Goal: Task Accomplishment & Management: Manage account settings

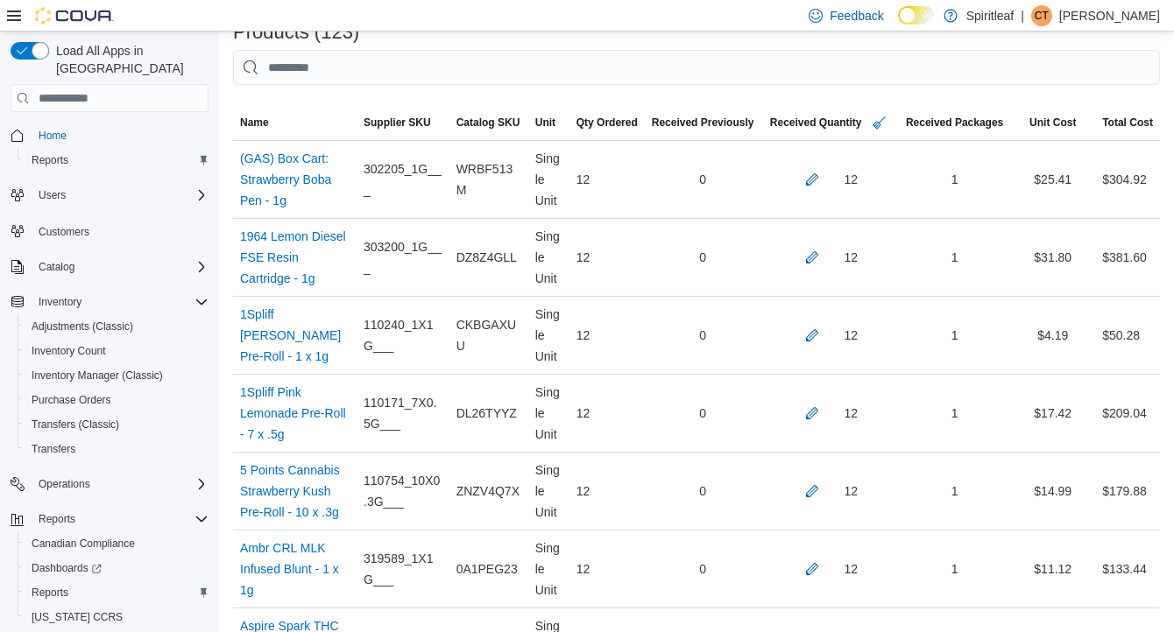
scroll to position [9825, 0]
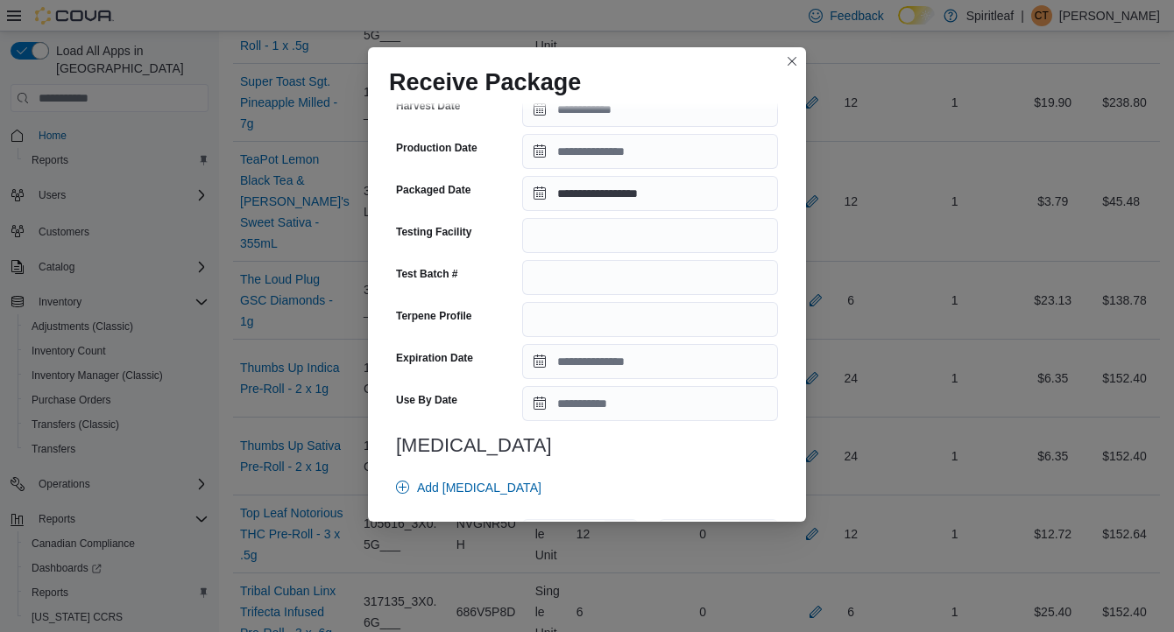
scroll to position [618, 0]
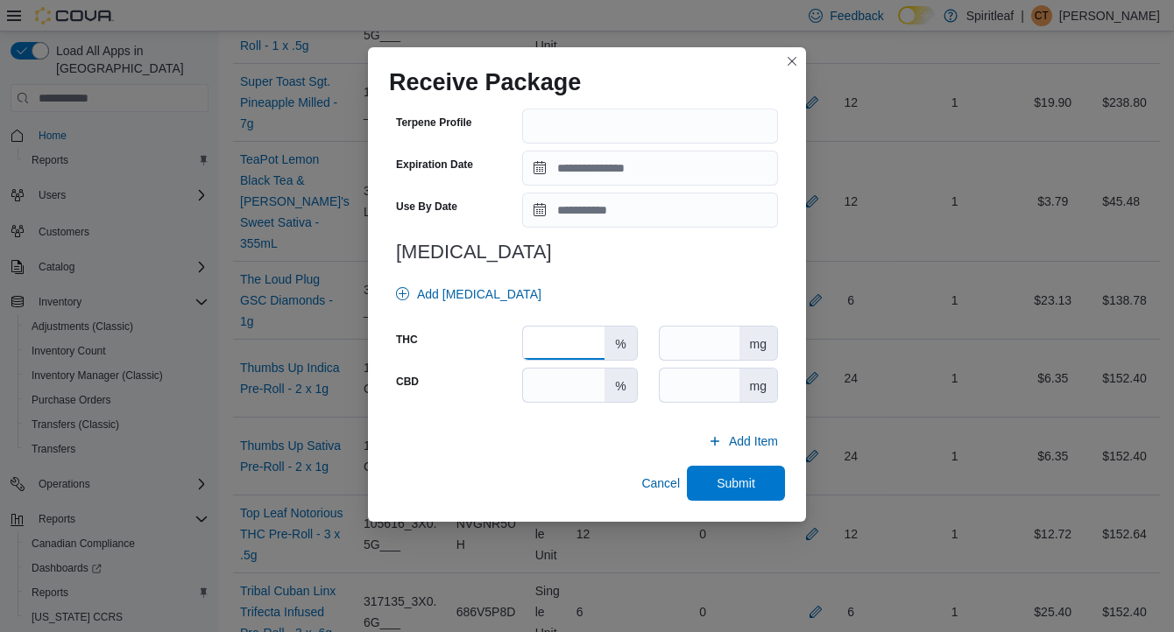
click at [575, 344] on input "number" at bounding box center [563, 343] width 81 height 33
type input "****"
click at [741, 486] on span "Submit" at bounding box center [736, 483] width 39 height 18
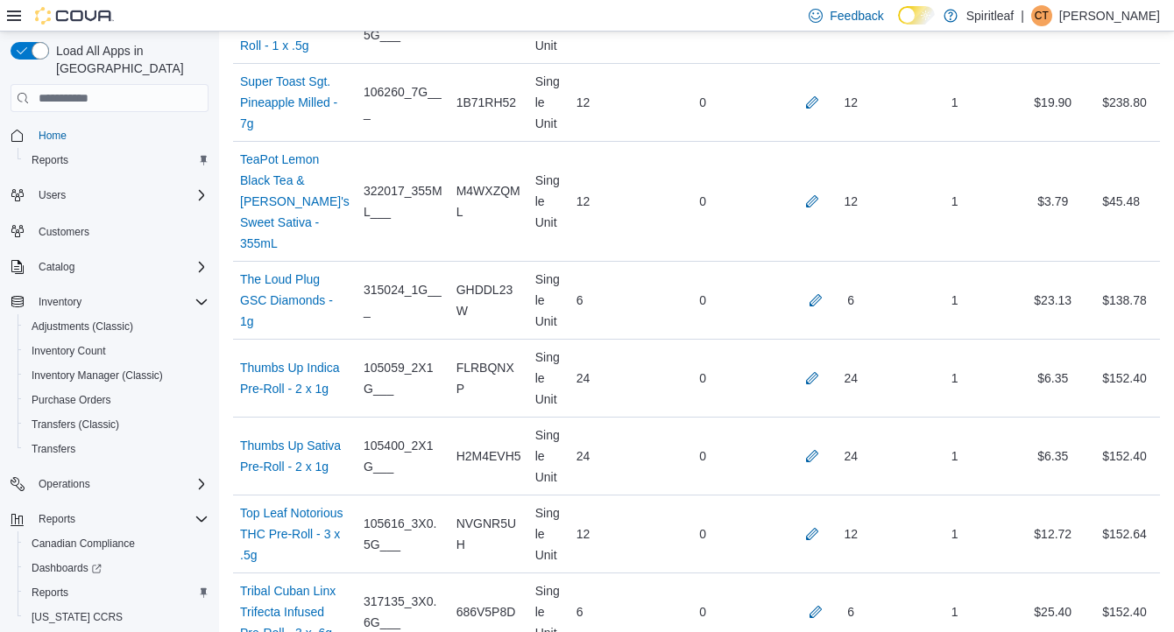
scroll to position [4903, 0]
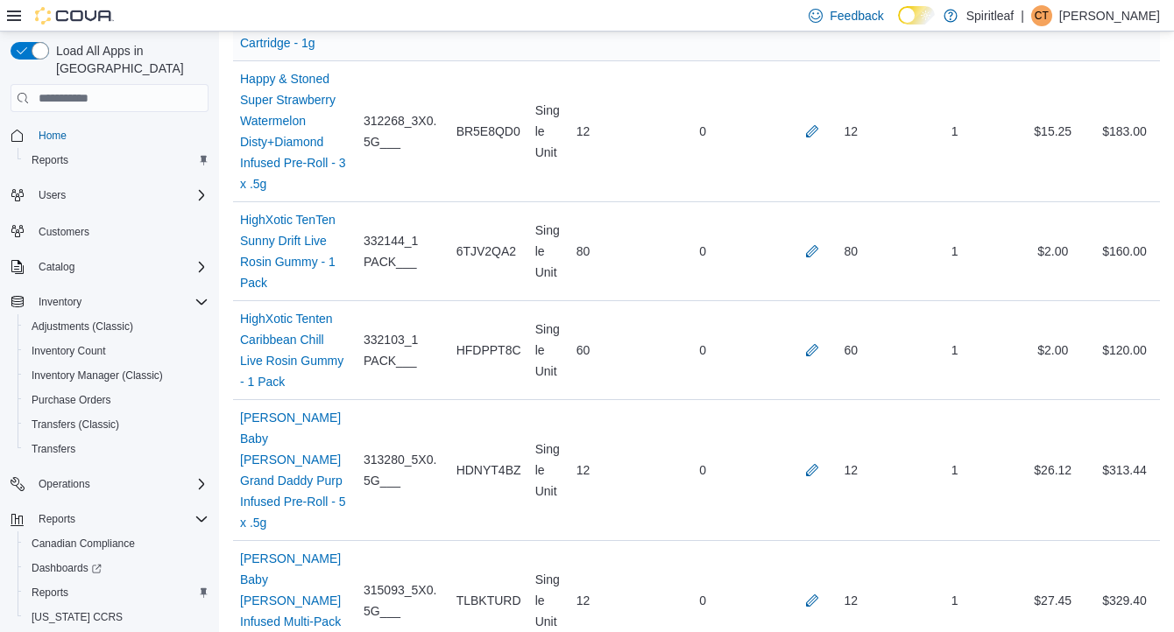
click at [809, 11] on button "button" at bounding box center [812, -1] width 21 height 21
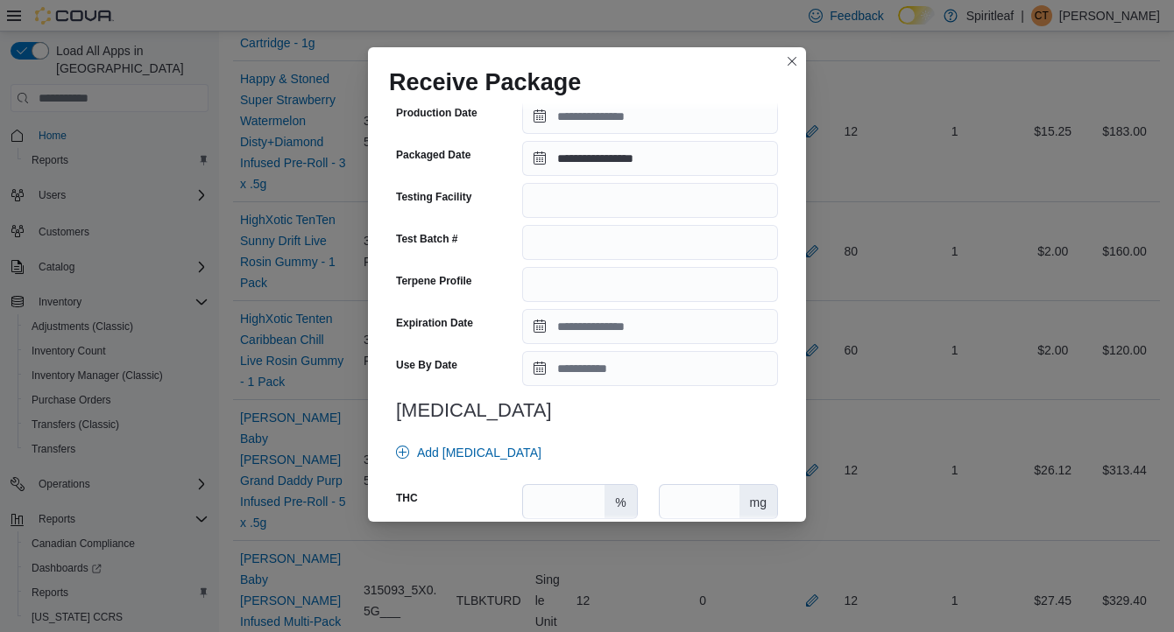
scroll to position [632, 0]
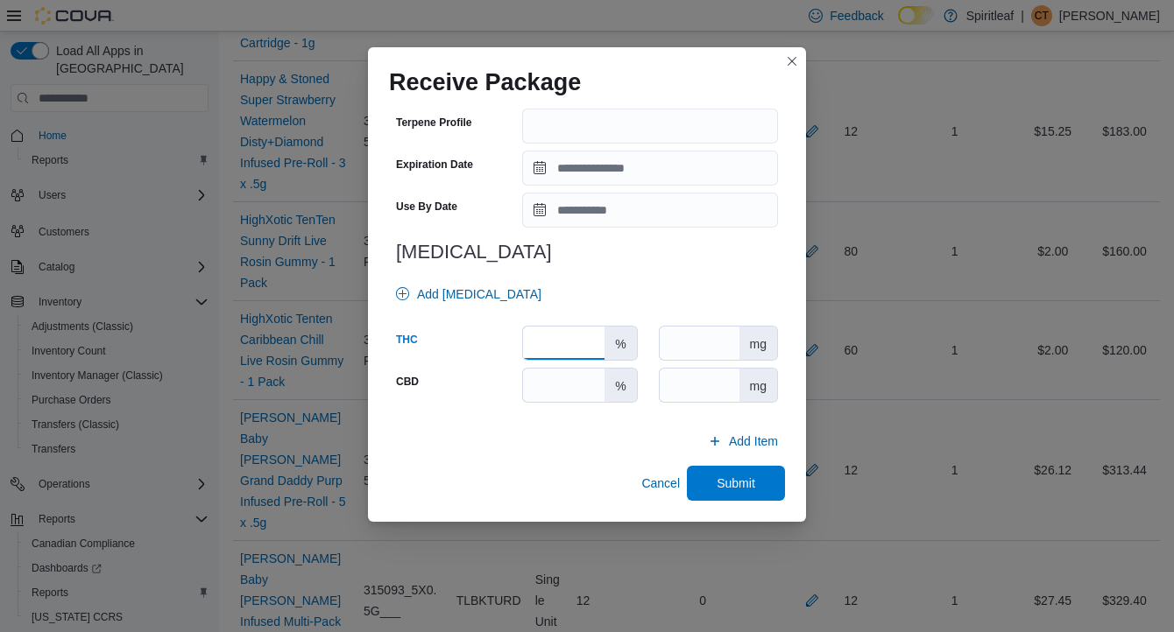
click at [580, 339] on input "number" at bounding box center [563, 343] width 81 height 33
type input "****"
click at [730, 477] on span "Submit" at bounding box center [736, 483] width 39 height 18
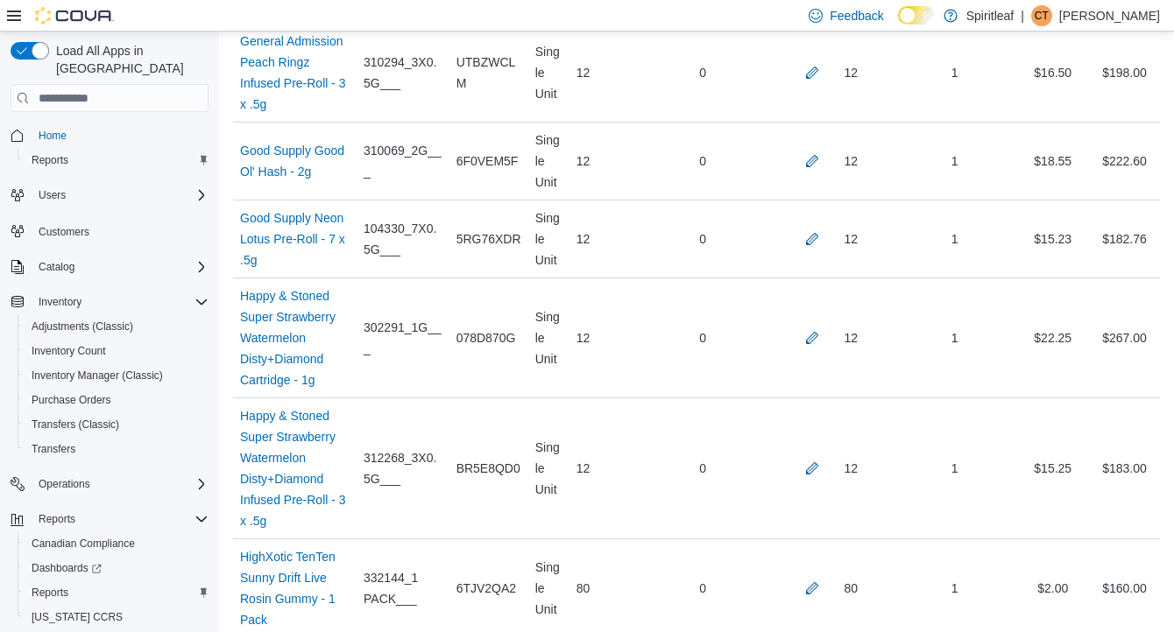
scroll to position [4571, 0]
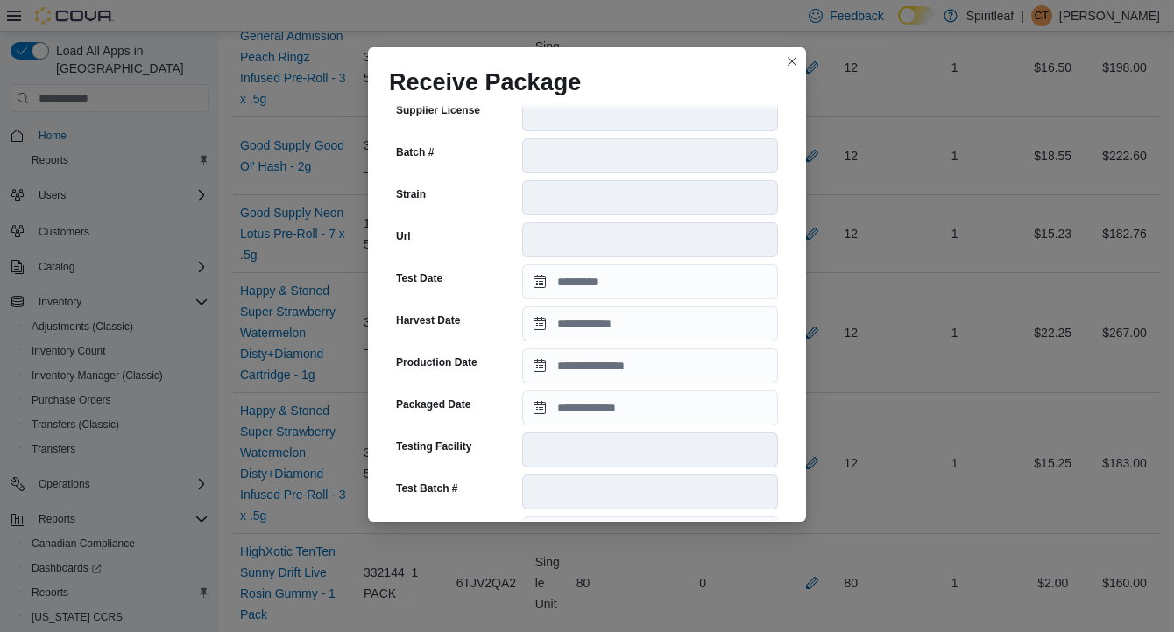
scroll to position [639, 0]
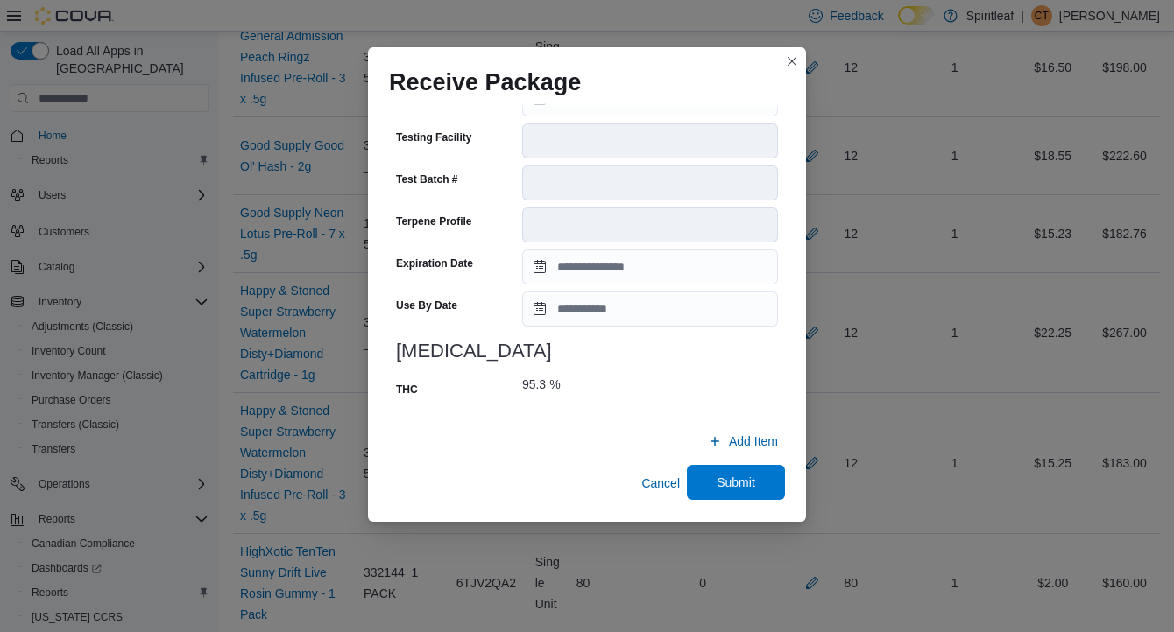
click at [731, 477] on span "Submit" at bounding box center [736, 483] width 39 height 18
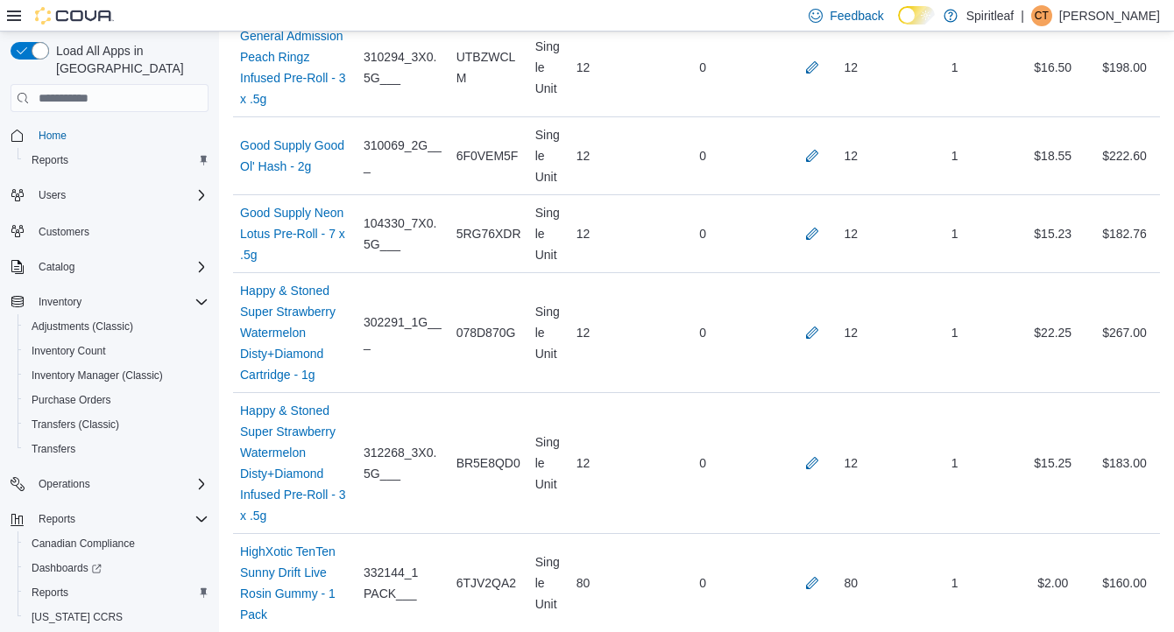
scroll to position [962, 0]
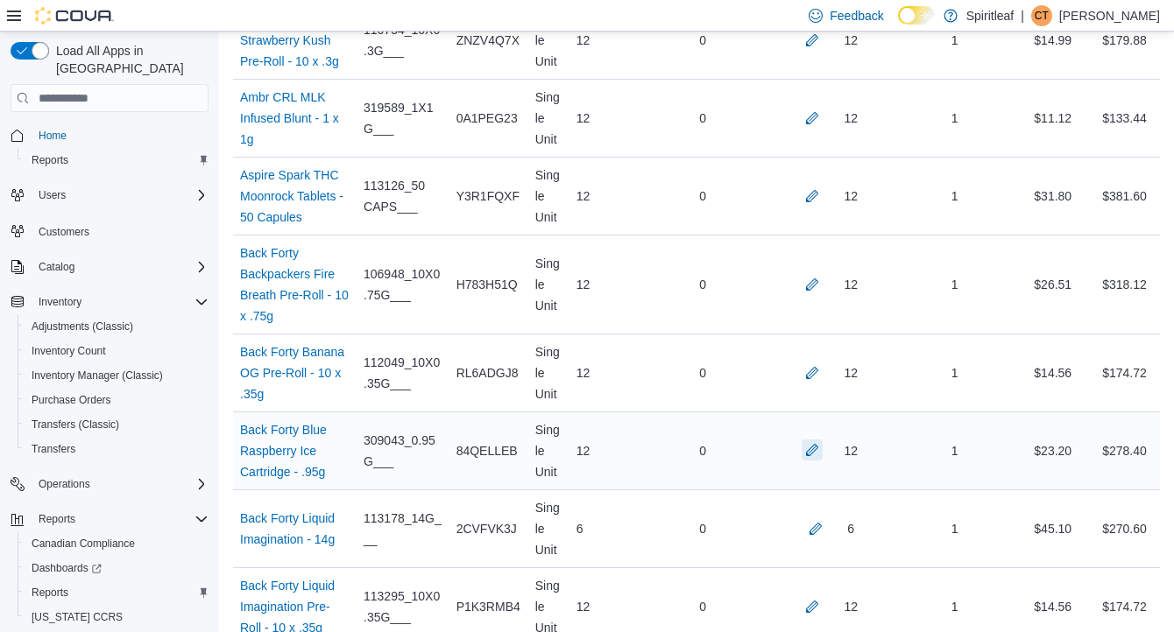
click at [809, 461] on button "button" at bounding box center [812, 450] width 21 height 21
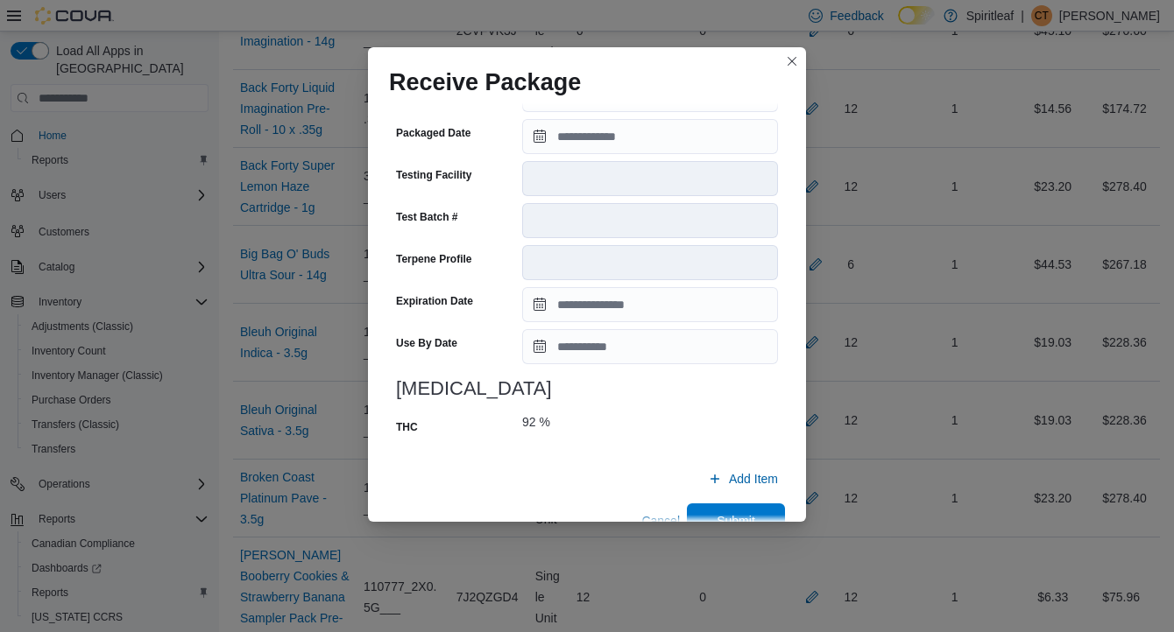
scroll to position [639, 0]
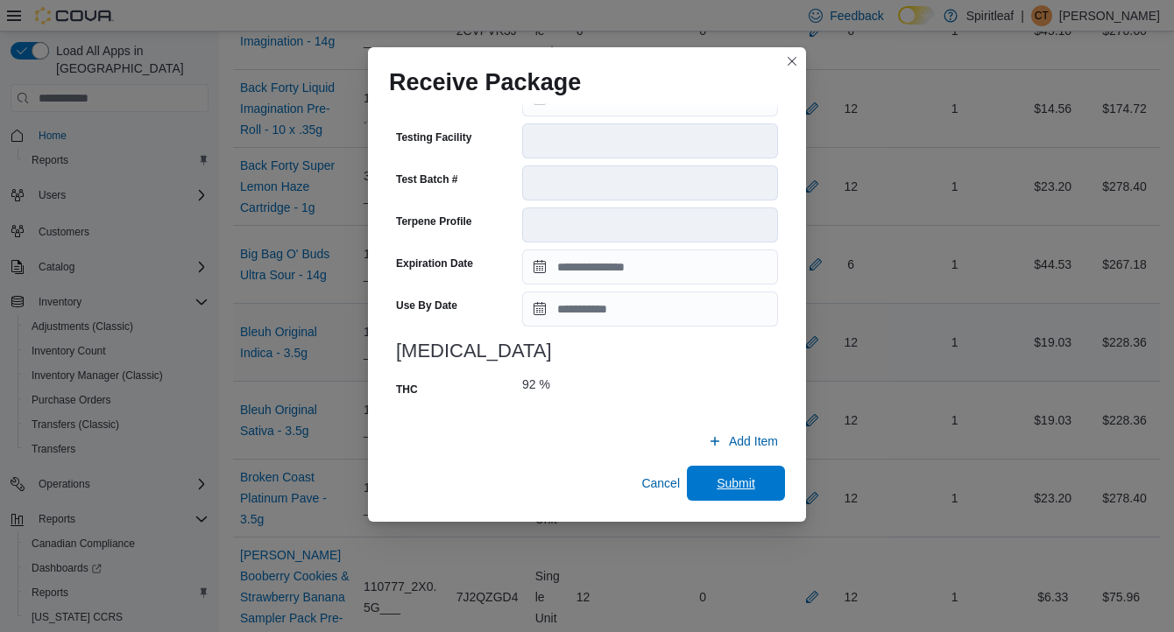
click at [731, 481] on span "Submit" at bounding box center [736, 484] width 39 height 18
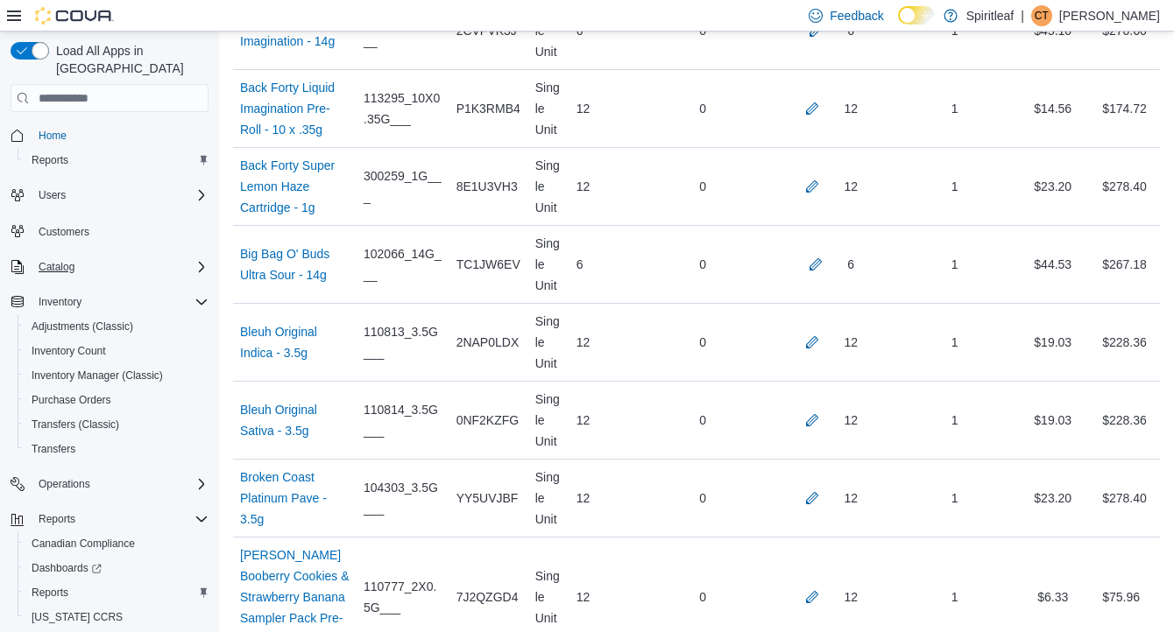
scroll to position [4216, 0]
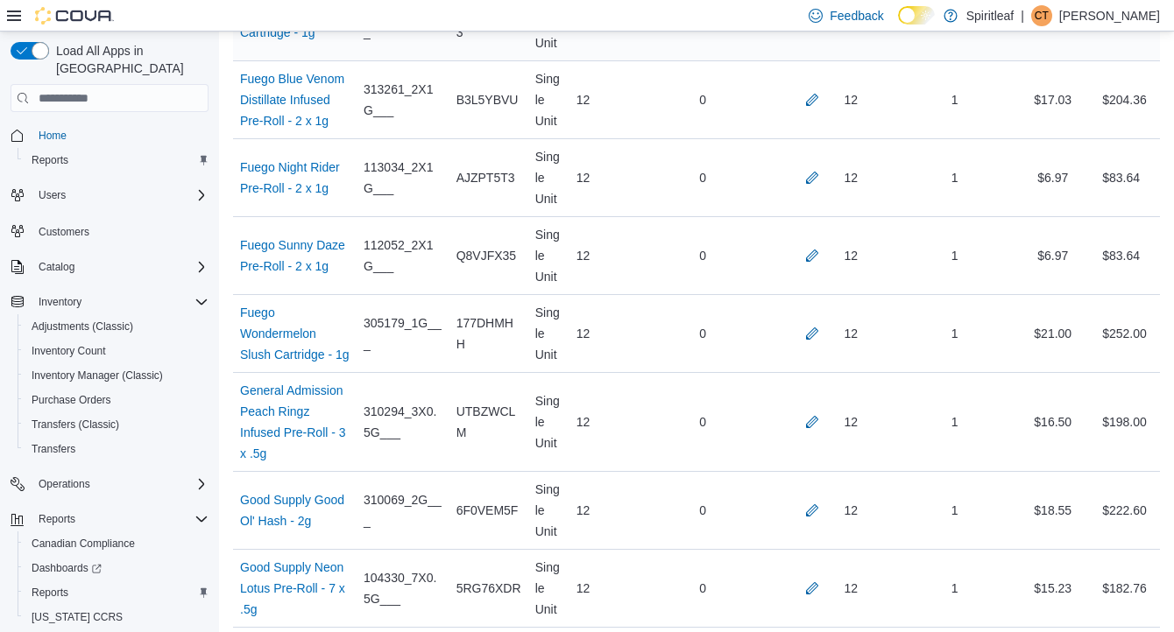
click at [803, 32] on button "button" at bounding box center [812, 21] width 21 height 21
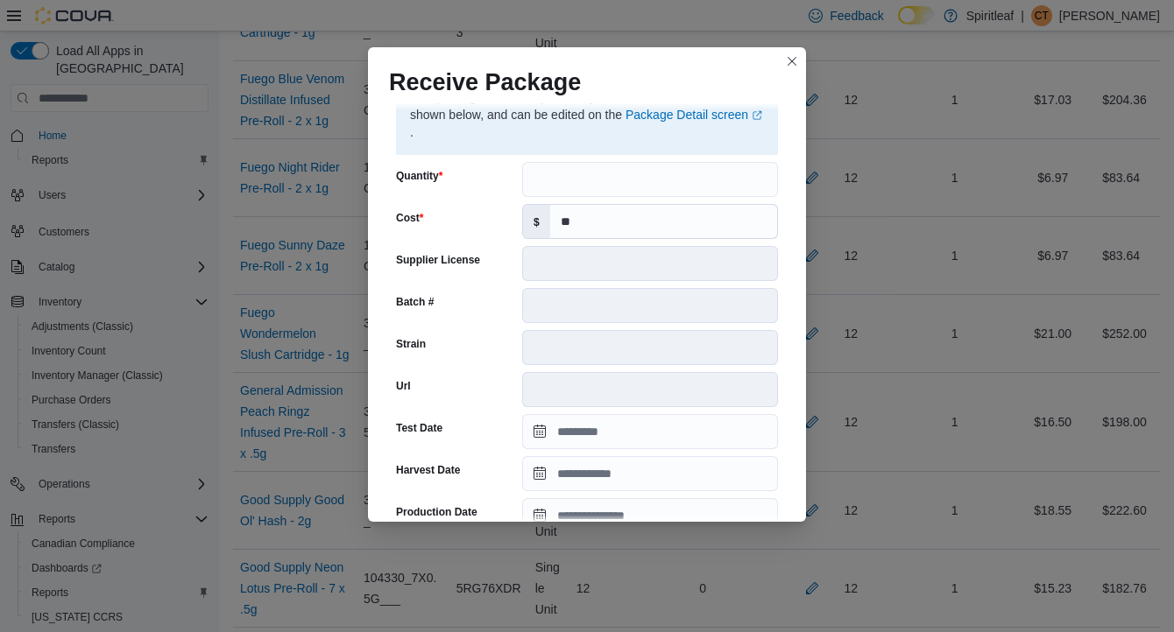
scroll to position [604, 0]
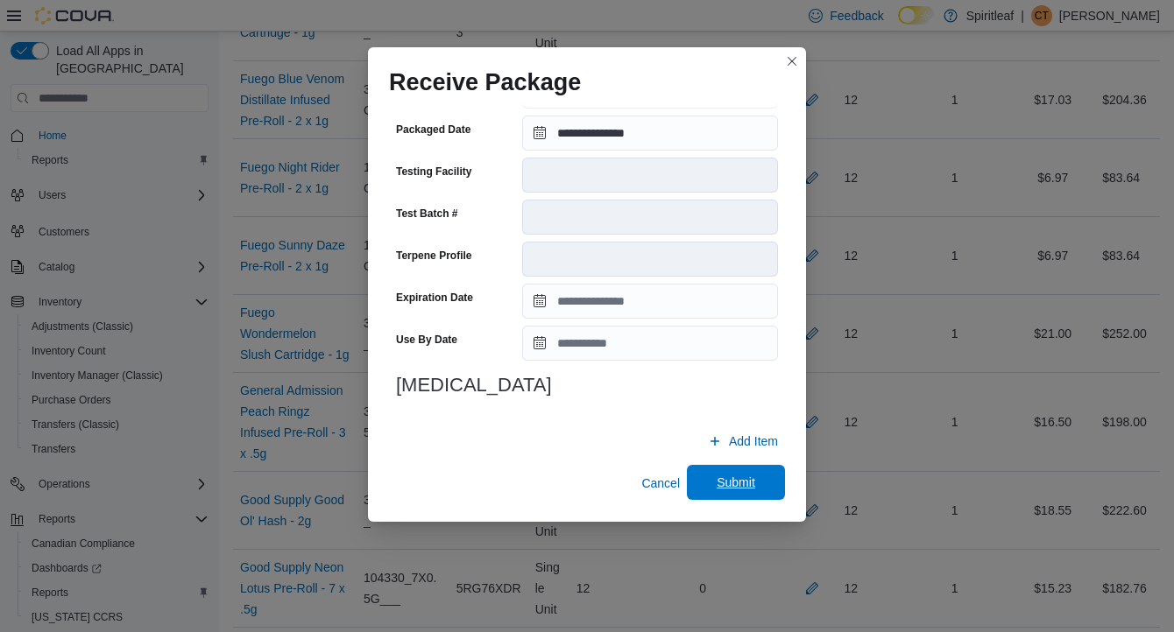
click at [745, 482] on span "Submit" at bounding box center [736, 483] width 39 height 18
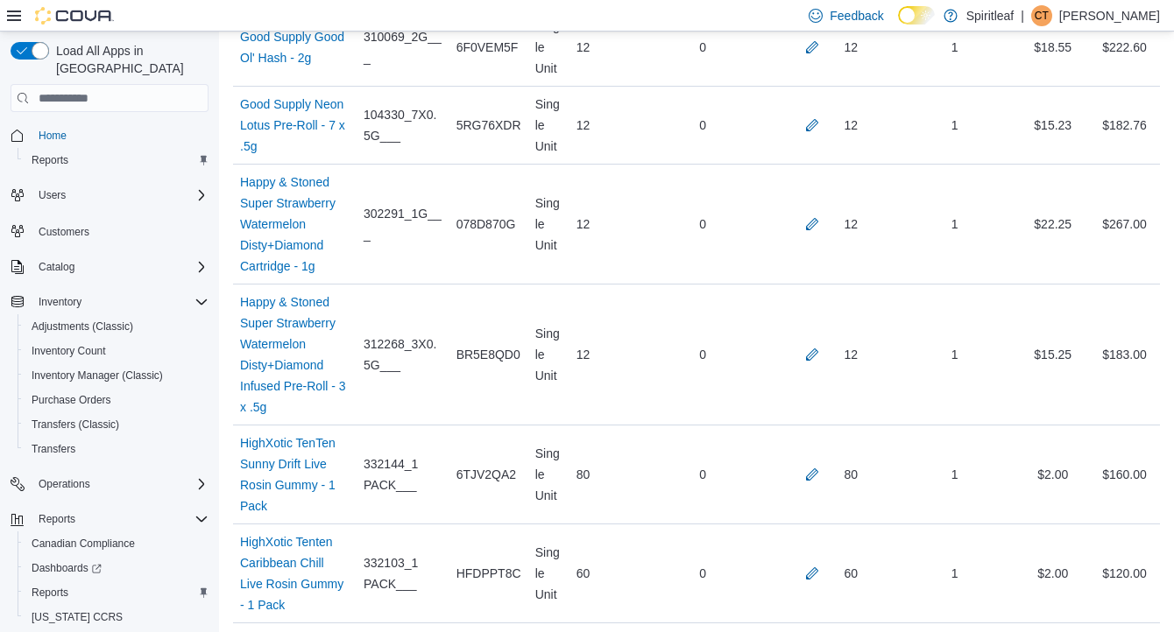
scroll to position [431, 0]
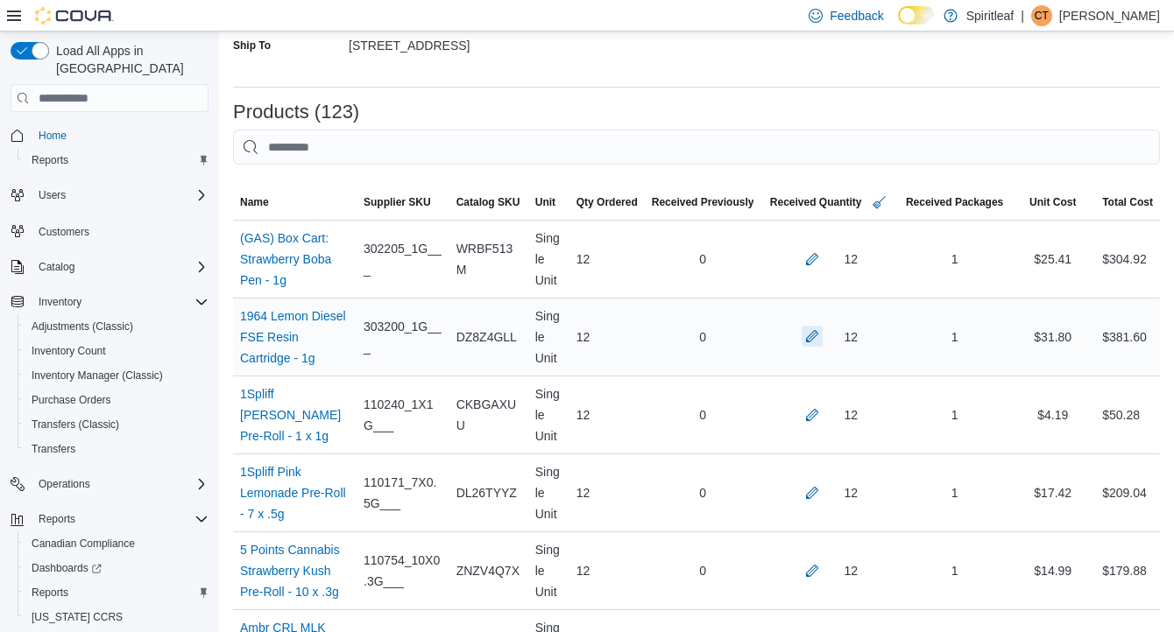
click at [810, 335] on button "button" at bounding box center [812, 336] width 21 height 21
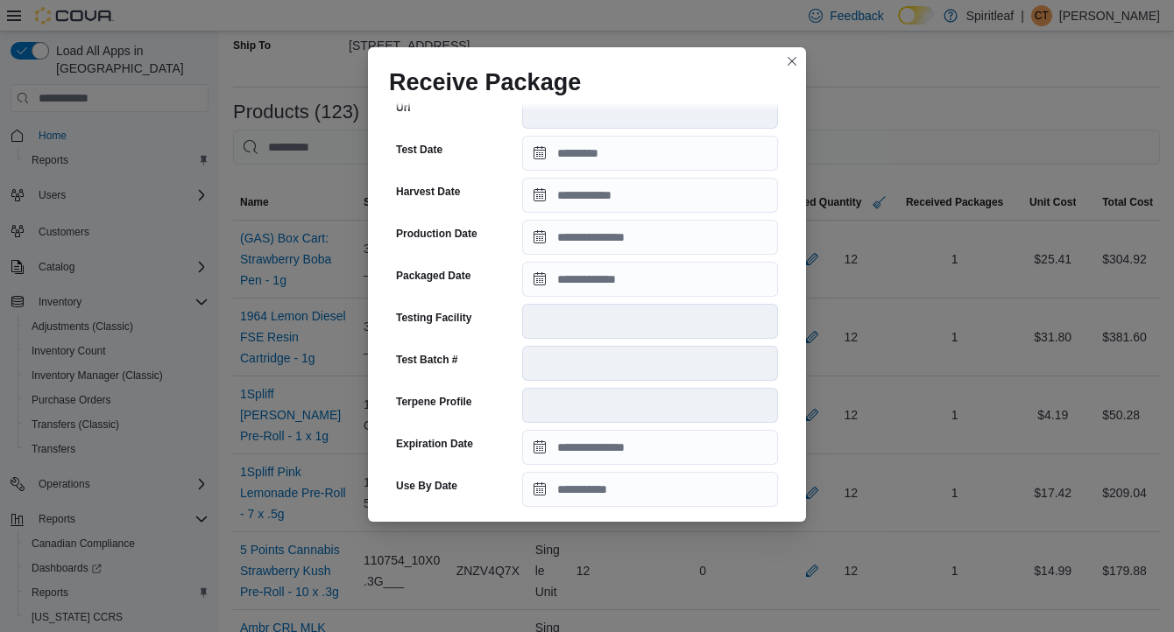
scroll to position [673, 0]
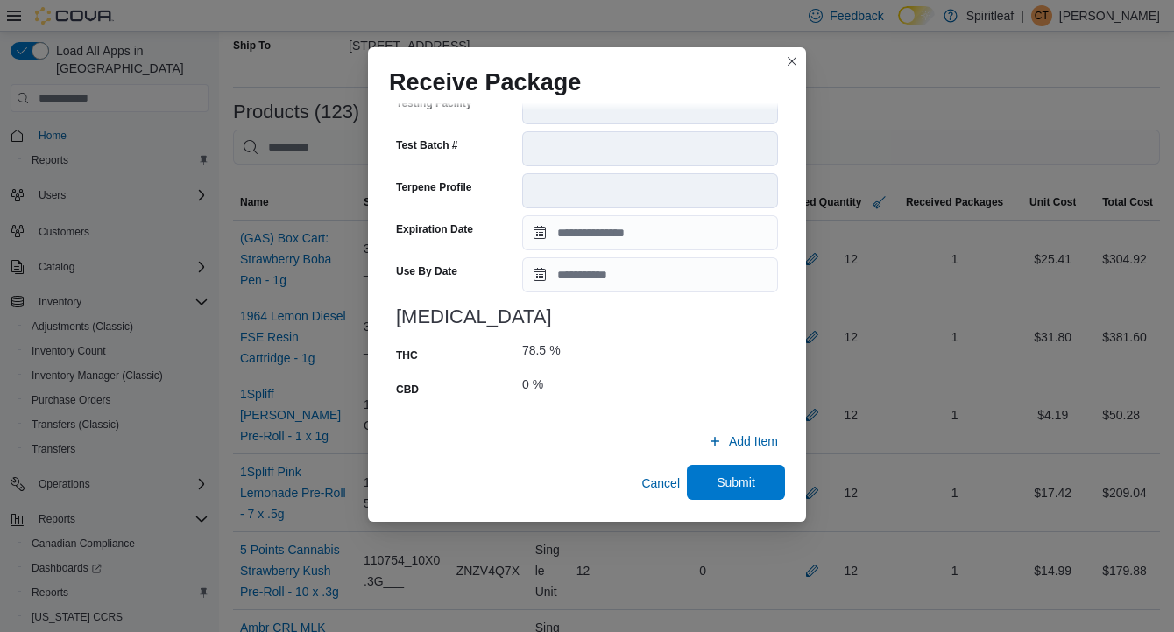
click at [759, 473] on span "Submit" at bounding box center [735, 482] width 77 height 35
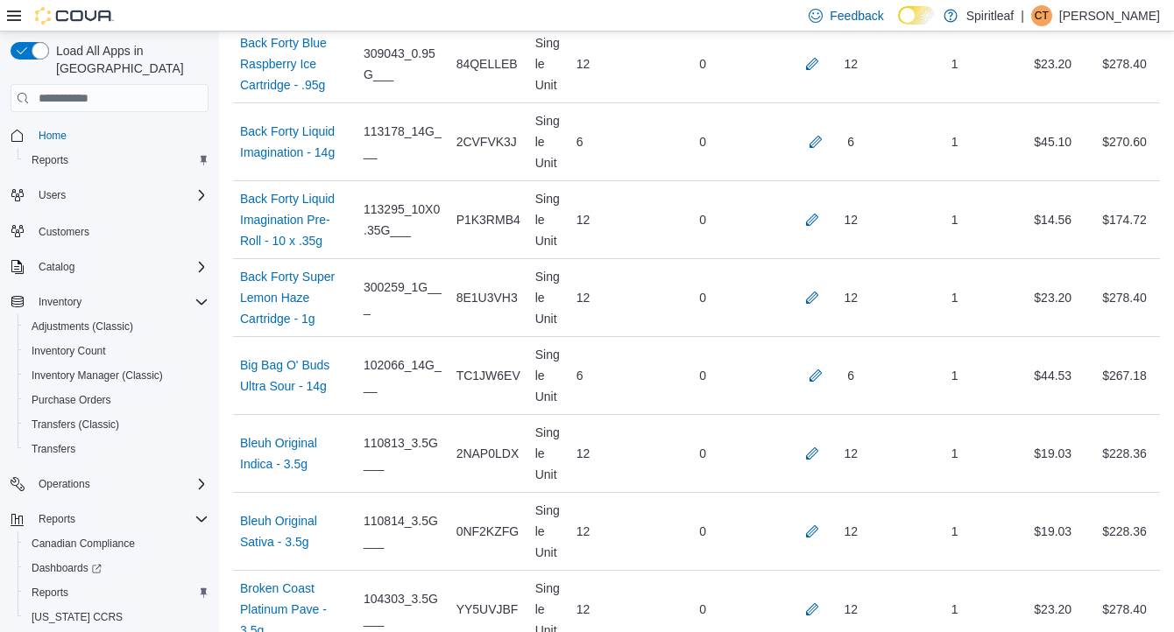
scroll to position [1367, 0]
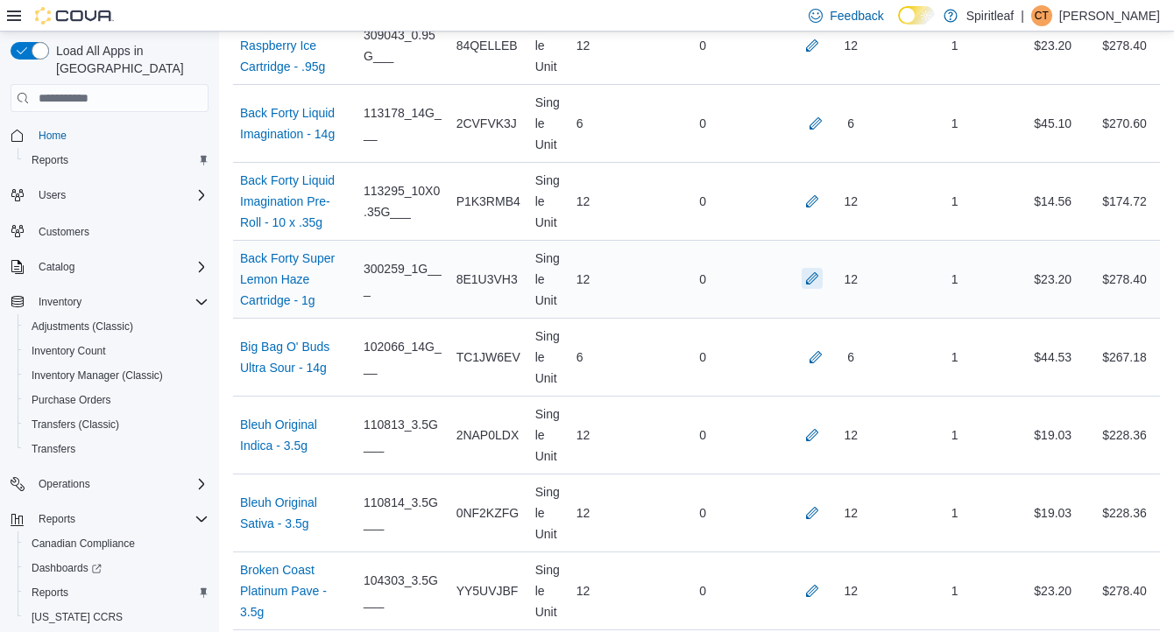
click at [807, 289] on button "button" at bounding box center [812, 278] width 21 height 21
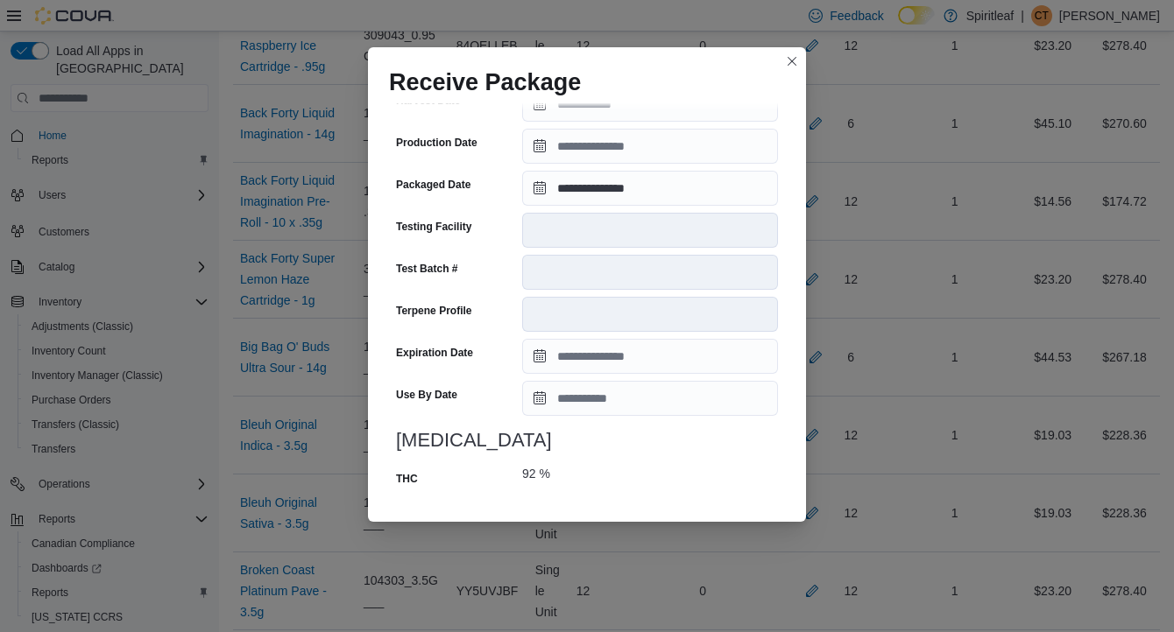
scroll to position [639, 0]
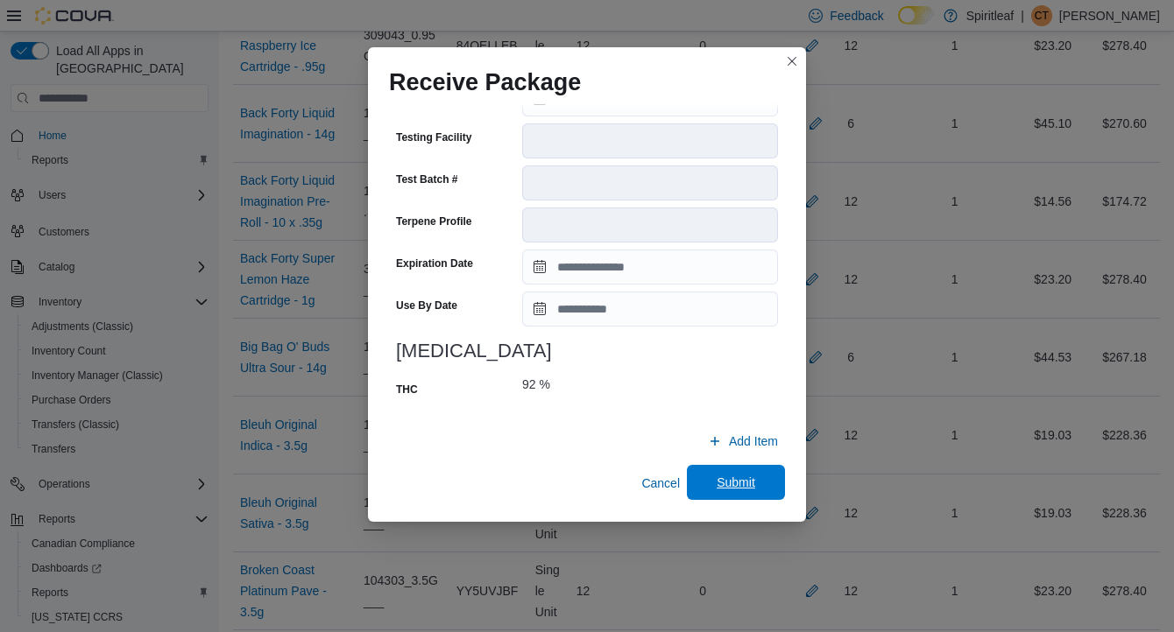
click at [744, 484] on span "Submit" at bounding box center [736, 483] width 39 height 18
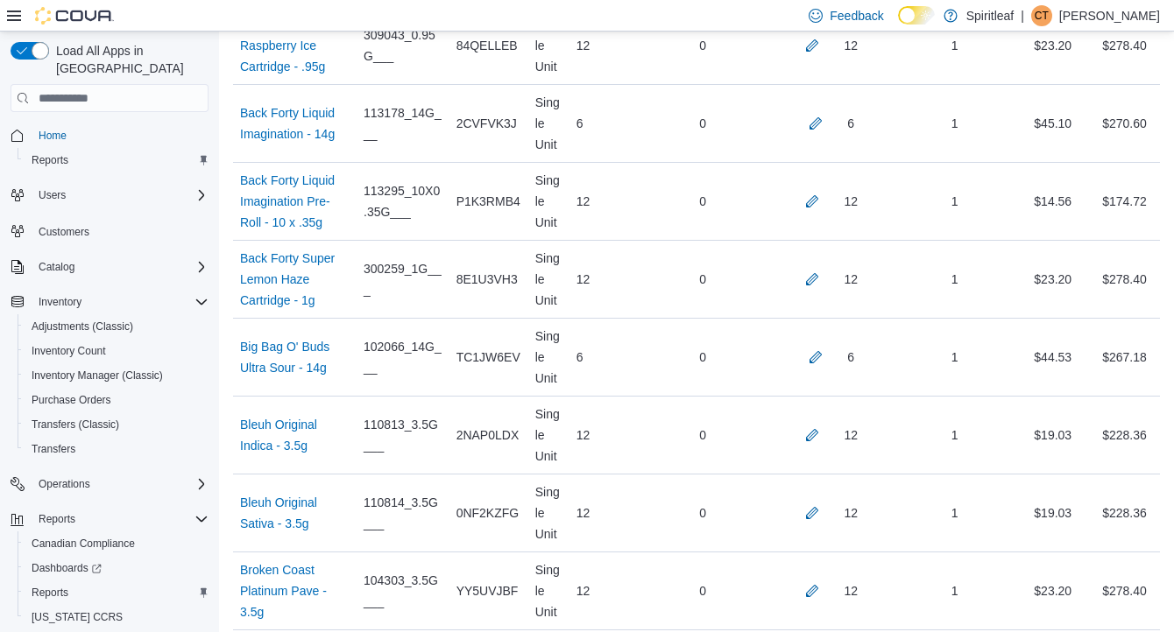
scroll to position [7173, 0]
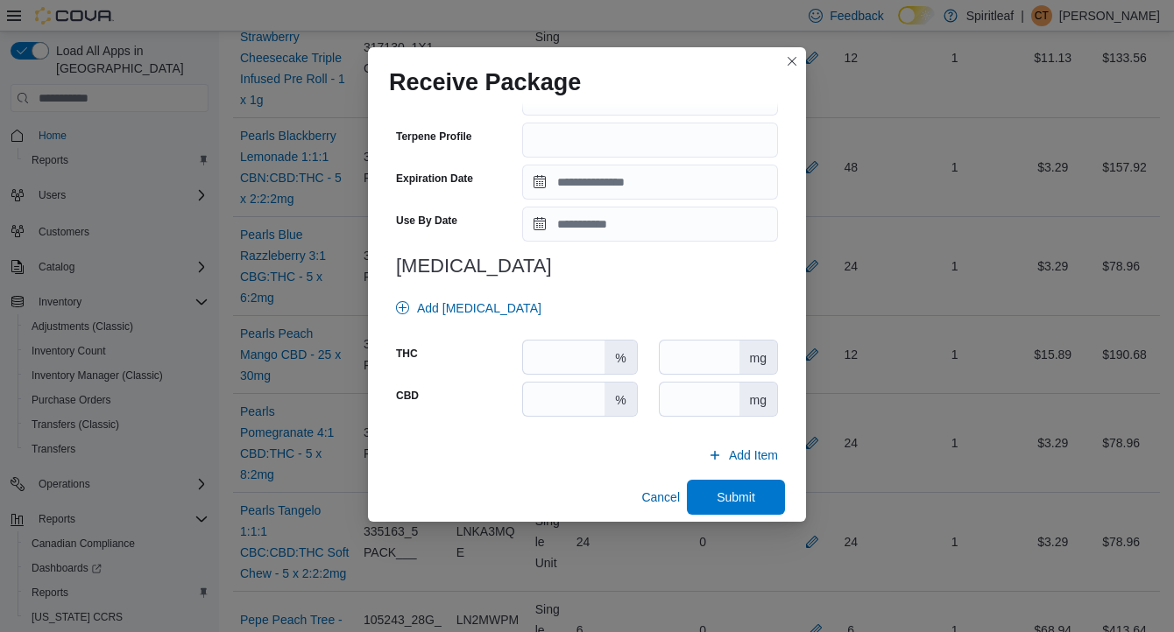
scroll to position [618, 0]
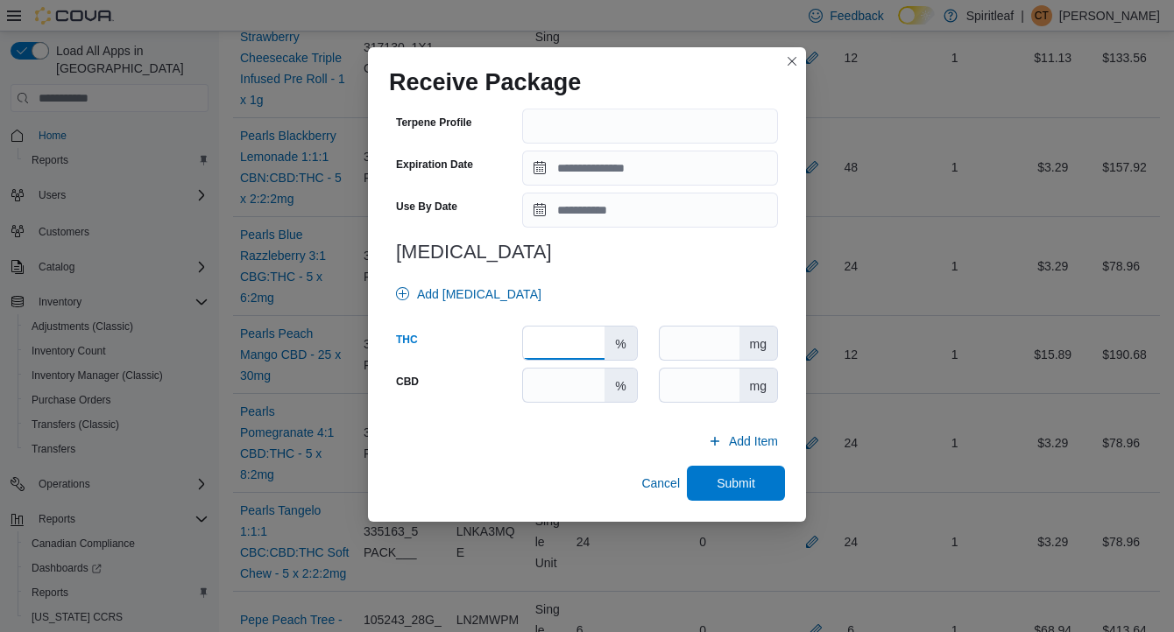
click at [587, 345] on input "number" at bounding box center [563, 343] width 81 height 33
type input "**"
click at [747, 474] on span "Submit" at bounding box center [735, 482] width 77 height 35
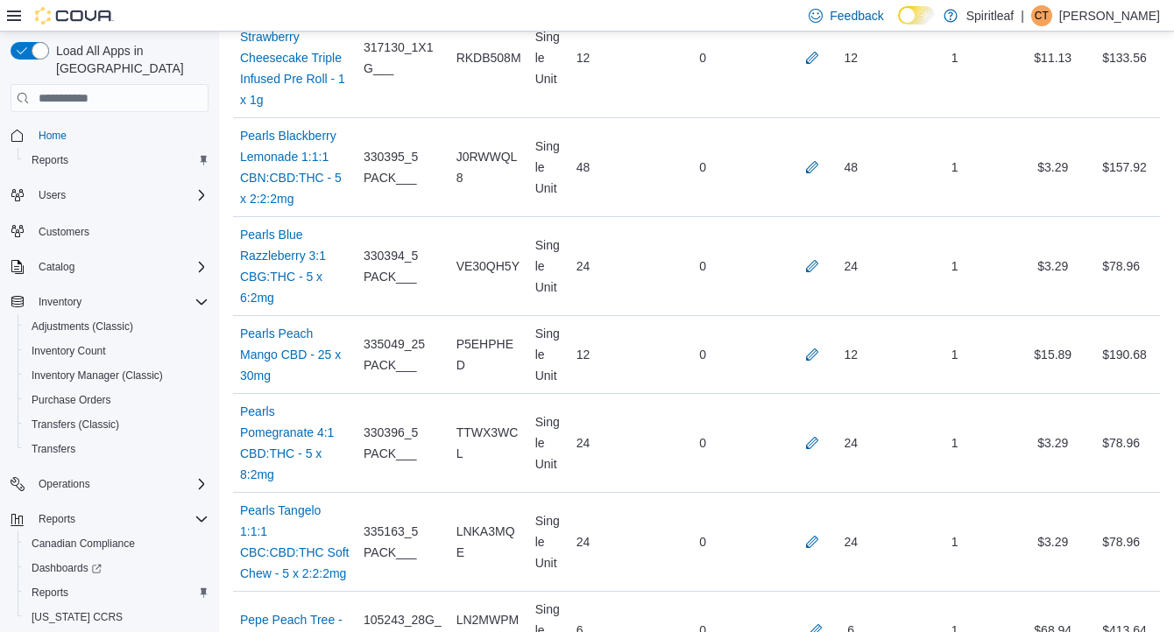
scroll to position [11432, 0]
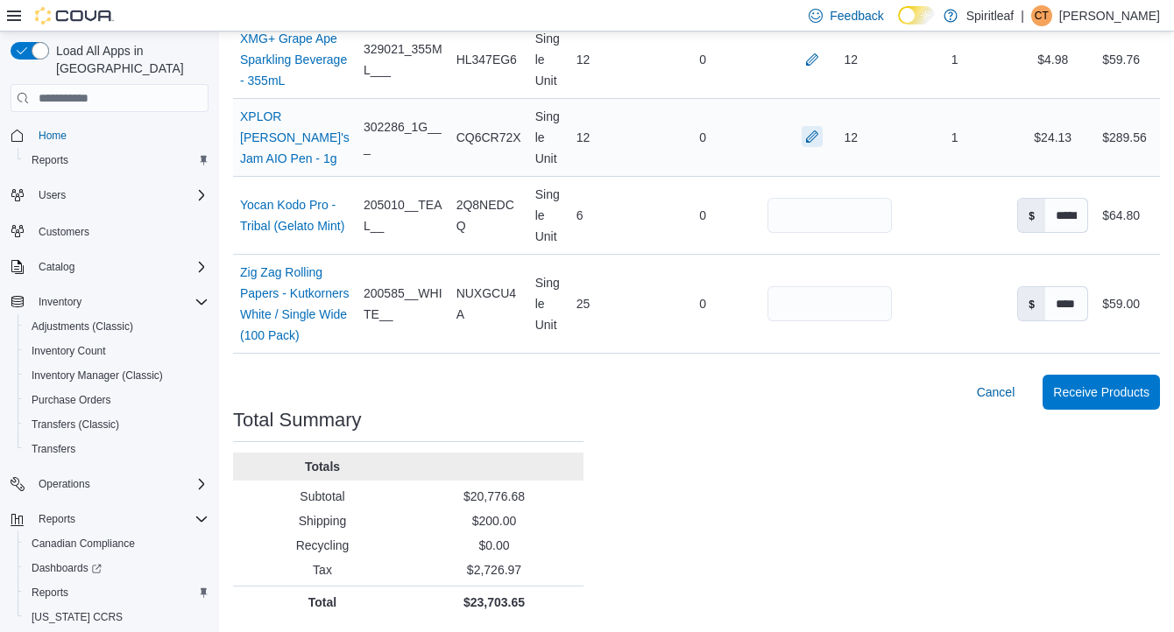
click at [807, 147] on button "button" at bounding box center [812, 136] width 21 height 21
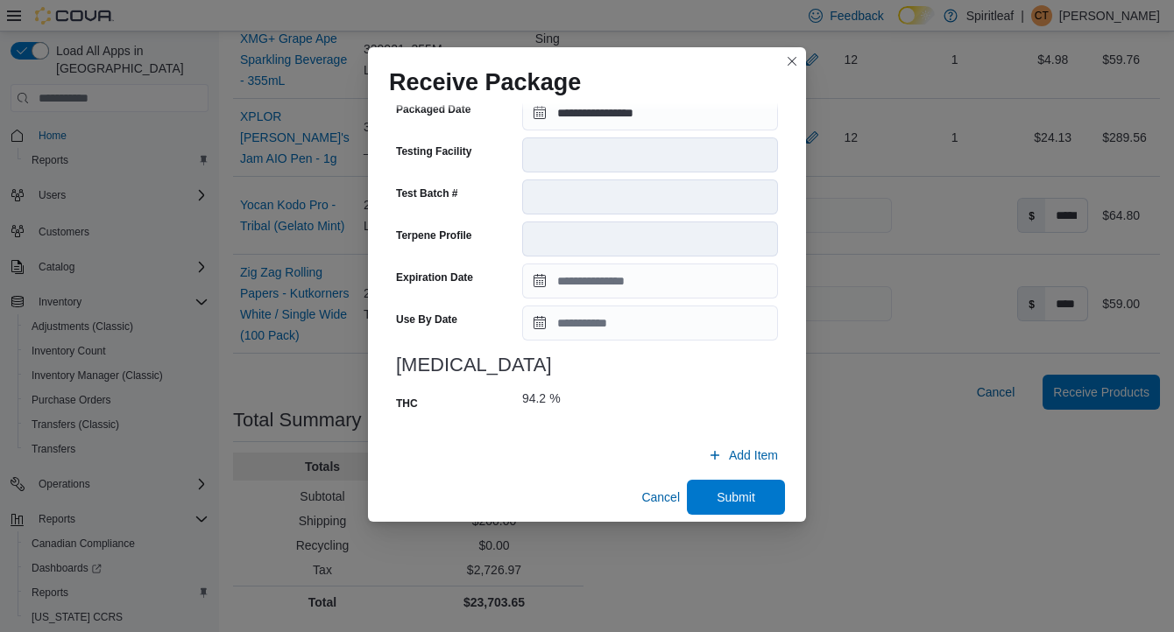
scroll to position [639, 0]
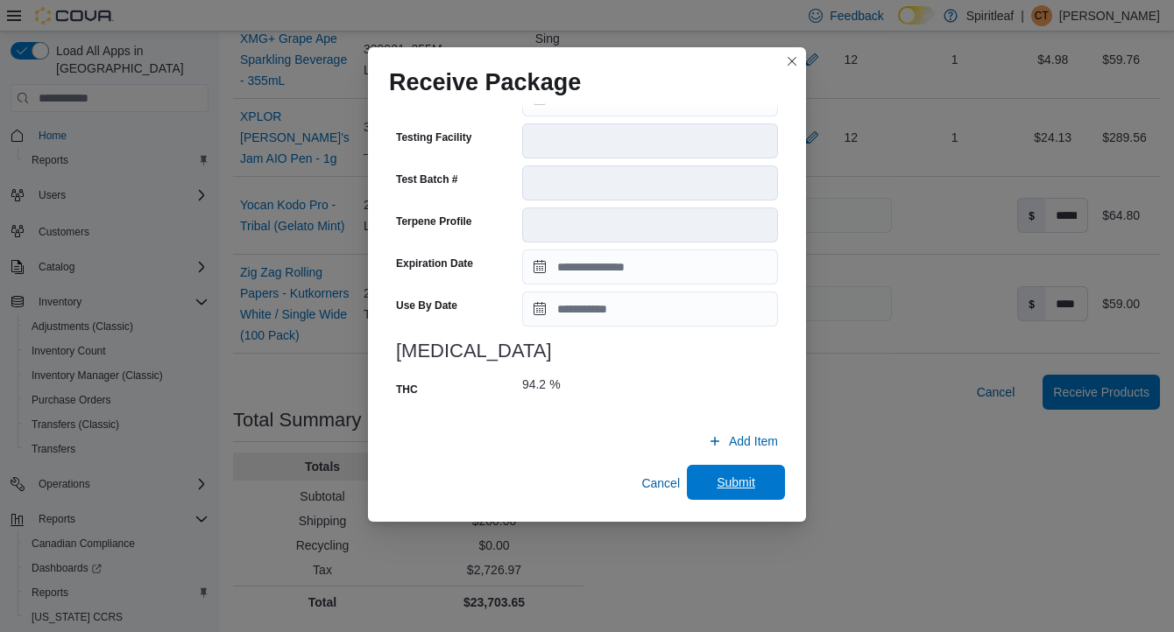
click at [732, 480] on span "Submit" at bounding box center [736, 483] width 39 height 18
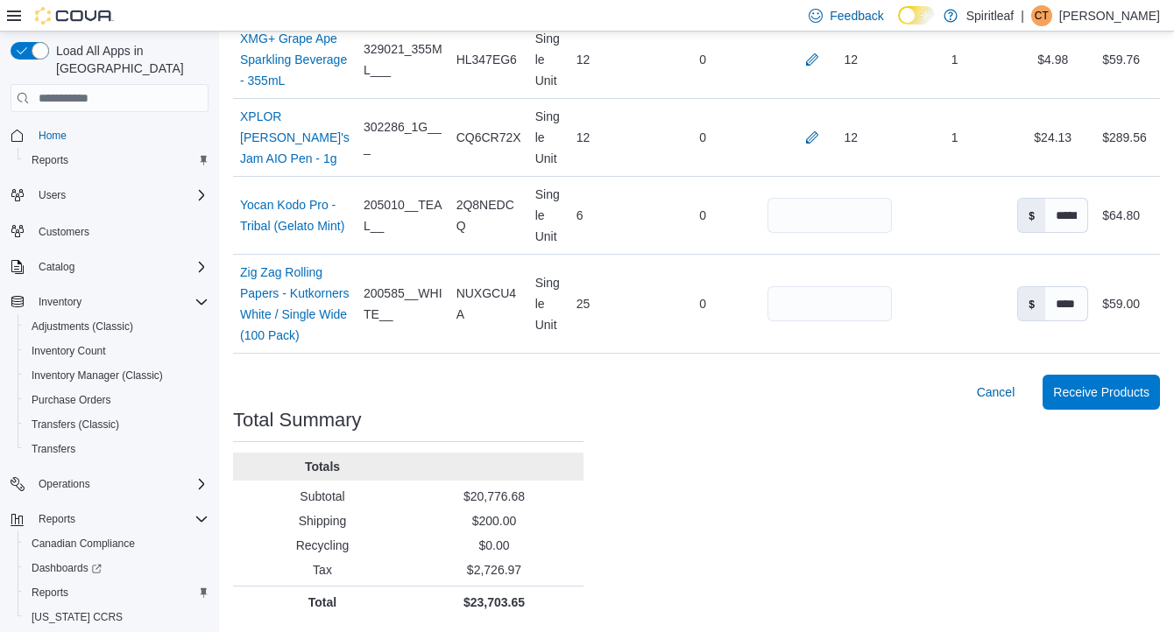
scroll to position [2815, 0]
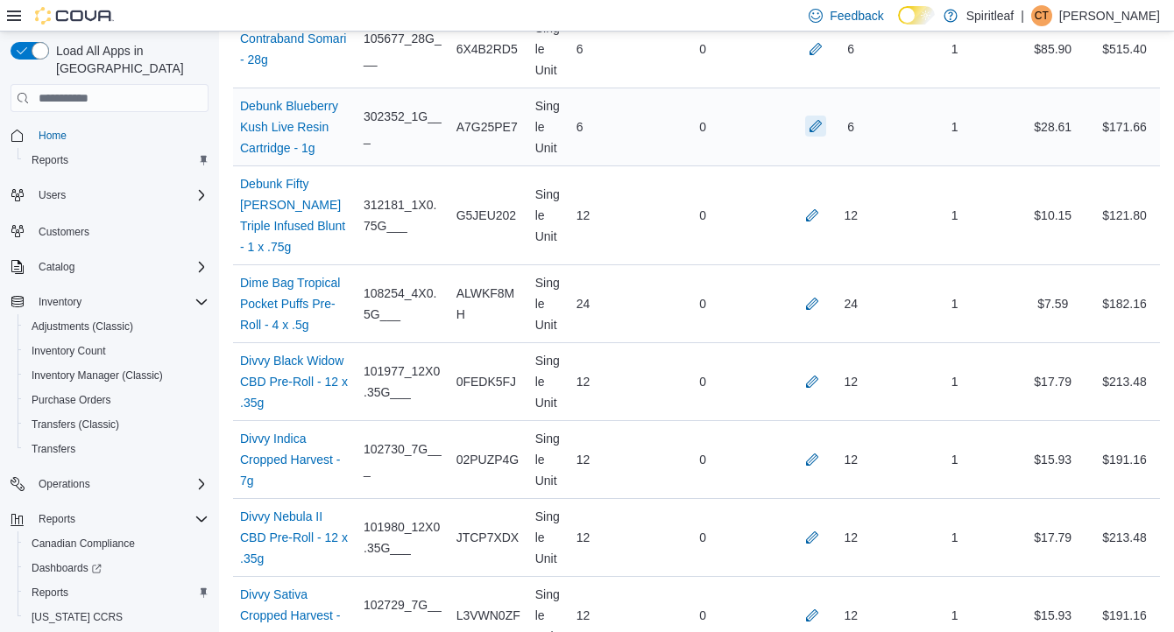
click at [809, 137] on button "button" at bounding box center [815, 126] width 21 height 21
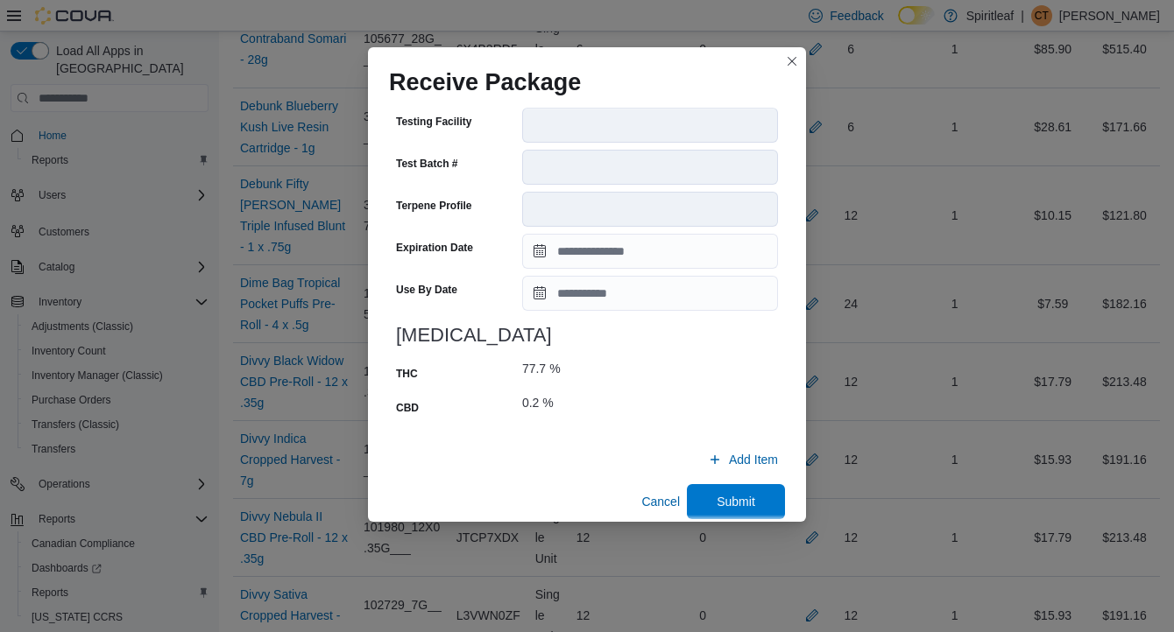
scroll to position [673, 0]
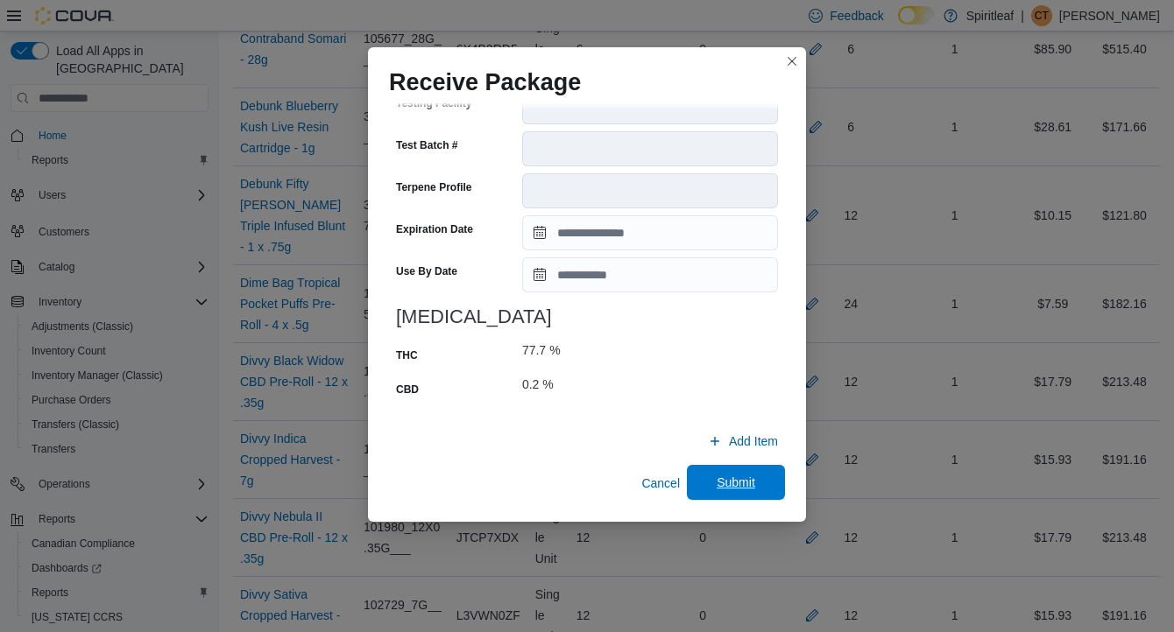
click at [743, 477] on span "Submit" at bounding box center [736, 483] width 39 height 18
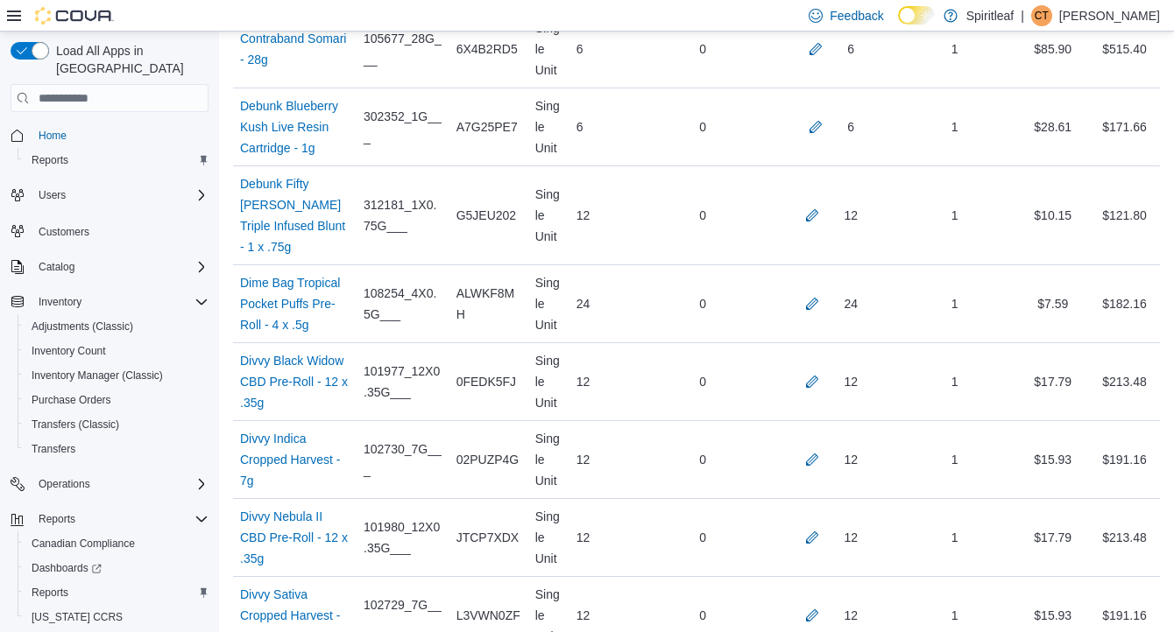
scroll to position [10902, 0]
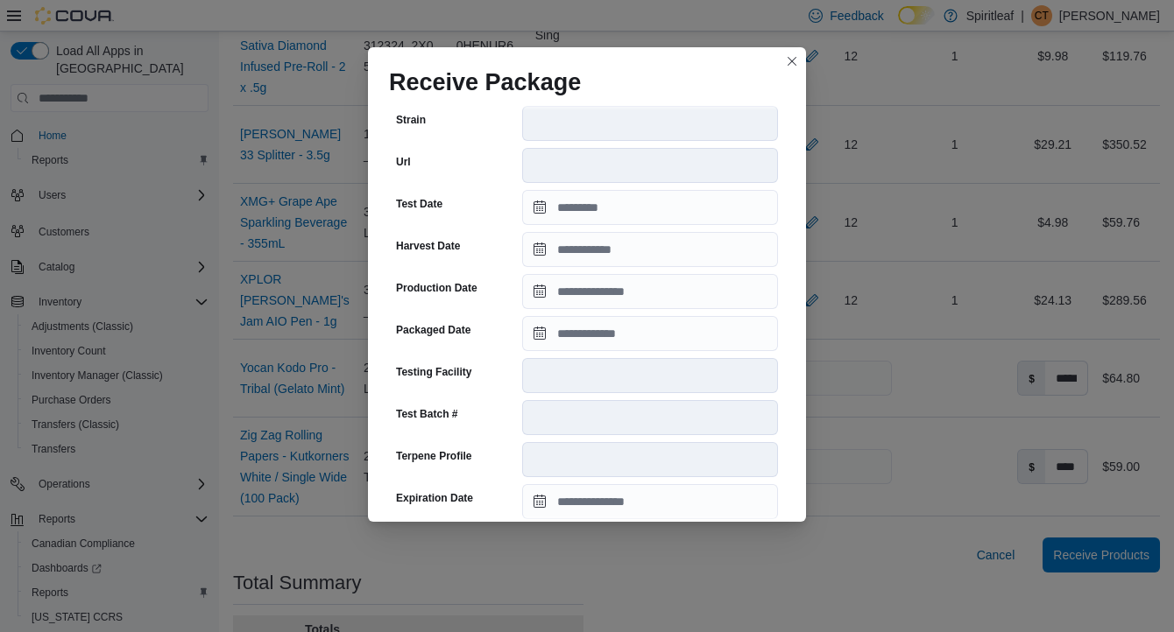
scroll to position [604, 0]
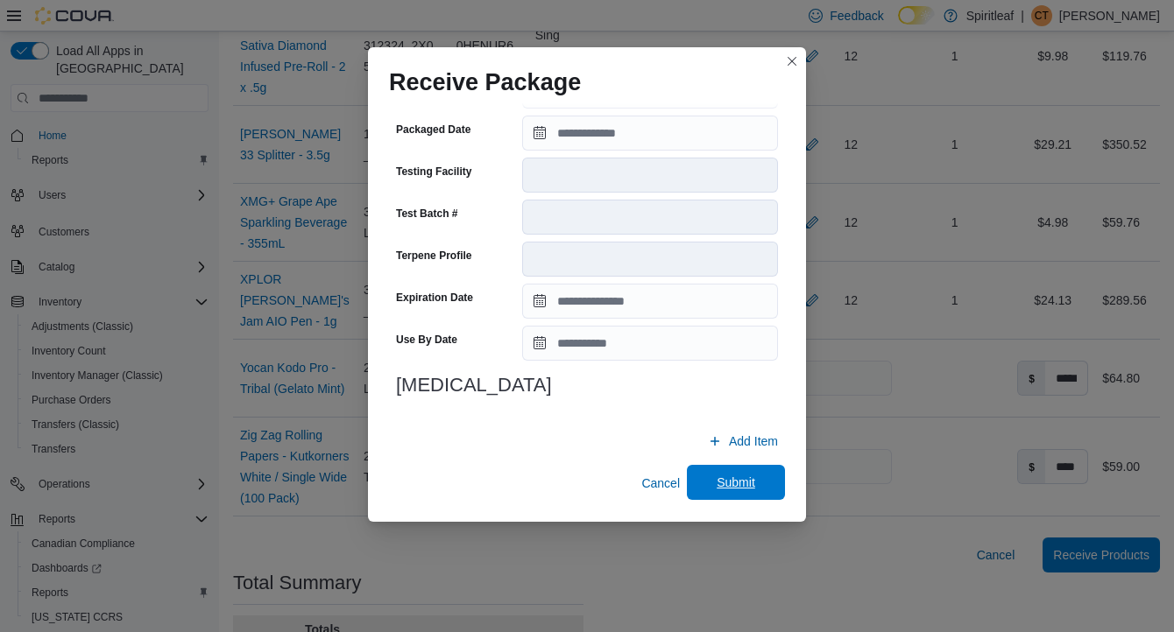
click at [740, 482] on span "Submit" at bounding box center [736, 483] width 39 height 18
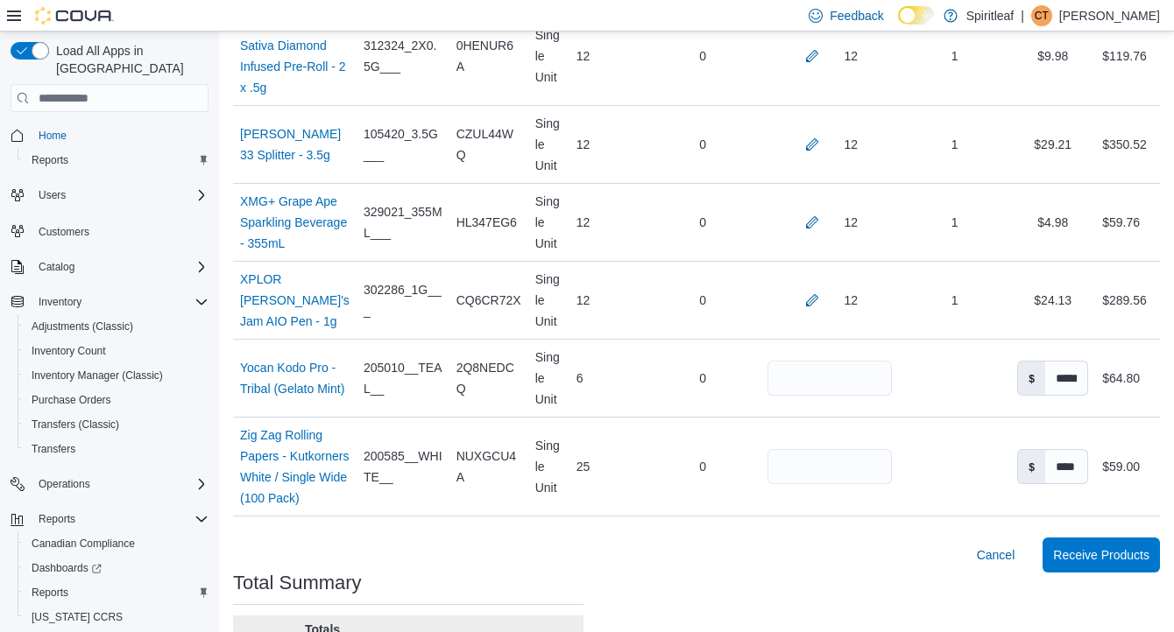
scroll to position [10314, 0]
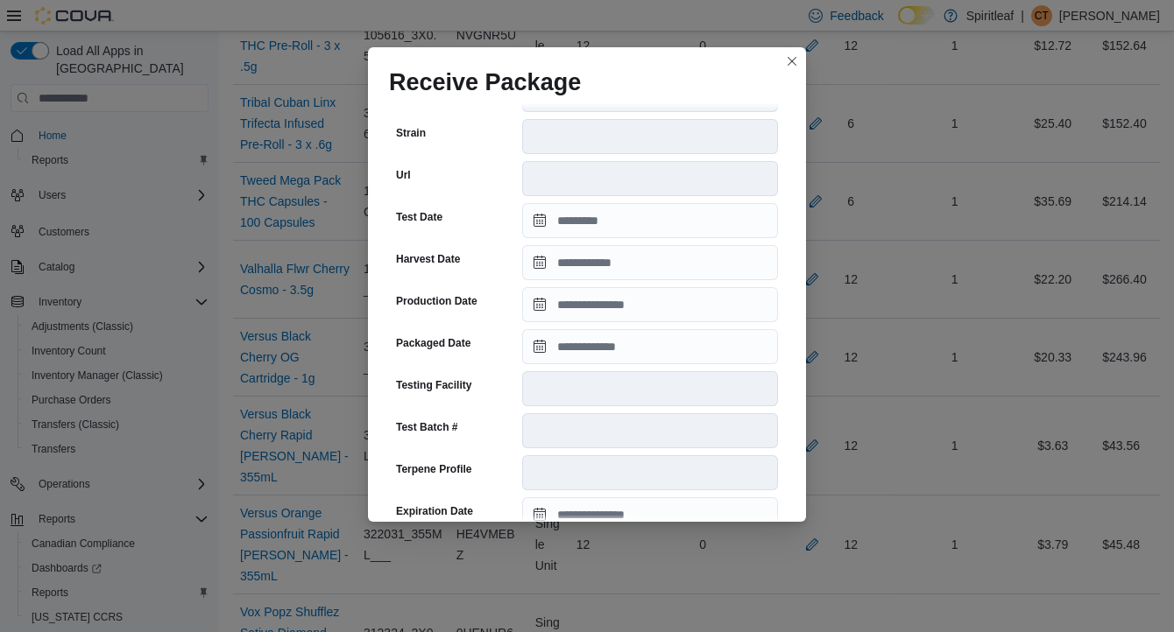
scroll to position [639, 0]
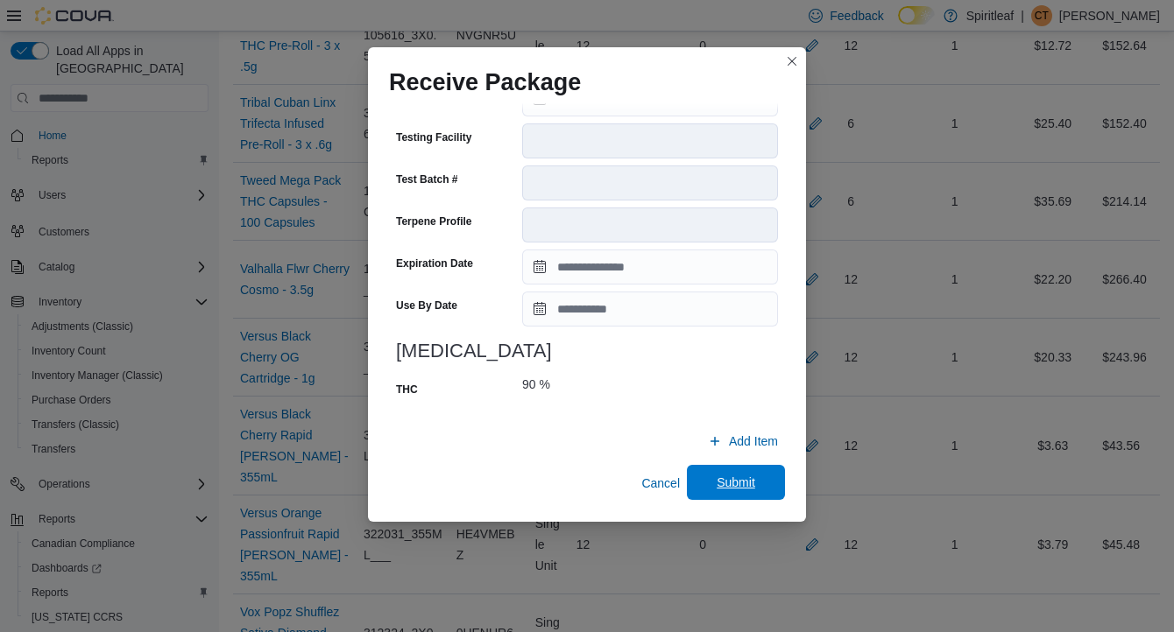
click at [755, 484] on span "Submit" at bounding box center [736, 483] width 39 height 18
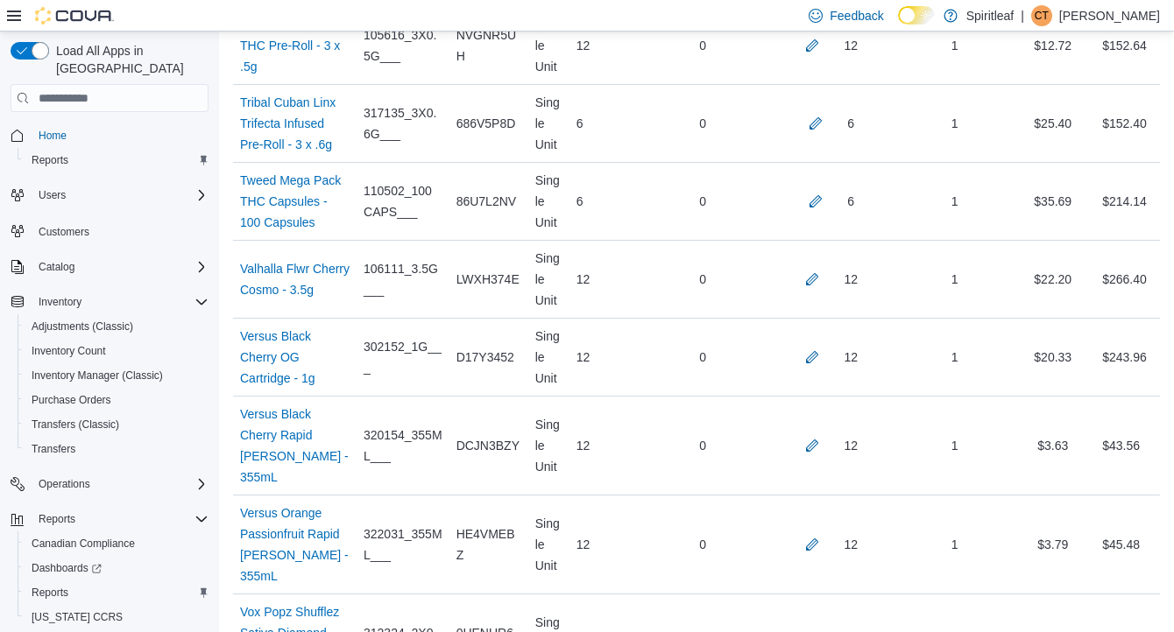
scroll to position [6575, 0]
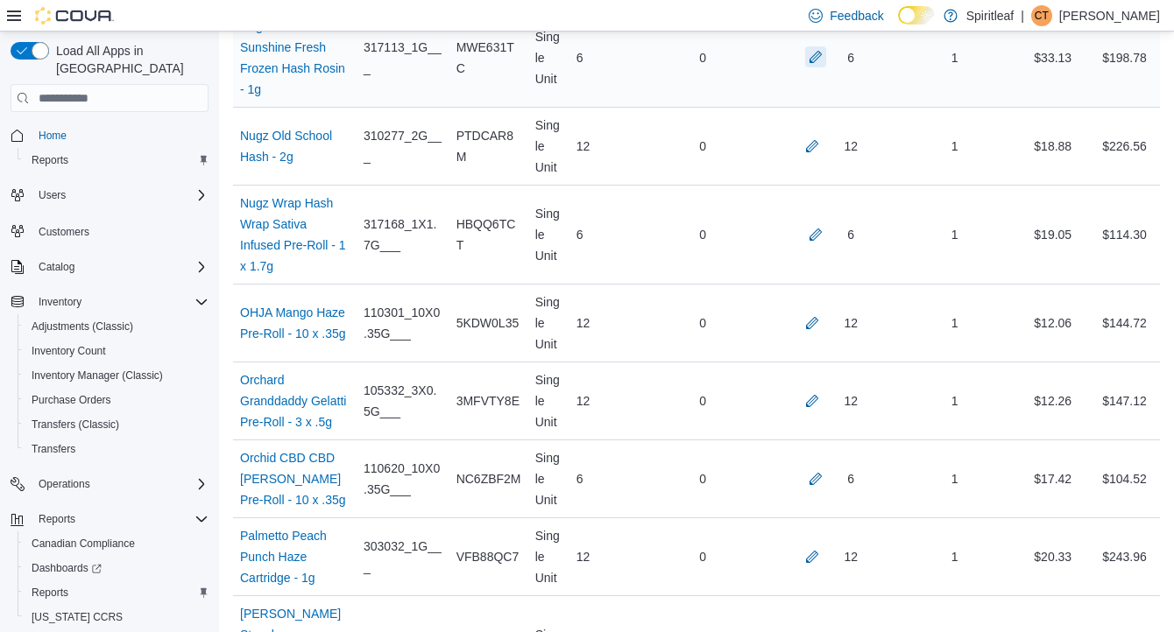
click at [812, 67] on button "button" at bounding box center [815, 56] width 21 height 21
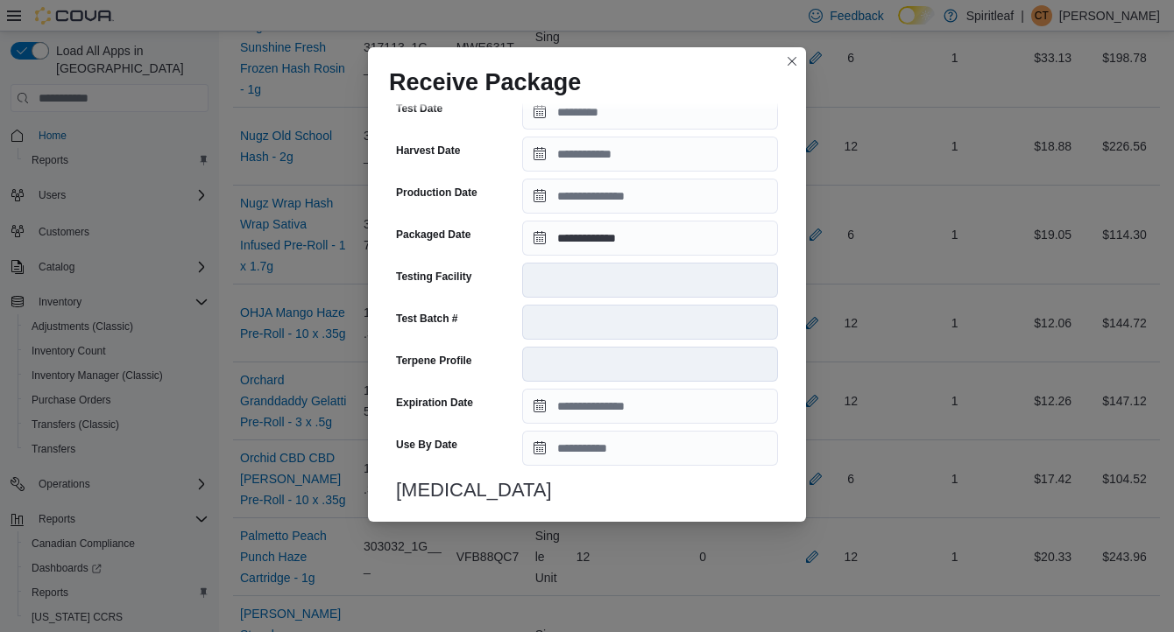
scroll to position [604, 0]
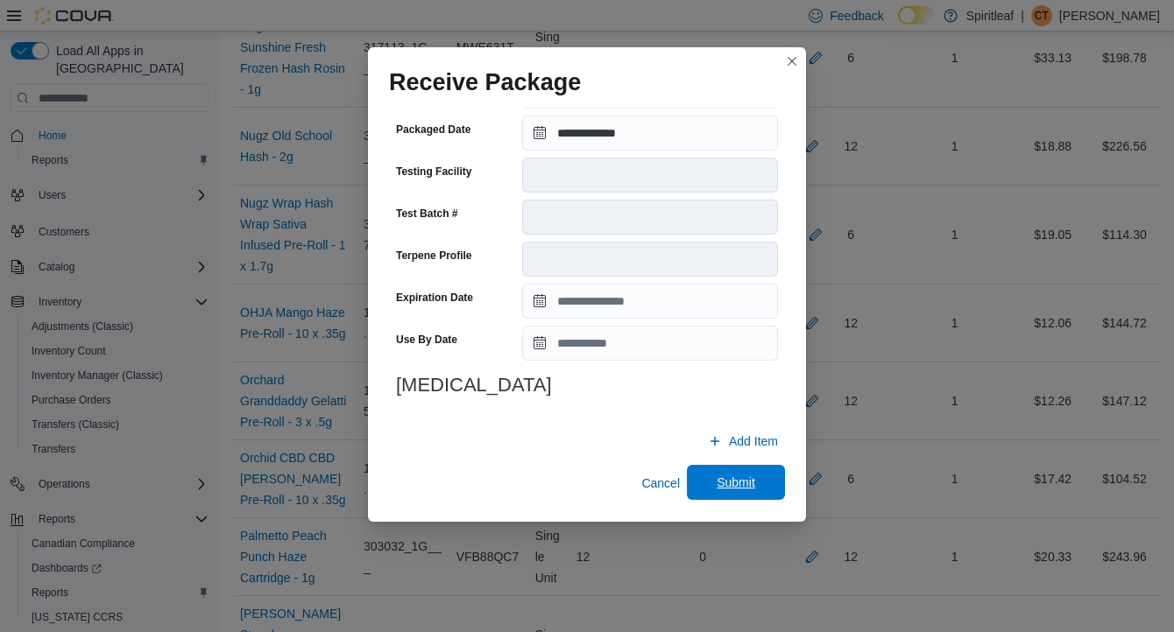
click at [738, 481] on span "Submit" at bounding box center [736, 483] width 39 height 18
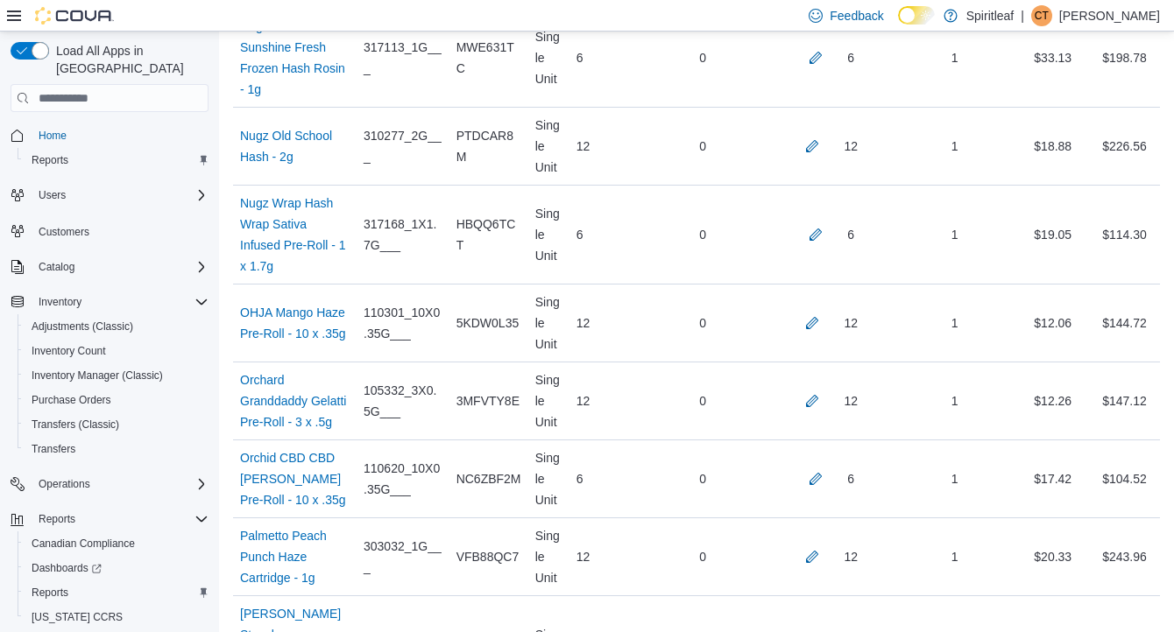
scroll to position [353, 0]
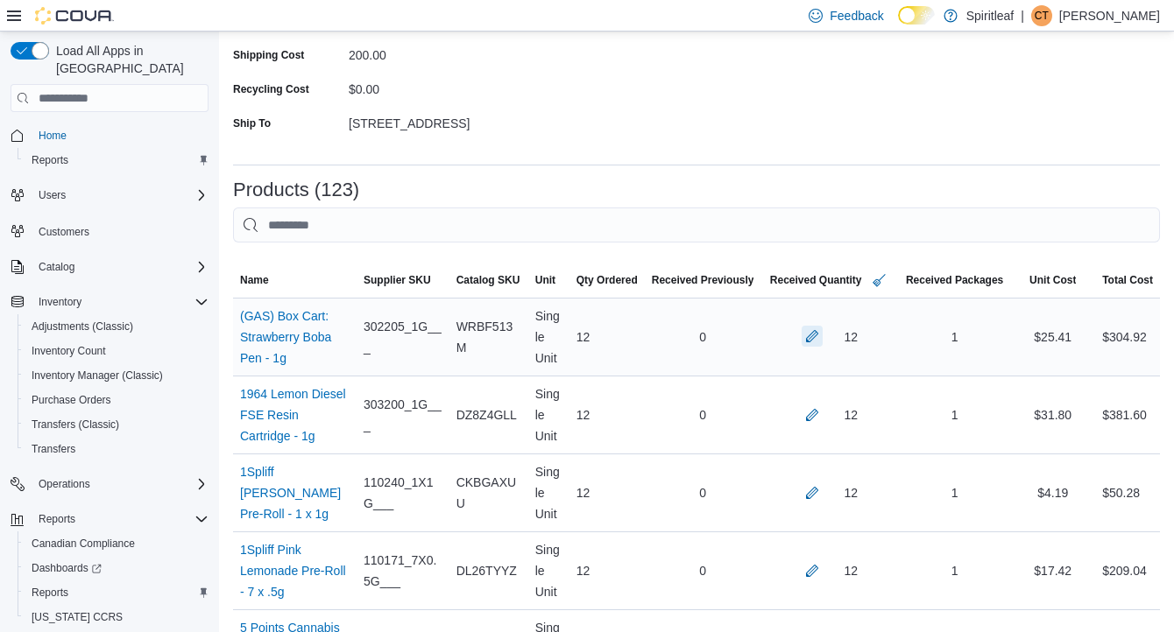
click at [805, 338] on button "button" at bounding box center [812, 336] width 21 height 21
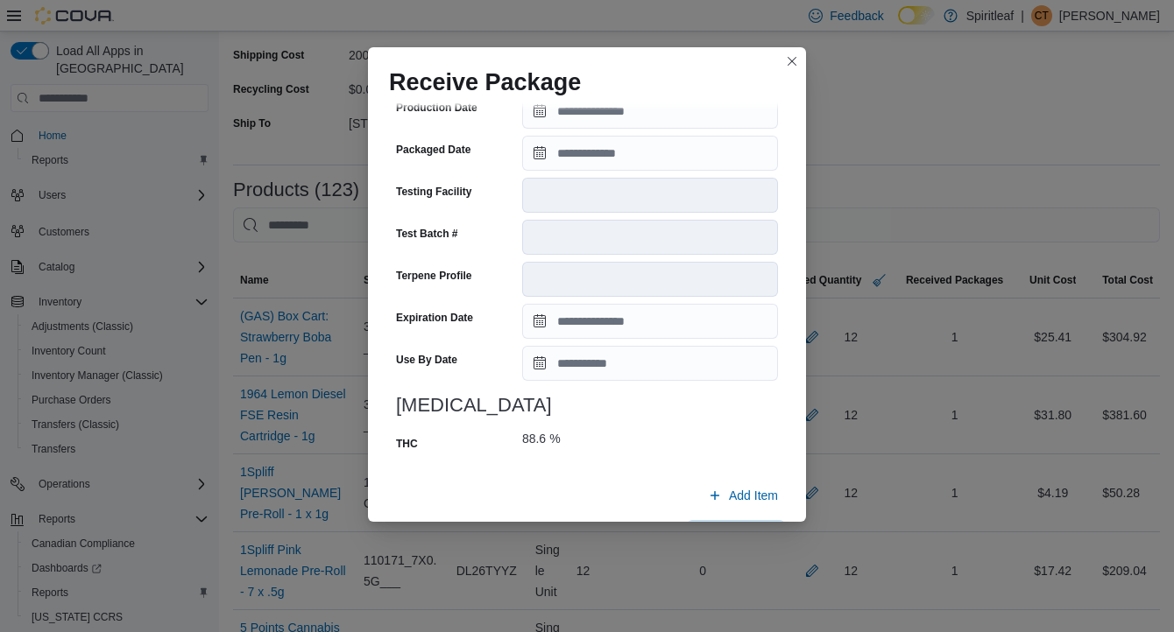
scroll to position [639, 0]
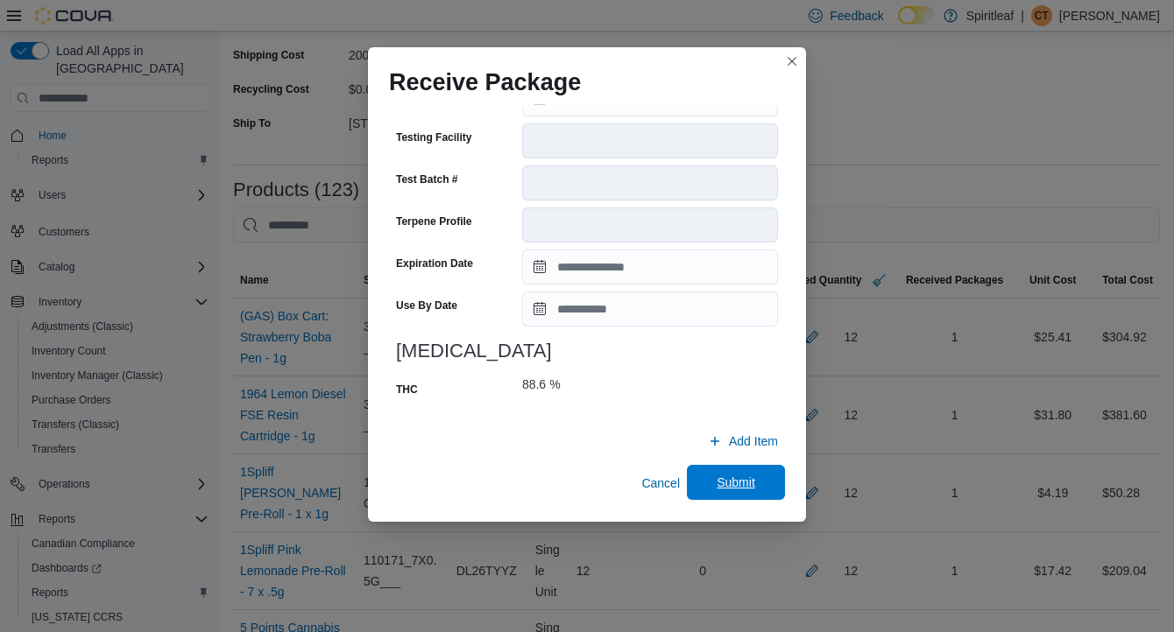
click at [733, 478] on span "Submit" at bounding box center [736, 483] width 39 height 18
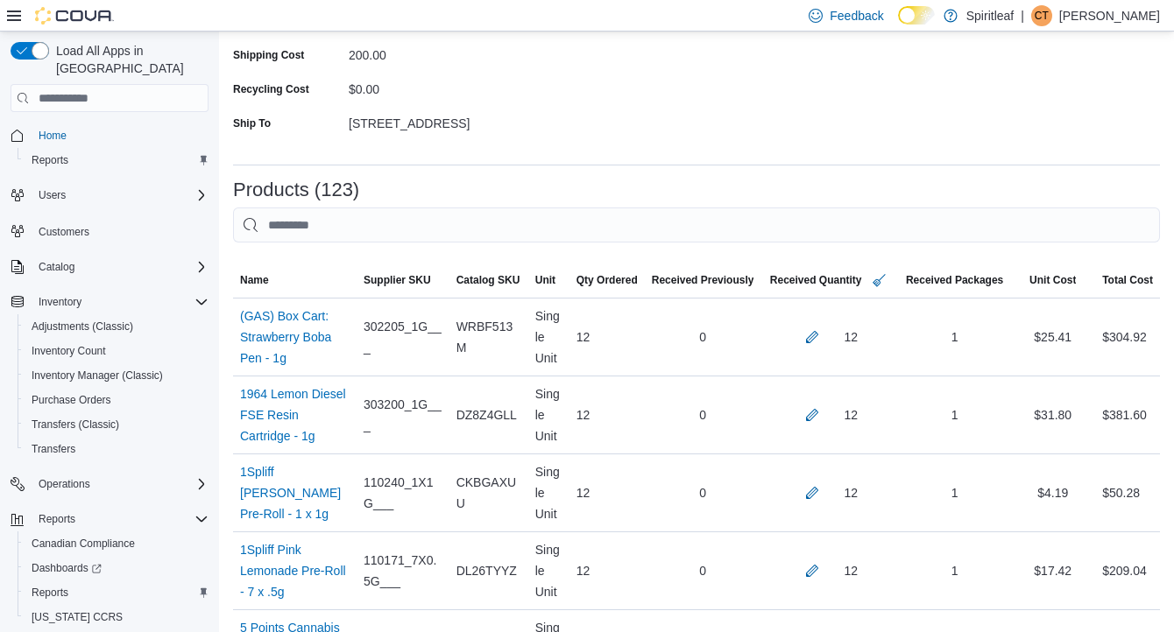
scroll to position [3757, 0]
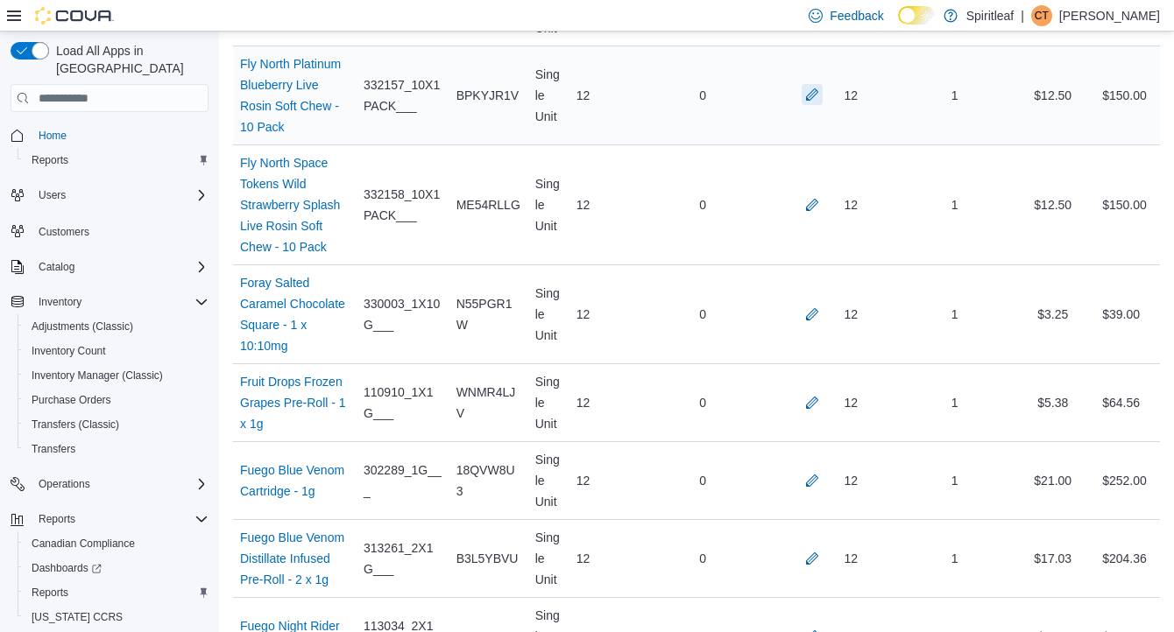
click at [808, 105] on button "button" at bounding box center [812, 94] width 21 height 21
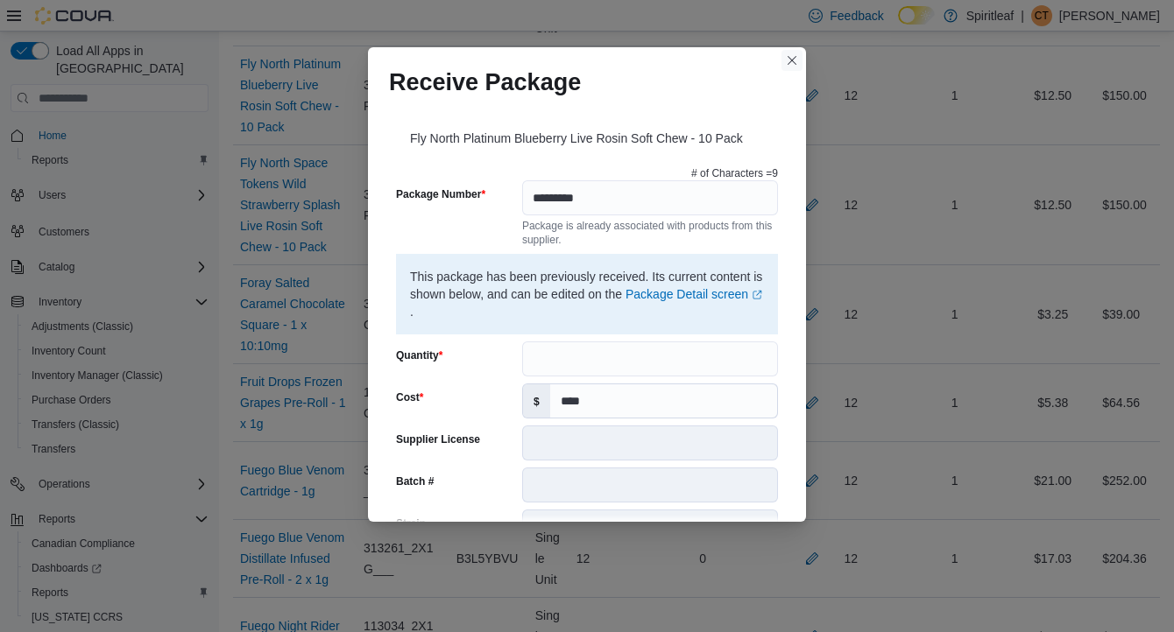
click at [791, 60] on button "Closes this modal window" at bounding box center [791, 60] width 21 height 21
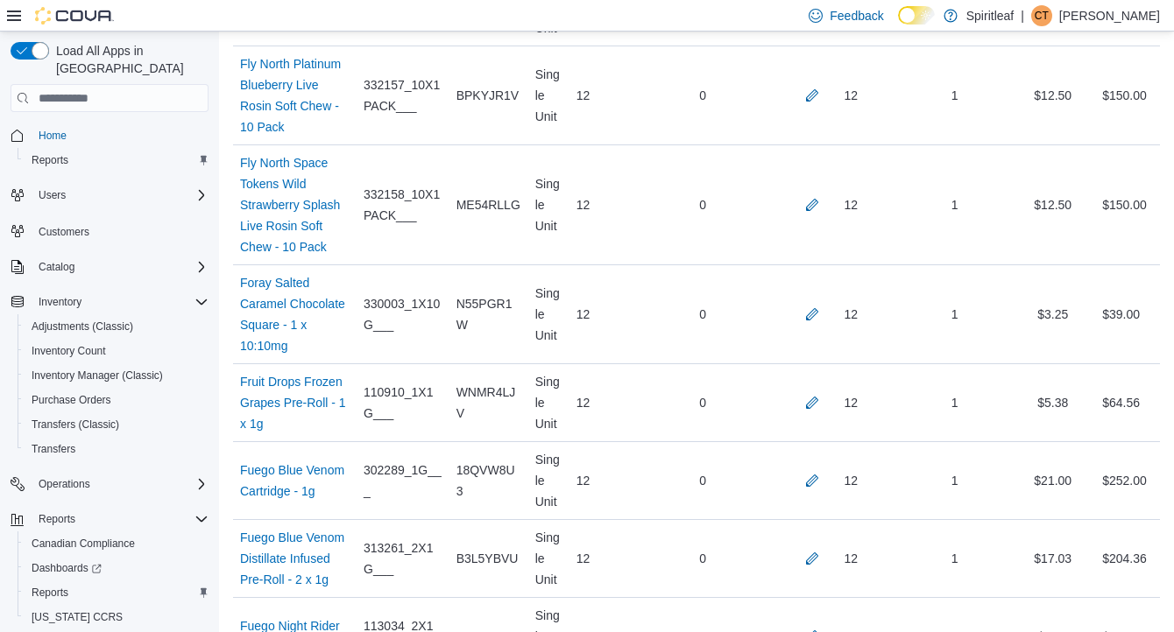
scroll to position [10569, 0]
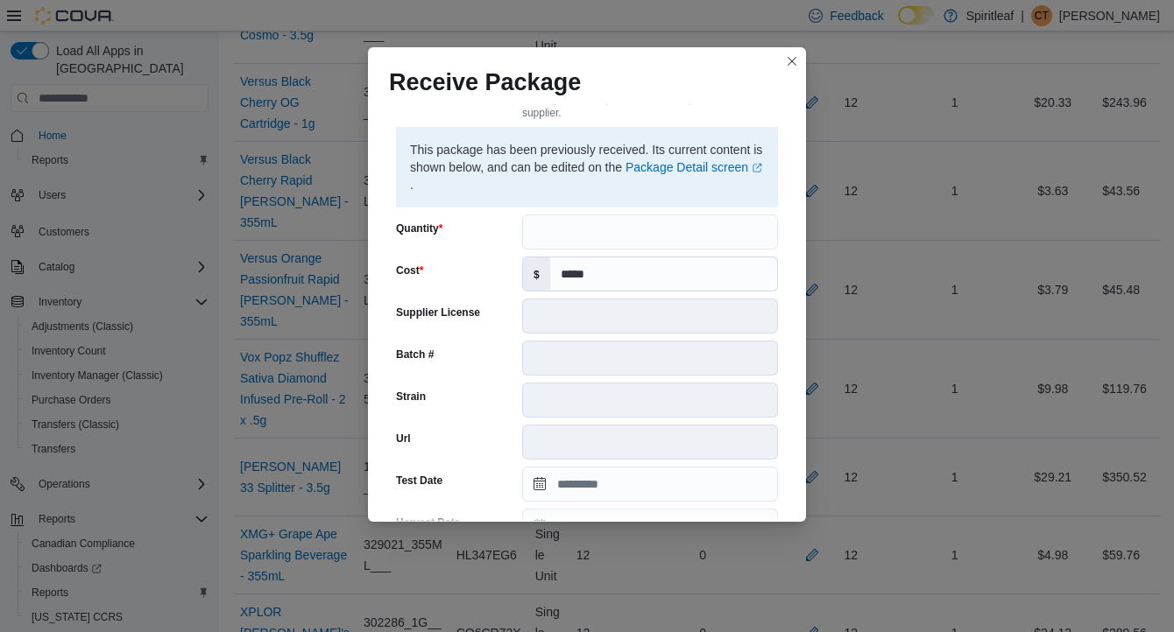
scroll to position [673, 0]
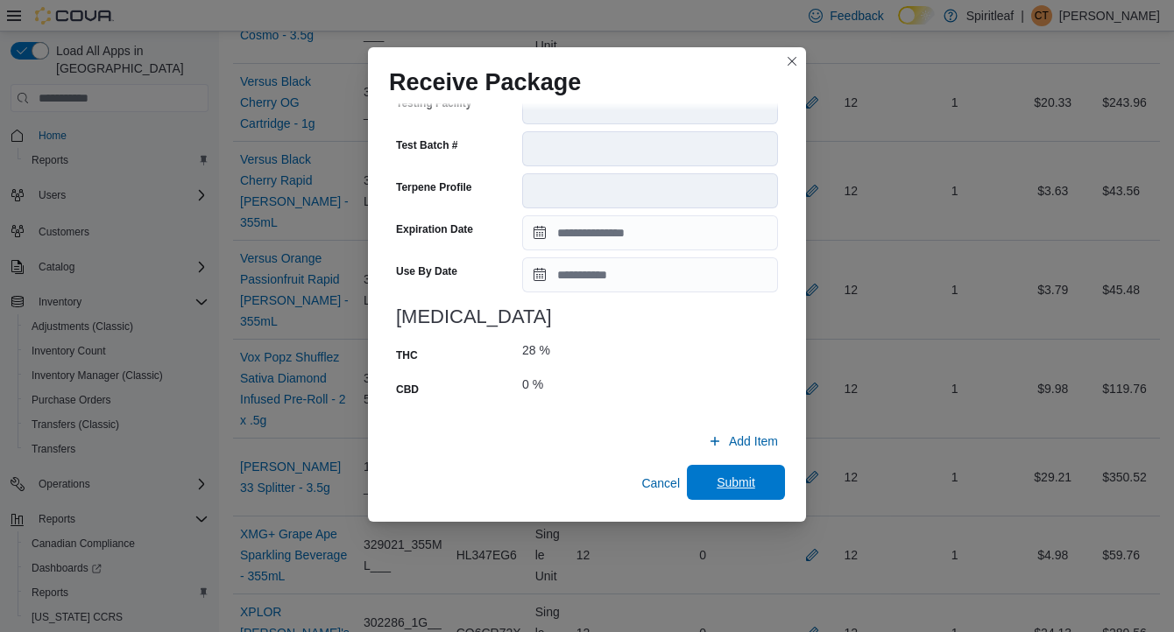
click at [728, 481] on span "Submit" at bounding box center [736, 483] width 39 height 18
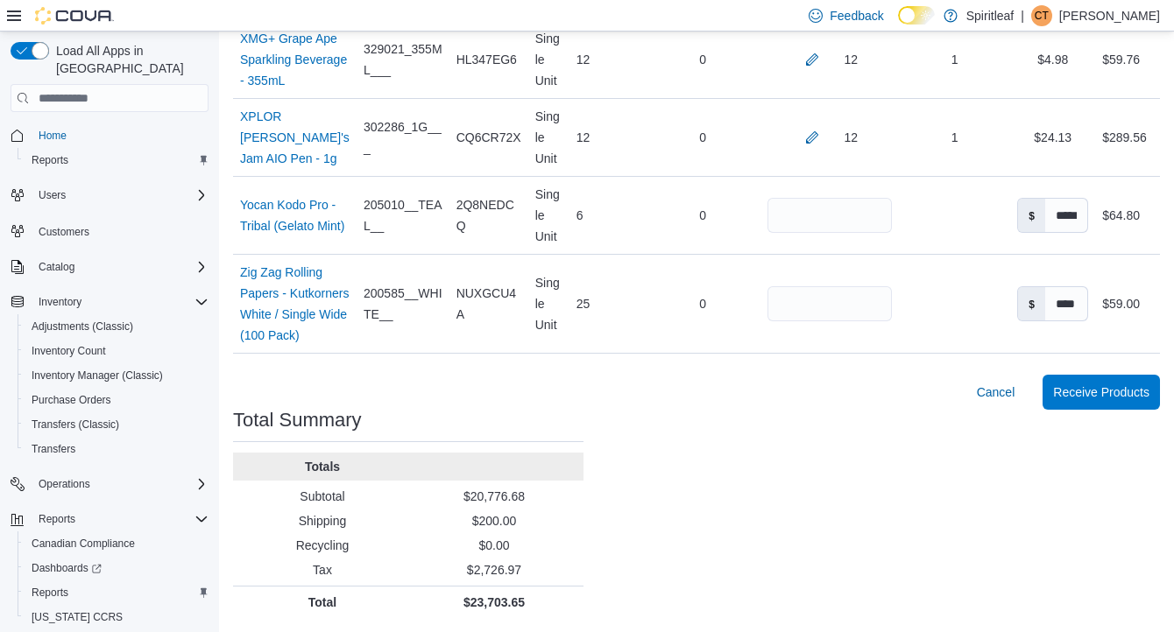
scroll to position [785, 0]
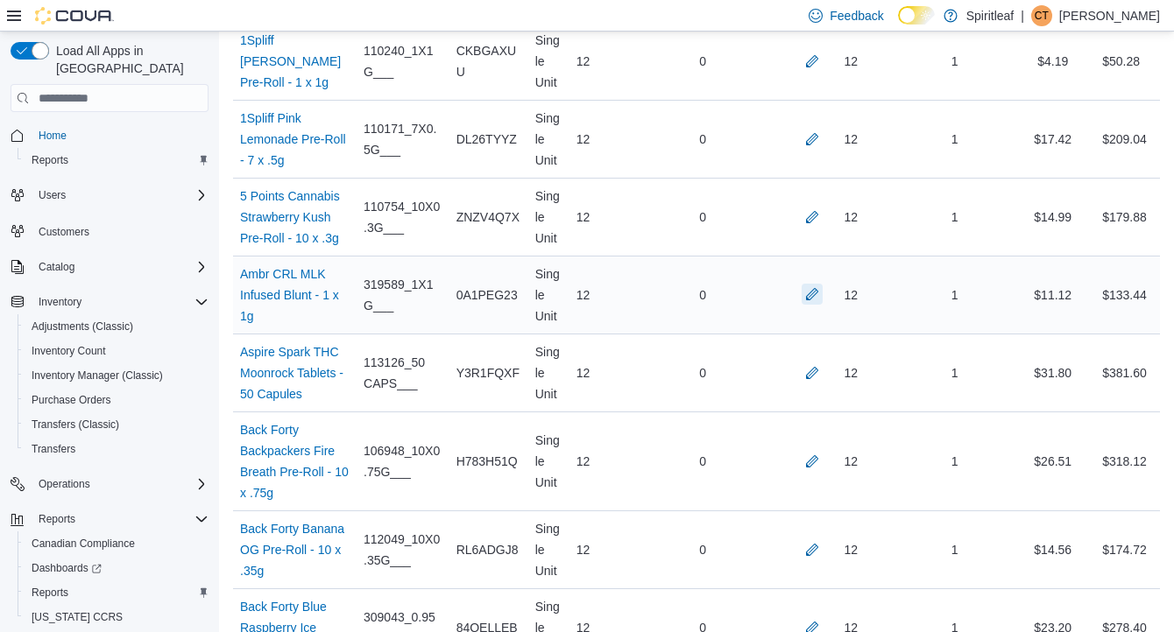
click at [809, 305] on button "button" at bounding box center [812, 294] width 21 height 21
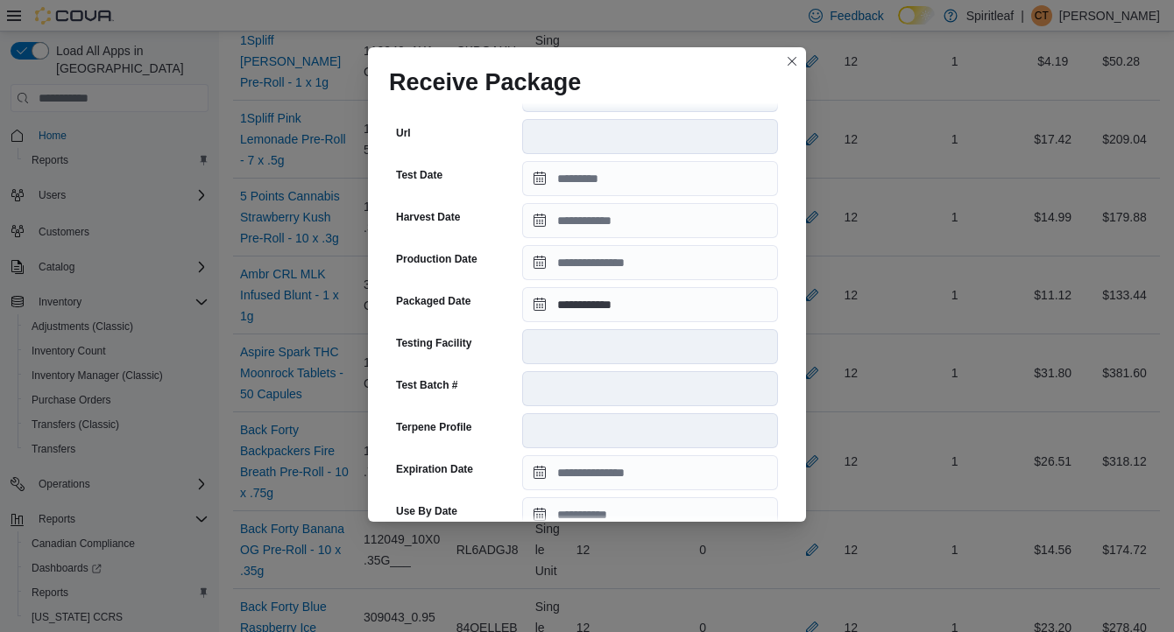
scroll to position [639, 0]
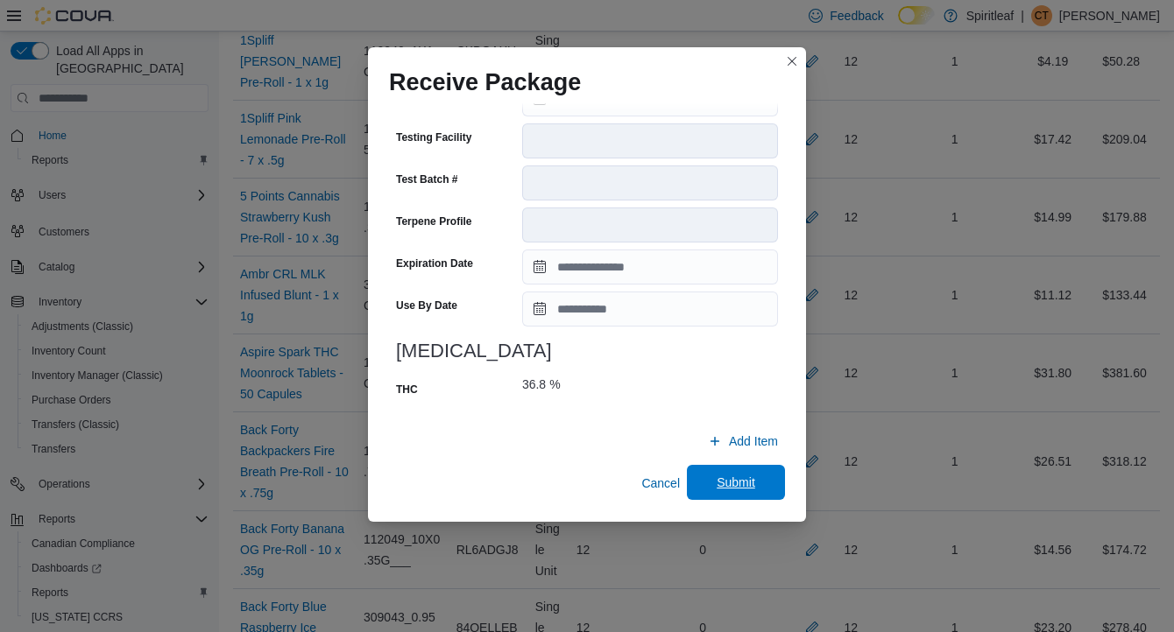
click at [745, 478] on span "Submit" at bounding box center [736, 483] width 39 height 18
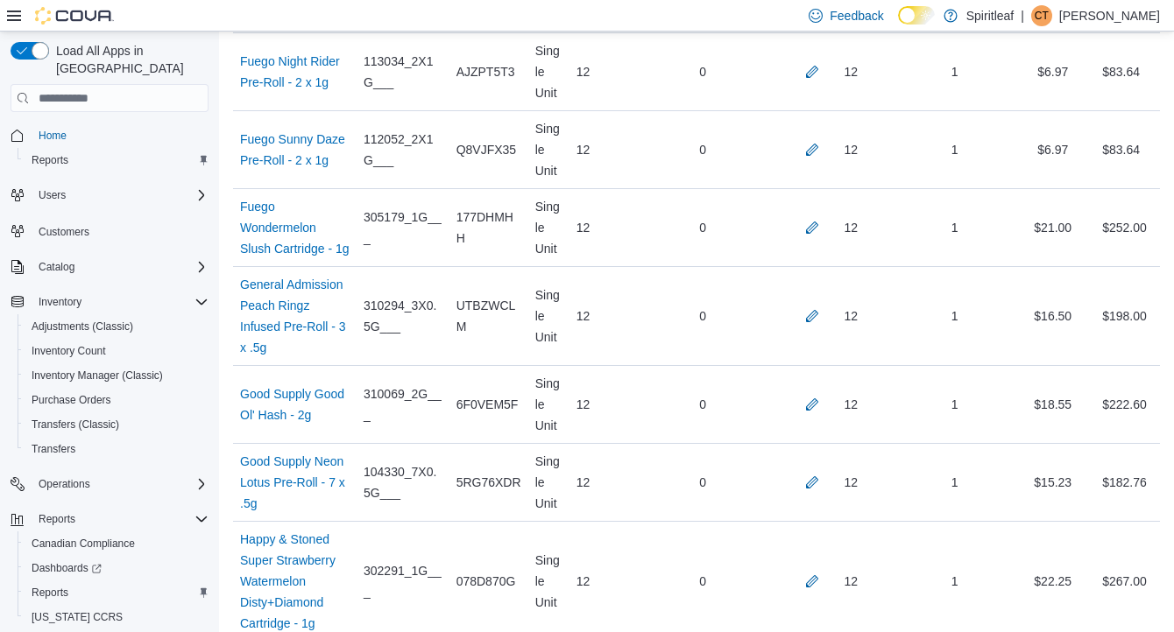
scroll to position [4323, 0]
click at [804, 159] on button "button" at bounding box center [812, 148] width 21 height 21
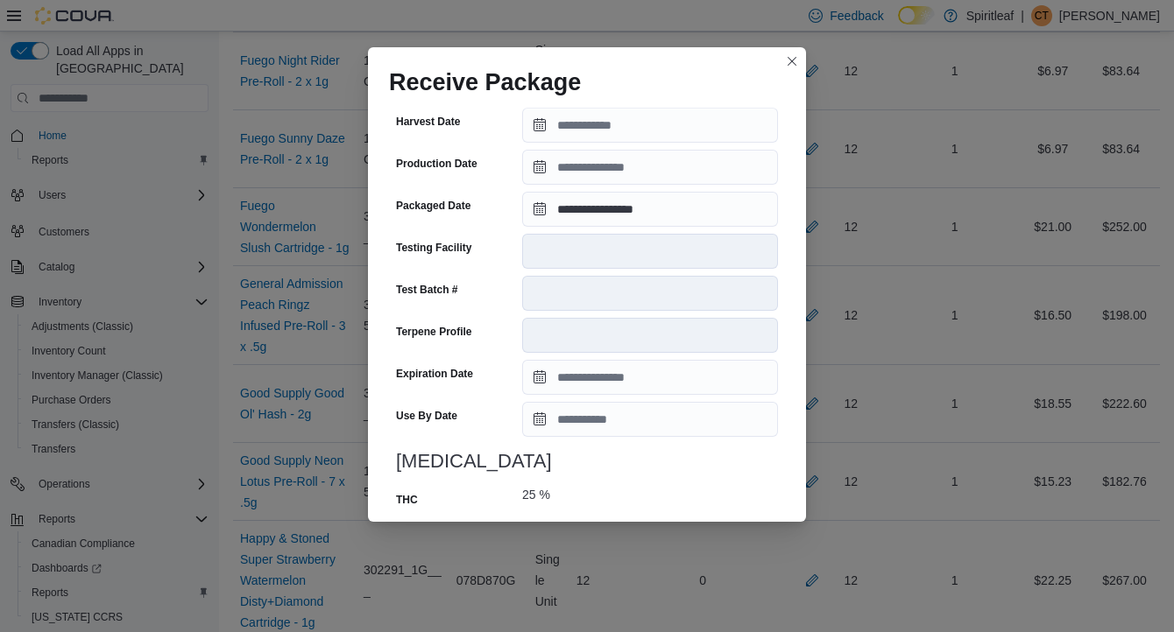
scroll to position [673, 0]
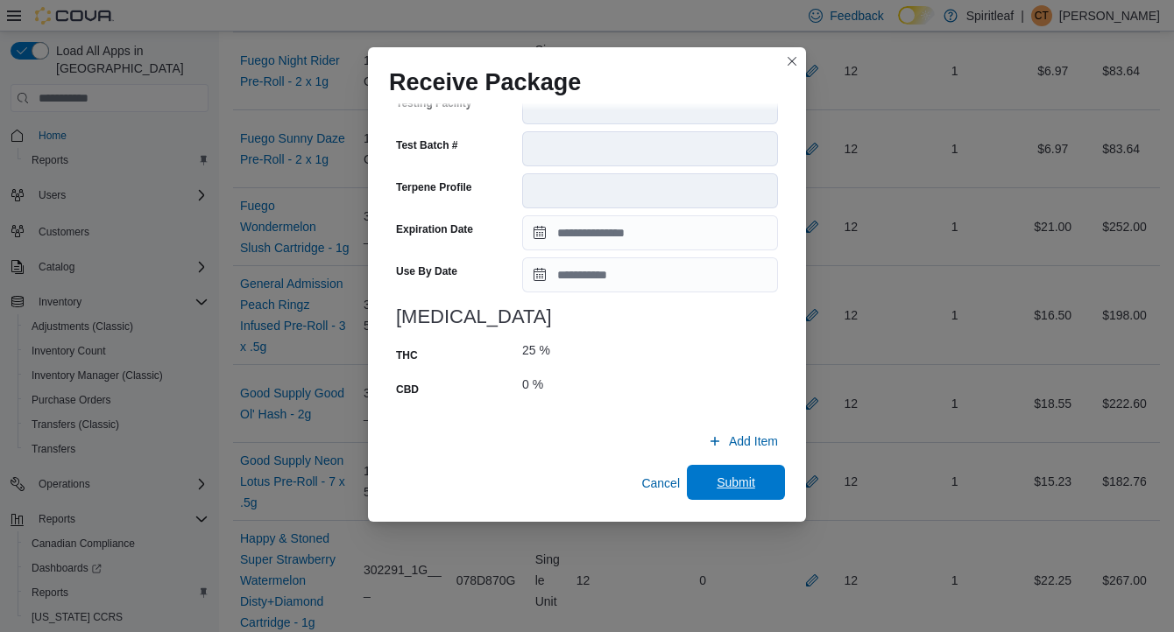
click at [745, 479] on span "Submit" at bounding box center [736, 483] width 39 height 18
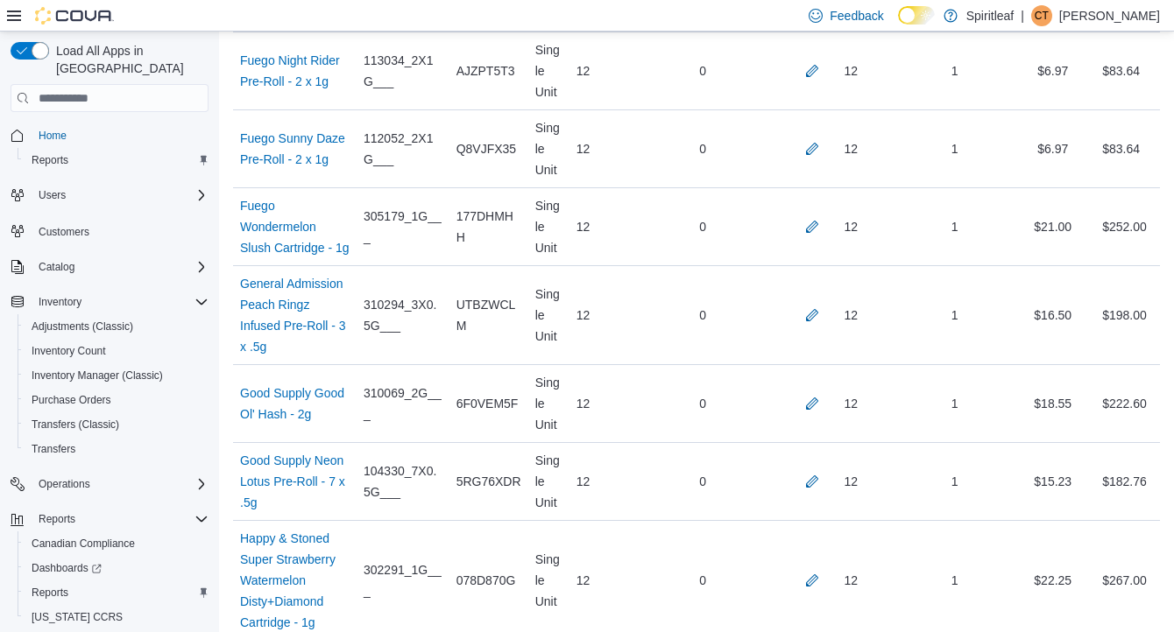
scroll to position [4648, 0]
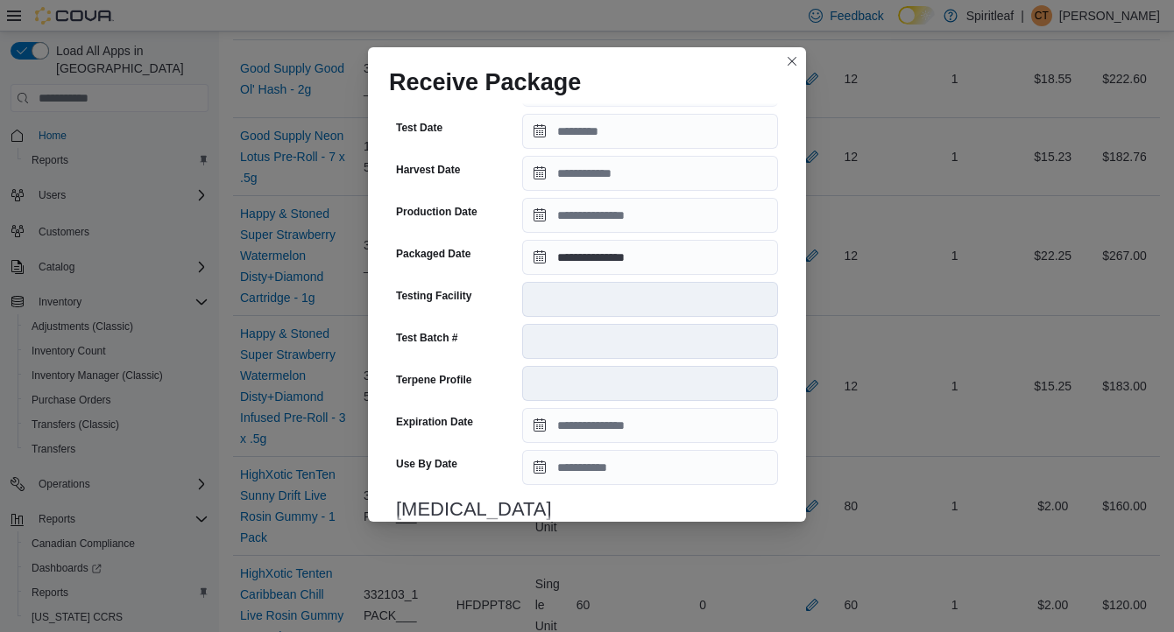
scroll to position [673, 0]
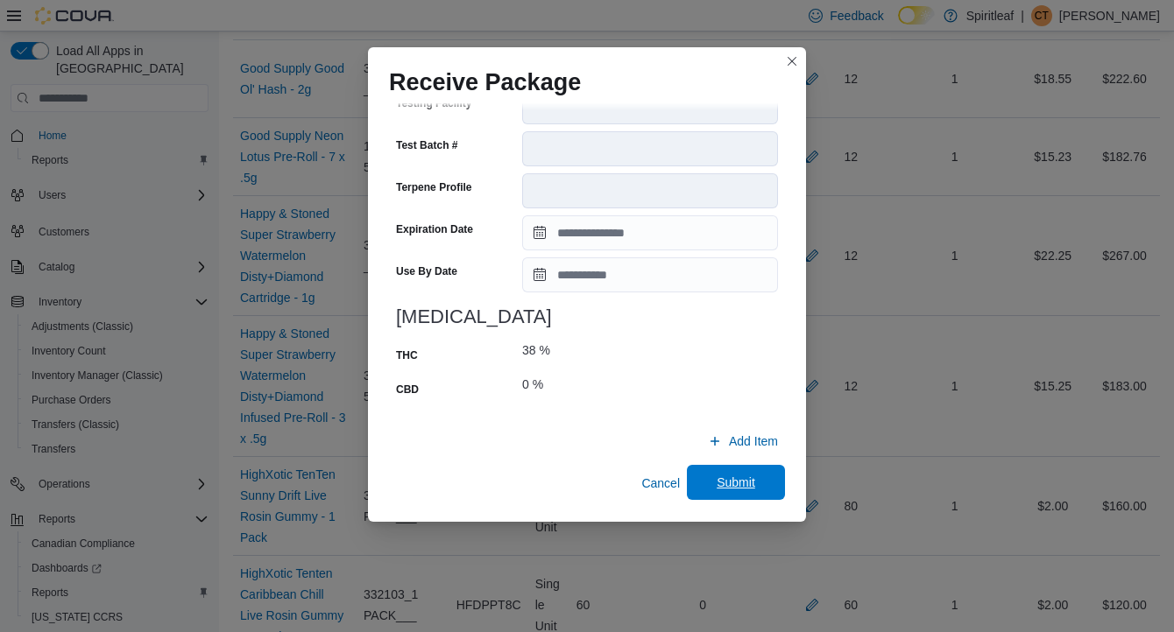
click at [725, 482] on span "Submit" at bounding box center [736, 483] width 39 height 18
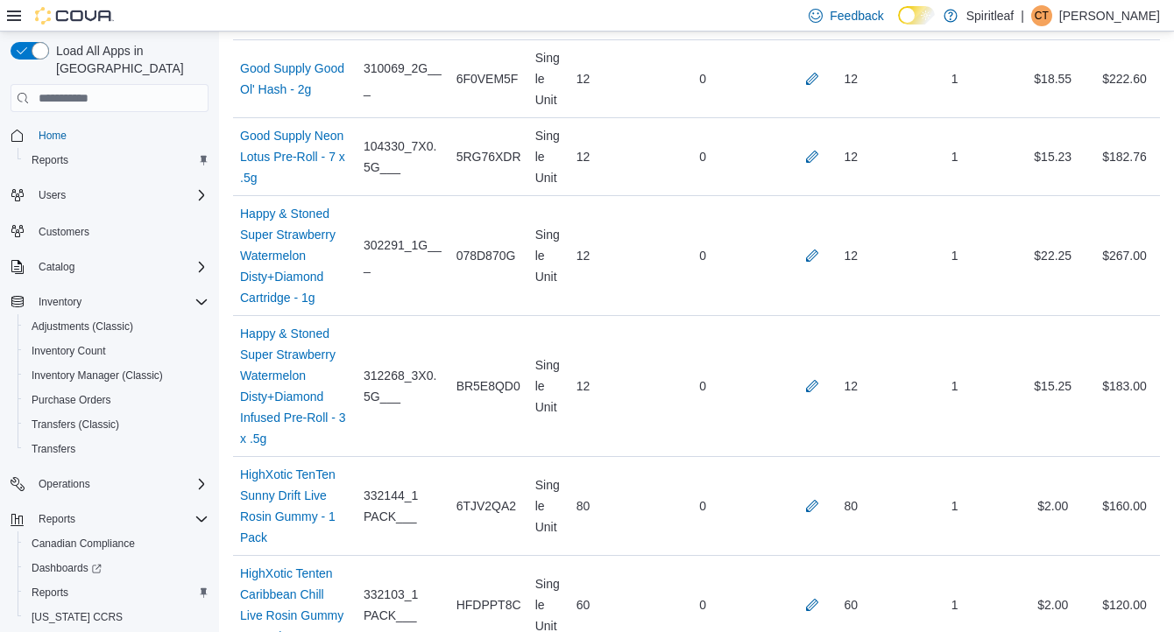
scroll to position [5425, 0]
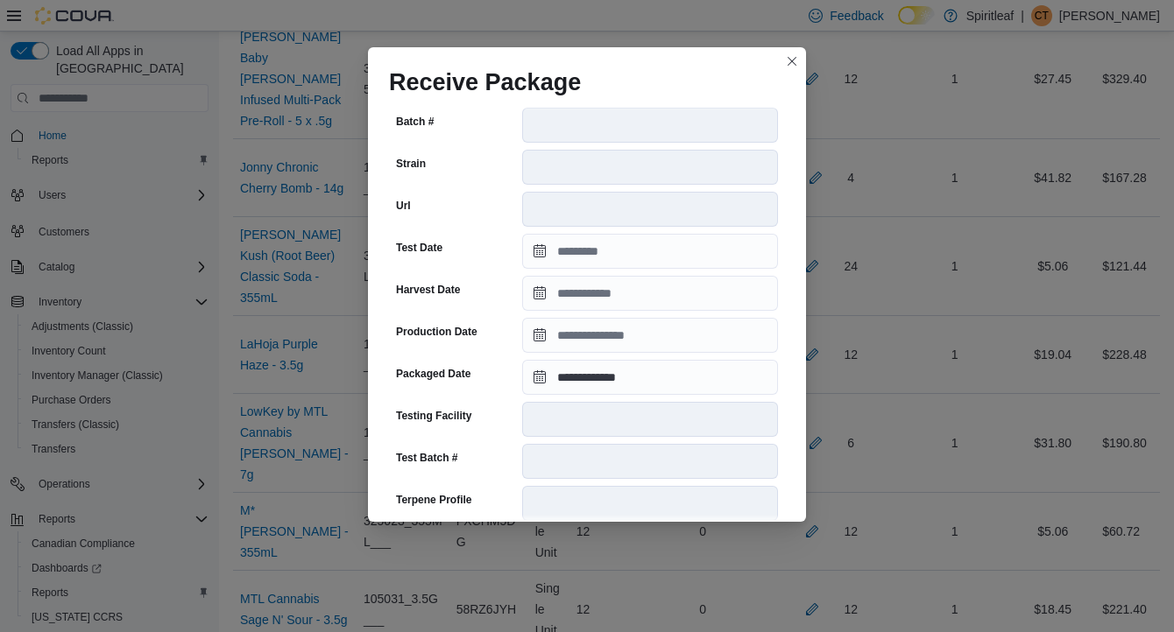
scroll to position [653, 0]
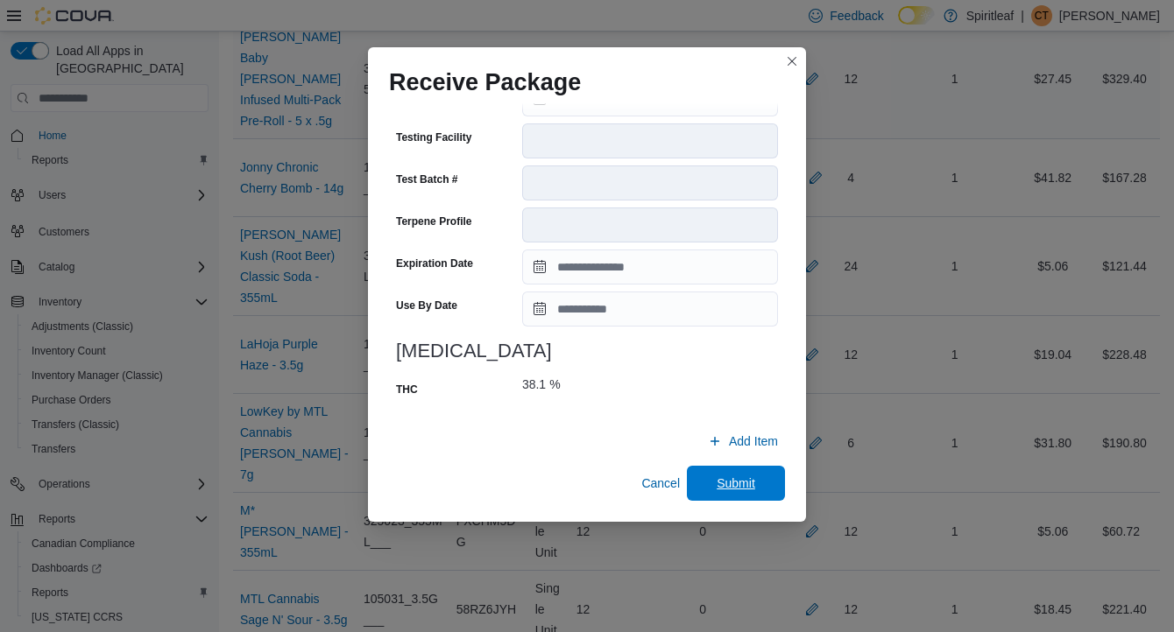
click at [730, 477] on span "Submit" at bounding box center [736, 484] width 39 height 18
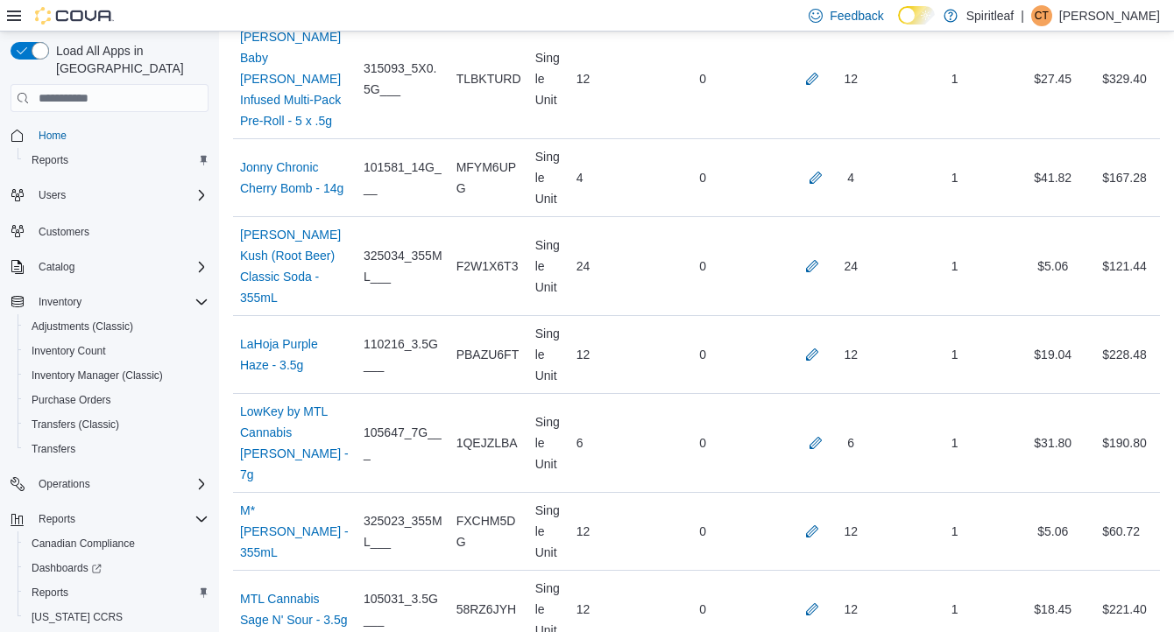
scroll to position [962, 0]
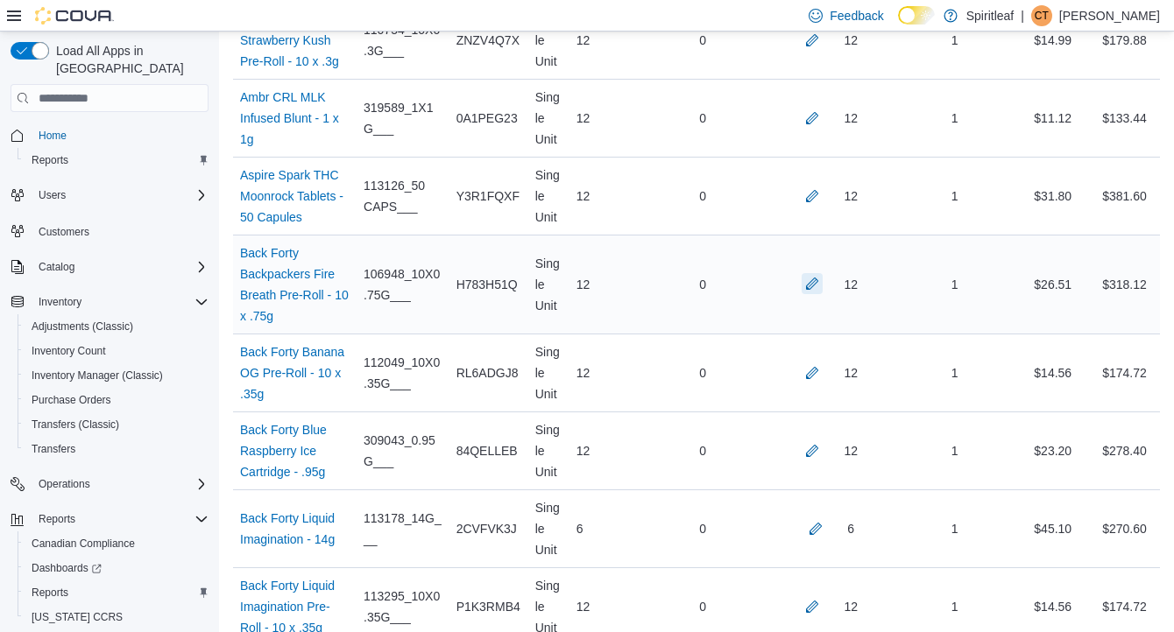
click at [810, 294] on button "button" at bounding box center [812, 283] width 21 height 21
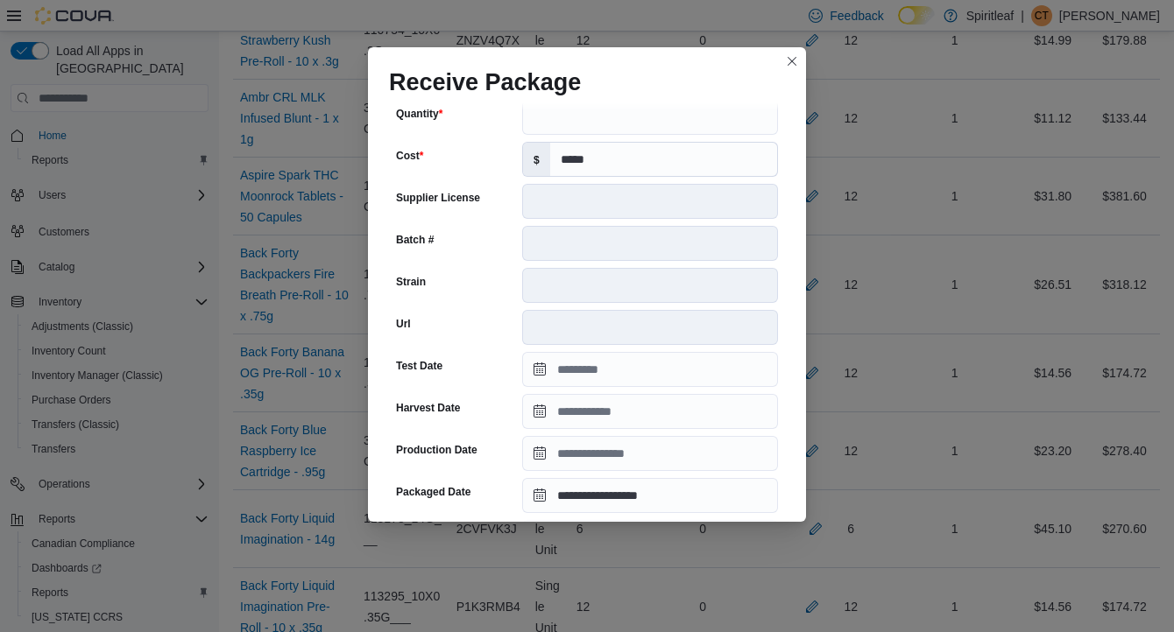
scroll to position [639, 0]
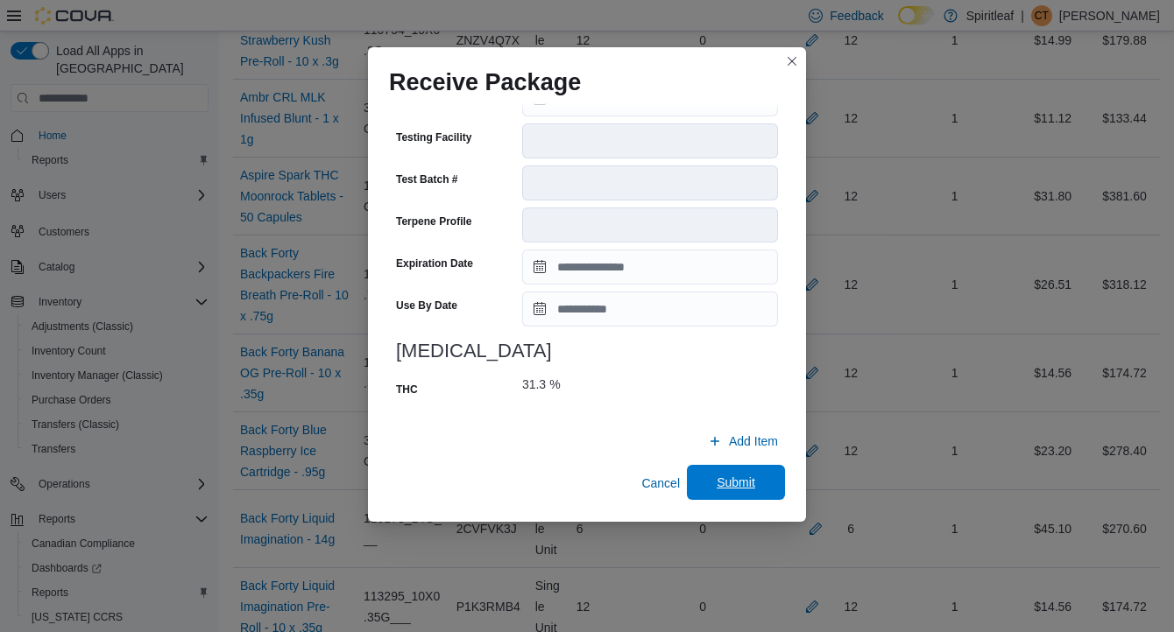
click at [727, 482] on span "Submit" at bounding box center [736, 483] width 39 height 18
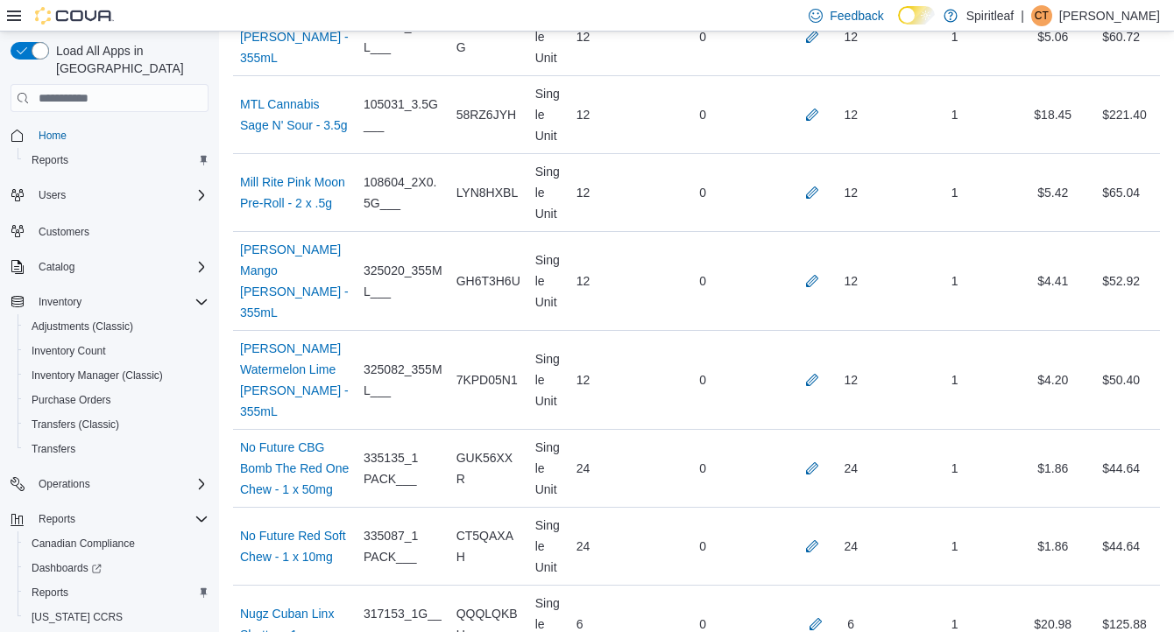
scroll to position [519, 0]
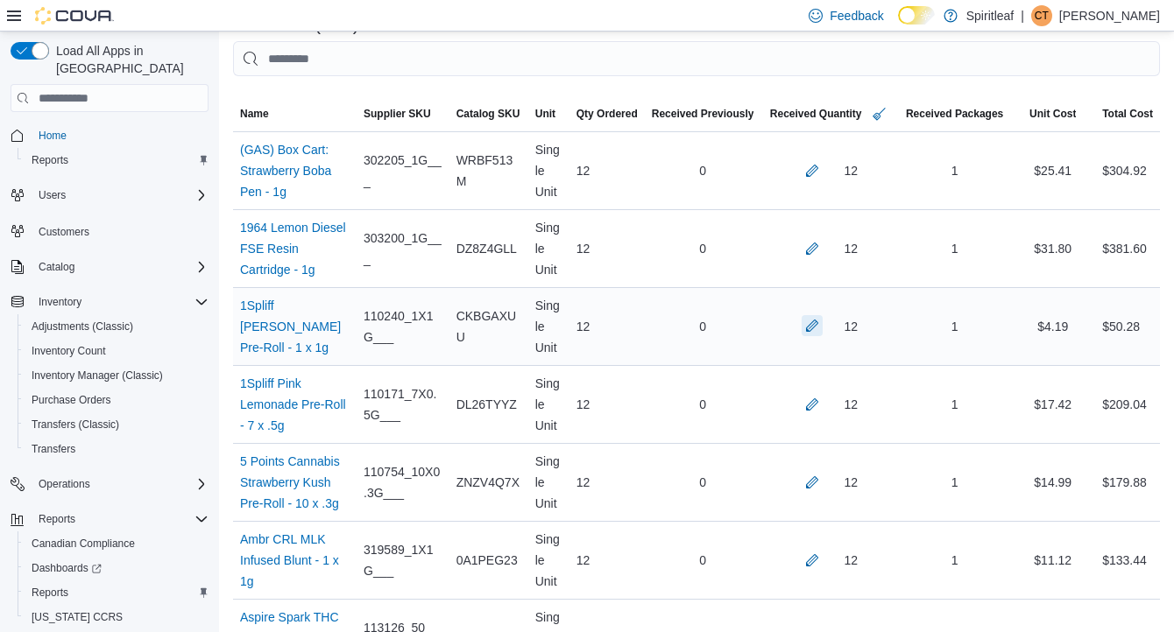
click at [806, 325] on button "button" at bounding box center [812, 325] width 21 height 21
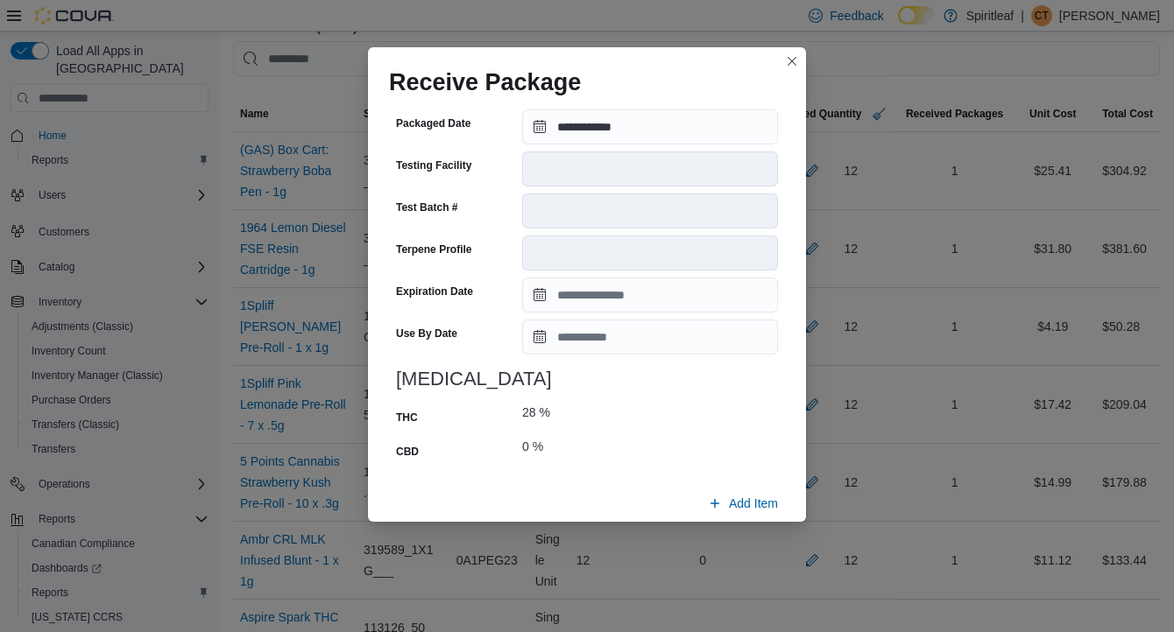
scroll to position [673, 0]
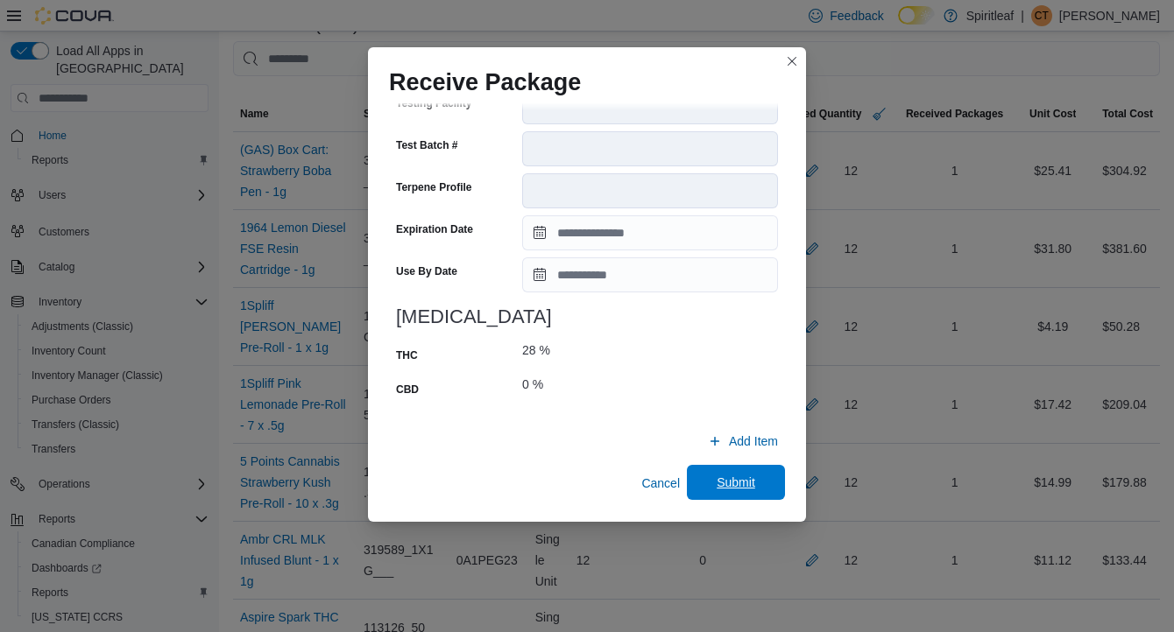
click at [747, 481] on span "Submit" at bounding box center [736, 483] width 39 height 18
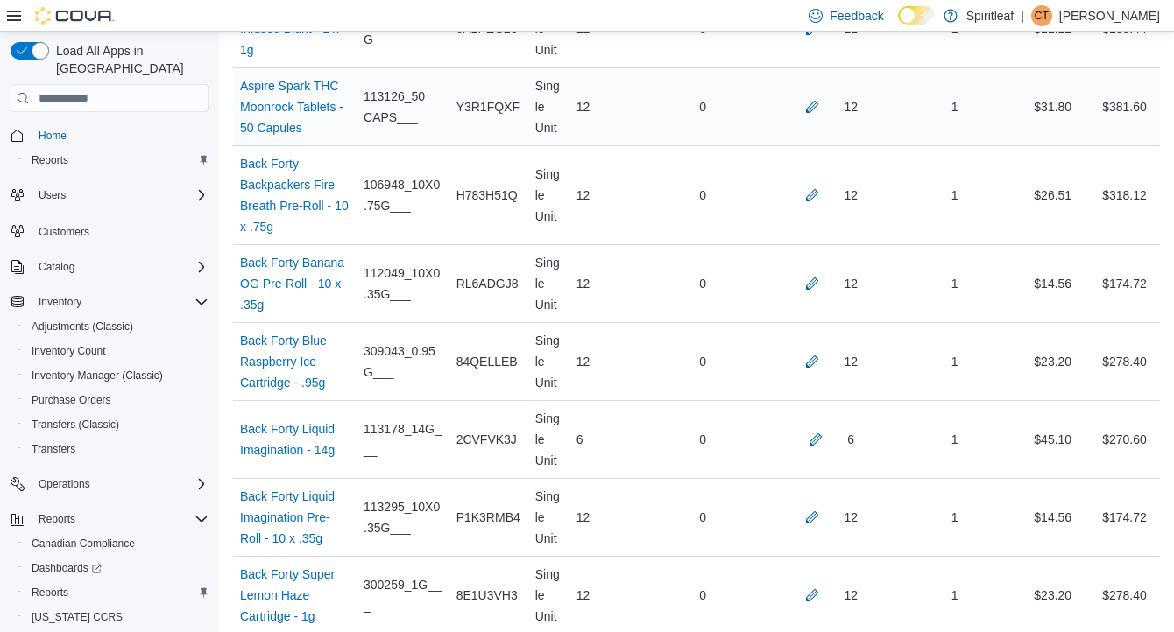
scroll to position [1110, 0]
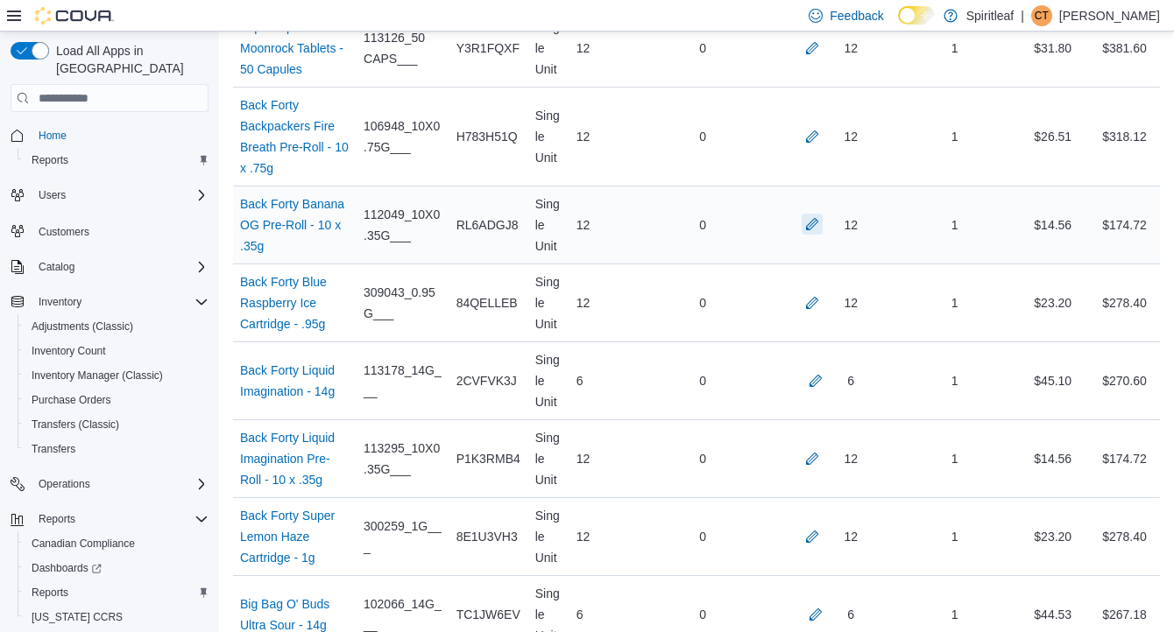
click at [806, 235] on button "button" at bounding box center [812, 224] width 21 height 21
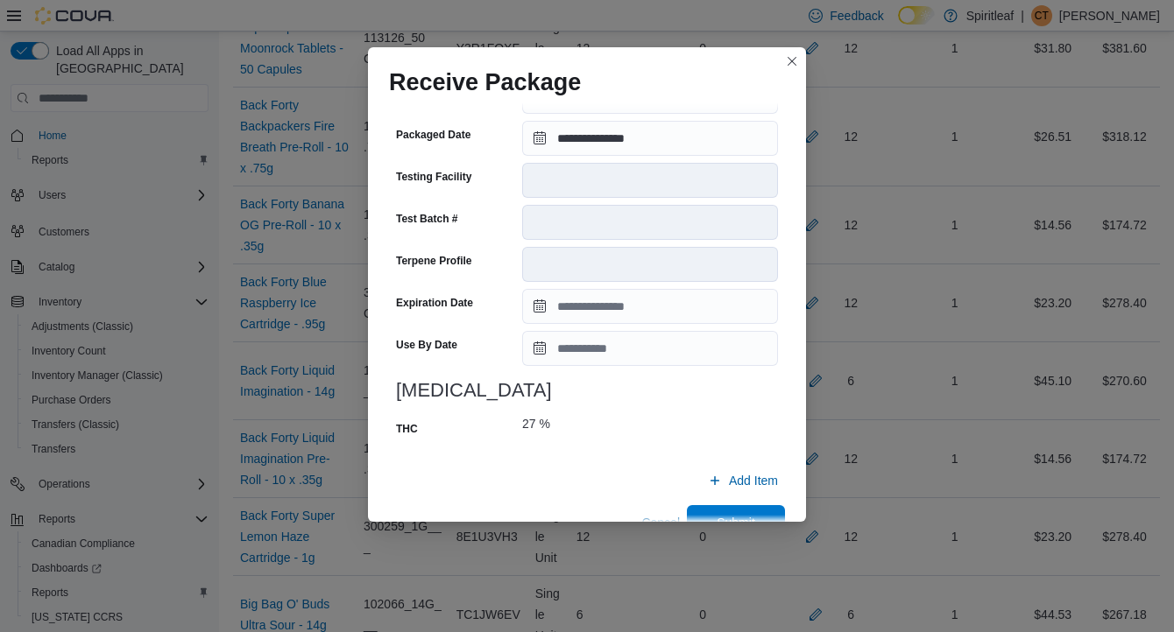
scroll to position [639, 0]
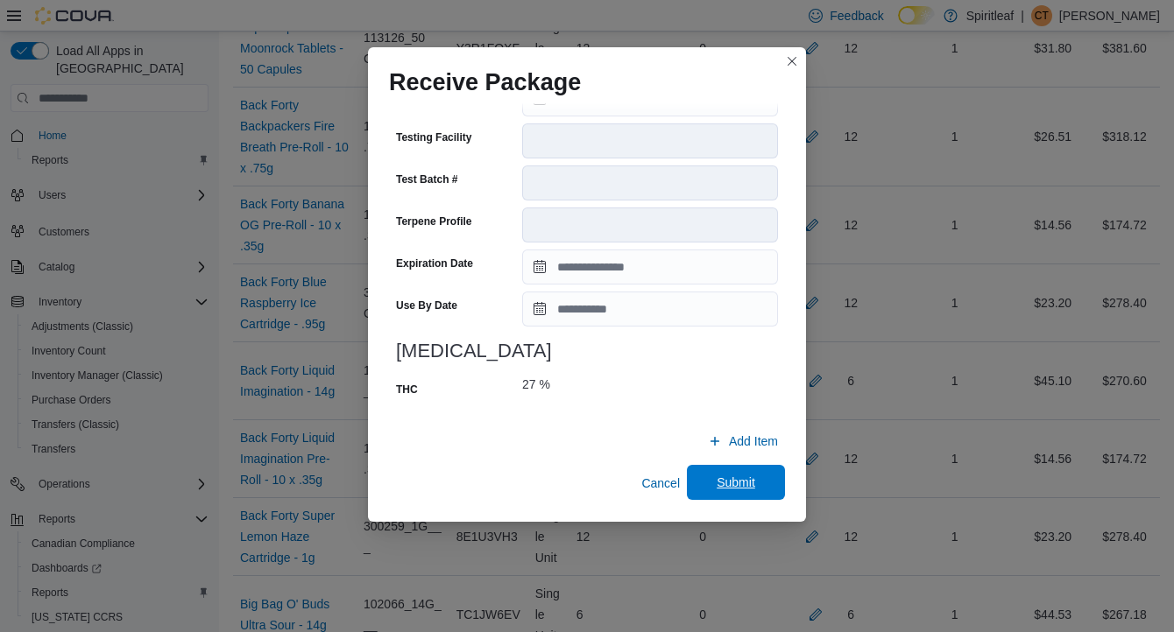
click at [746, 479] on span "Submit" at bounding box center [736, 483] width 39 height 18
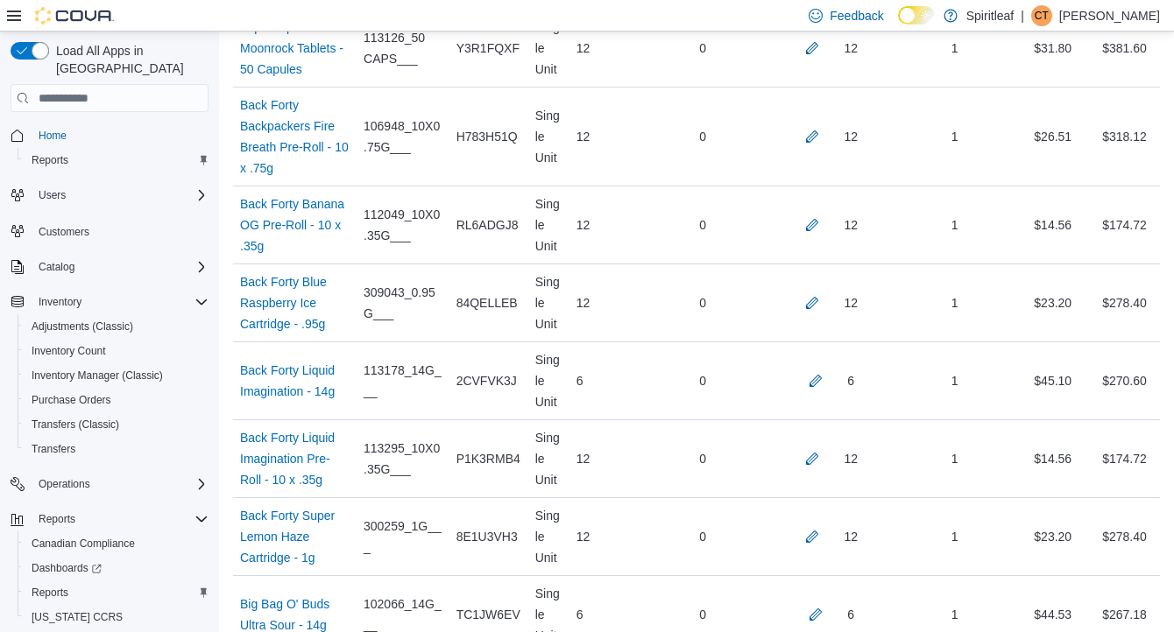
scroll to position [5425, 0]
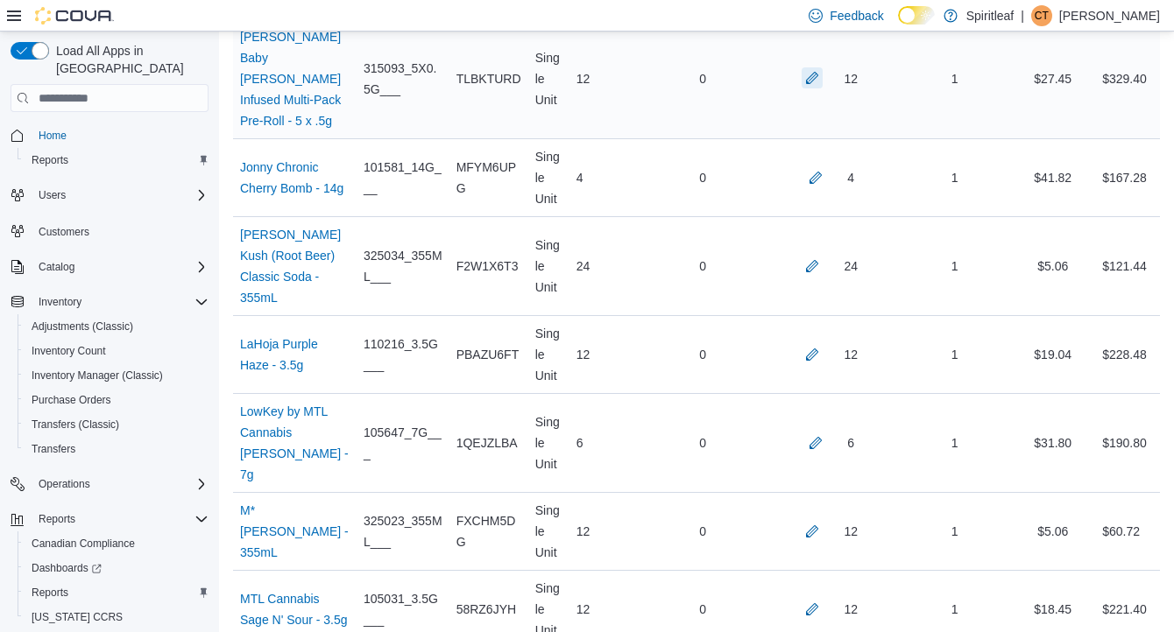
click at [811, 88] on button "button" at bounding box center [812, 77] width 21 height 21
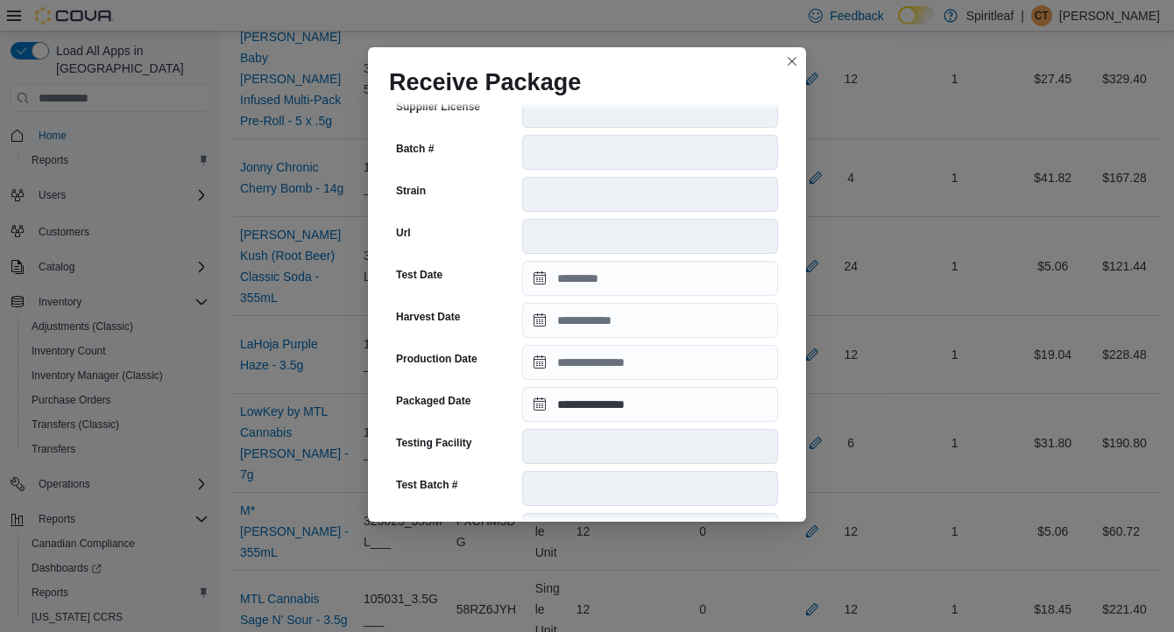
scroll to position [604, 0]
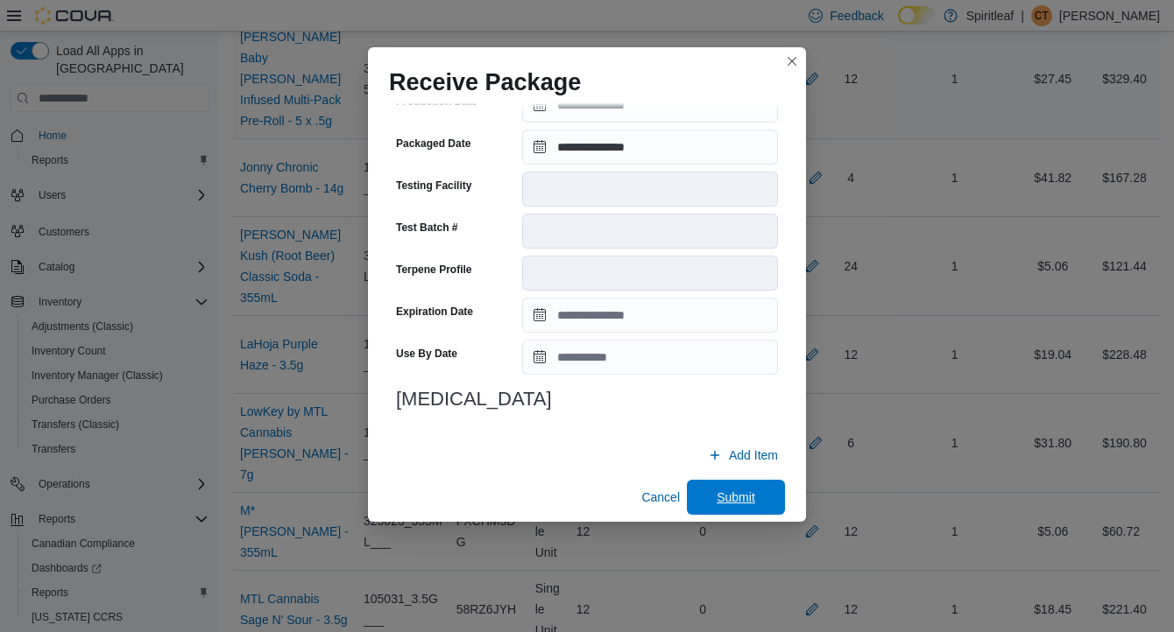
drag, startPoint x: 736, startPoint y: 479, endPoint x: 761, endPoint y: 469, distance: 27.5
click at [737, 489] on span "Submit" at bounding box center [736, 498] width 39 height 18
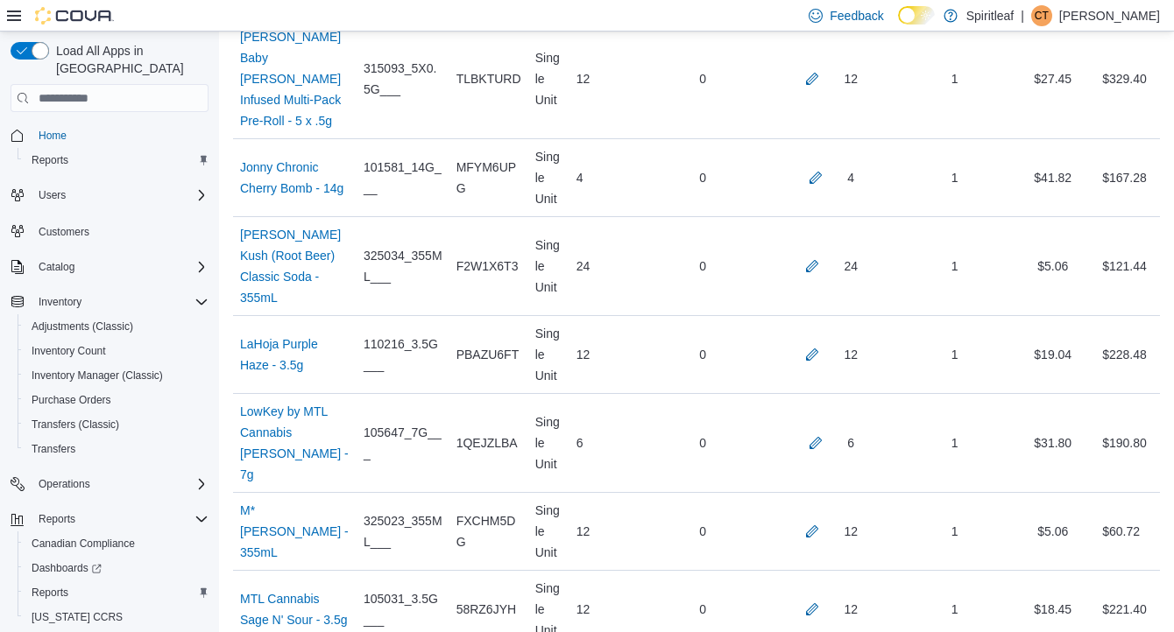
scroll to position [11156, 0]
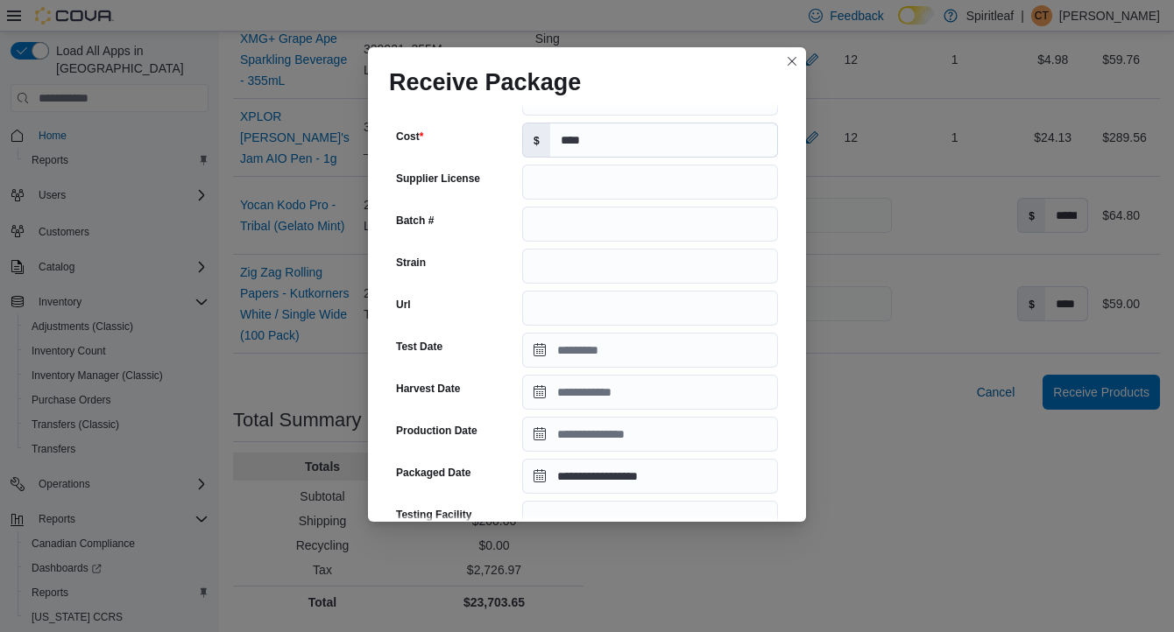
scroll to position [618, 0]
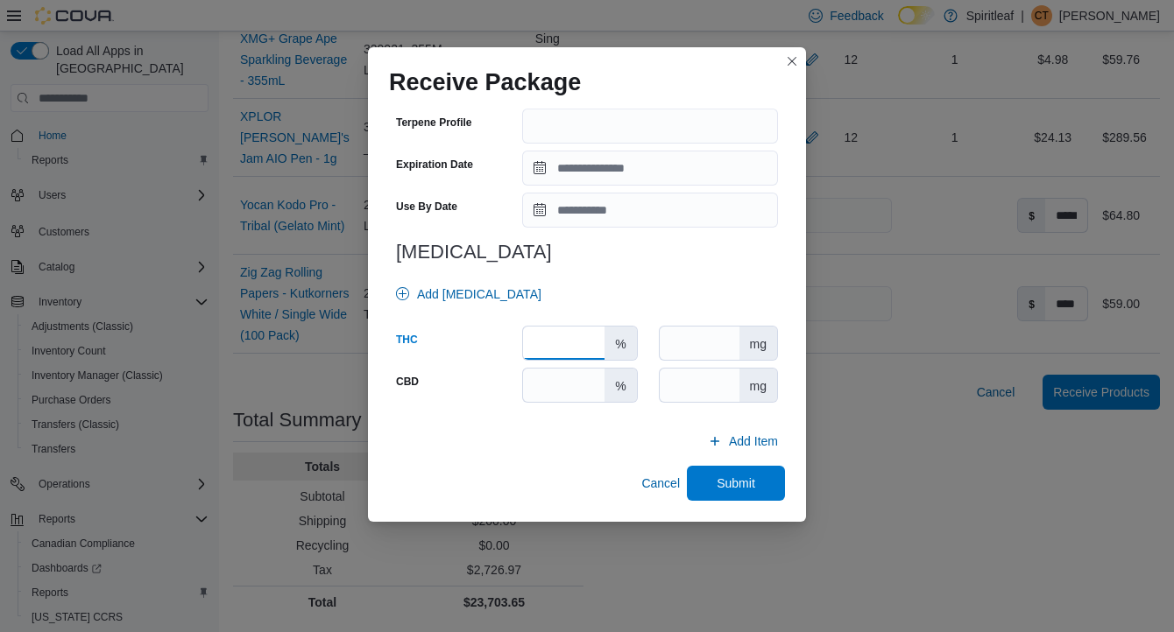
click at [555, 338] on input "number" at bounding box center [563, 343] width 81 height 33
type input "**"
click at [744, 481] on span "Submit" at bounding box center [736, 483] width 39 height 18
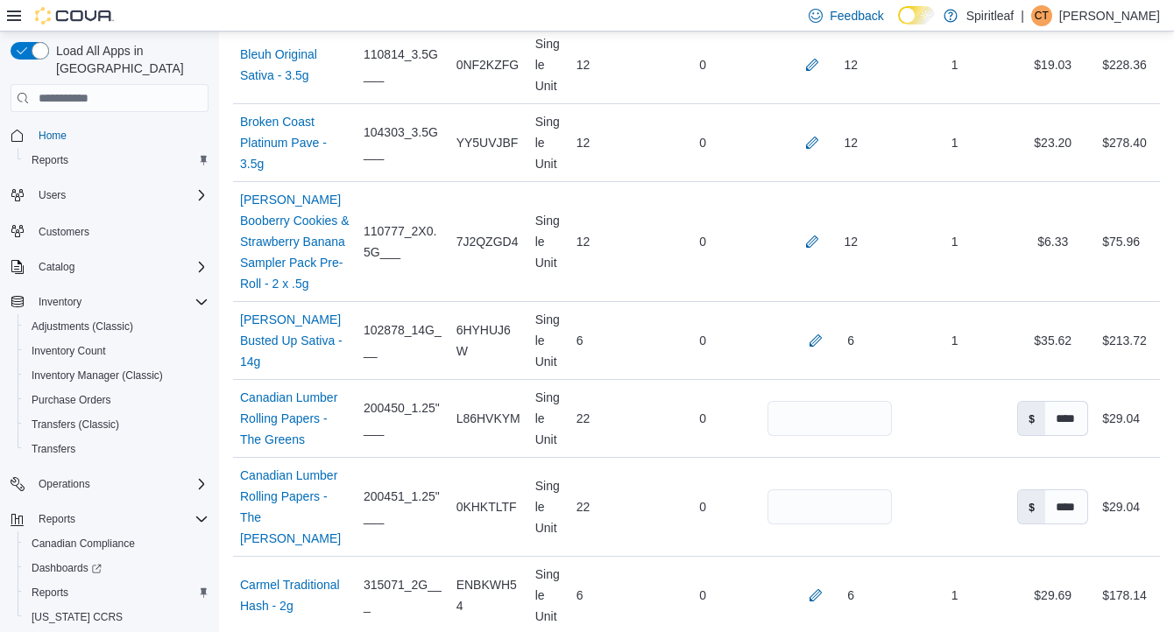
scroll to position [1824, 0]
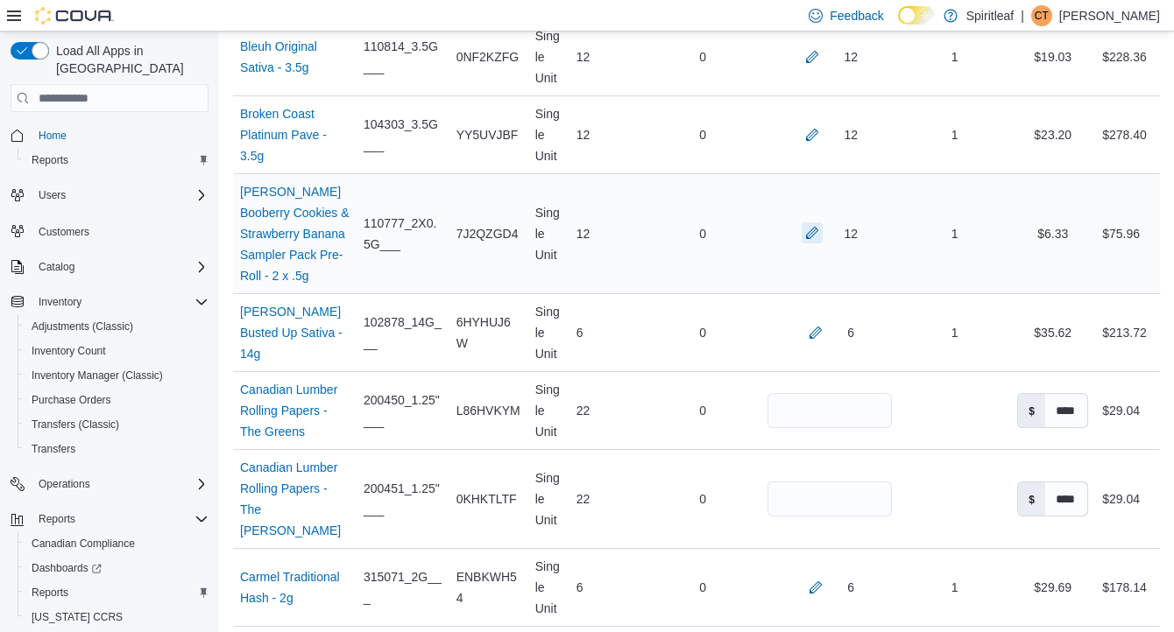
click at [809, 244] on button "button" at bounding box center [812, 232] width 21 height 21
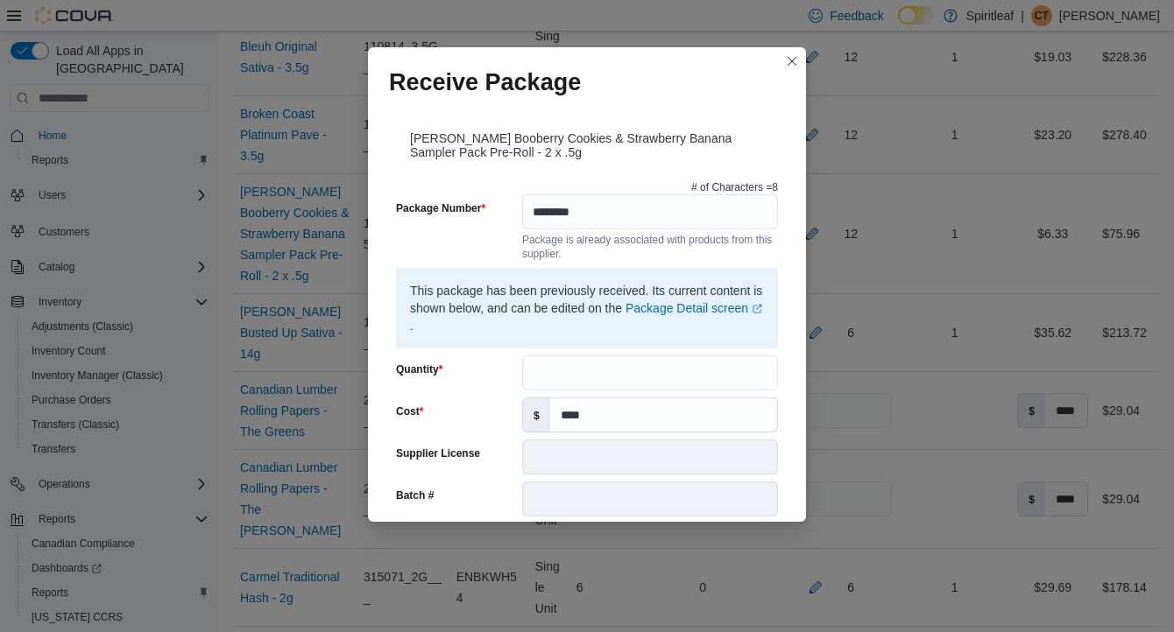
scroll to position [653, 0]
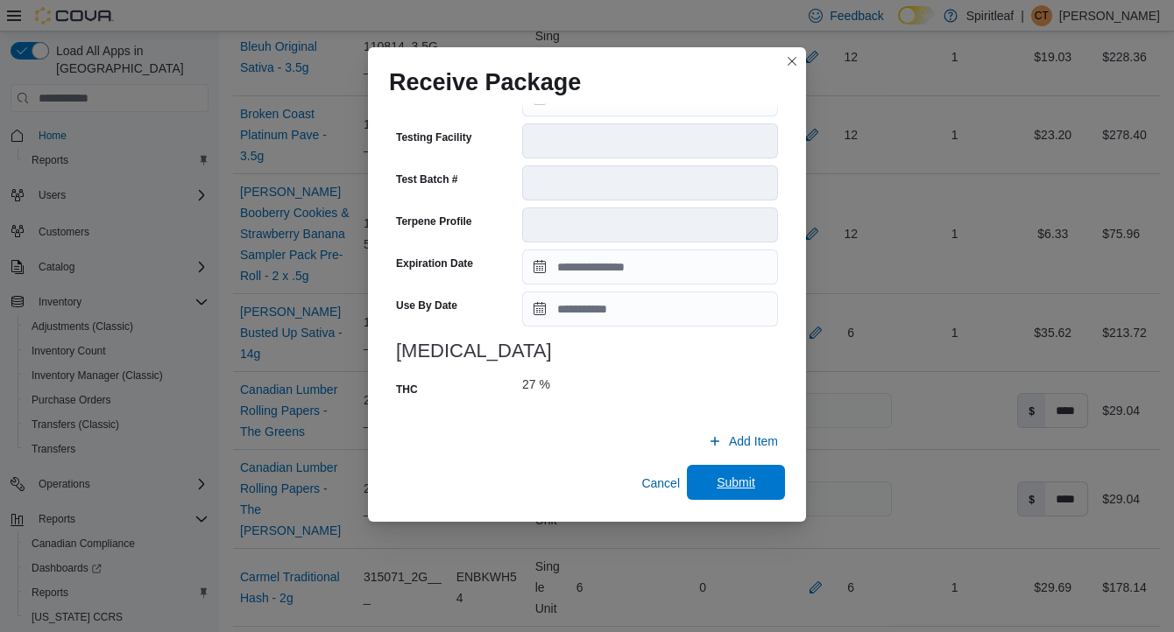
click at [743, 482] on span "Submit" at bounding box center [736, 483] width 39 height 18
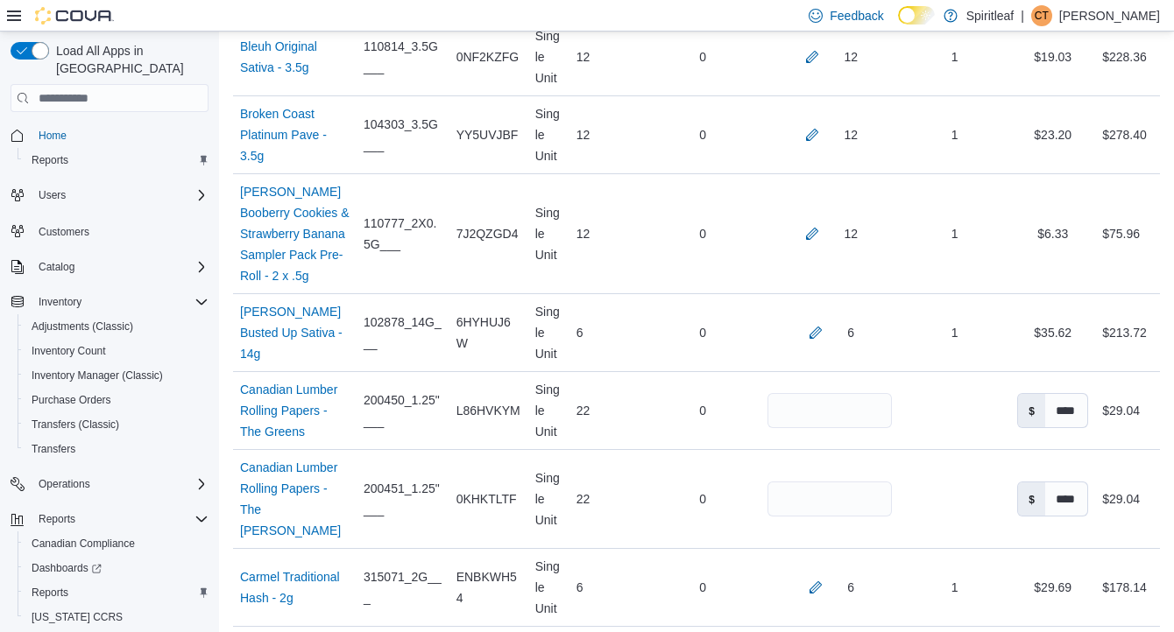
scroll to position [6575, 0]
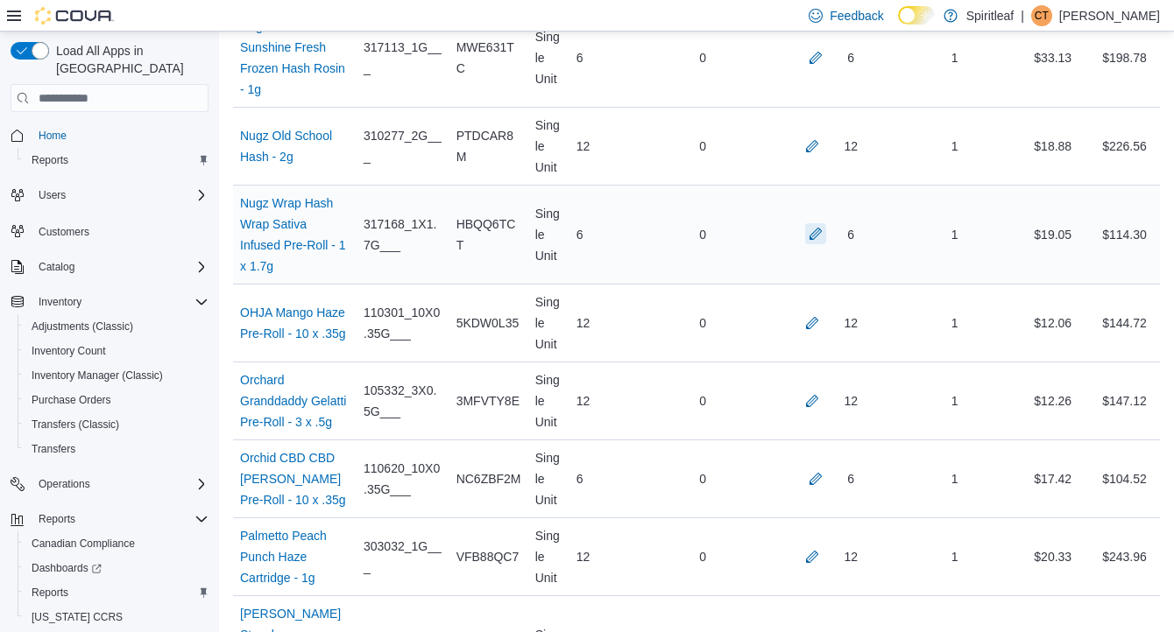
click at [809, 244] on button "button" at bounding box center [815, 233] width 21 height 21
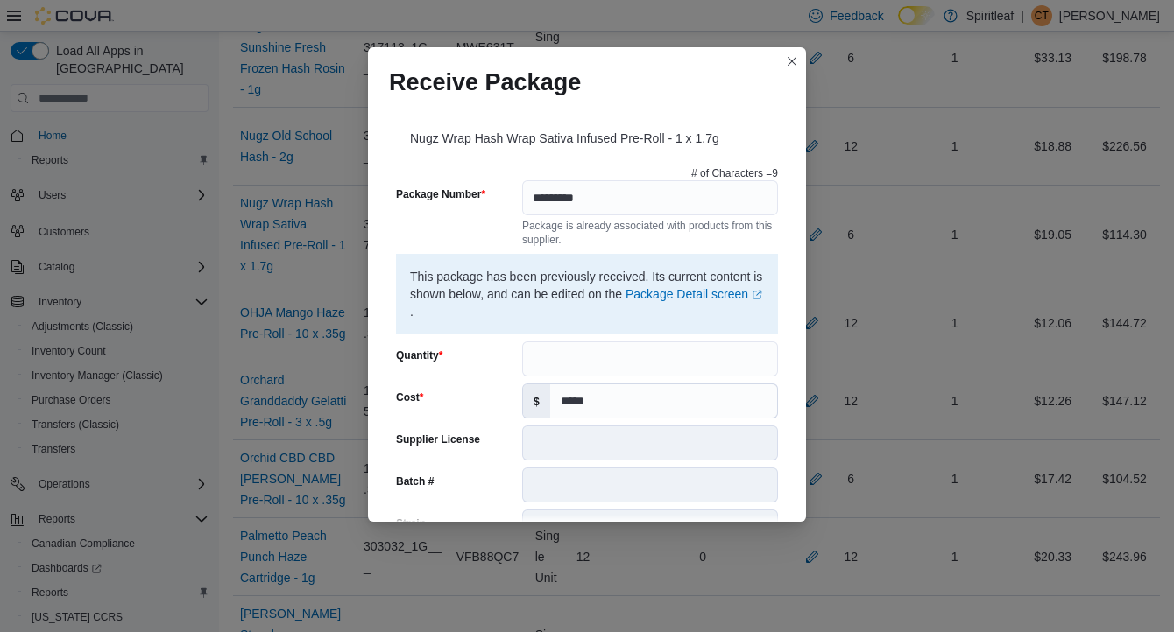
scroll to position [673, 0]
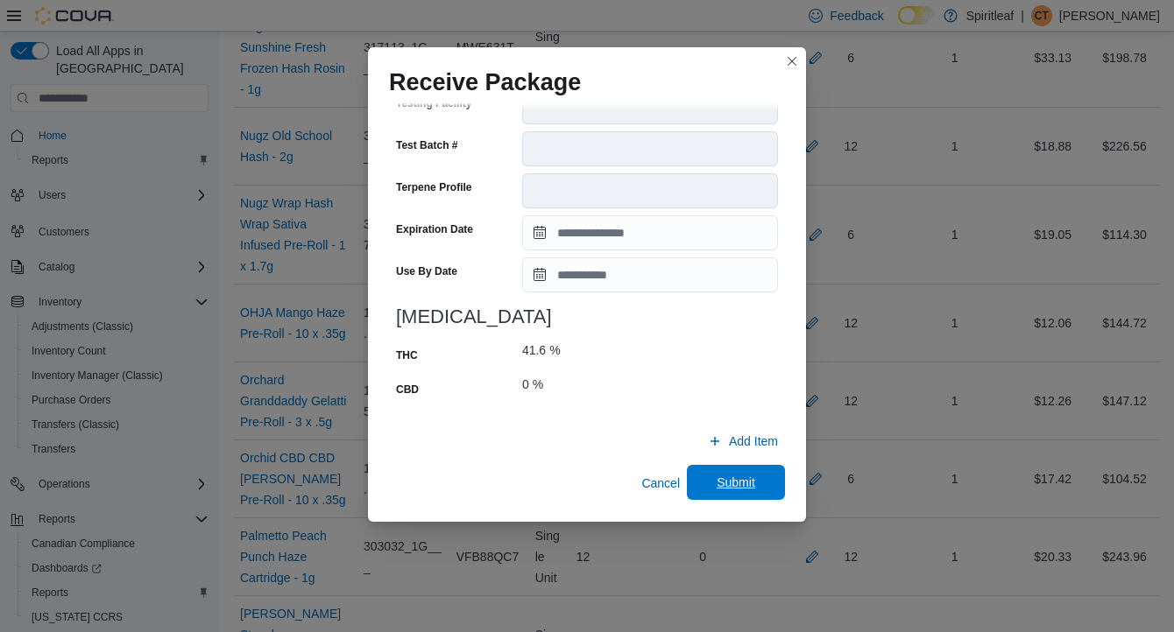
click at [724, 477] on span "Submit" at bounding box center [736, 483] width 39 height 18
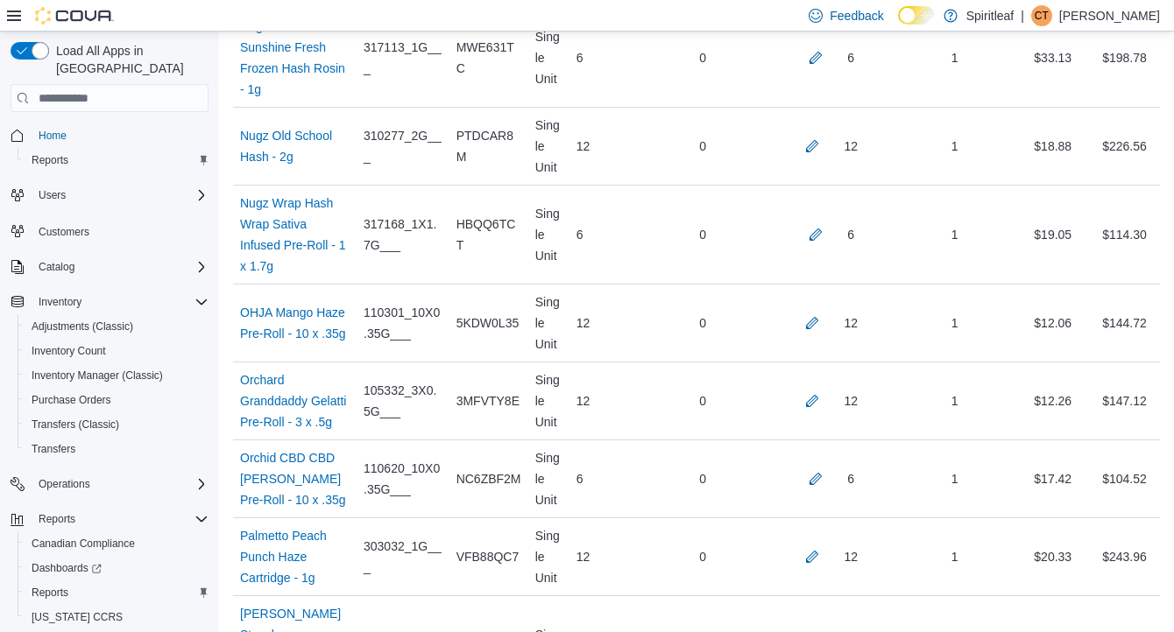
scroll to position [9903, 0]
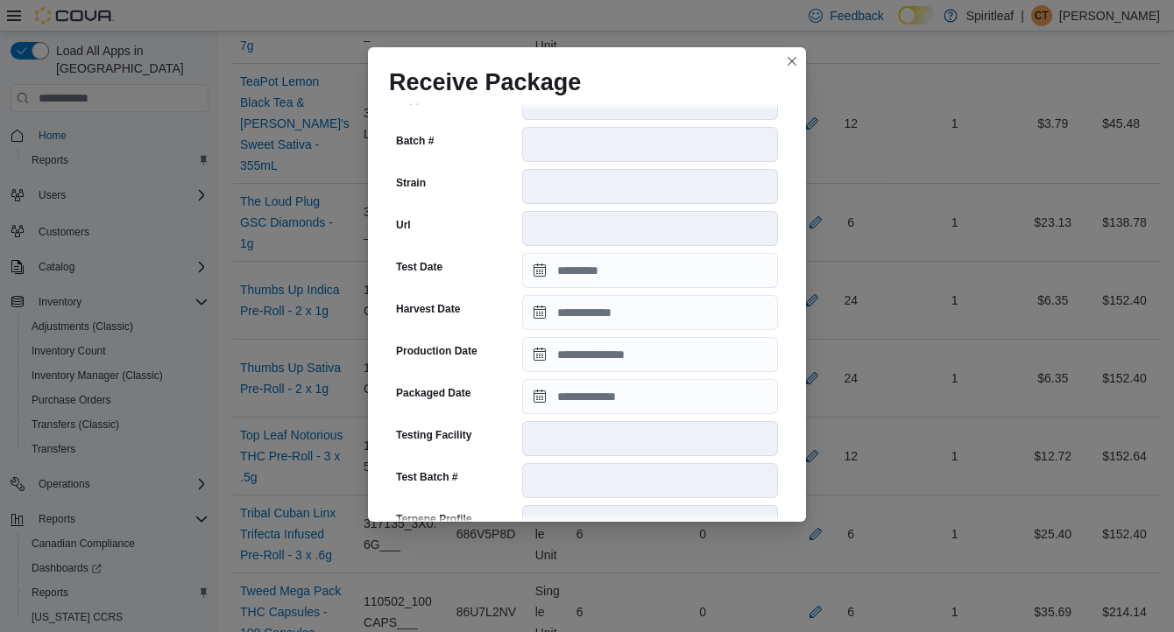
scroll to position [639, 0]
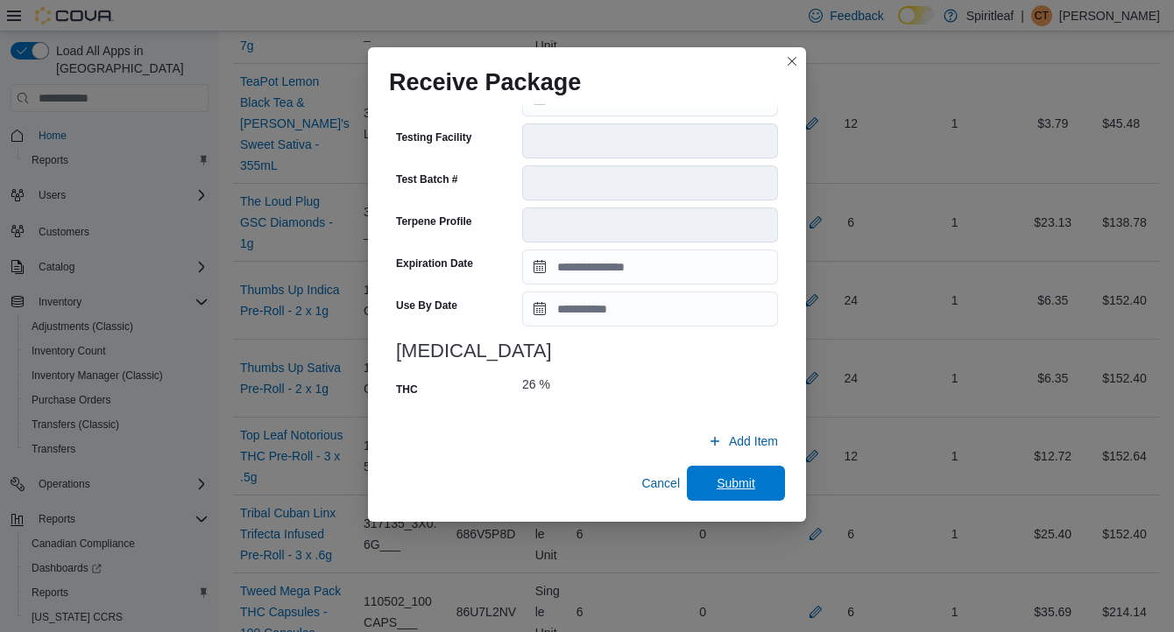
click at [741, 480] on span "Submit" at bounding box center [736, 484] width 39 height 18
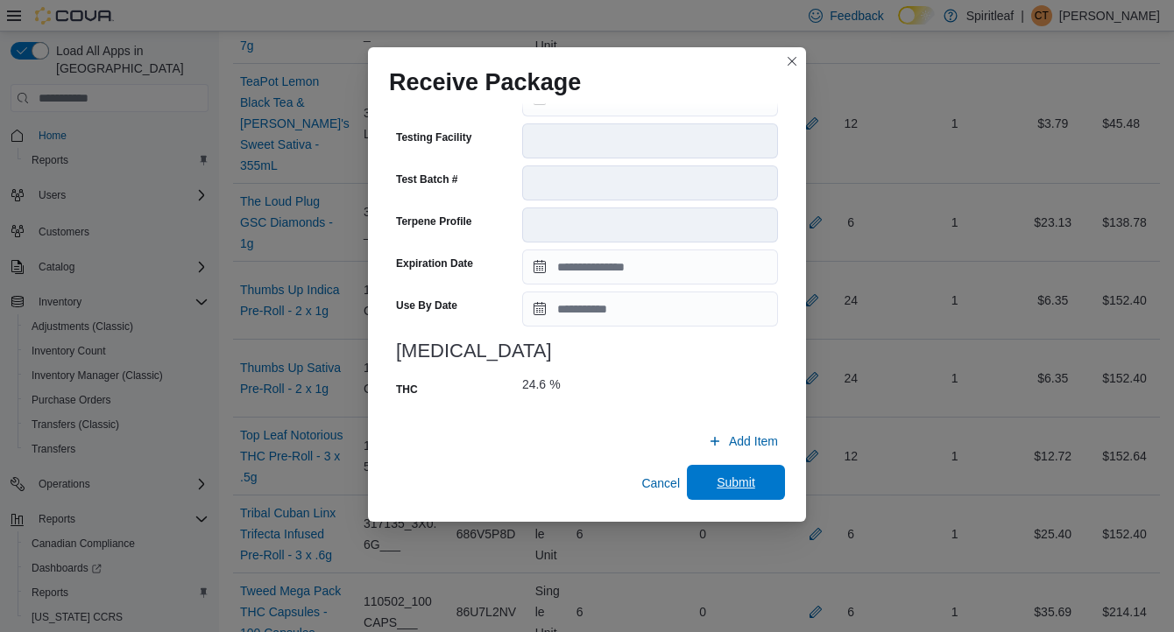
click at [733, 480] on span "Submit" at bounding box center [736, 483] width 39 height 18
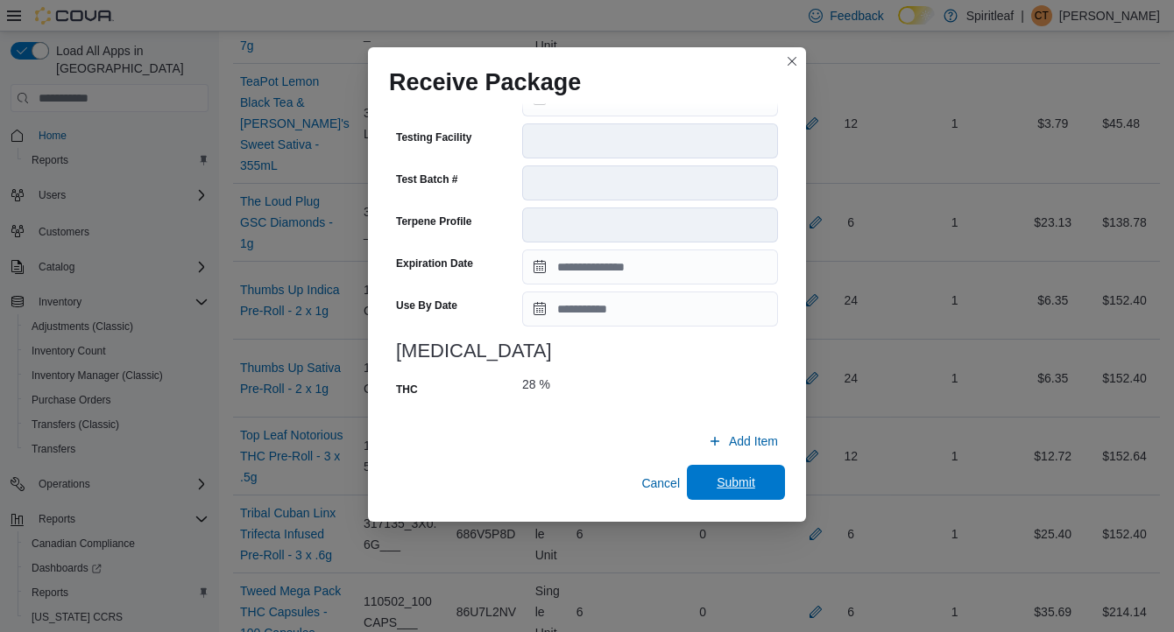
click at [751, 483] on span "Submit" at bounding box center [736, 483] width 39 height 18
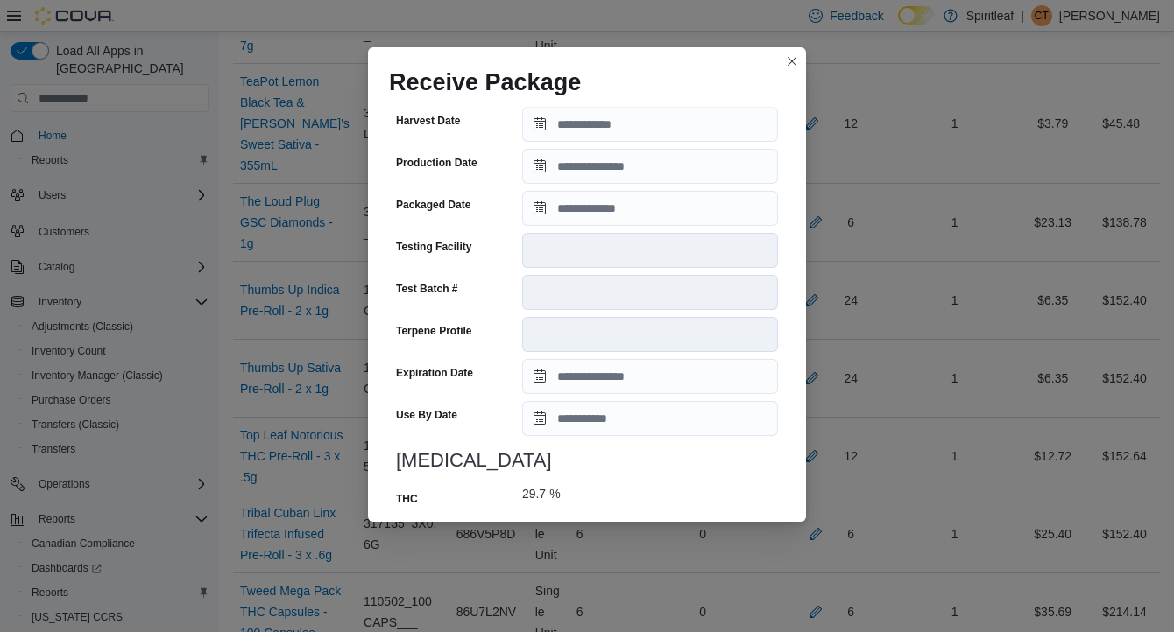
scroll to position [673, 0]
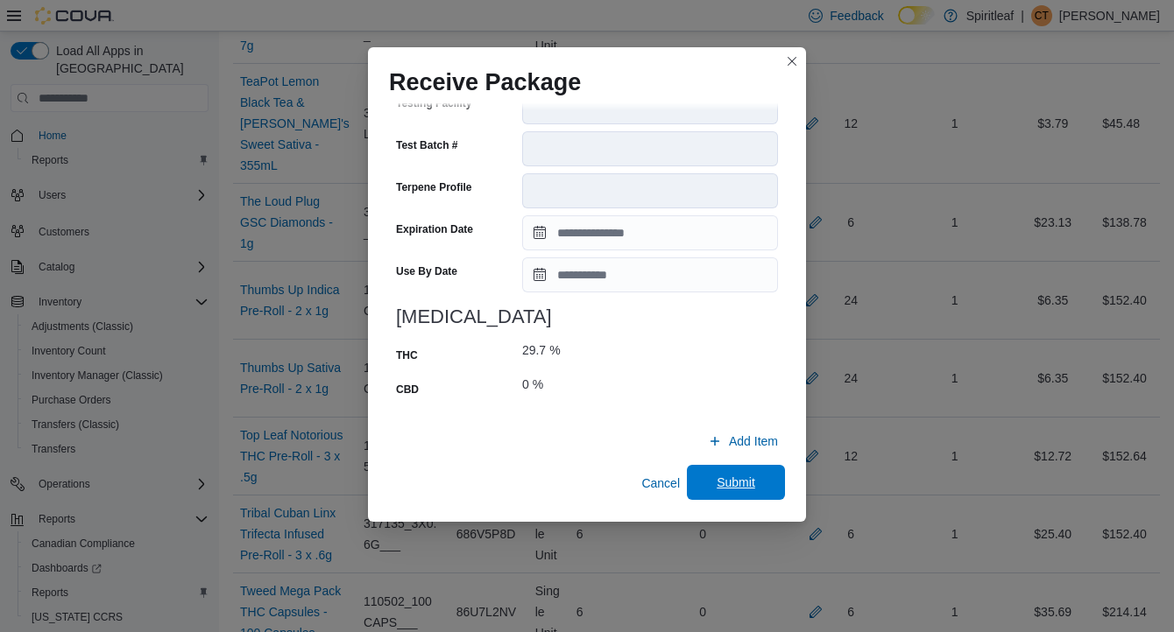
click at [740, 483] on span "Submit" at bounding box center [736, 483] width 39 height 18
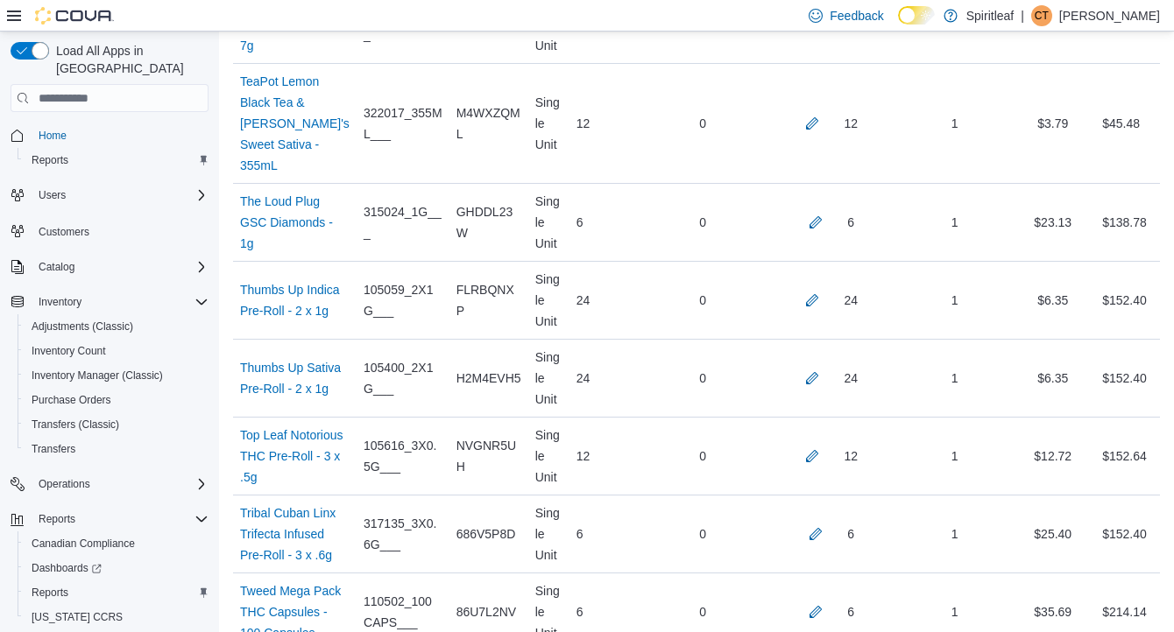
scroll to position [8298, 0]
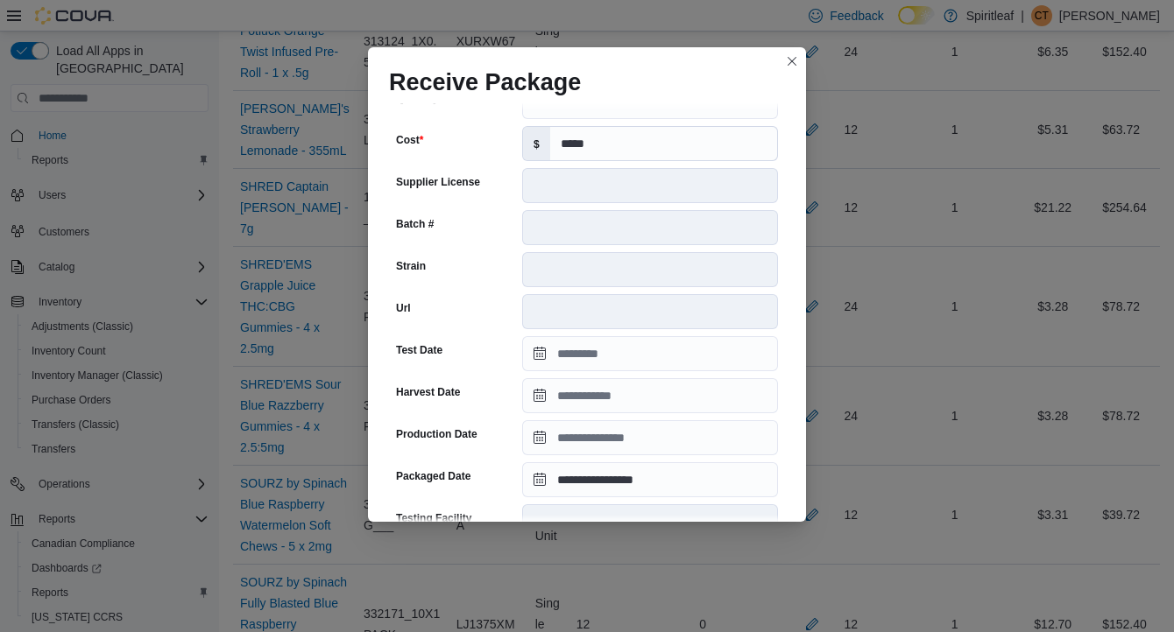
scroll to position [639, 0]
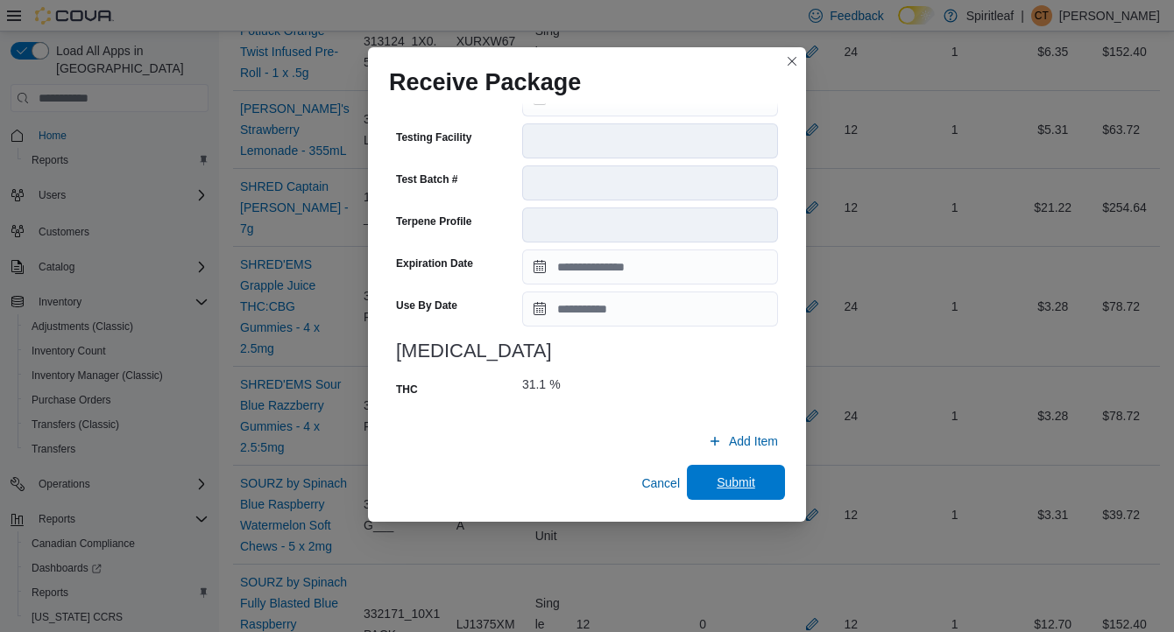
click at [762, 484] on span "Submit" at bounding box center [735, 482] width 77 height 35
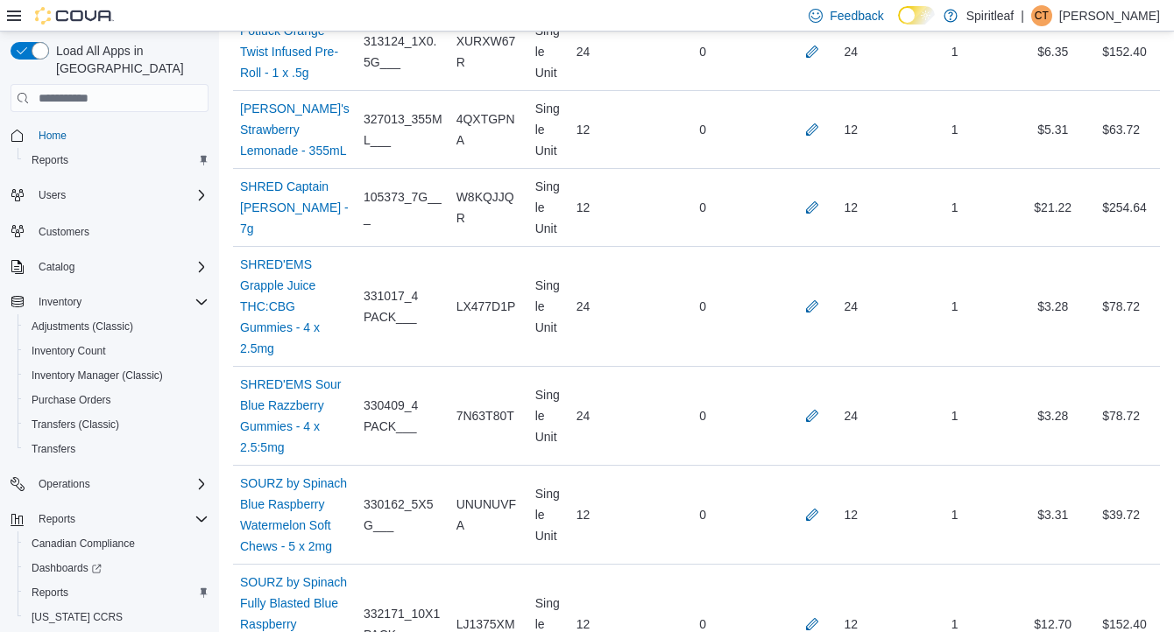
scroll to position [10392, 0]
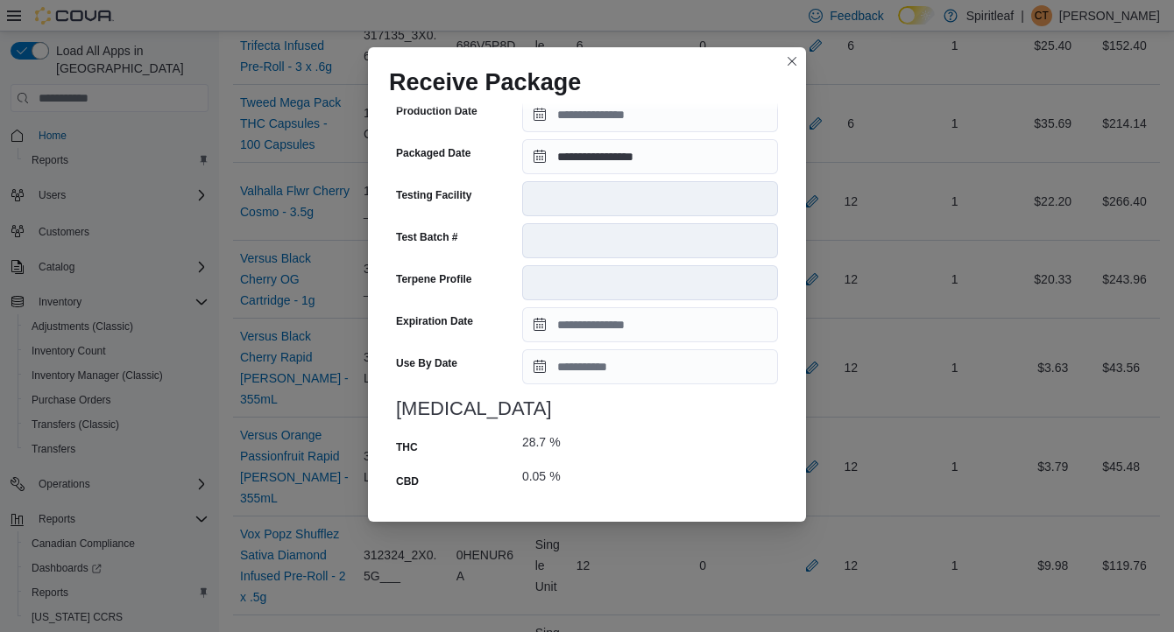
scroll to position [673, 0]
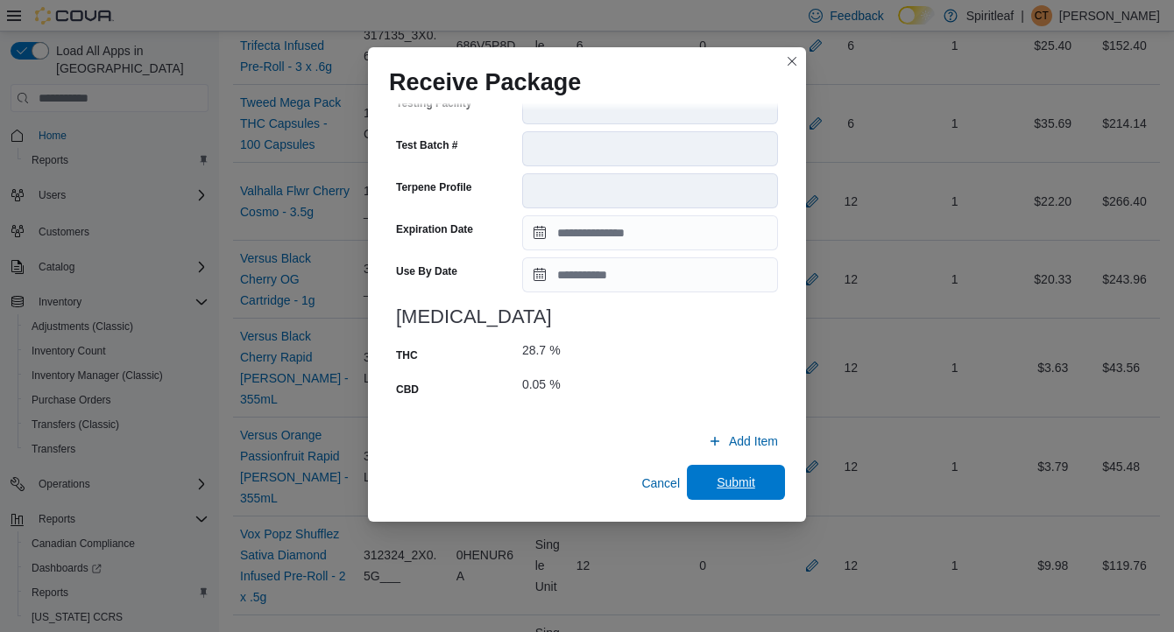
click at [731, 478] on span "Submit" at bounding box center [736, 483] width 39 height 18
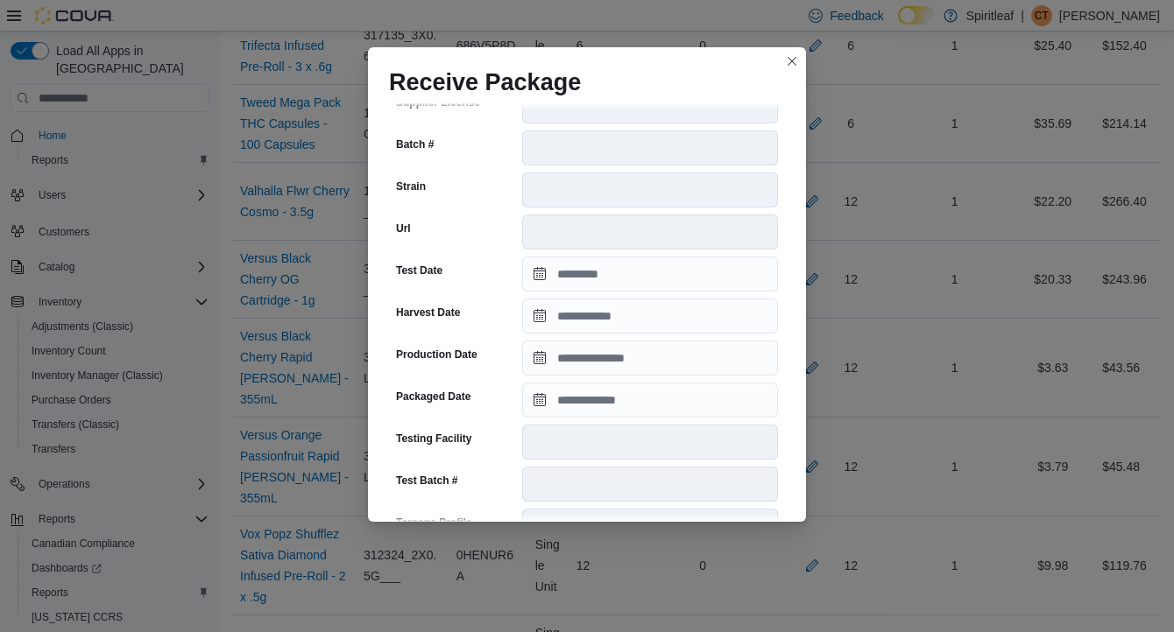
scroll to position [604, 0]
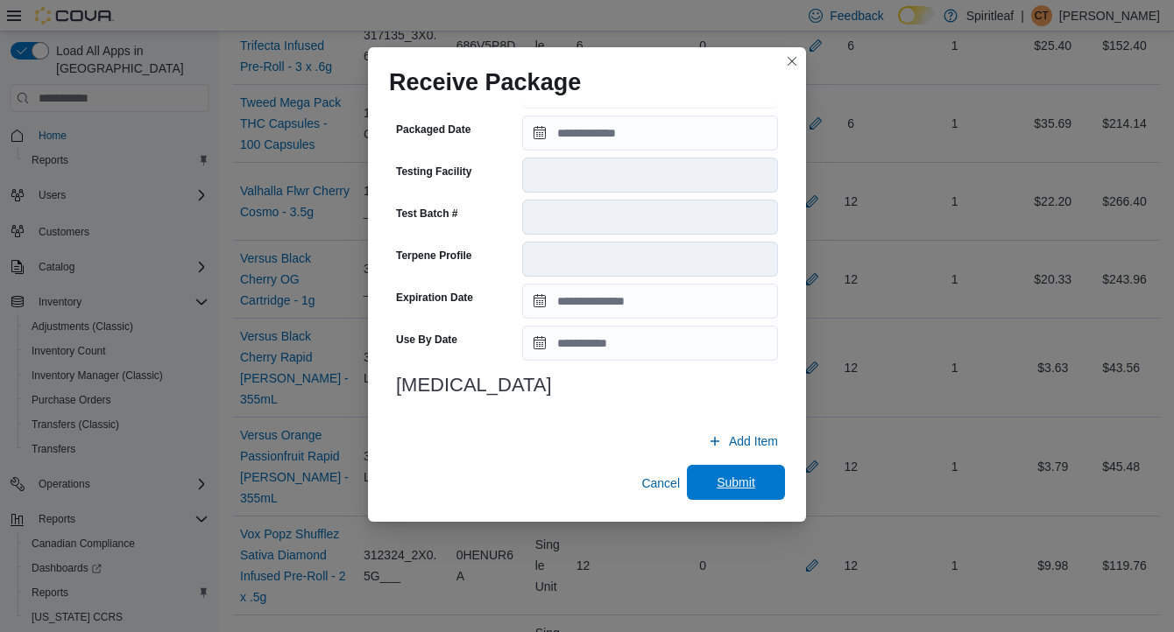
click at [737, 482] on span "Submit" at bounding box center [736, 483] width 39 height 18
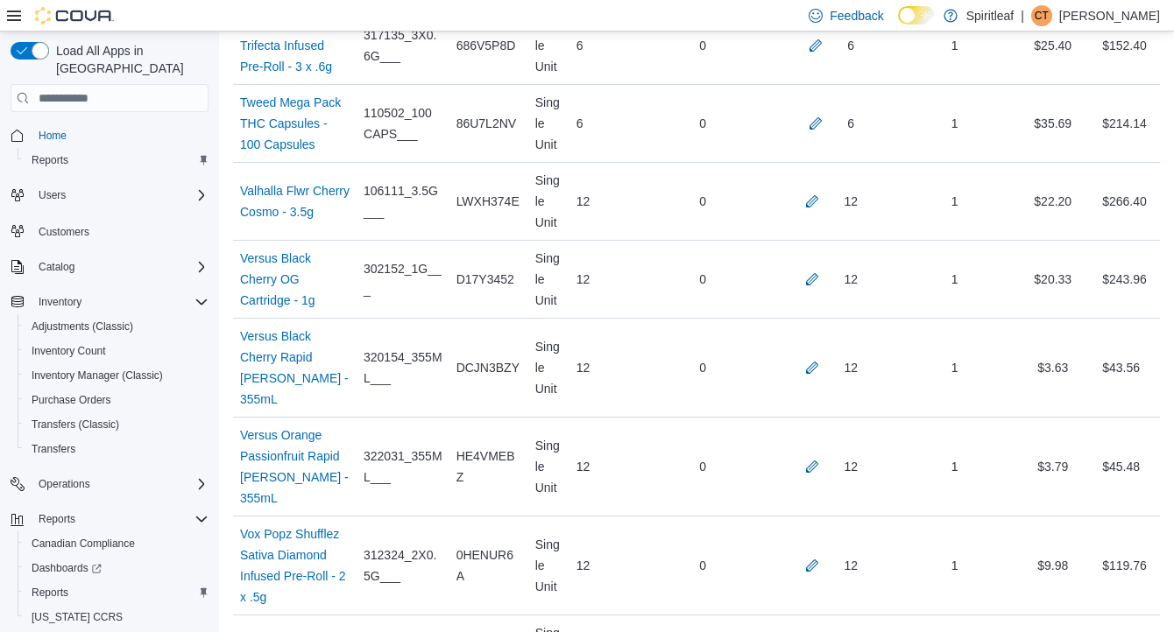
scroll to position [8153, 0]
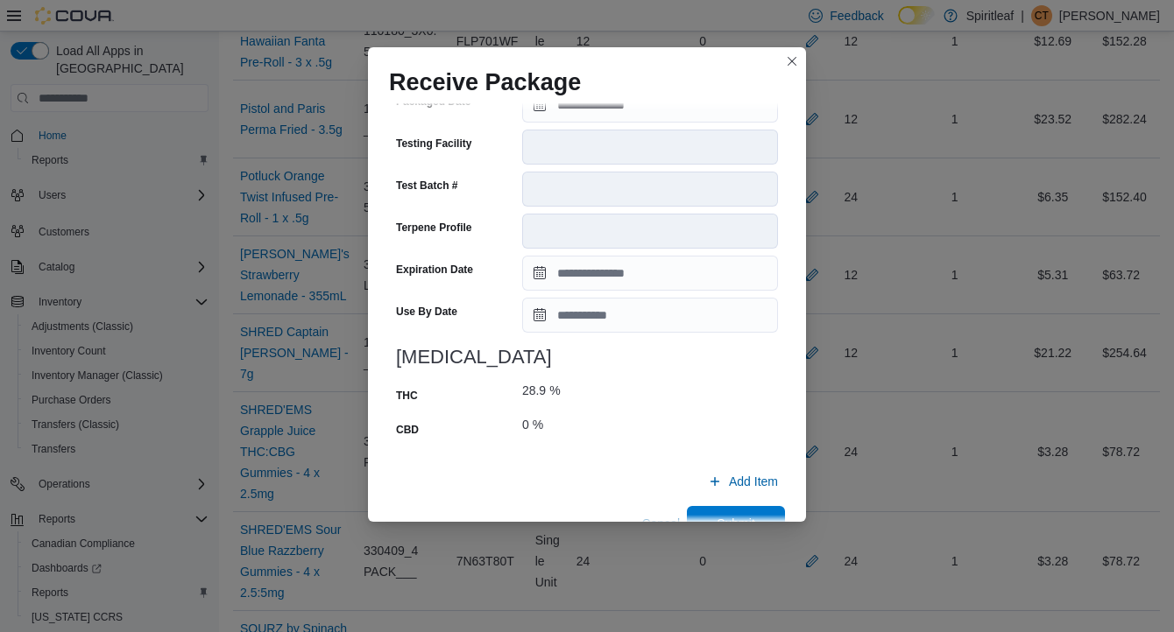
scroll to position [673, 0]
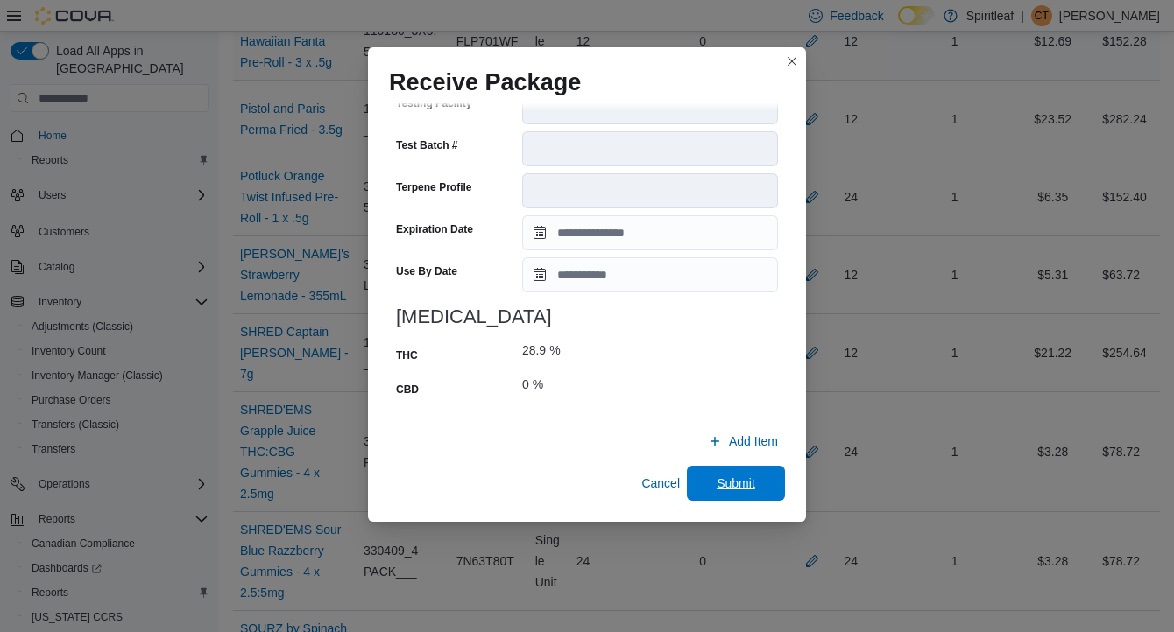
drag, startPoint x: 738, startPoint y: 488, endPoint x: 800, endPoint y: 469, distance: 65.1
click at [738, 488] on span "Submit" at bounding box center [736, 484] width 39 height 18
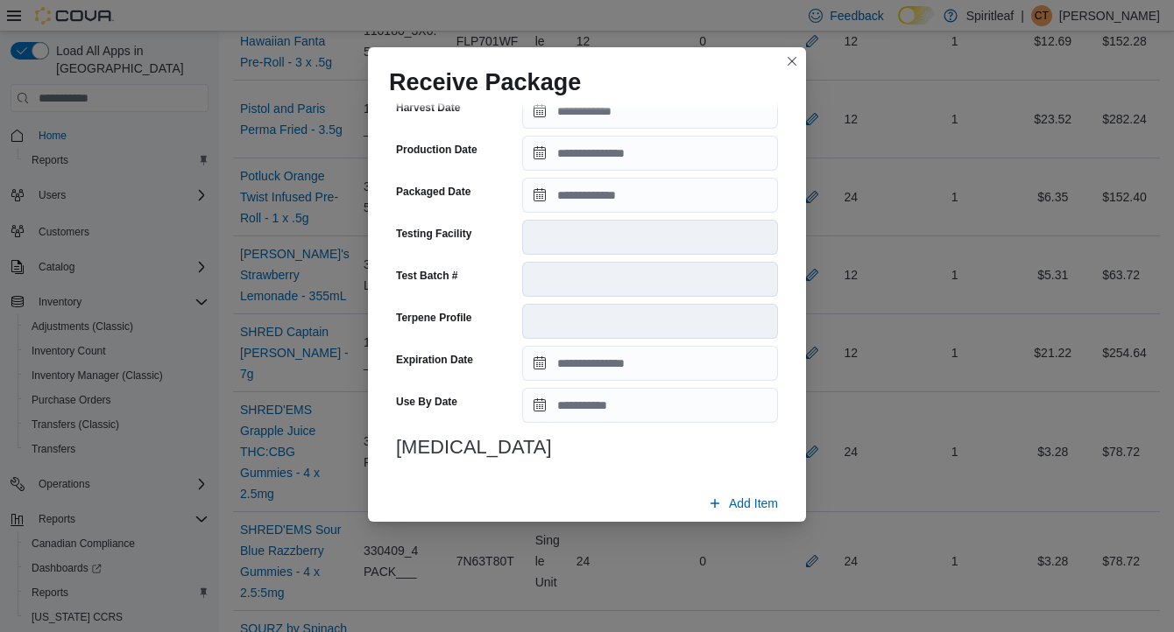
scroll to position [604, 0]
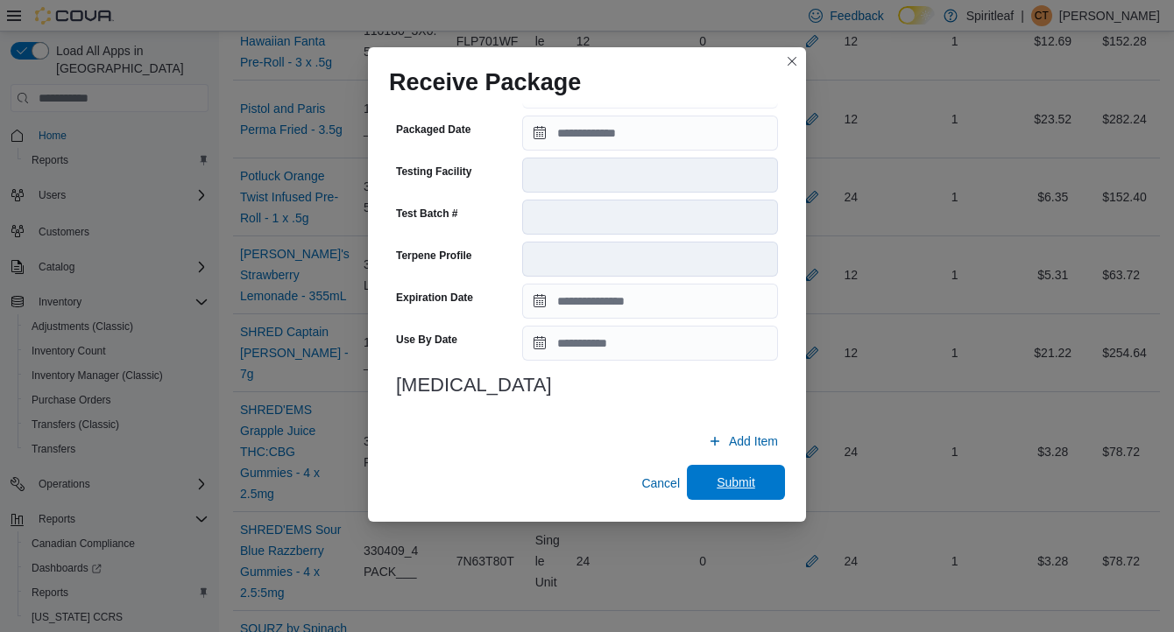
click at [756, 480] on span "Submit" at bounding box center [735, 482] width 77 height 35
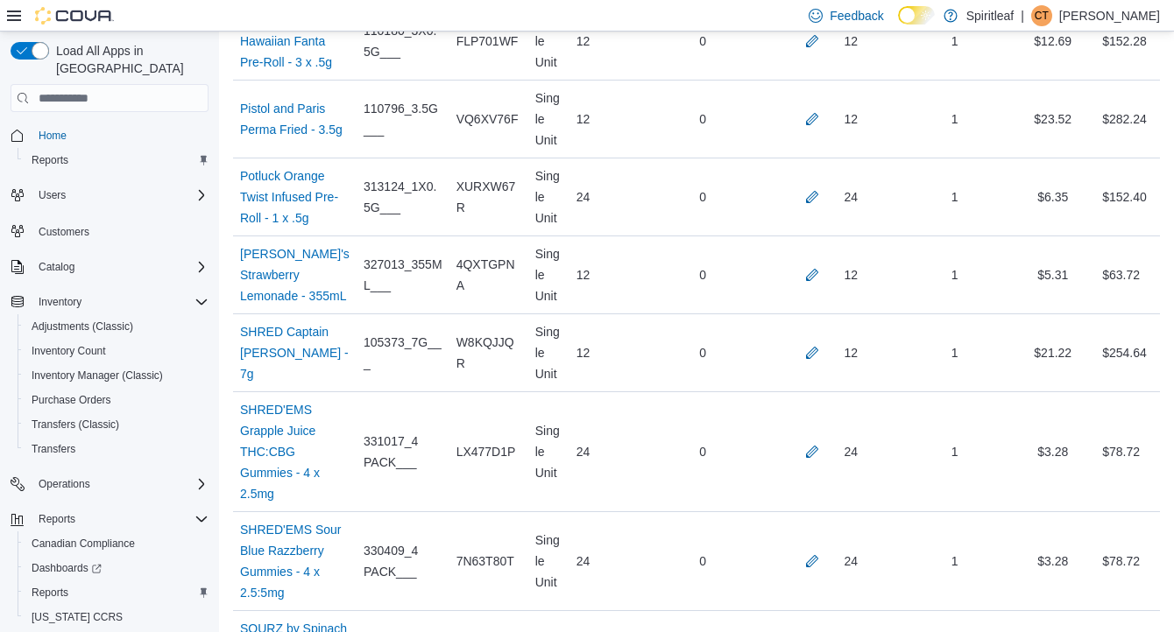
scroll to position [9549, 0]
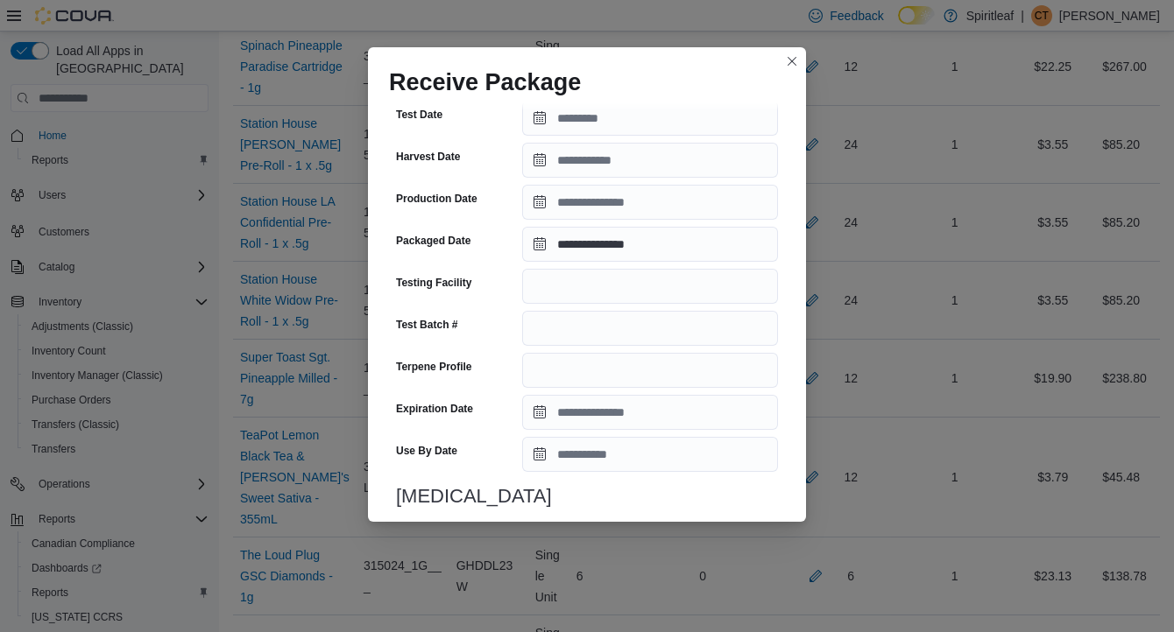
scroll to position [618, 0]
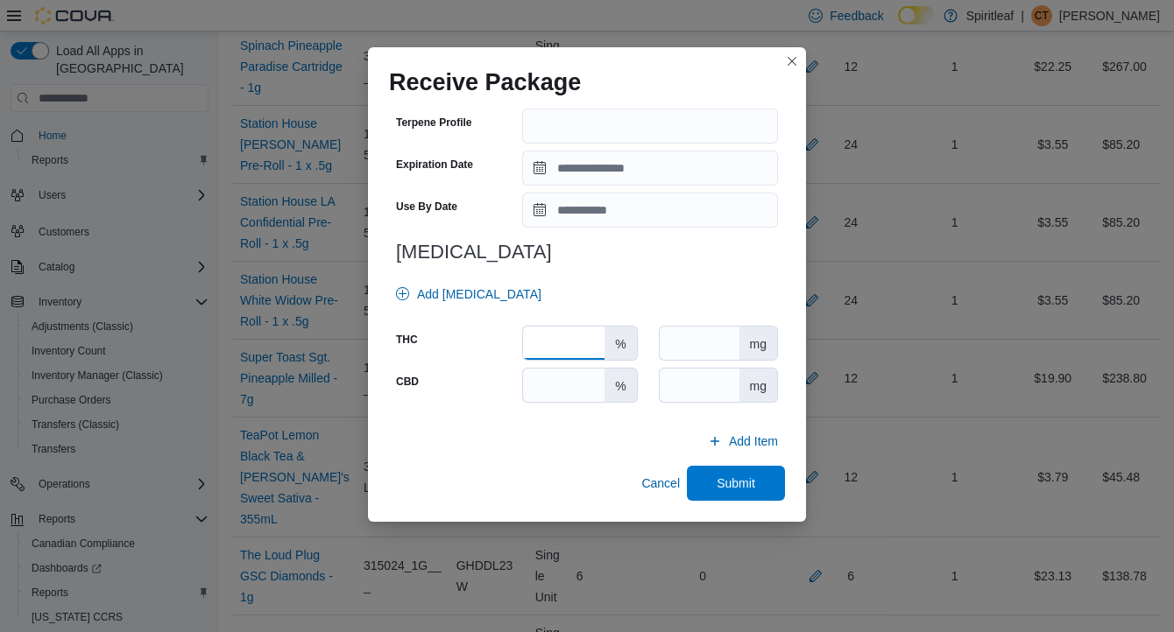
click at [583, 343] on input "number" at bounding box center [563, 343] width 81 height 33
type input "**"
click at [757, 485] on span "Submit" at bounding box center [735, 482] width 77 height 35
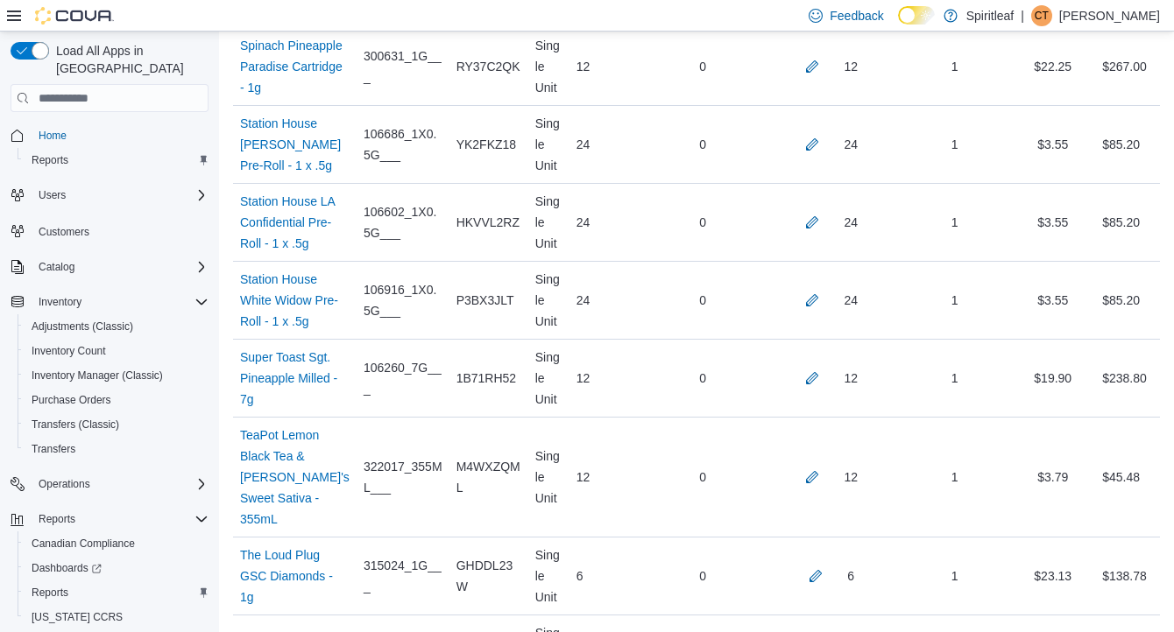
scroll to position [8454, 0]
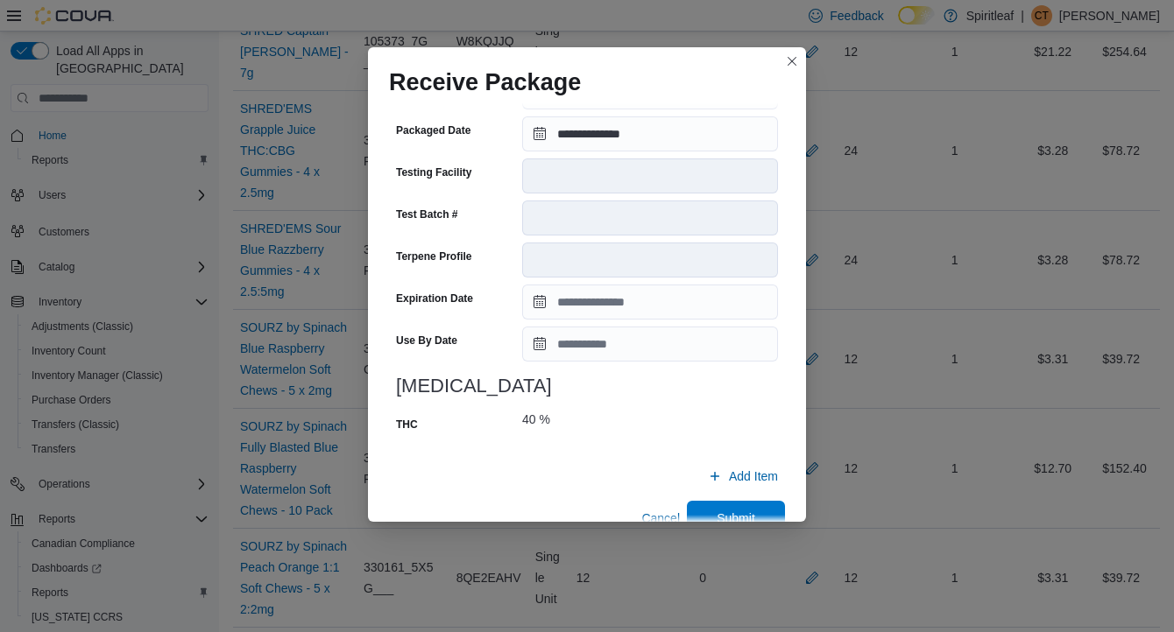
scroll to position [639, 0]
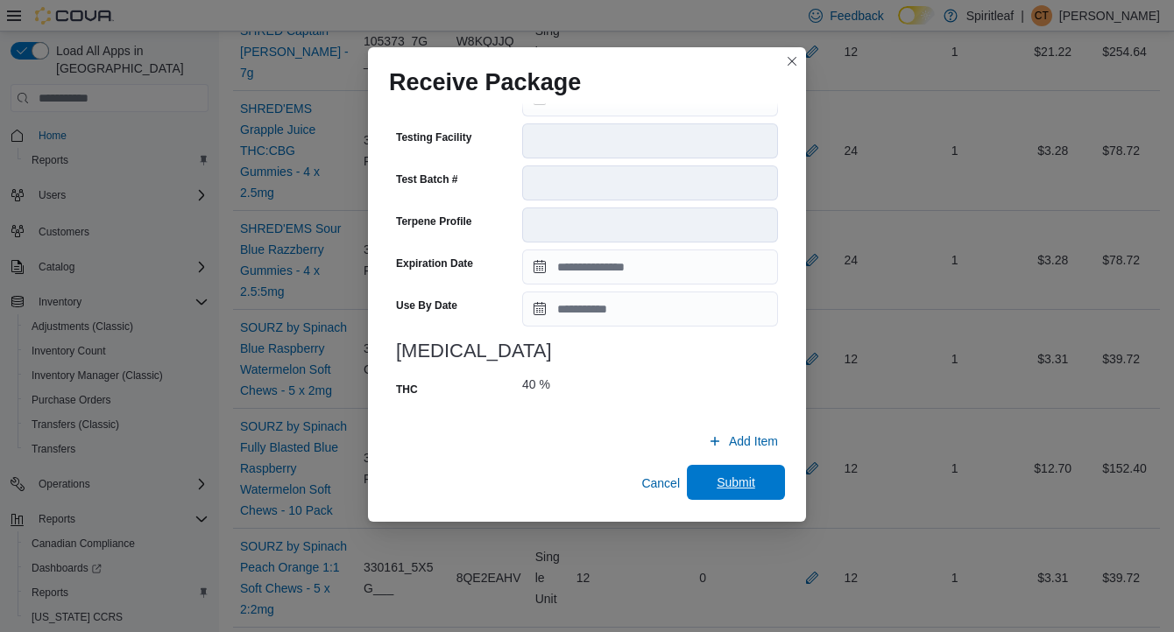
click at [742, 482] on span "Submit" at bounding box center [736, 483] width 39 height 18
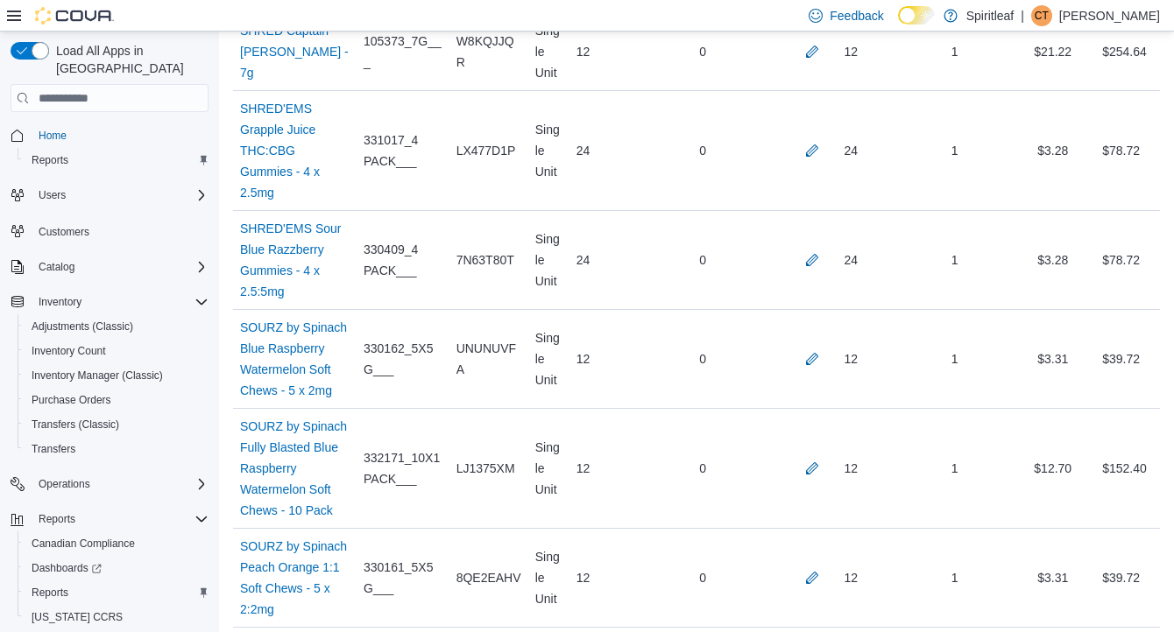
scroll to position [3534, 0]
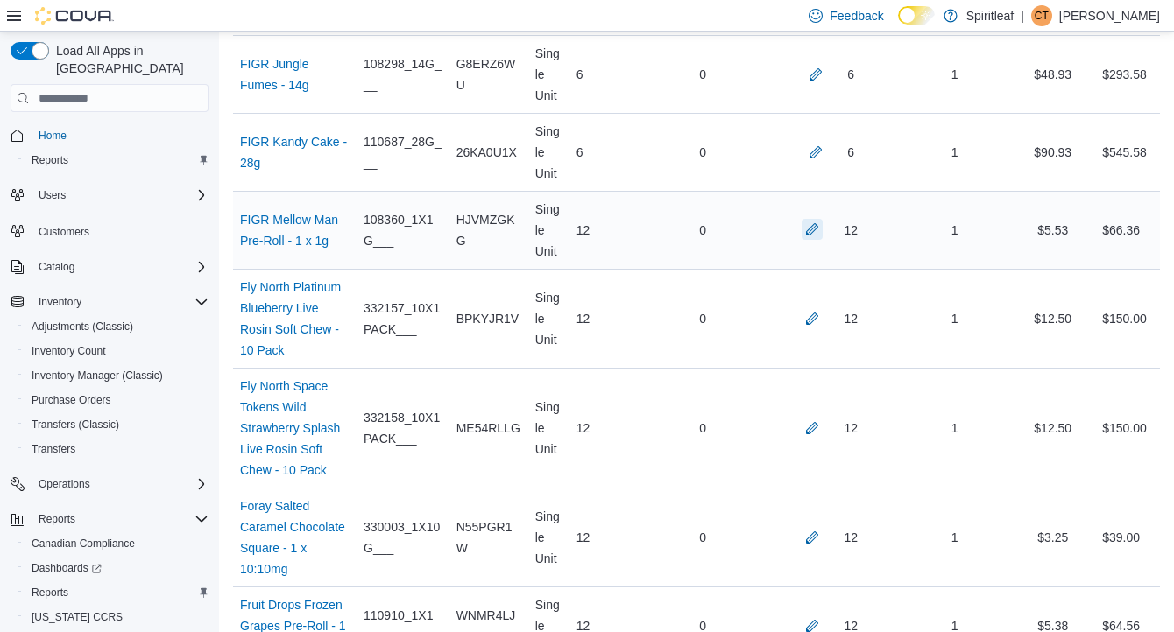
click at [809, 240] on button "button" at bounding box center [812, 229] width 21 height 21
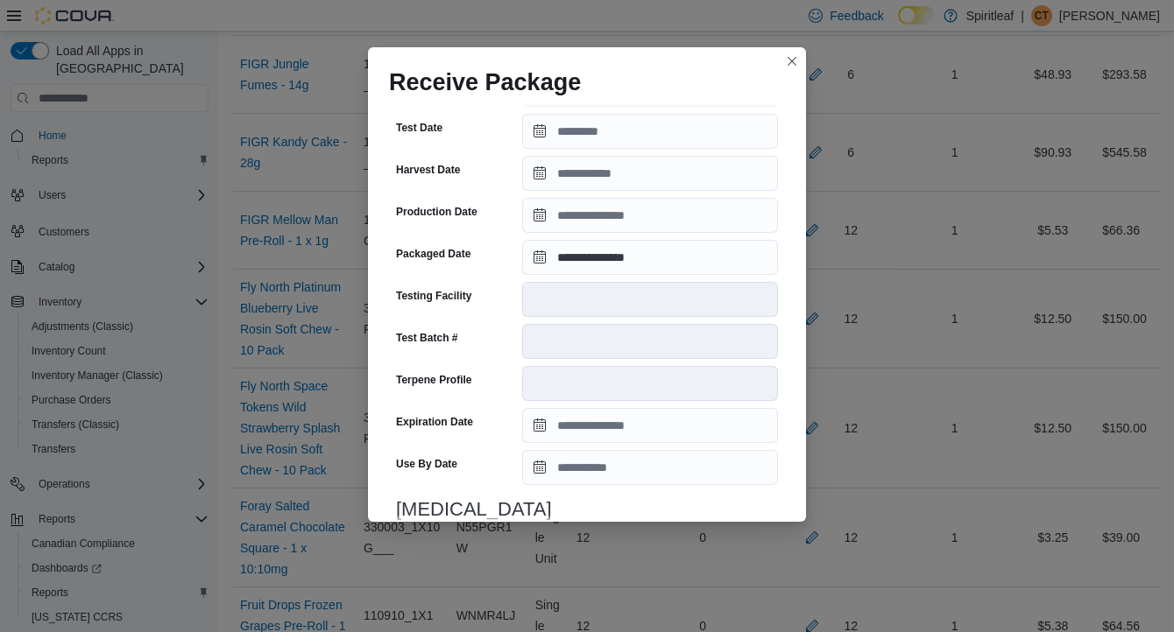
scroll to position [639, 0]
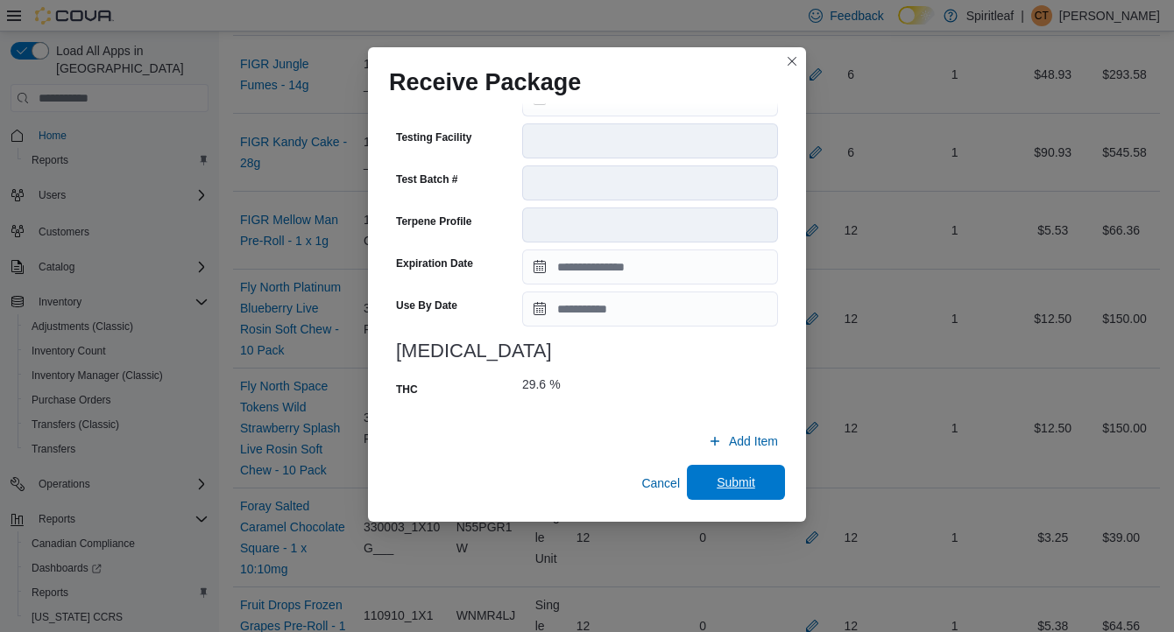
click at [736, 483] on span "Submit" at bounding box center [736, 483] width 39 height 18
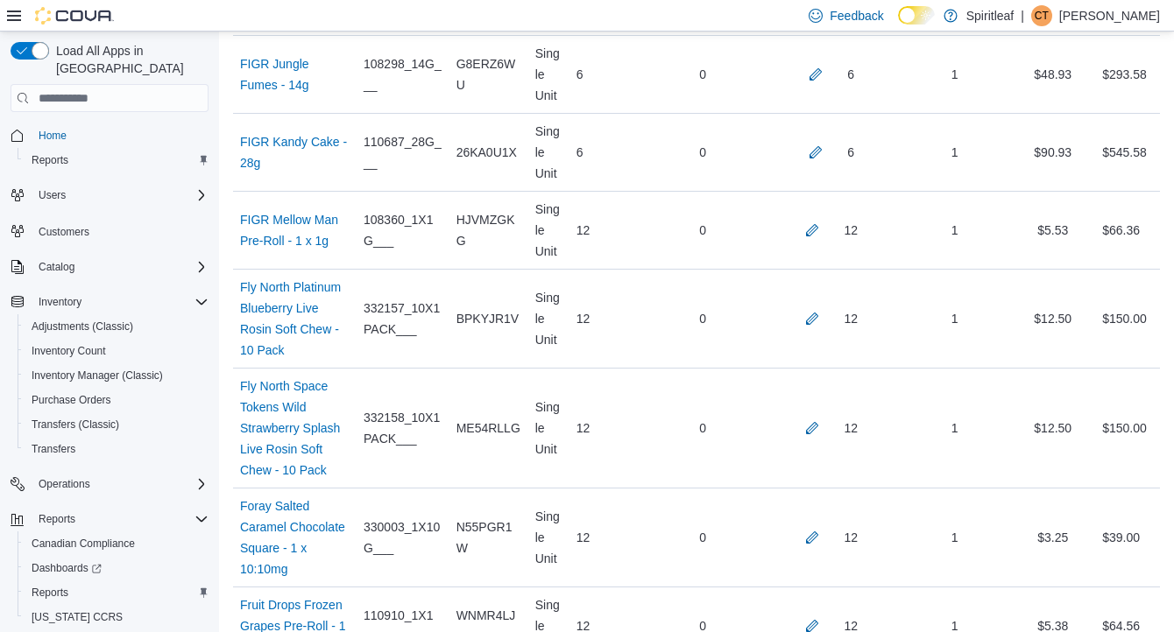
scroll to position [7251, 0]
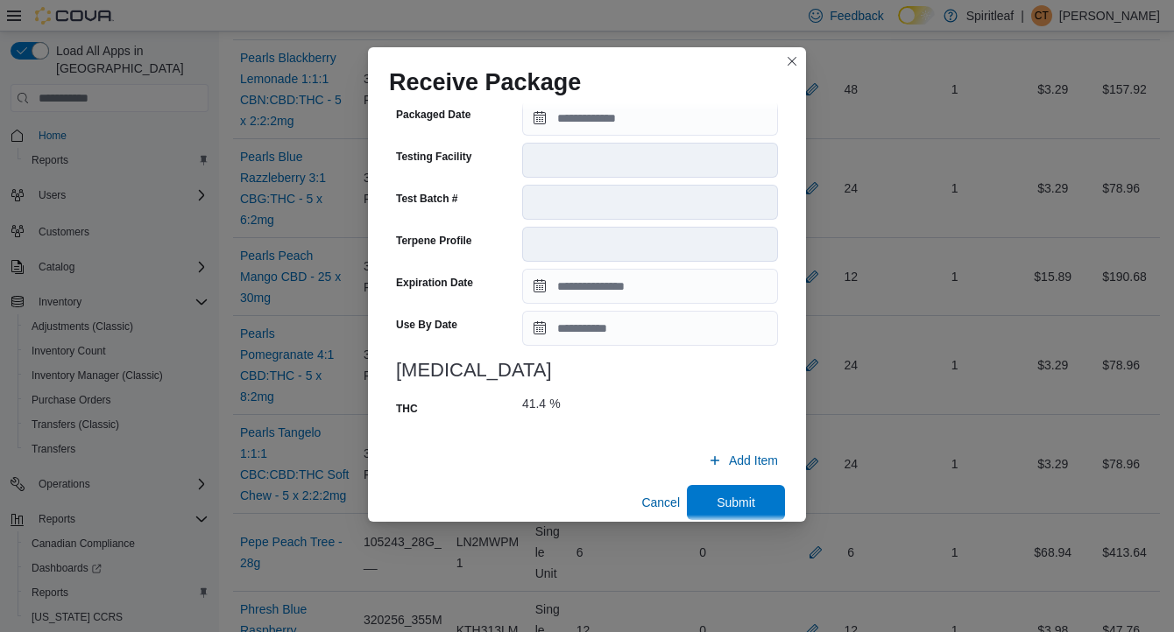
scroll to position [653, 0]
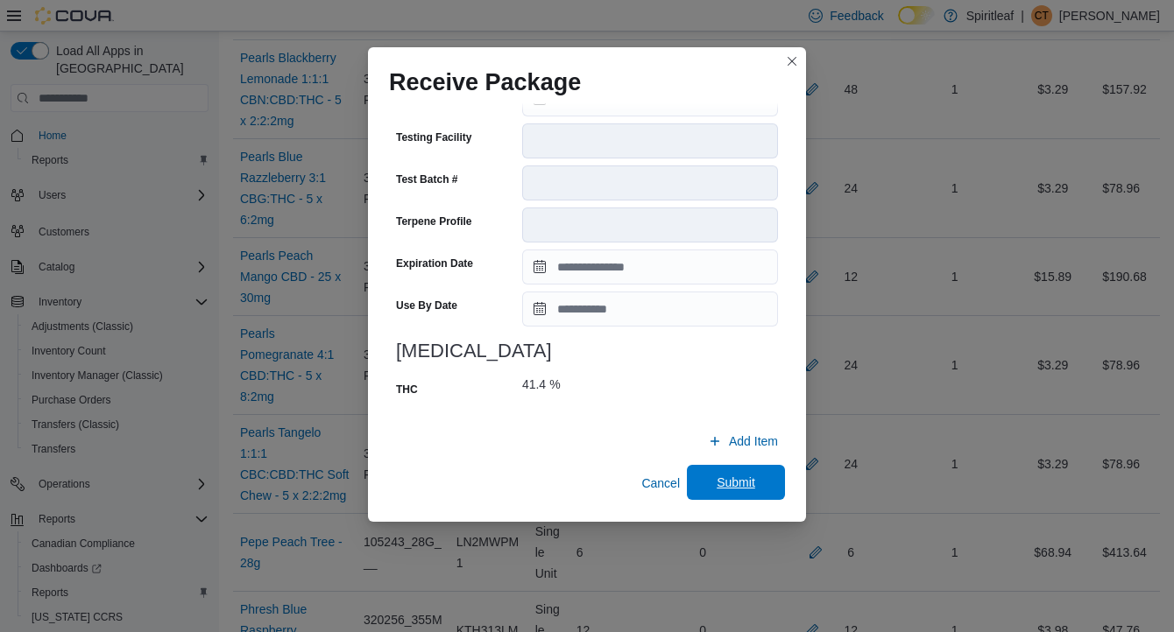
click at [735, 476] on span "Submit" at bounding box center [736, 483] width 39 height 18
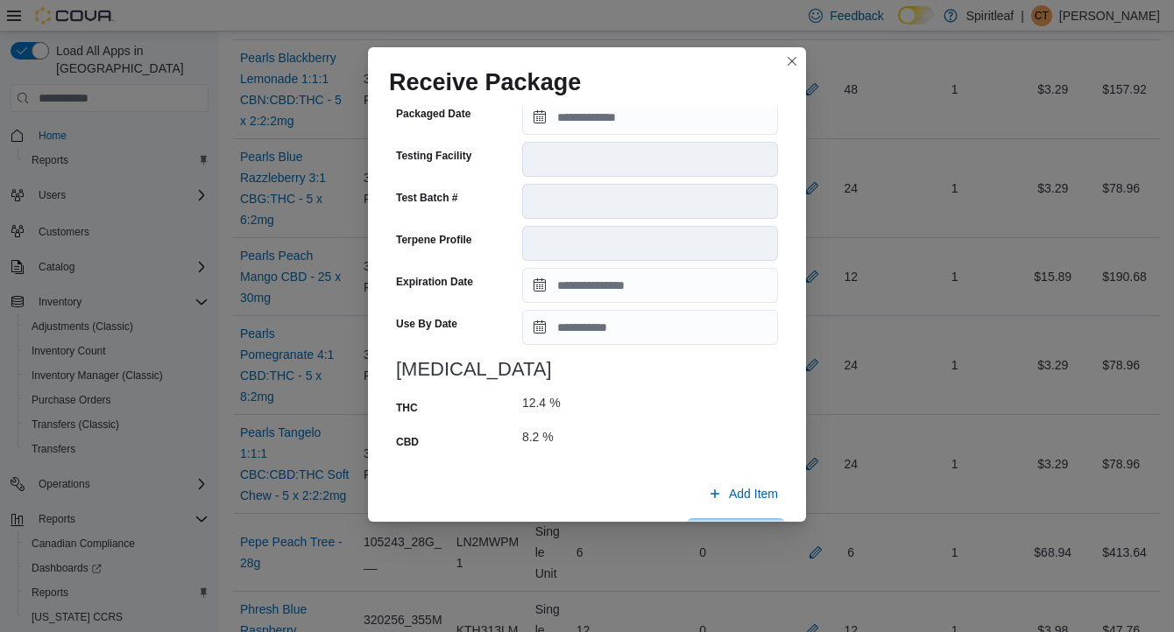
scroll to position [673, 0]
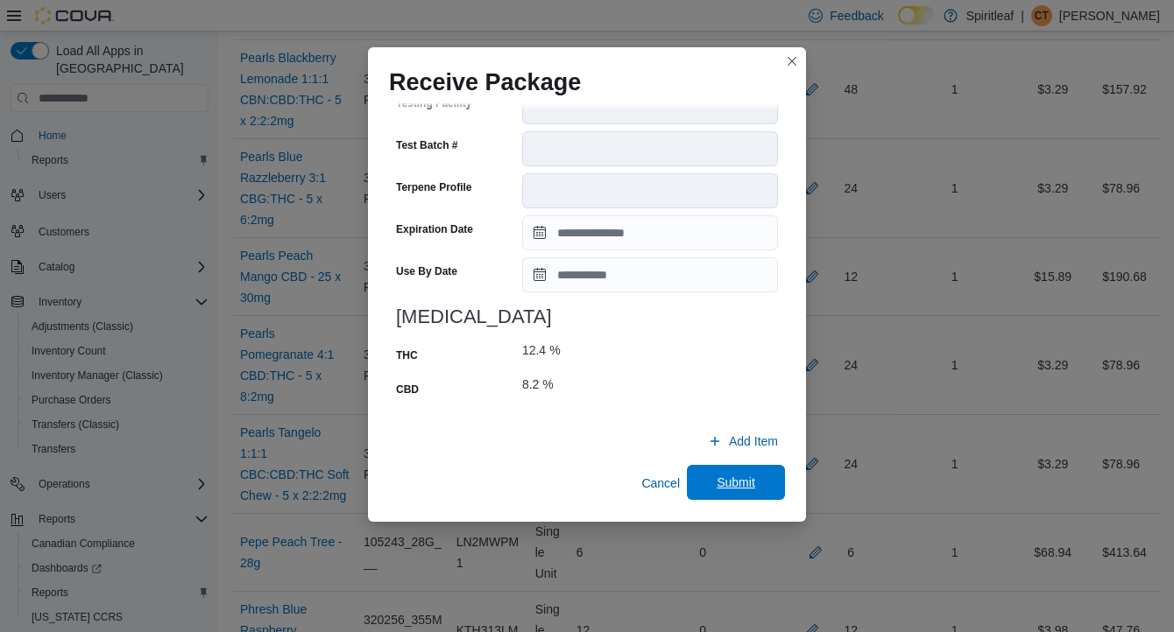
click at [747, 483] on span "Submit" at bounding box center [736, 483] width 39 height 18
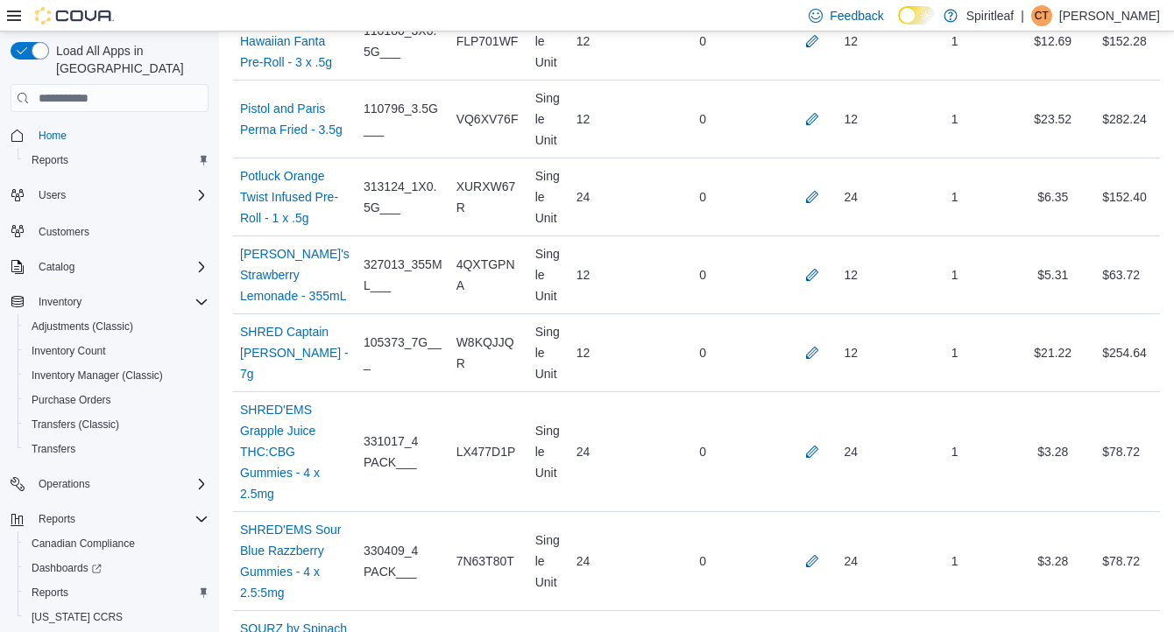
scroll to position [1238, 0]
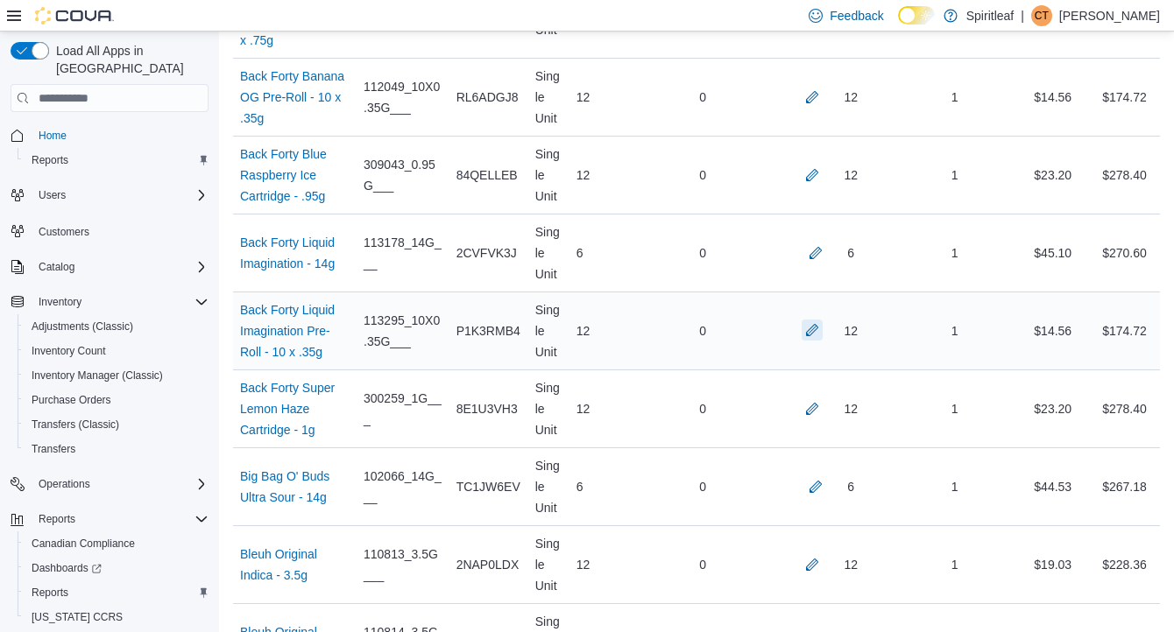
click at [806, 341] on button "button" at bounding box center [812, 330] width 21 height 21
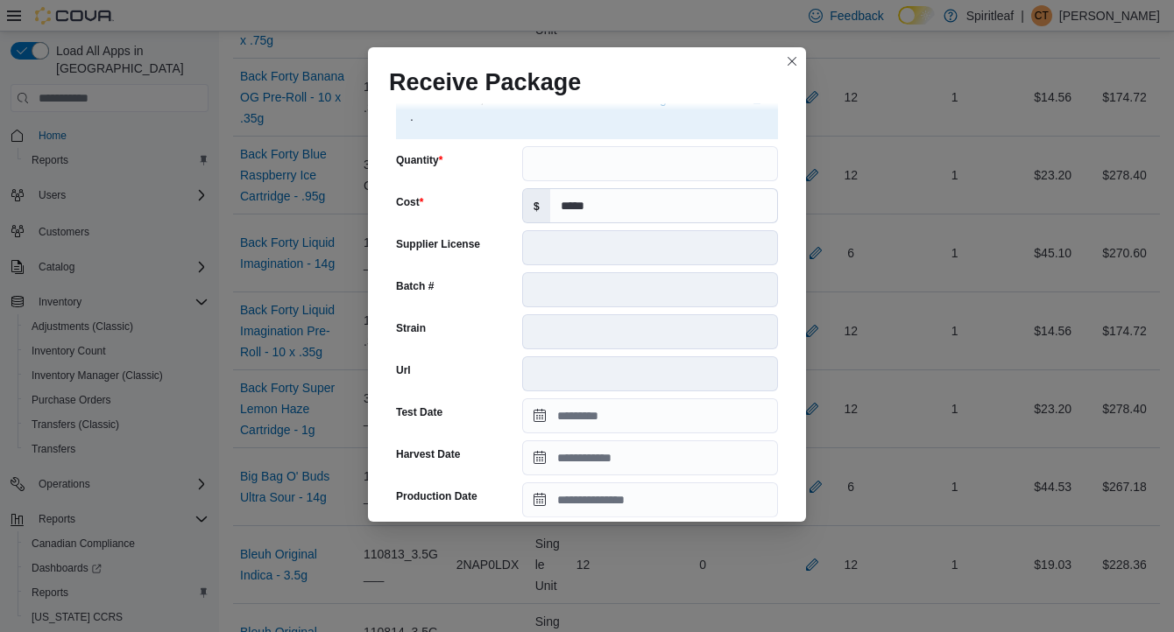
scroll to position [639, 0]
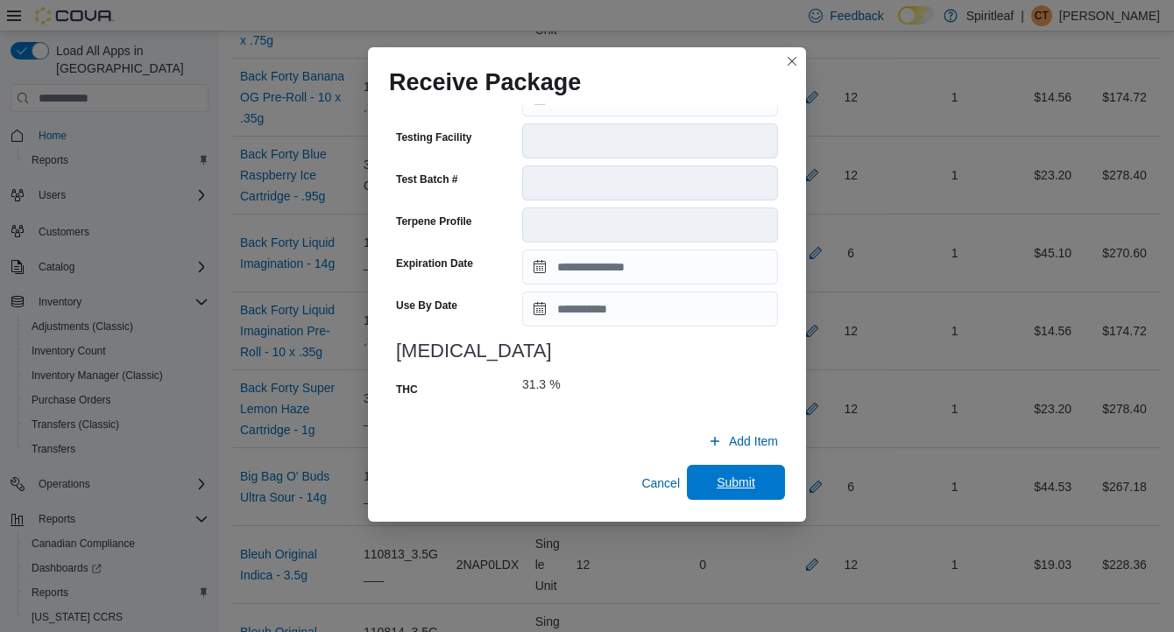
click at [734, 477] on span "Submit" at bounding box center [736, 483] width 39 height 18
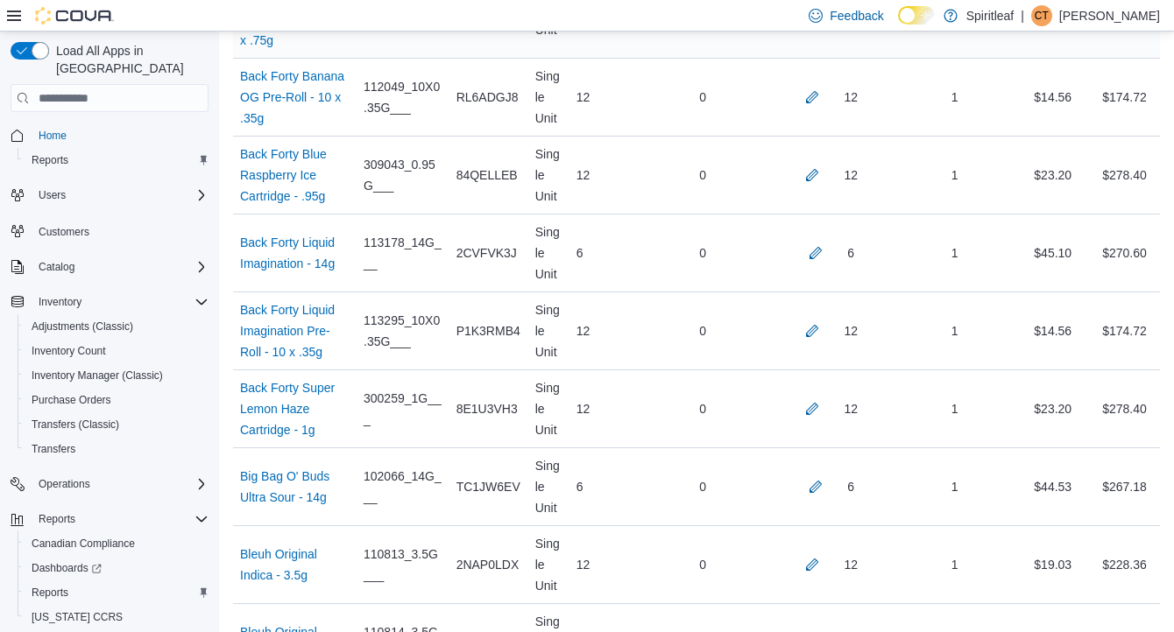
scroll to position [6918, 0]
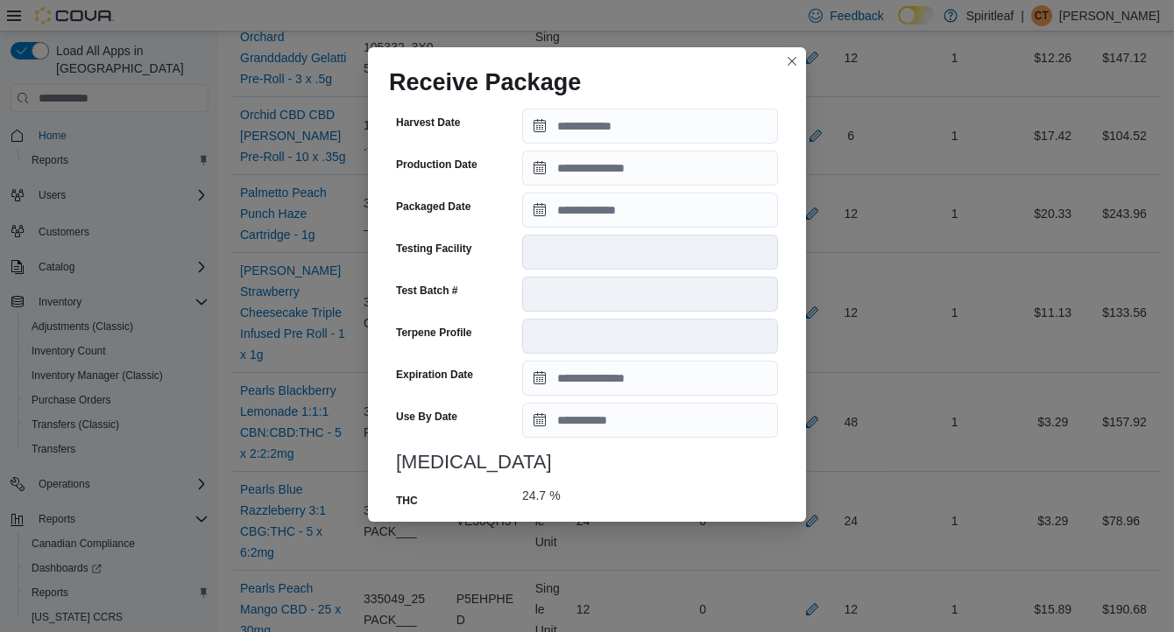
scroll to position [639, 0]
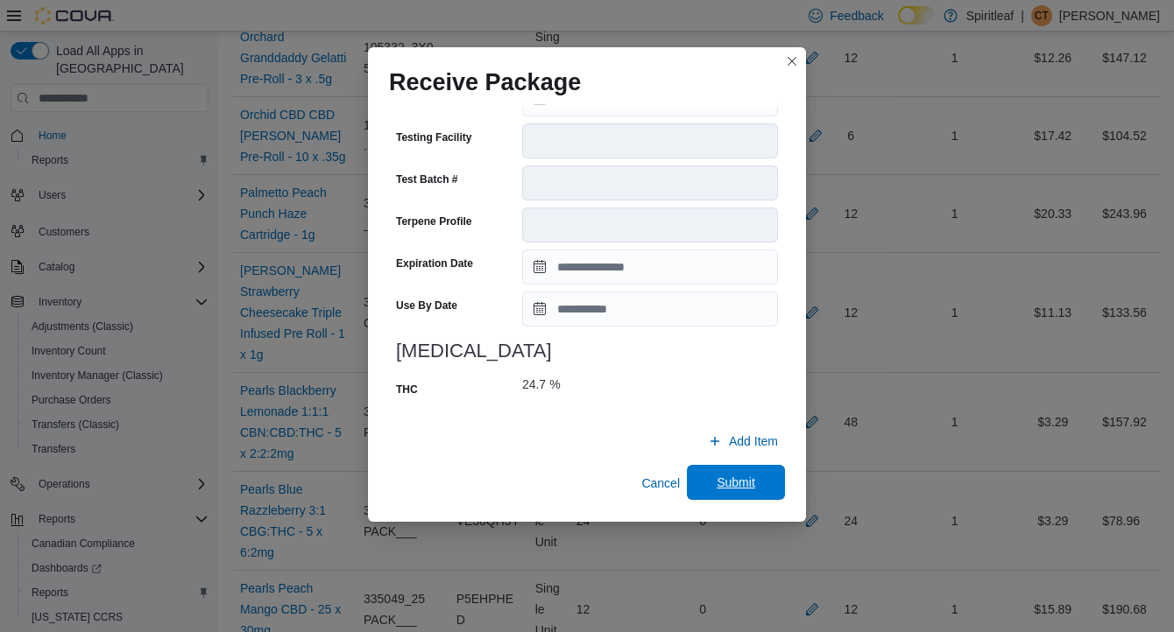
click at [717, 477] on span "Submit" at bounding box center [736, 483] width 39 height 18
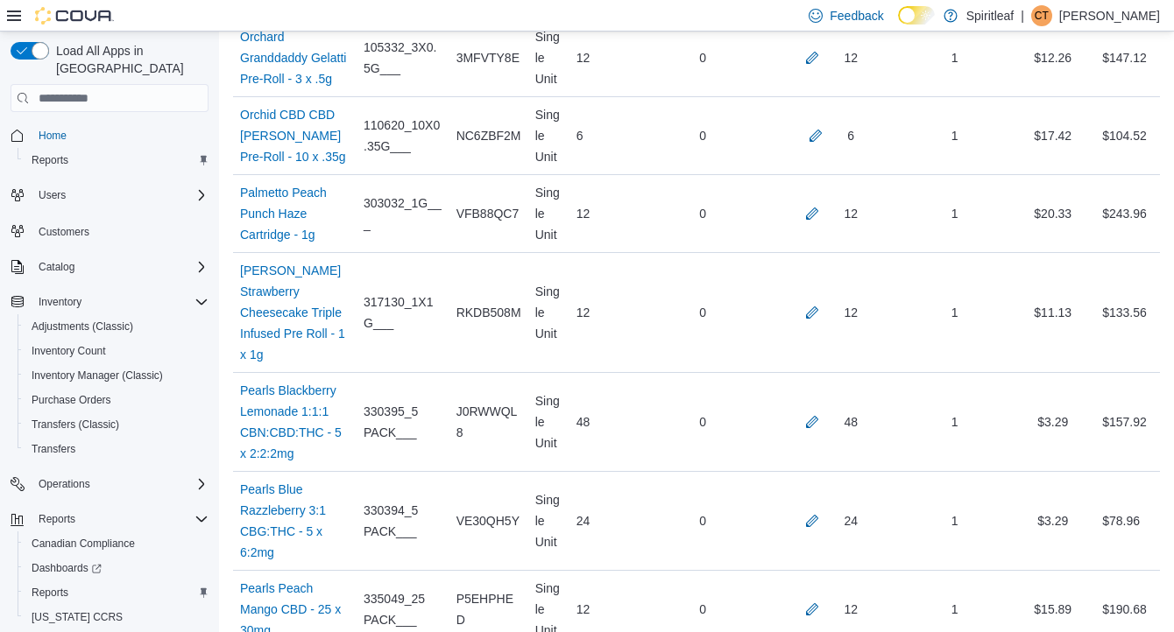
scroll to position [3013, 0]
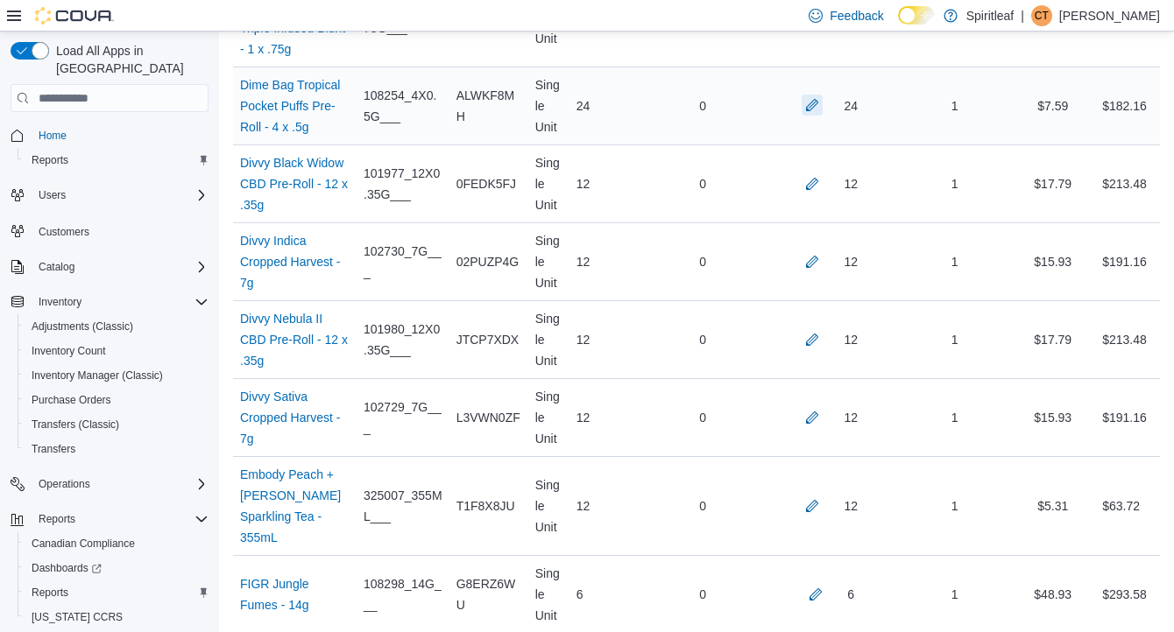
click at [805, 116] on button "button" at bounding box center [812, 105] width 21 height 21
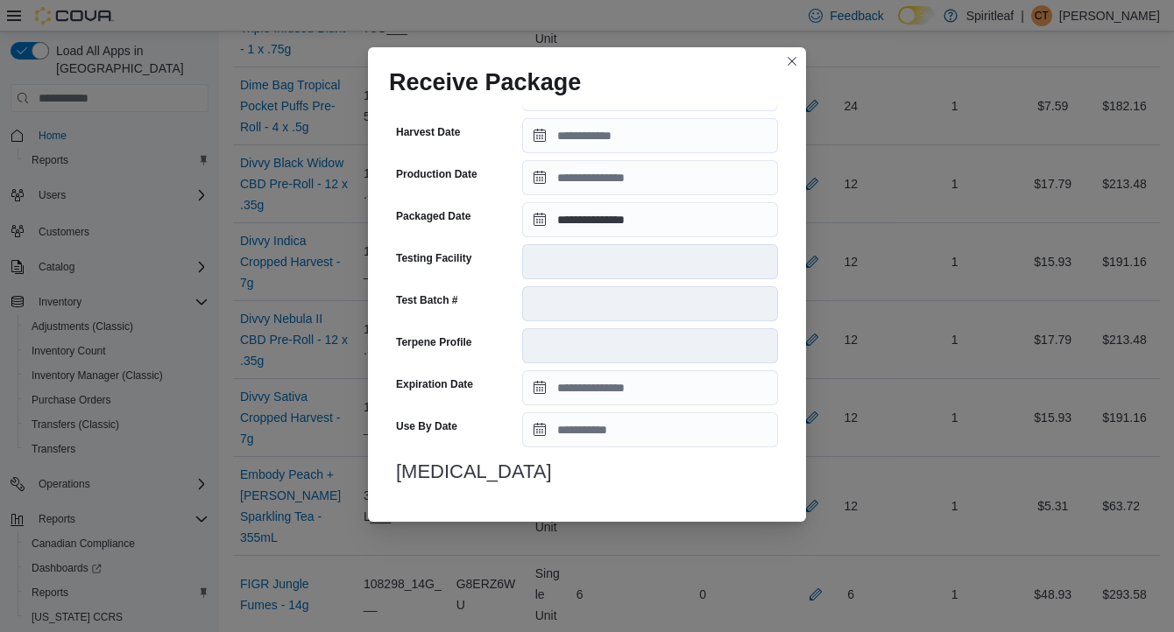
scroll to position [604, 0]
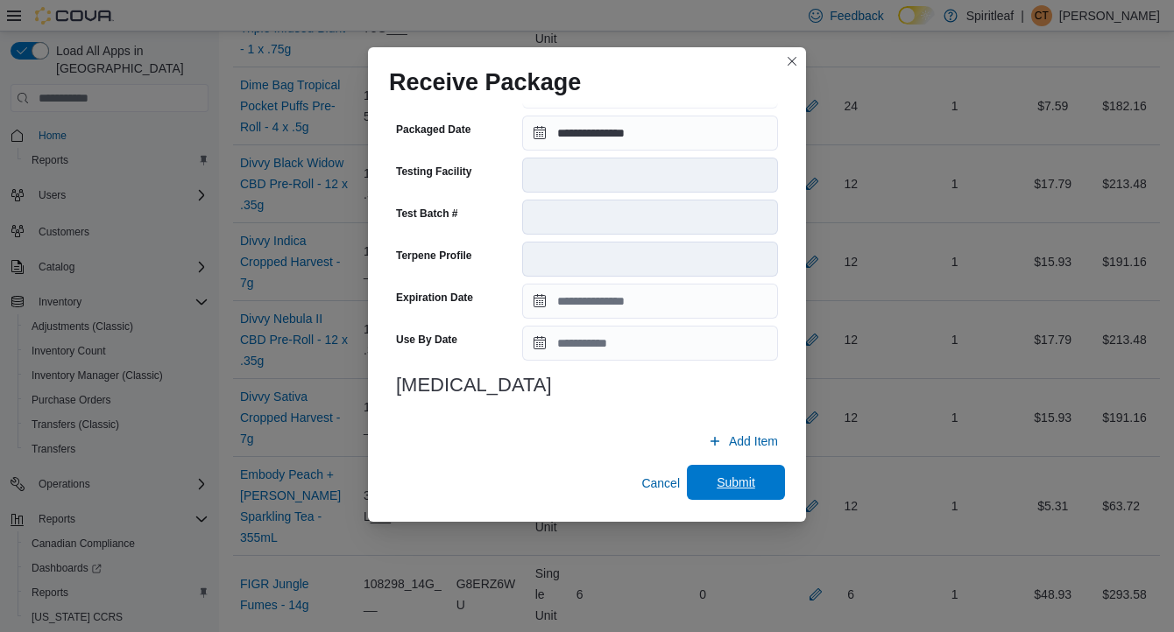
click at [714, 477] on span "Submit" at bounding box center [735, 482] width 77 height 35
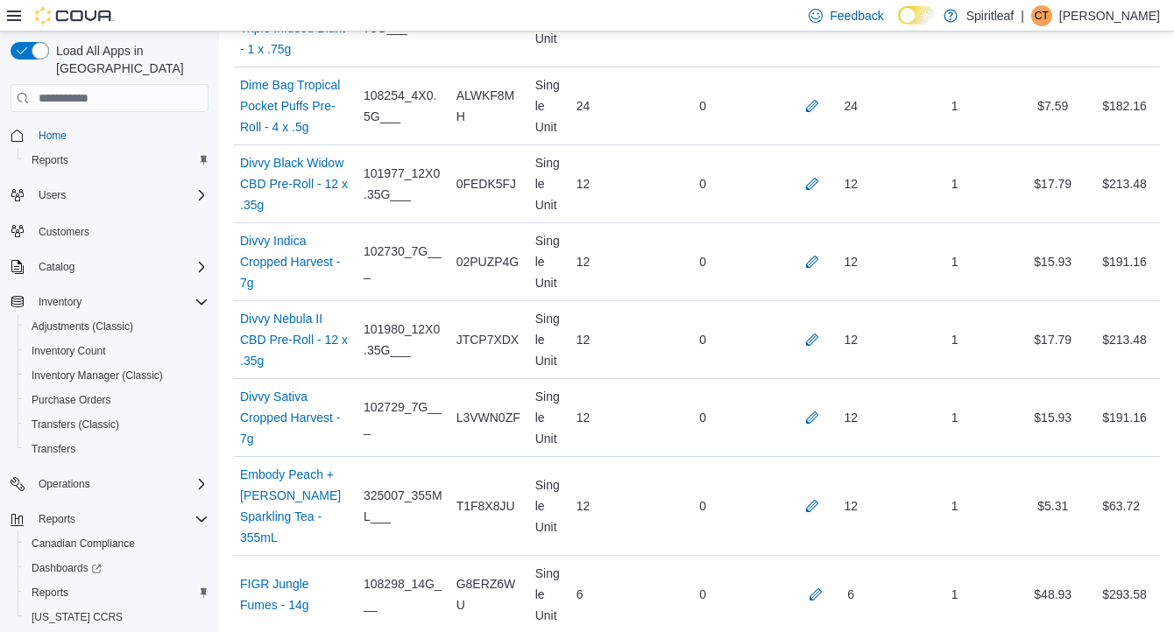
scroll to position [4138, 0]
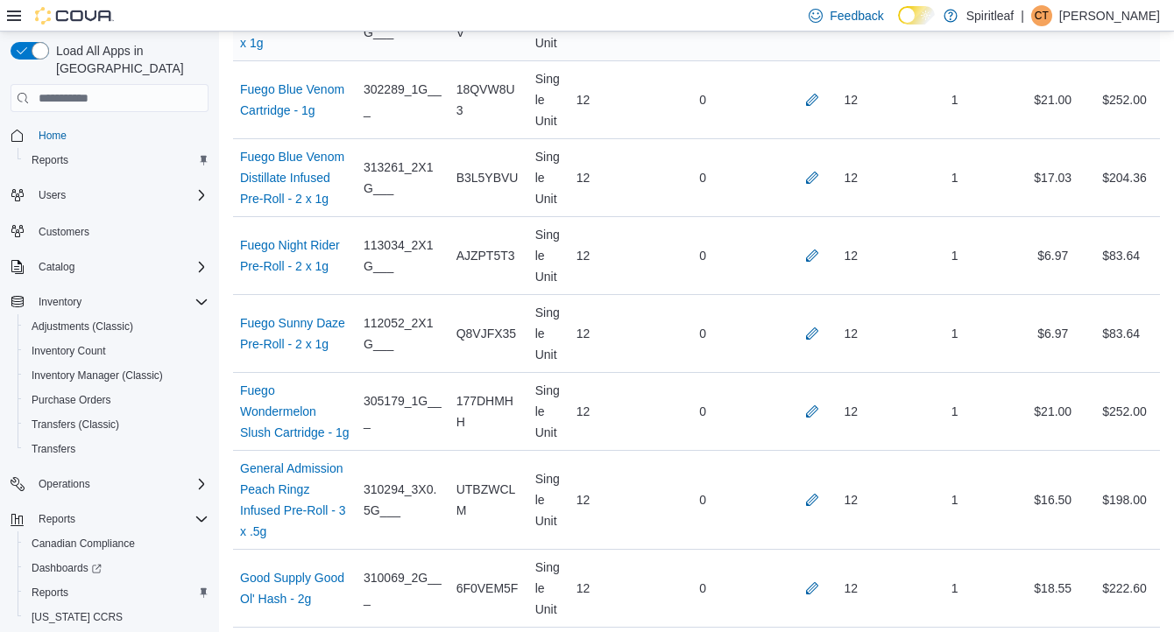
click at [806, 32] on button "button" at bounding box center [812, 21] width 21 height 21
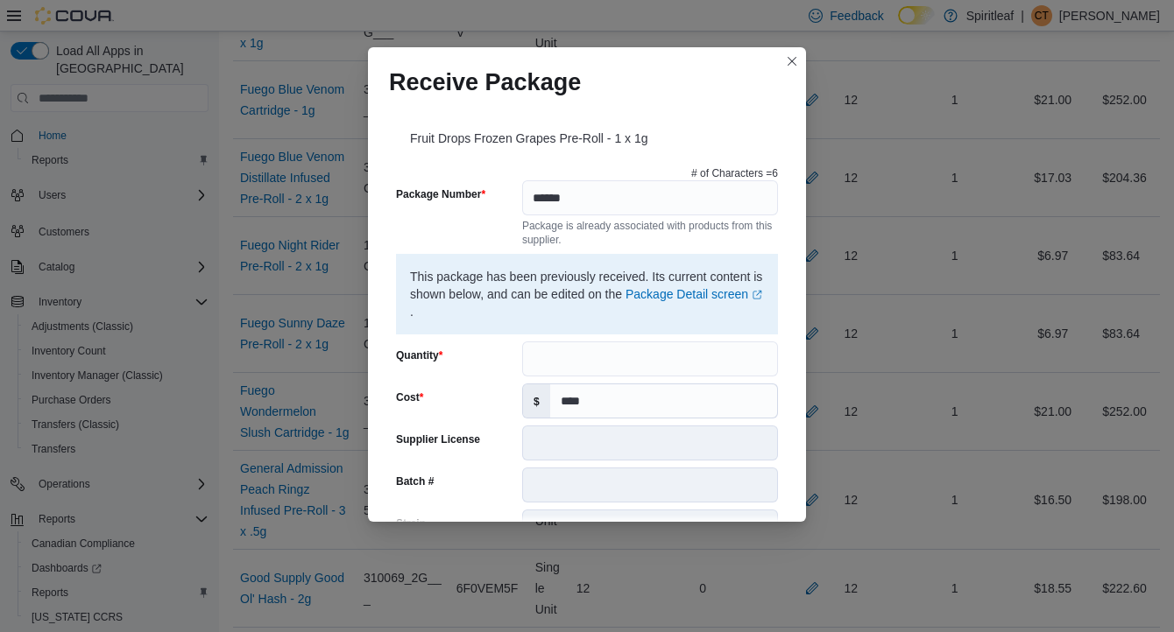
scroll to position [639, 0]
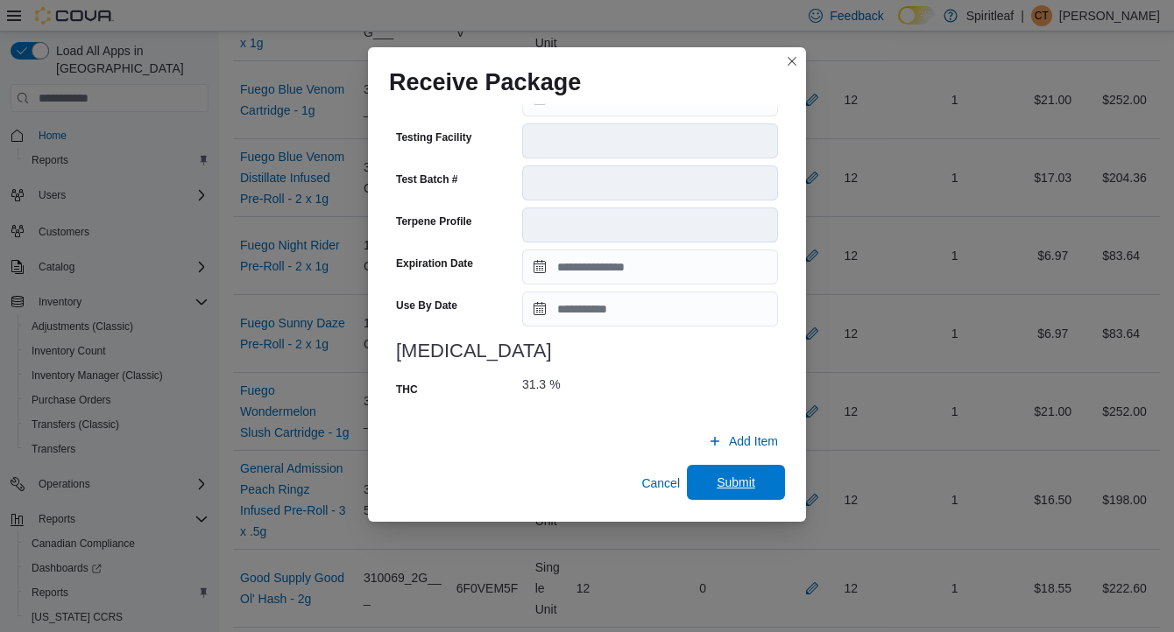
click at [753, 489] on span "Submit" at bounding box center [736, 483] width 39 height 18
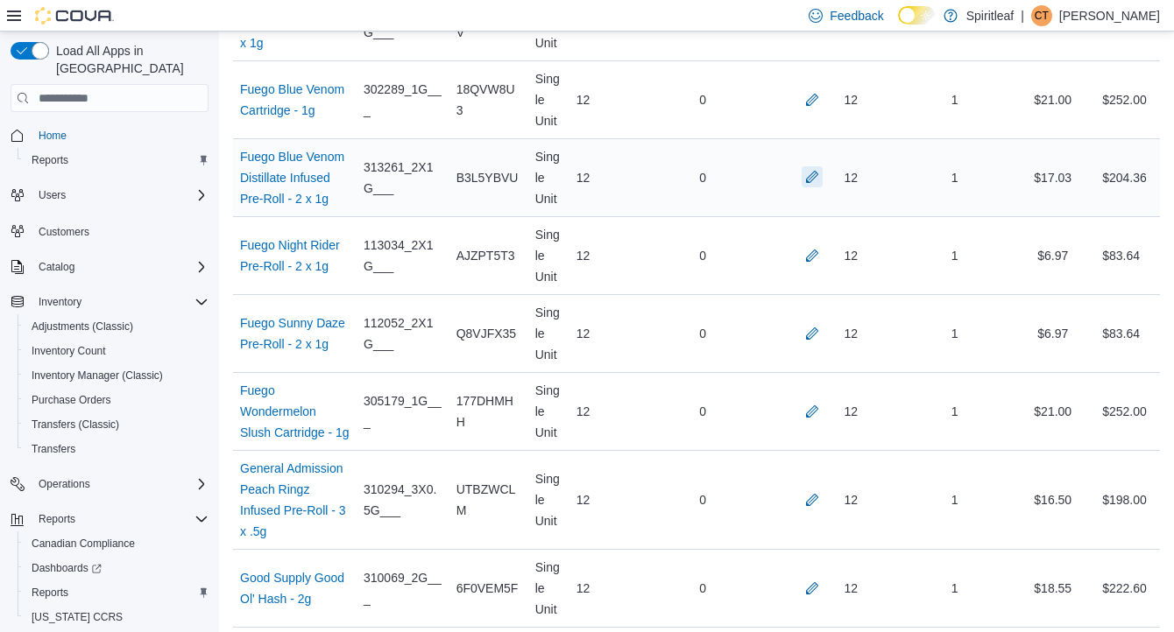
click at [810, 187] on button "button" at bounding box center [812, 176] width 21 height 21
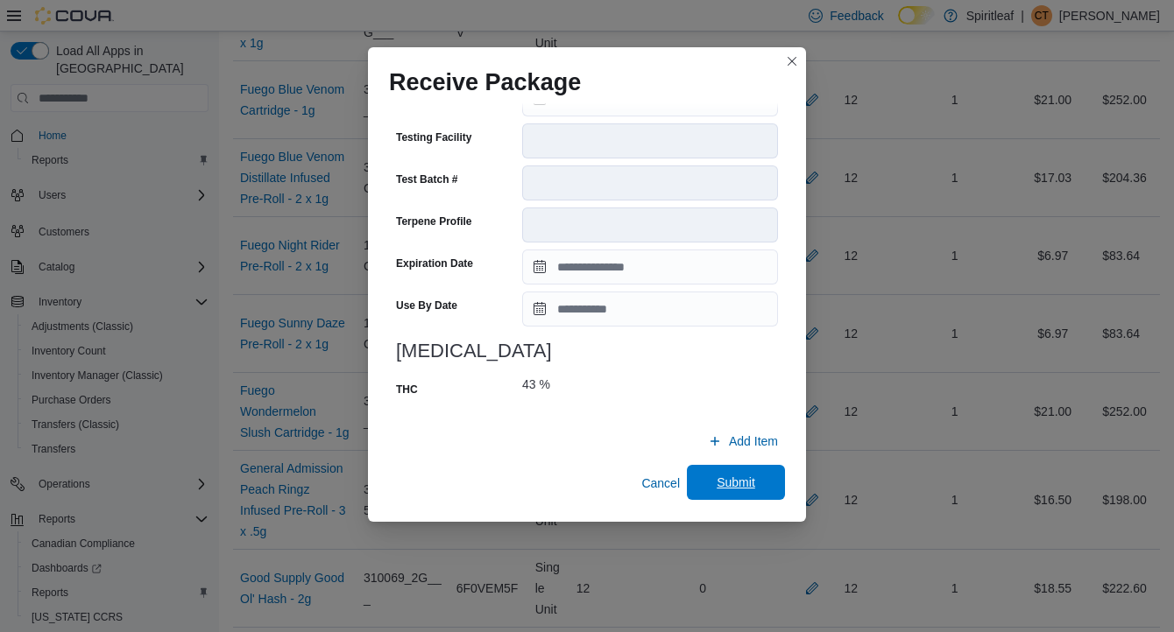
click at [740, 484] on span "Submit" at bounding box center [736, 483] width 39 height 18
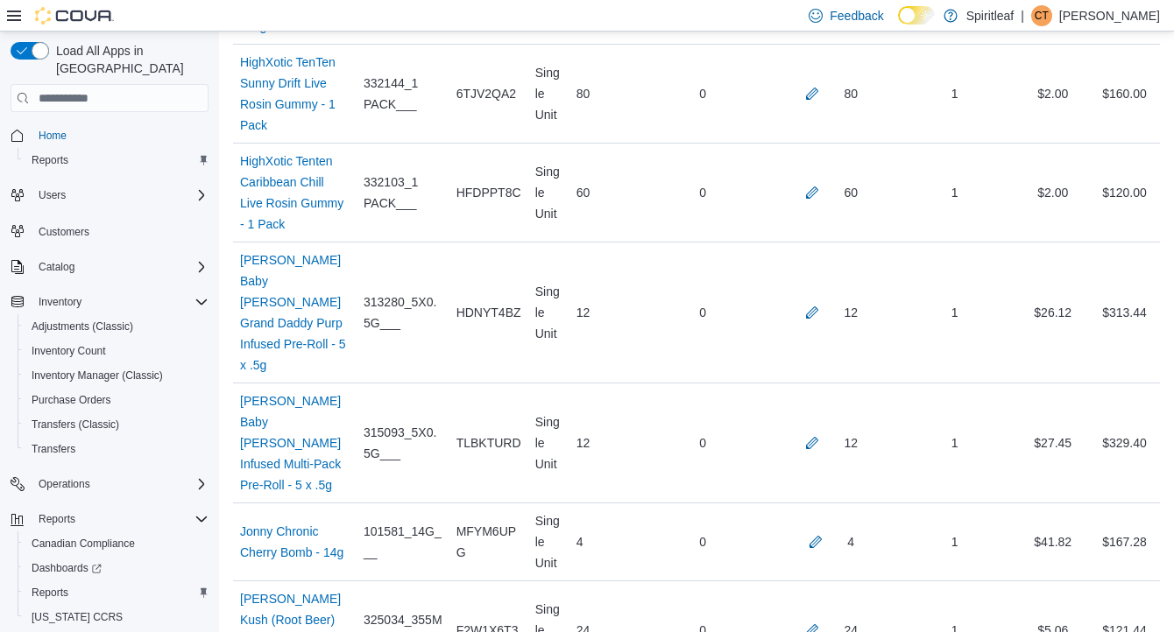
scroll to position [5065, 0]
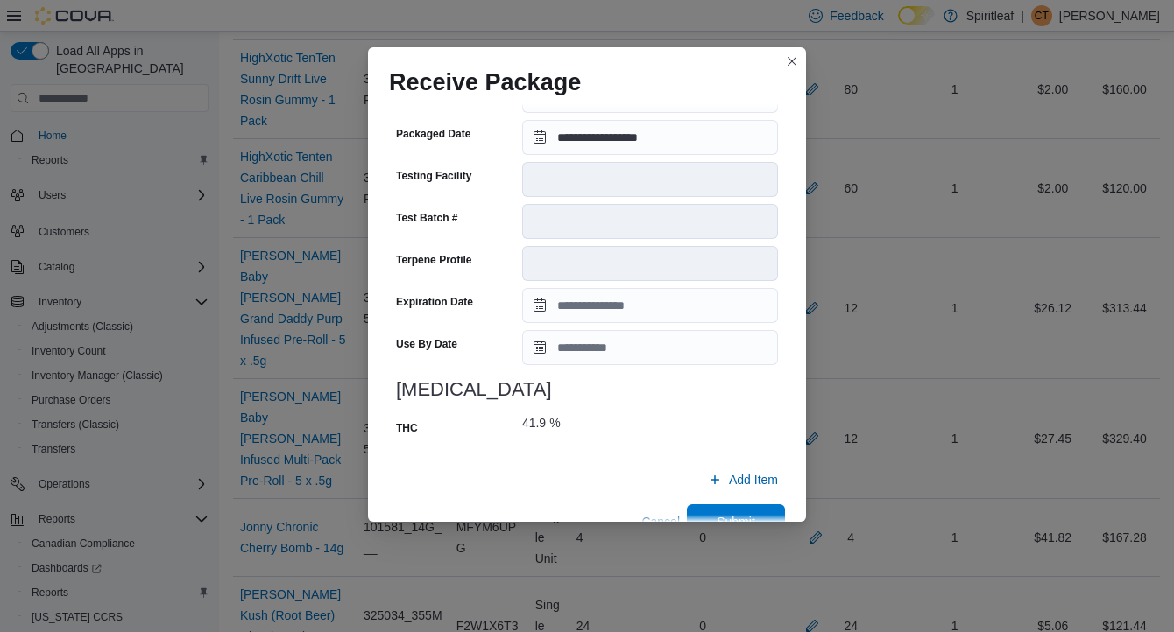
scroll to position [653, 0]
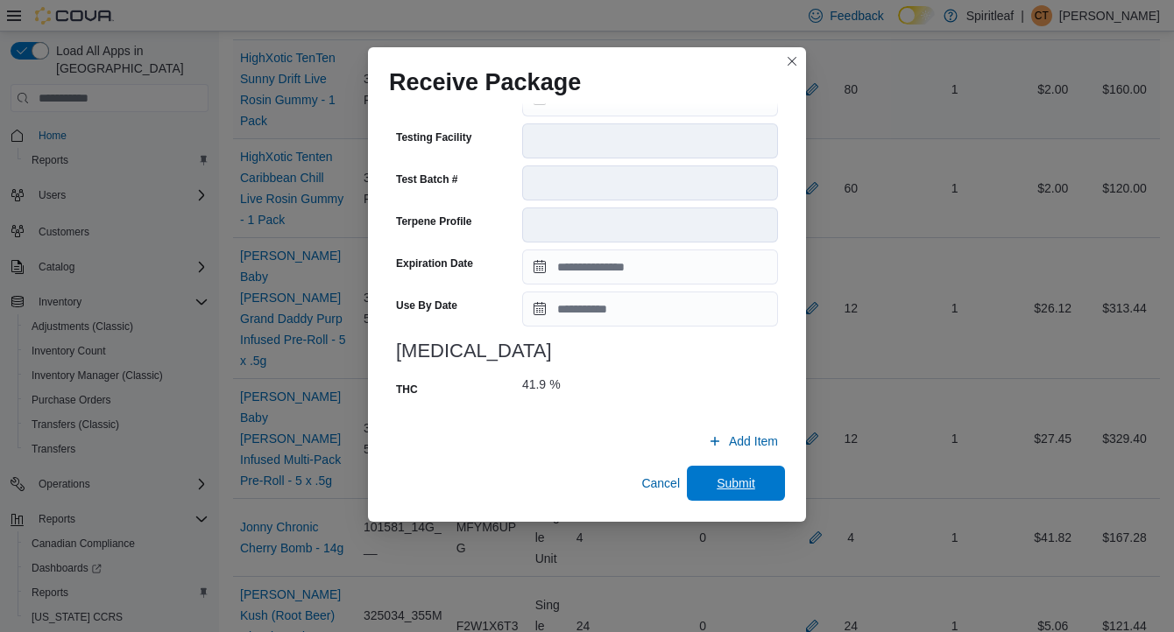
click at [745, 483] on span "Submit" at bounding box center [736, 484] width 39 height 18
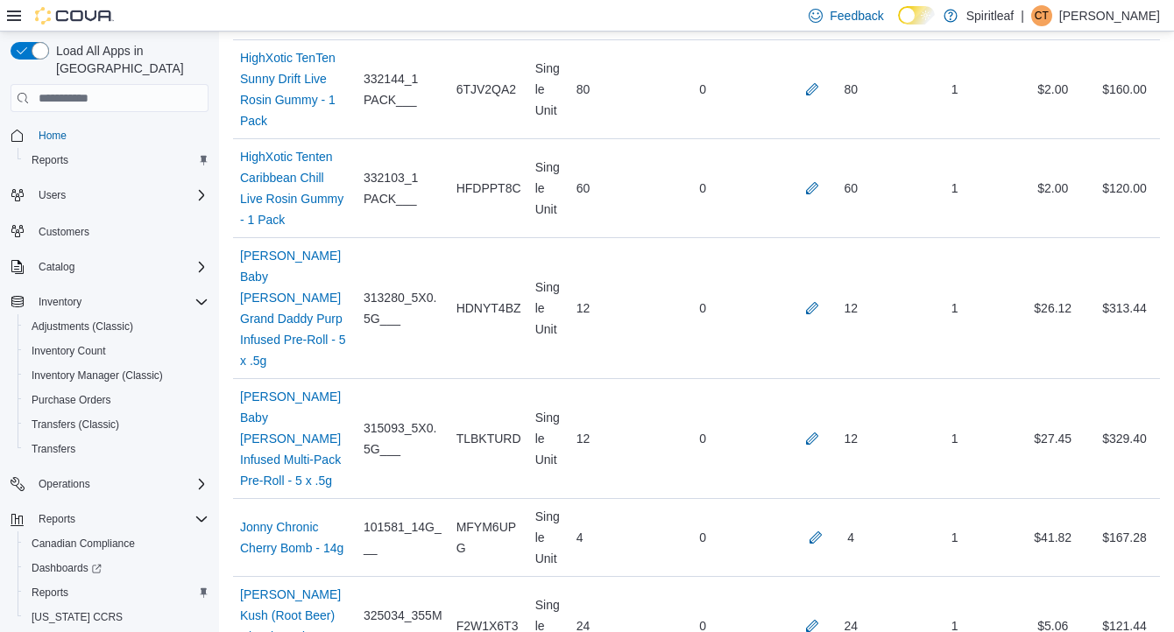
scroll to position [665, 0]
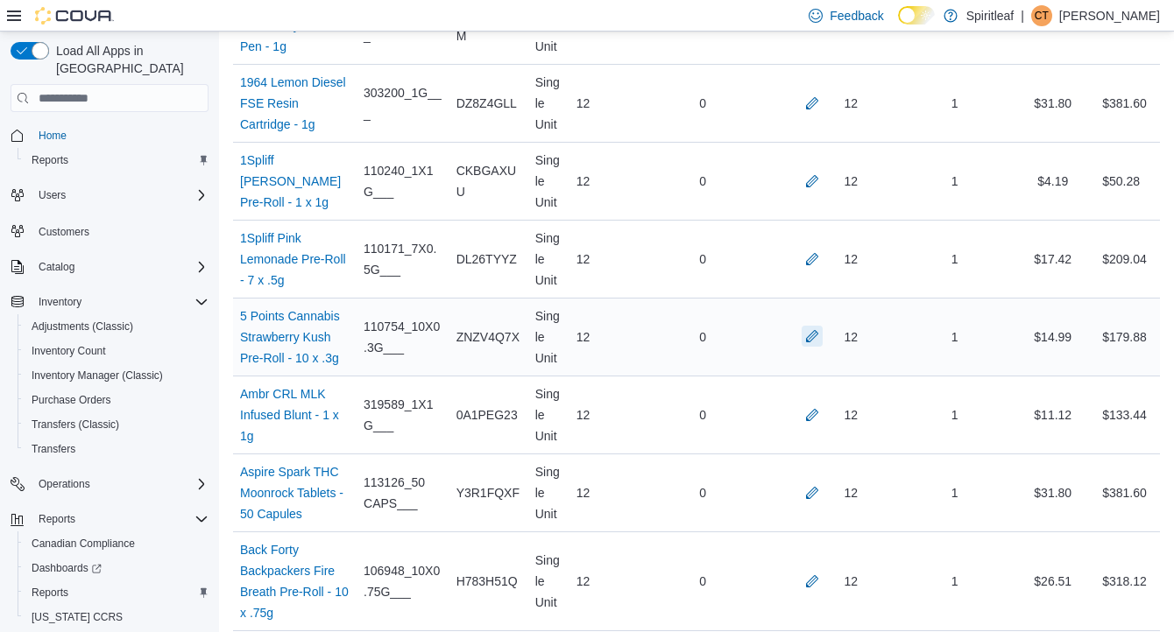
click at [805, 347] on button "button" at bounding box center [812, 336] width 21 height 21
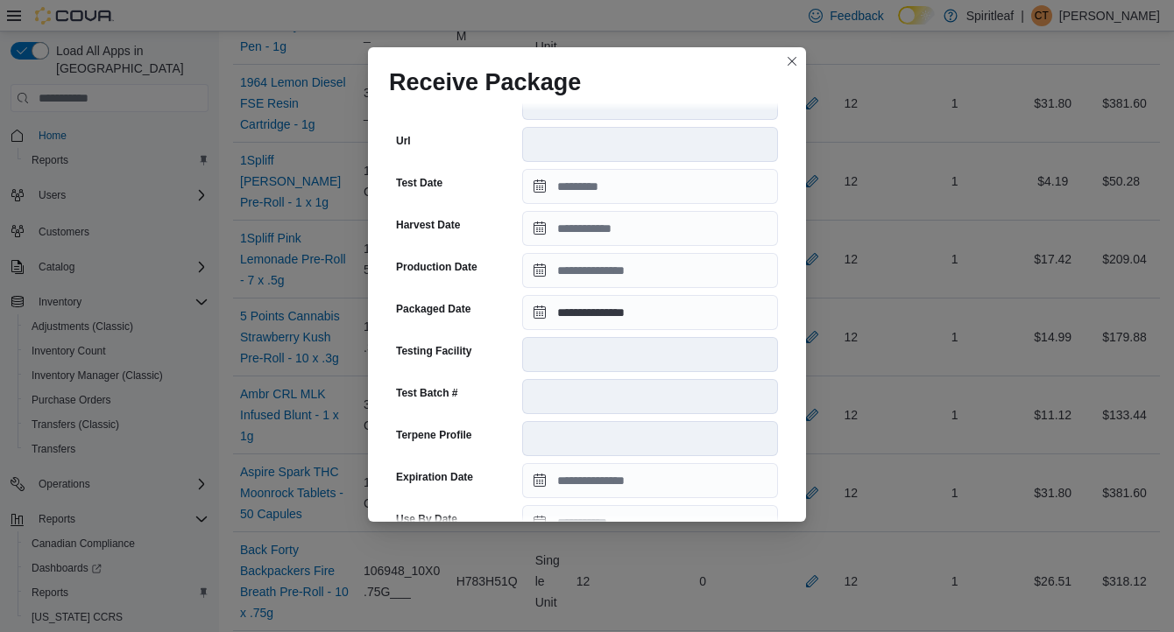
scroll to position [639, 0]
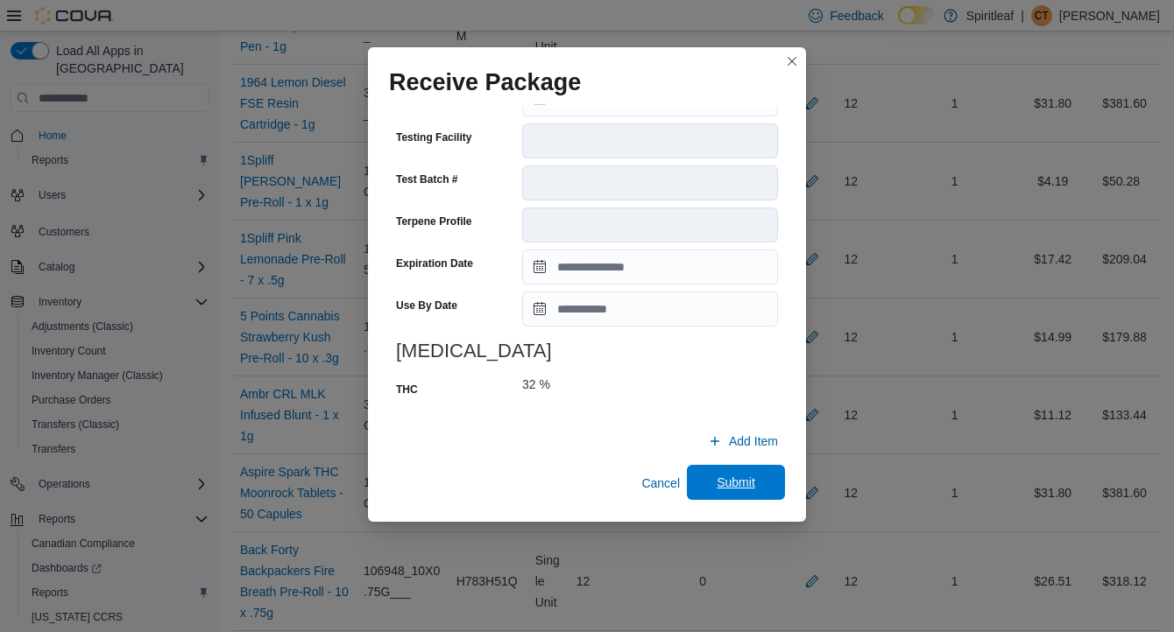
click at [742, 478] on span "Submit" at bounding box center [736, 483] width 39 height 18
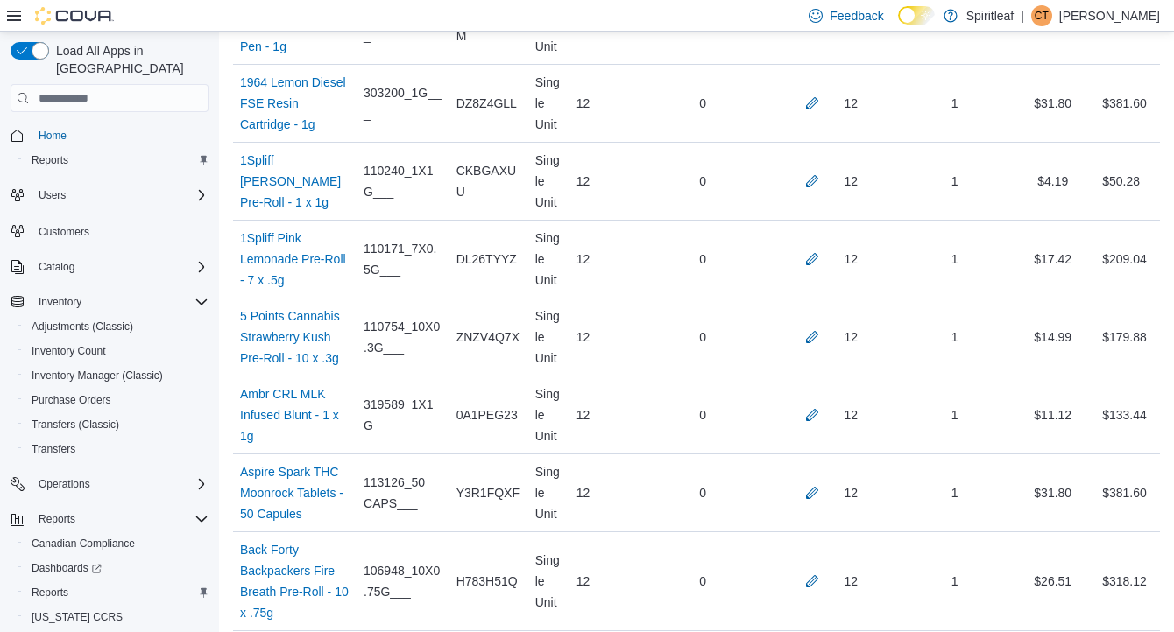
scroll to position [4747, 0]
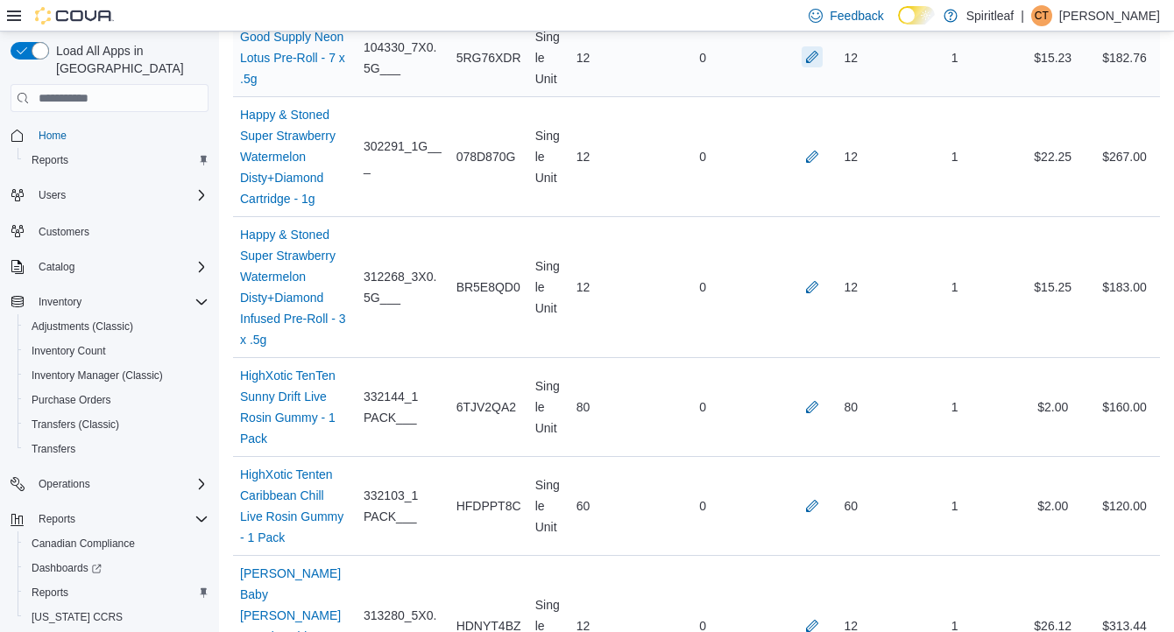
click at [804, 67] on button "button" at bounding box center [812, 56] width 21 height 21
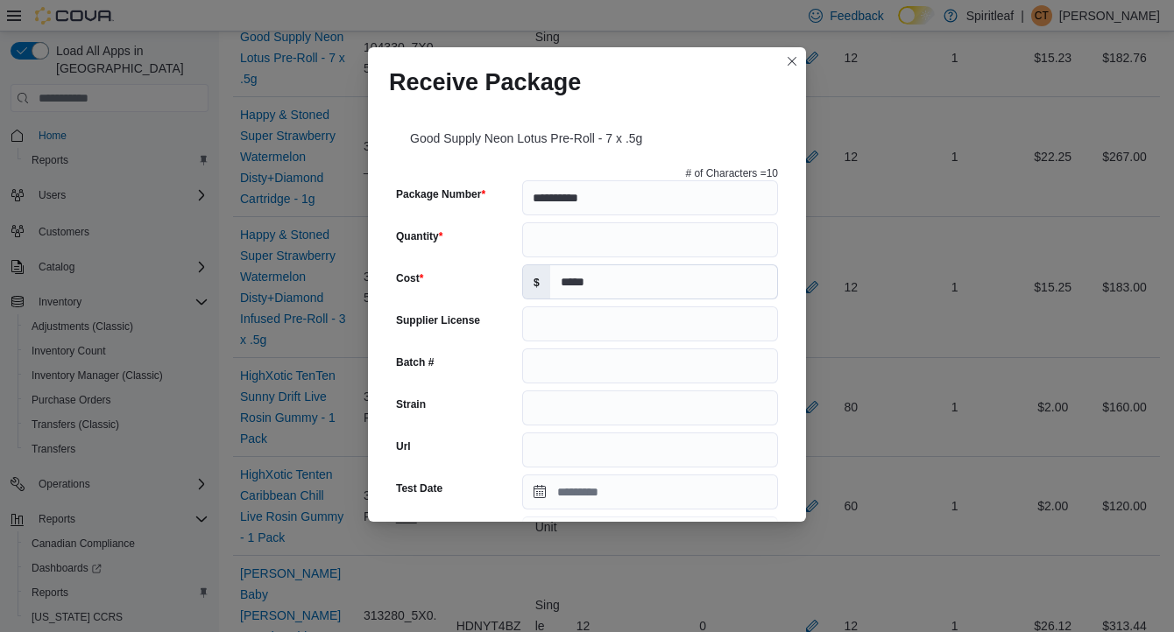
scroll to position [618, 0]
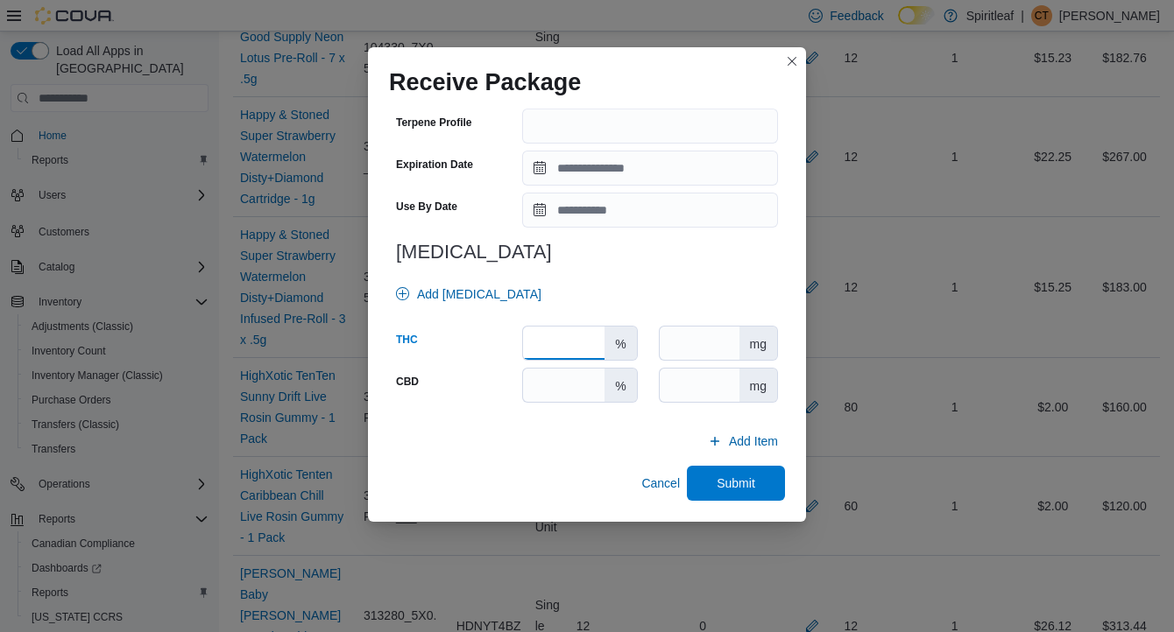
click at [582, 347] on input "number" at bounding box center [563, 343] width 81 height 33
type input "****"
click at [752, 487] on span "Submit" at bounding box center [736, 483] width 39 height 18
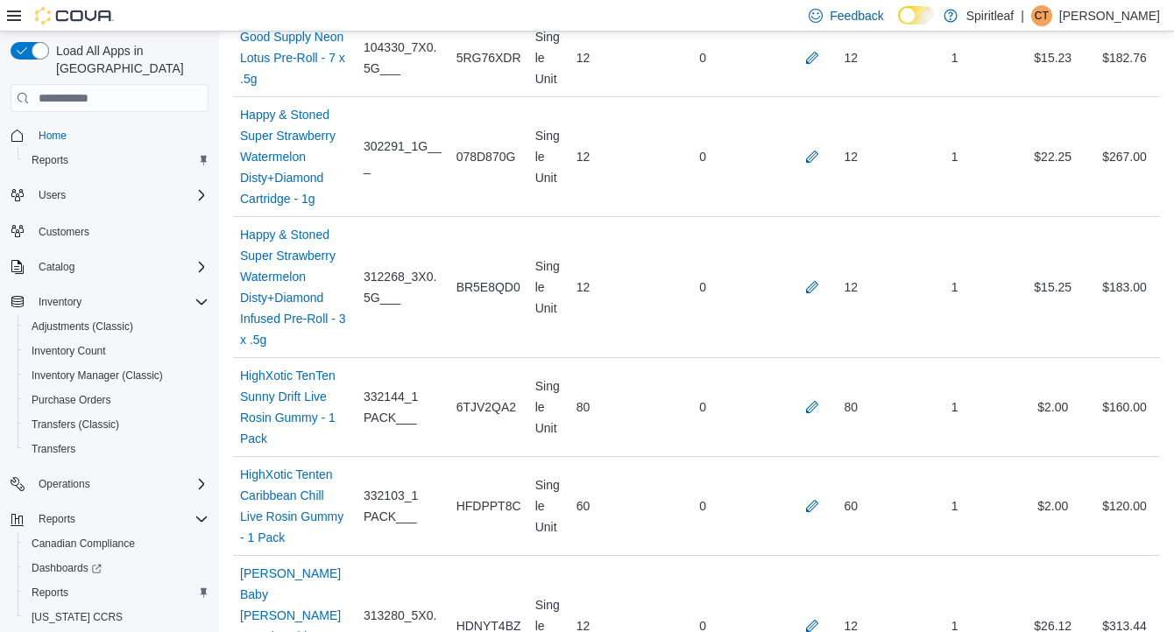
scroll to position [2815, 0]
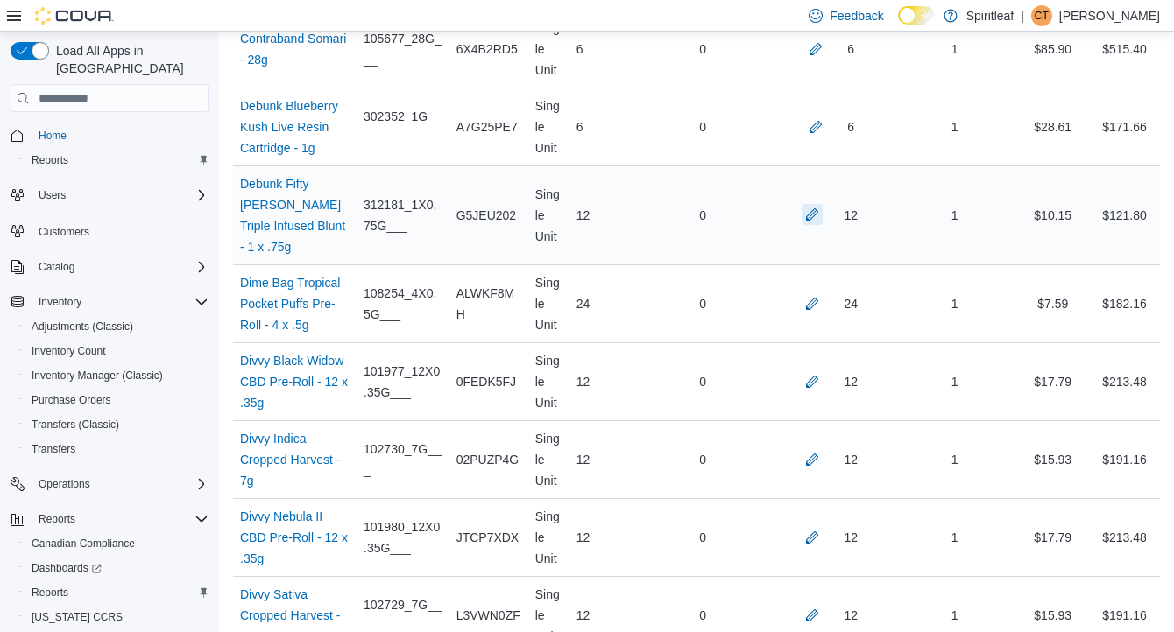
click at [810, 225] on button "button" at bounding box center [812, 214] width 21 height 21
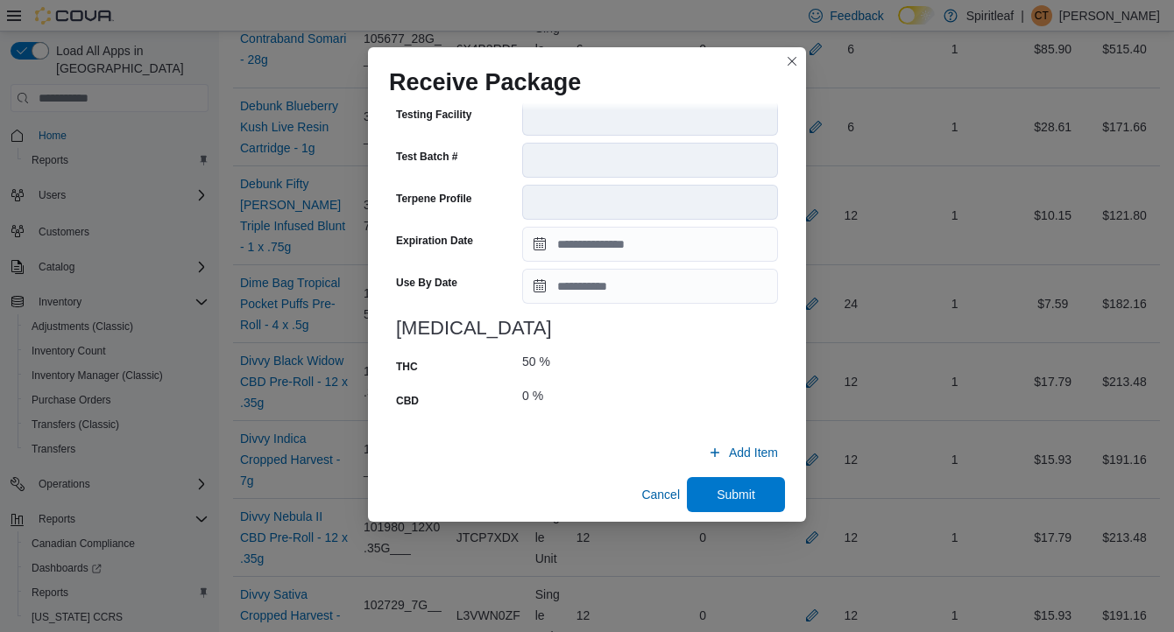
scroll to position [673, 0]
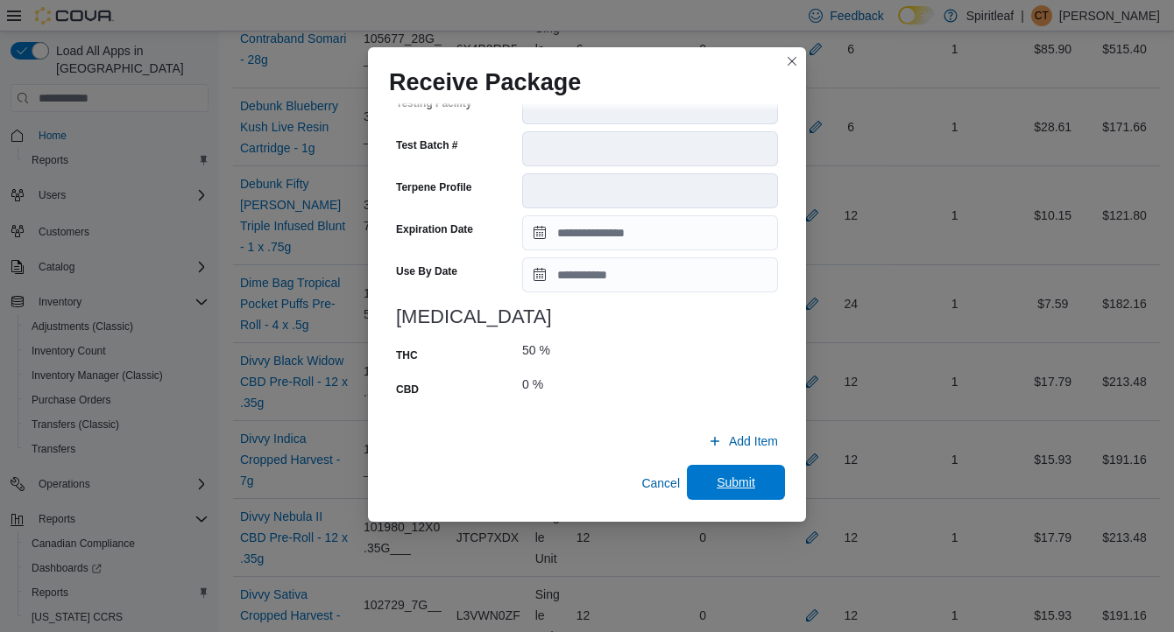
click at [748, 484] on span "Submit" at bounding box center [736, 483] width 39 height 18
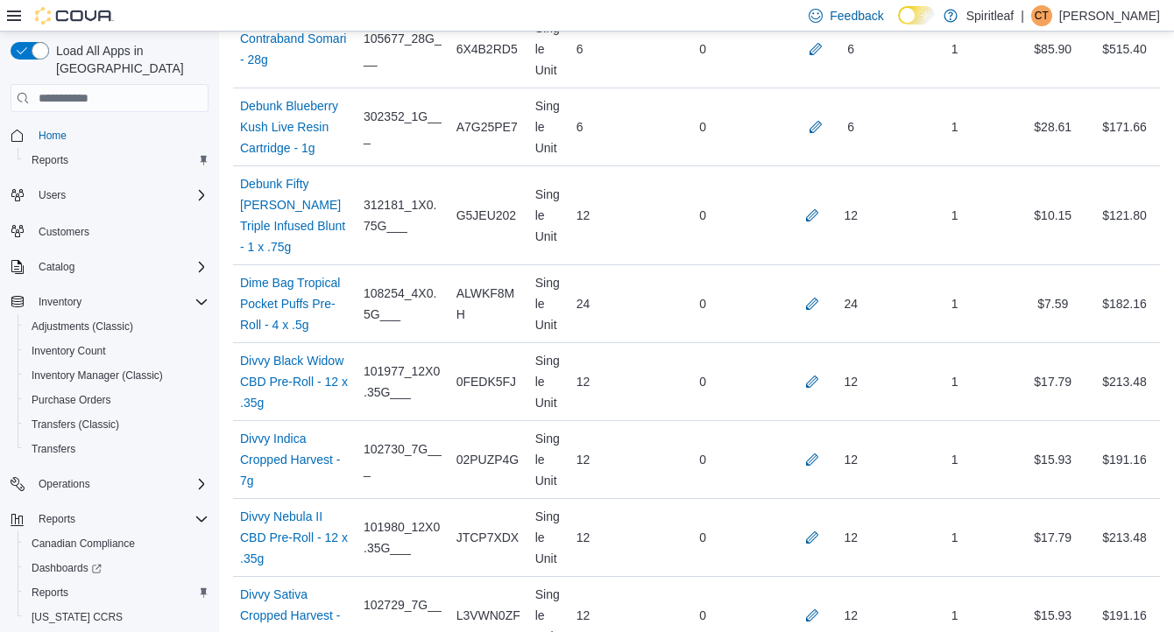
scroll to position [6133, 0]
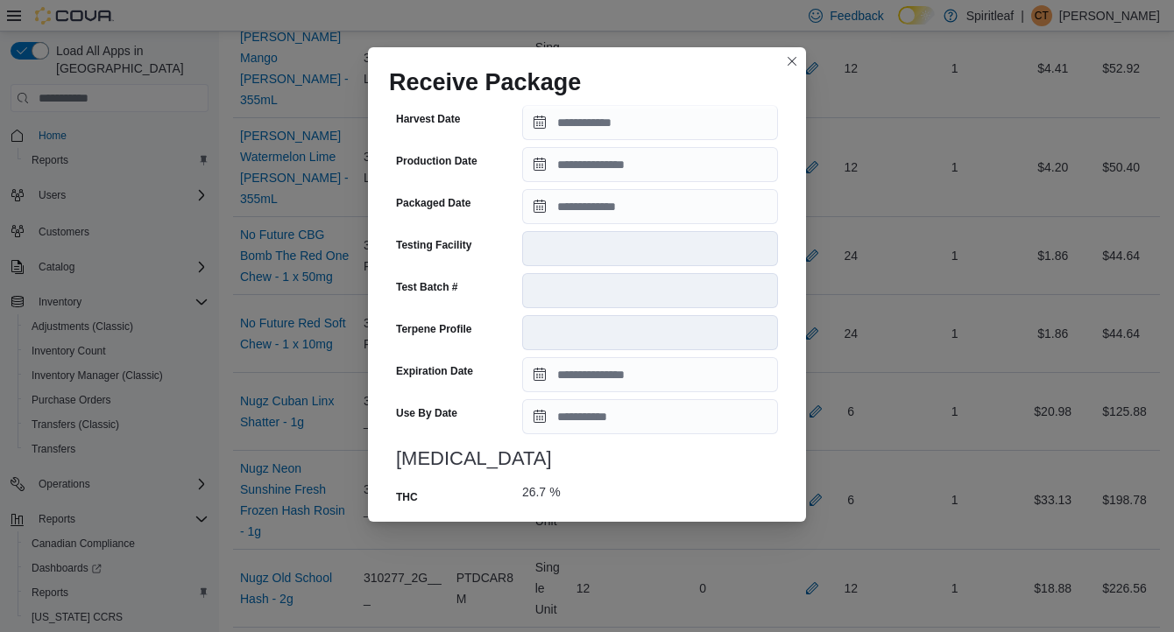
scroll to position [639, 0]
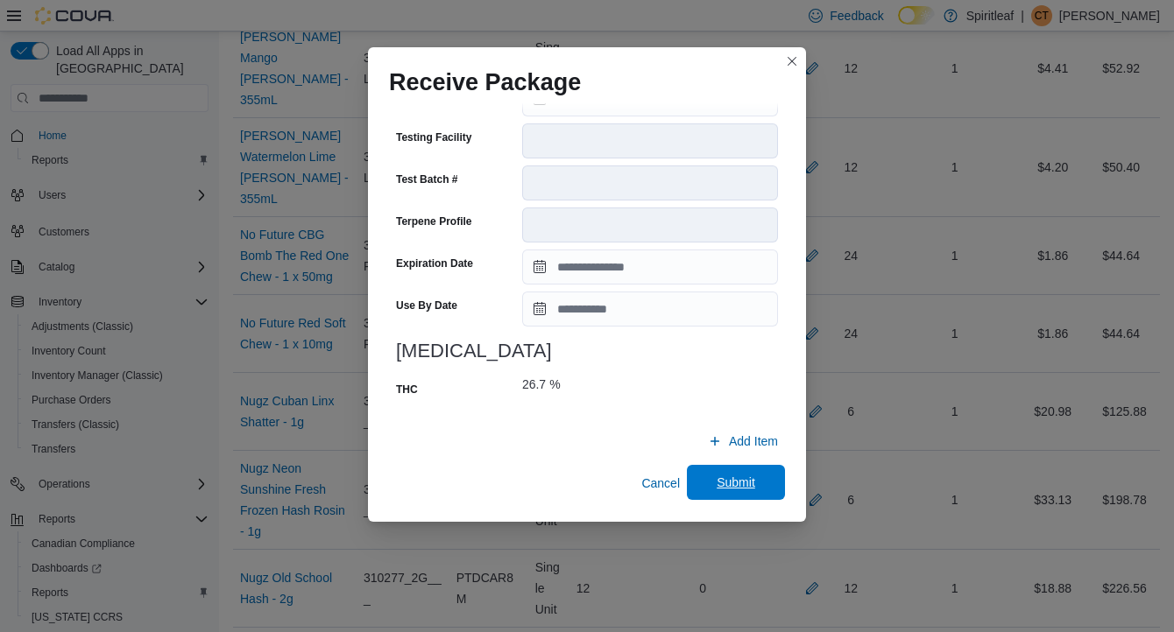
click at [740, 484] on span "Submit" at bounding box center [736, 483] width 39 height 18
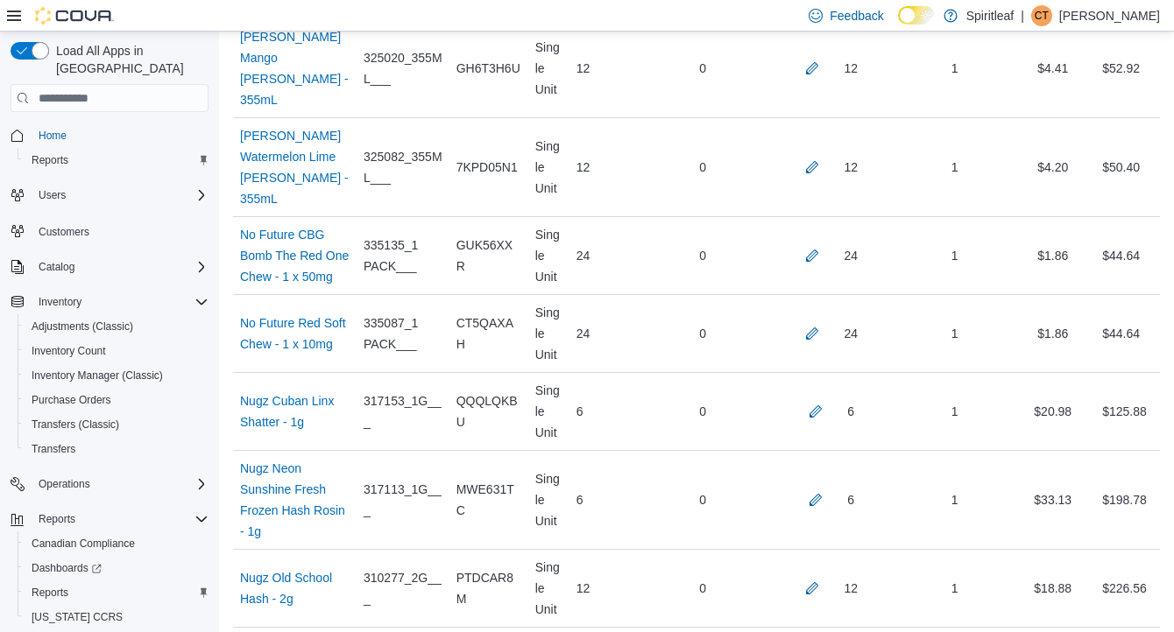
scroll to position [519, 0]
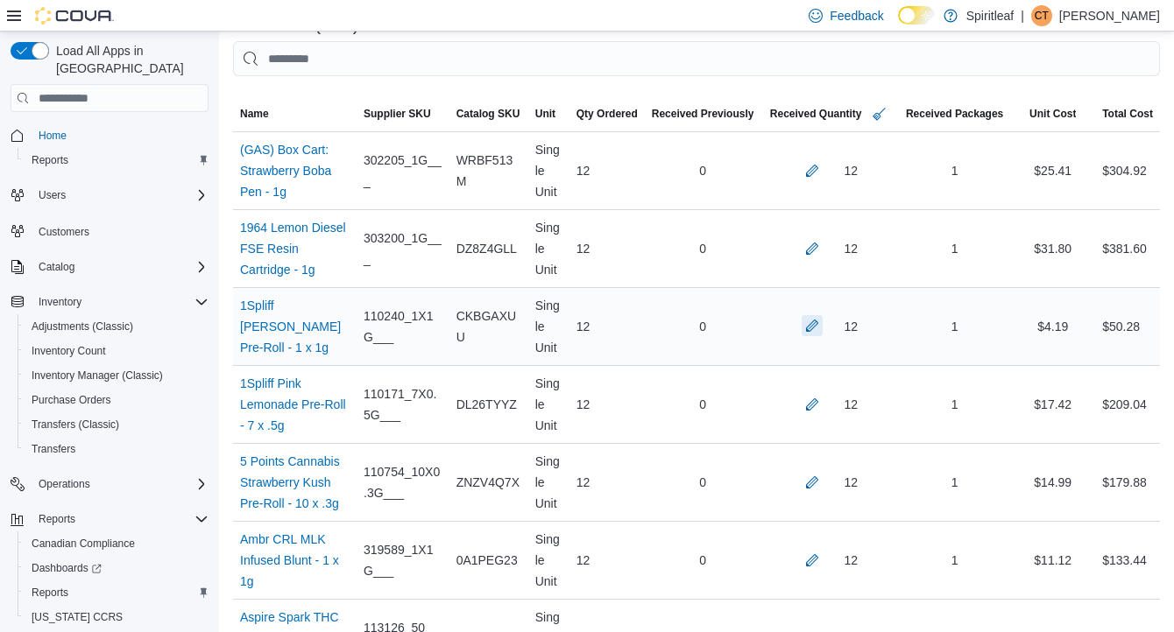
click at [808, 323] on button "button" at bounding box center [812, 325] width 21 height 21
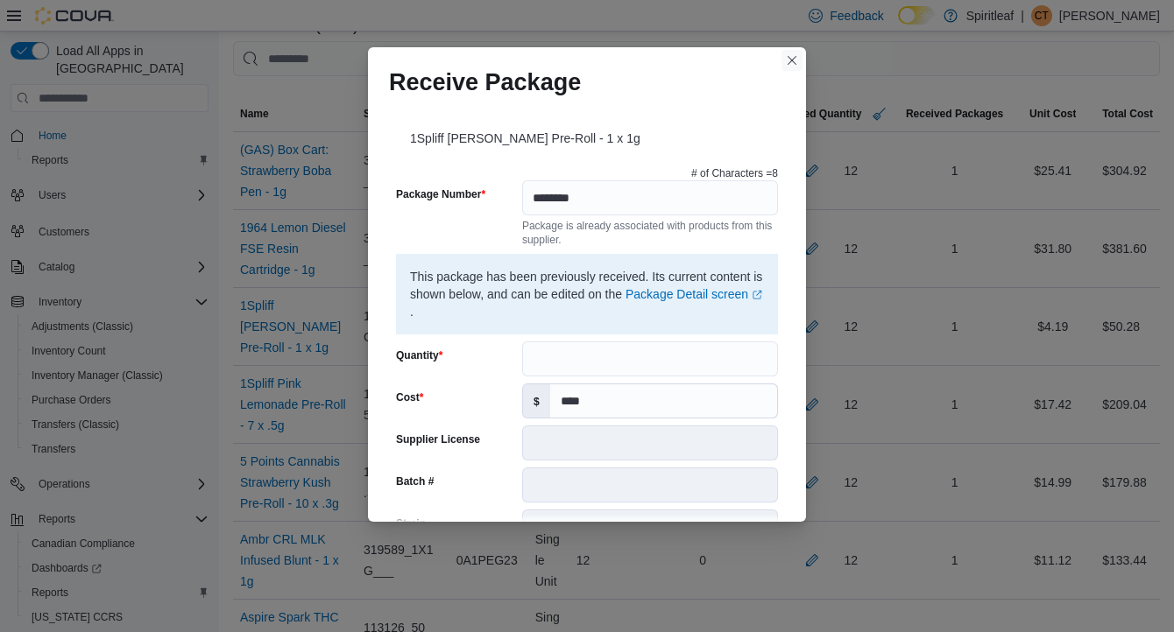
click at [795, 60] on button "Closes this modal window" at bounding box center [791, 60] width 21 height 21
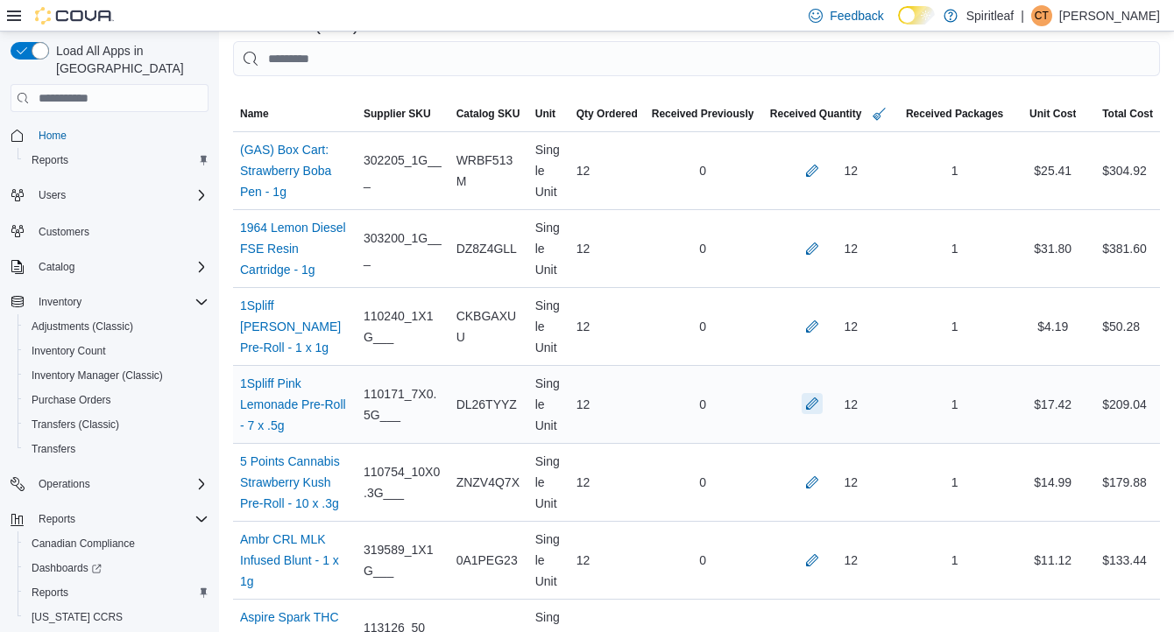
click at [808, 402] on button "button" at bounding box center [812, 403] width 21 height 21
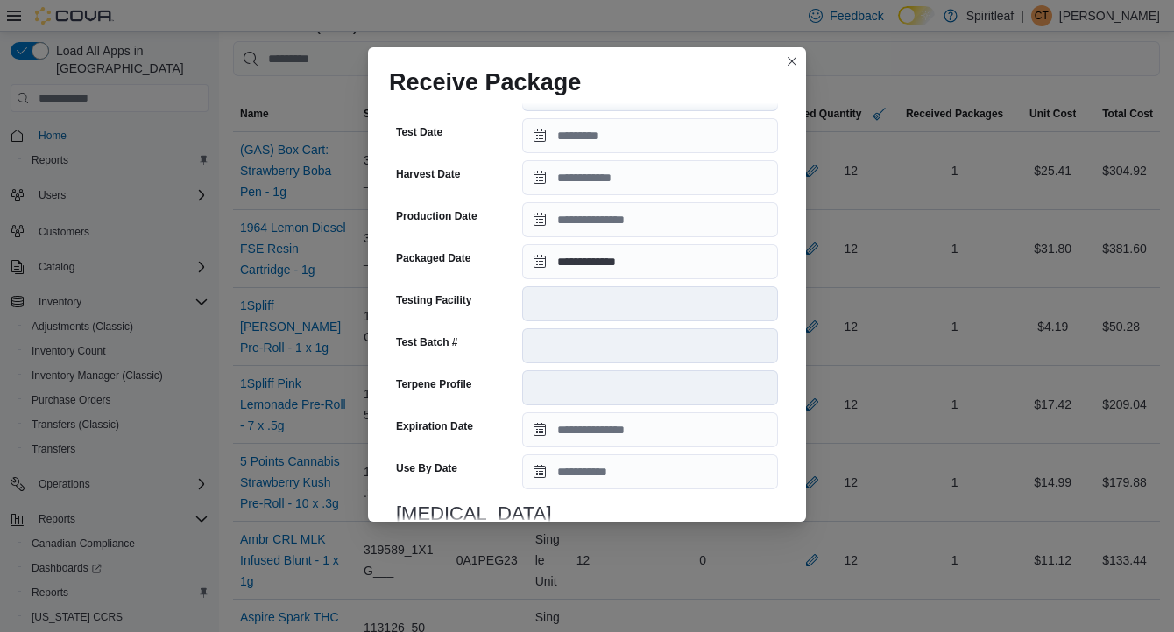
scroll to position [673, 0]
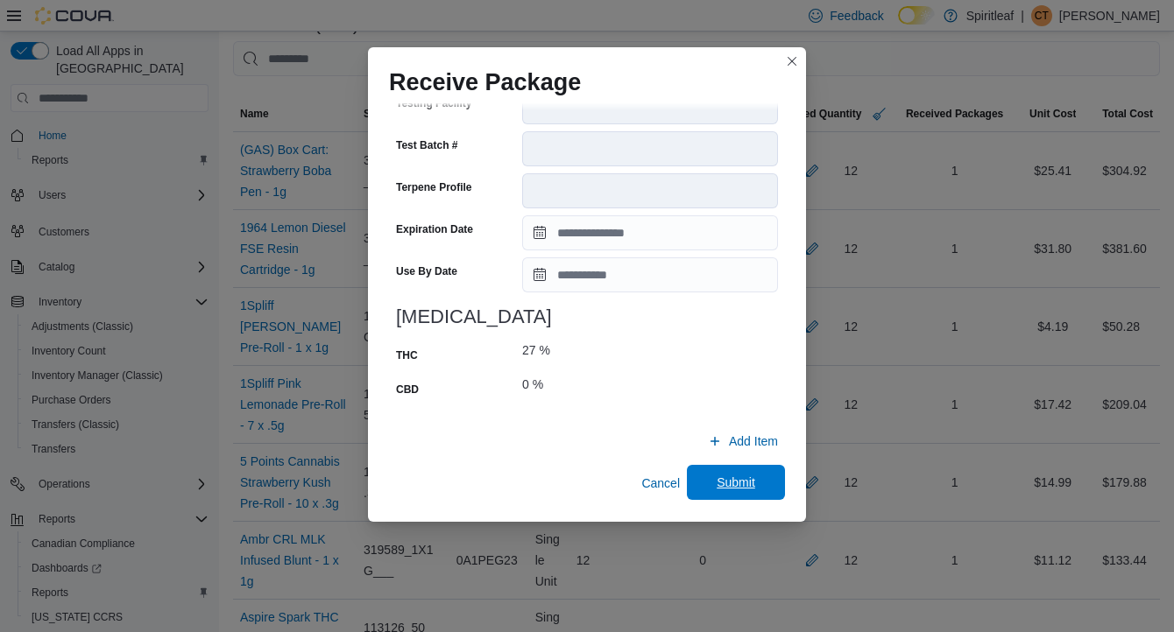
click at [737, 484] on span "Submit" at bounding box center [736, 483] width 39 height 18
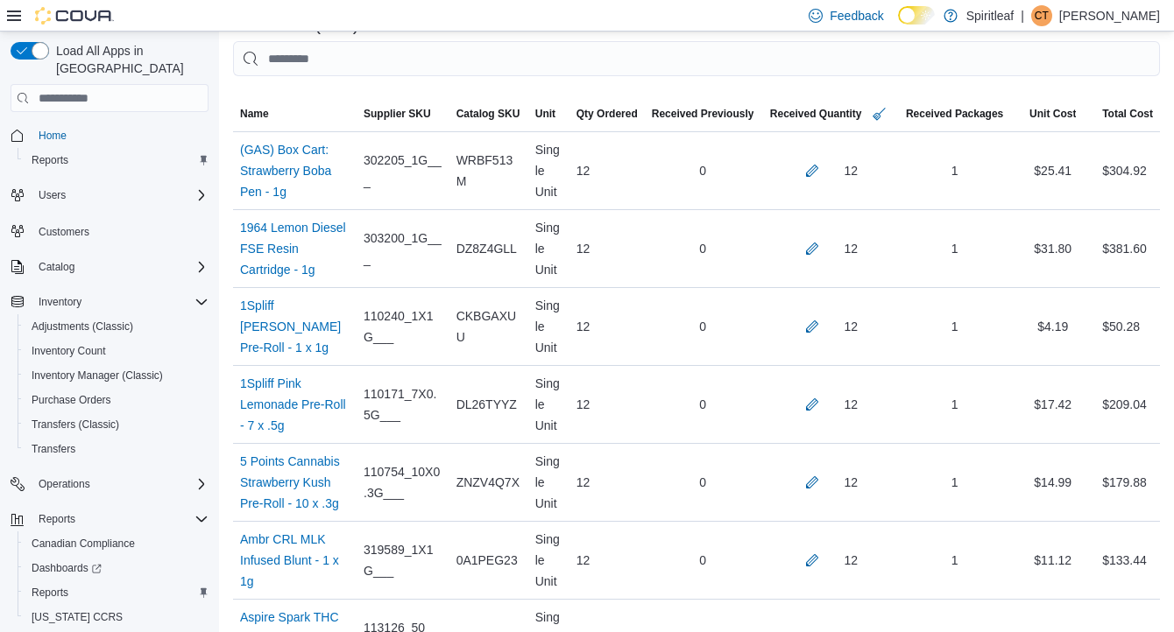
scroll to position [6996, 0]
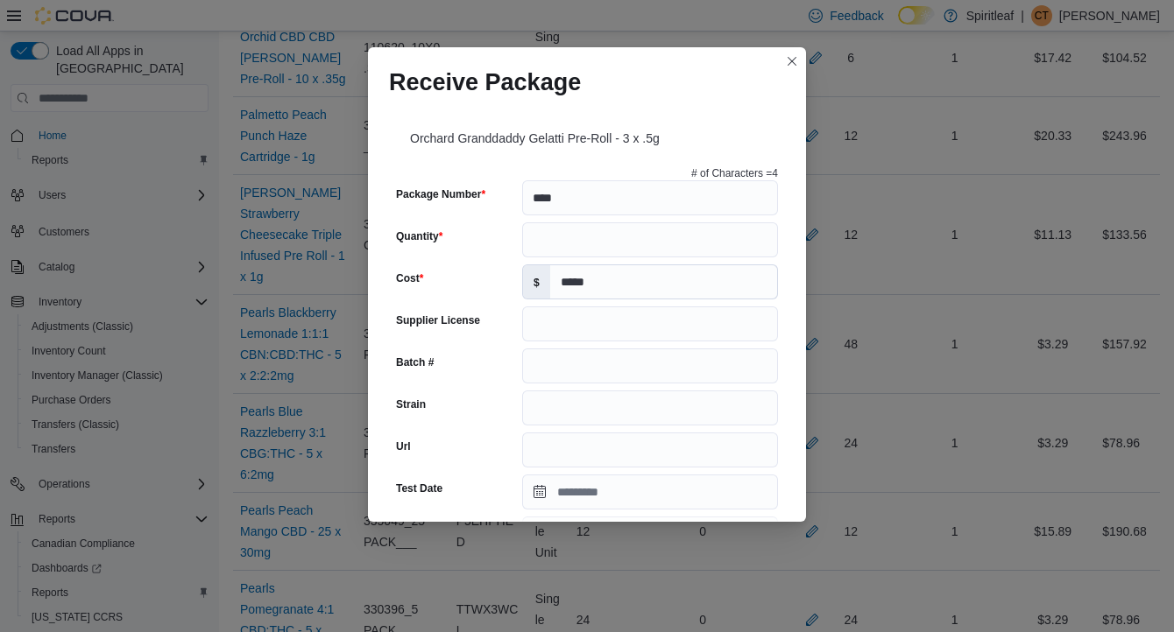
scroll to position [618, 0]
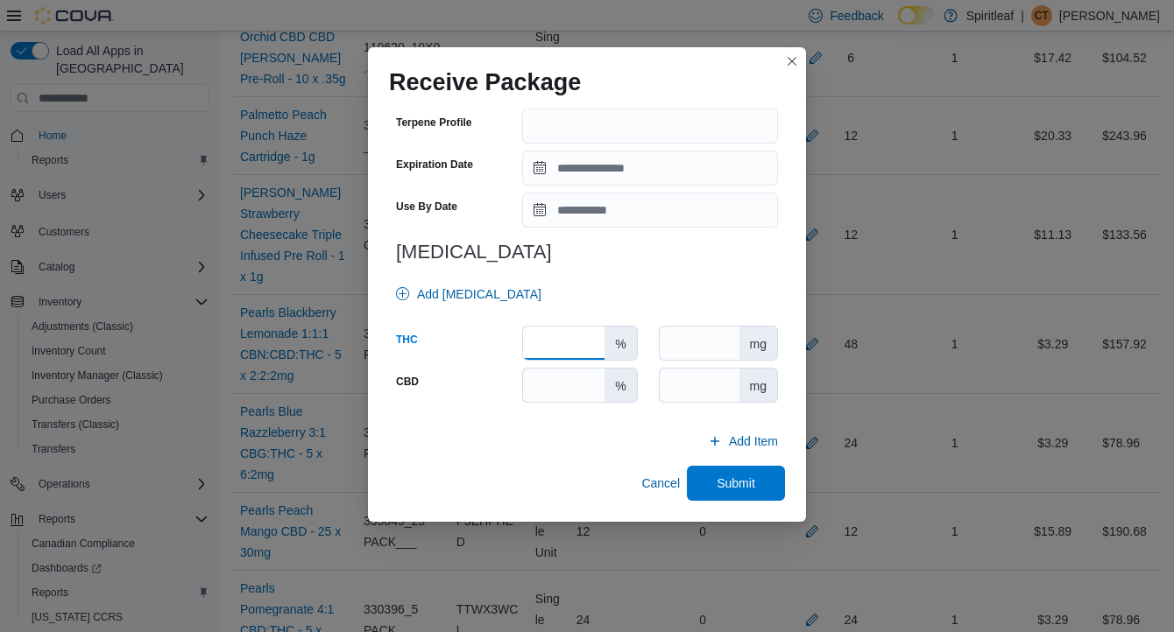
click at [586, 348] on input "number" at bounding box center [563, 343] width 81 height 33
type input "**"
click at [724, 494] on span "Submit" at bounding box center [735, 482] width 77 height 35
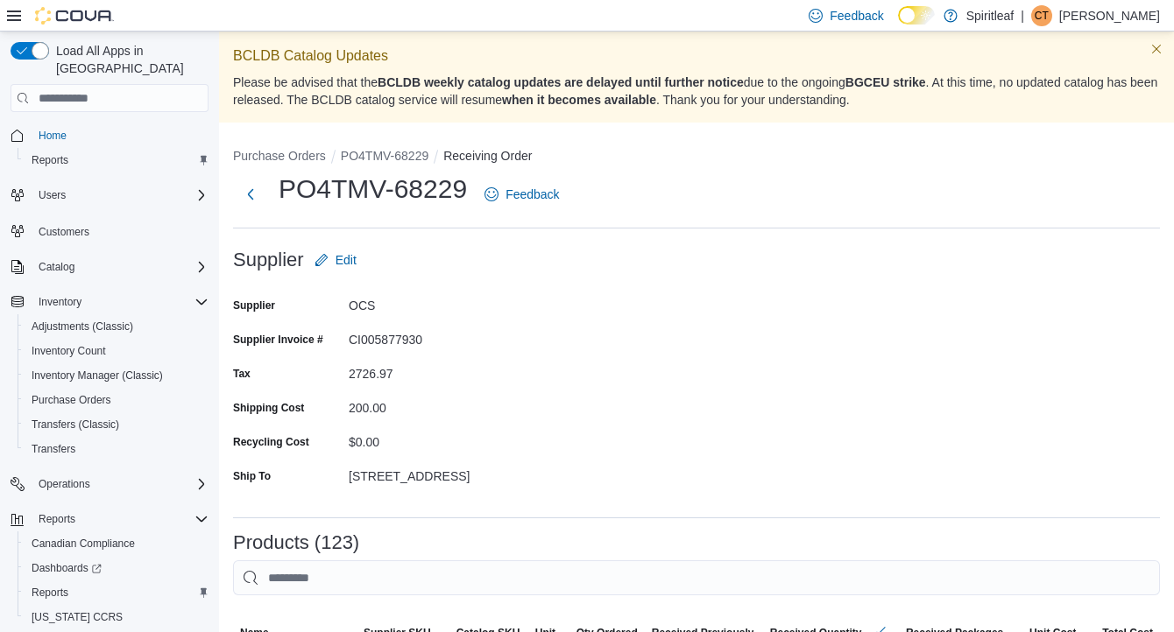
scroll to position [10626, 0]
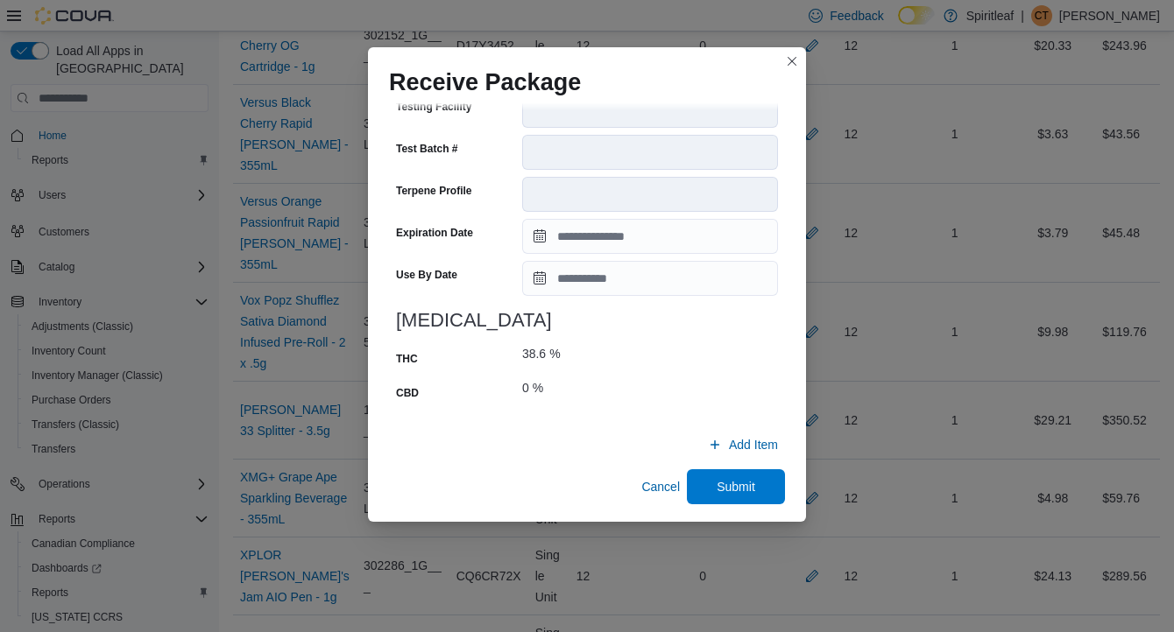
scroll to position [673, 0]
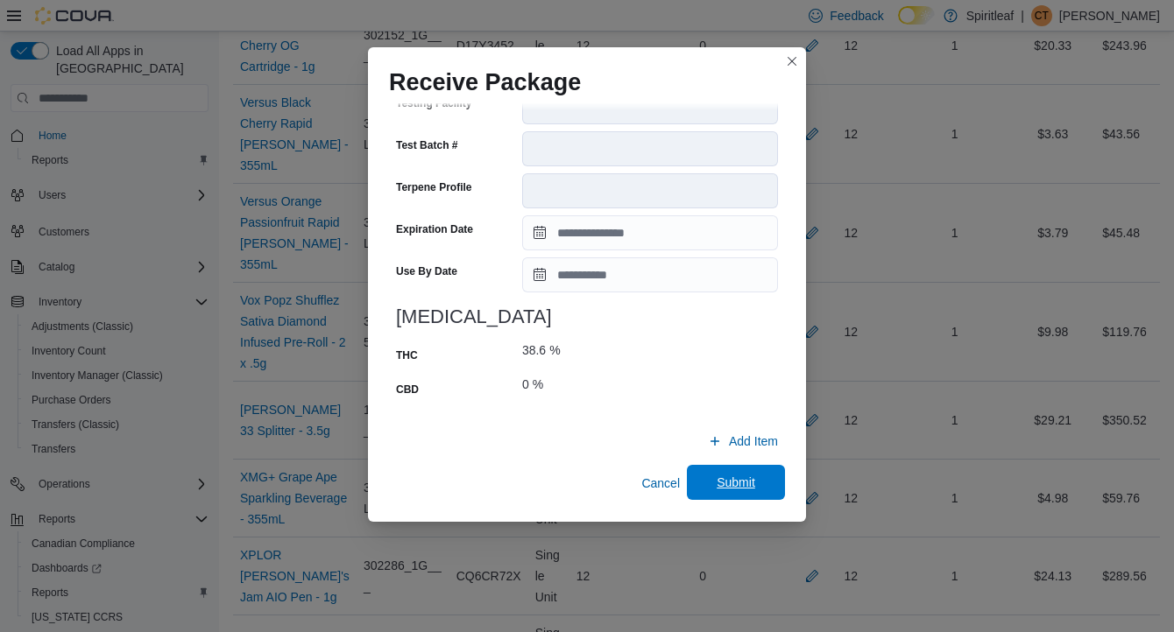
click at [752, 485] on span "Submit" at bounding box center [736, 483] width 39 height 18
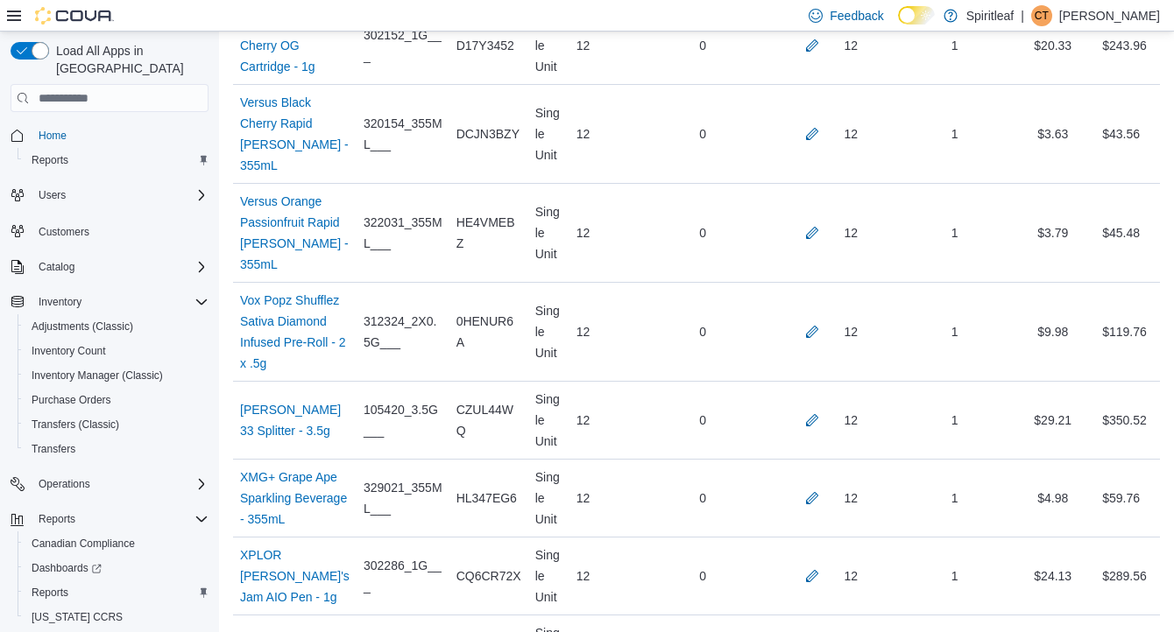
scroll to position [3534, 0]
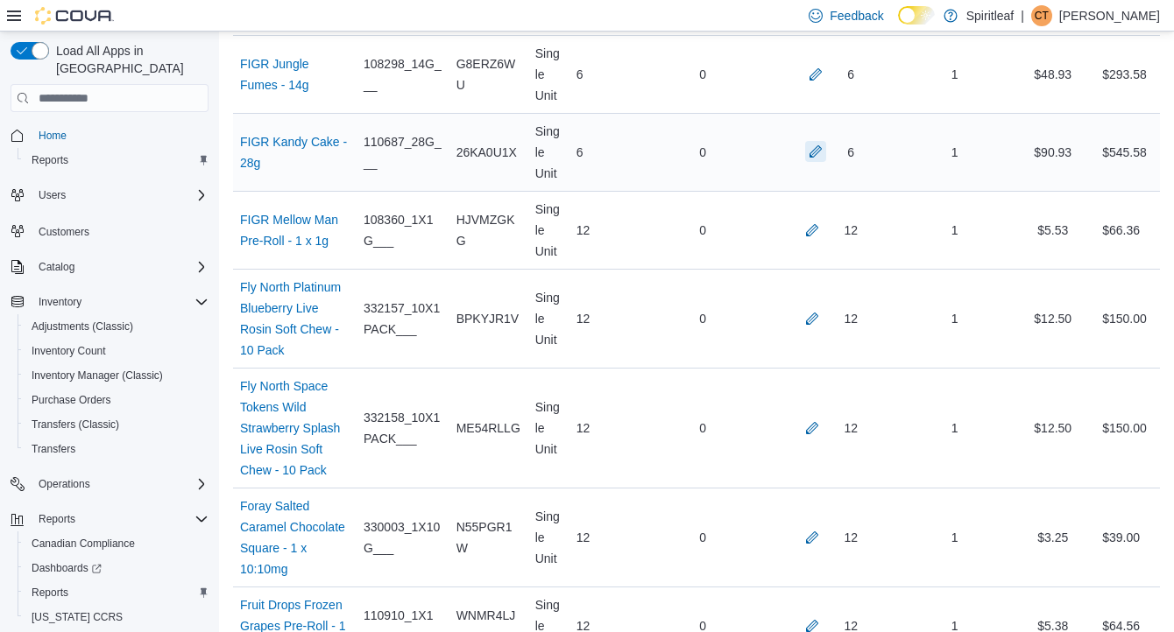
click at [811, 162] on button "button" at bounding box center [815, 151] width 21 height 21
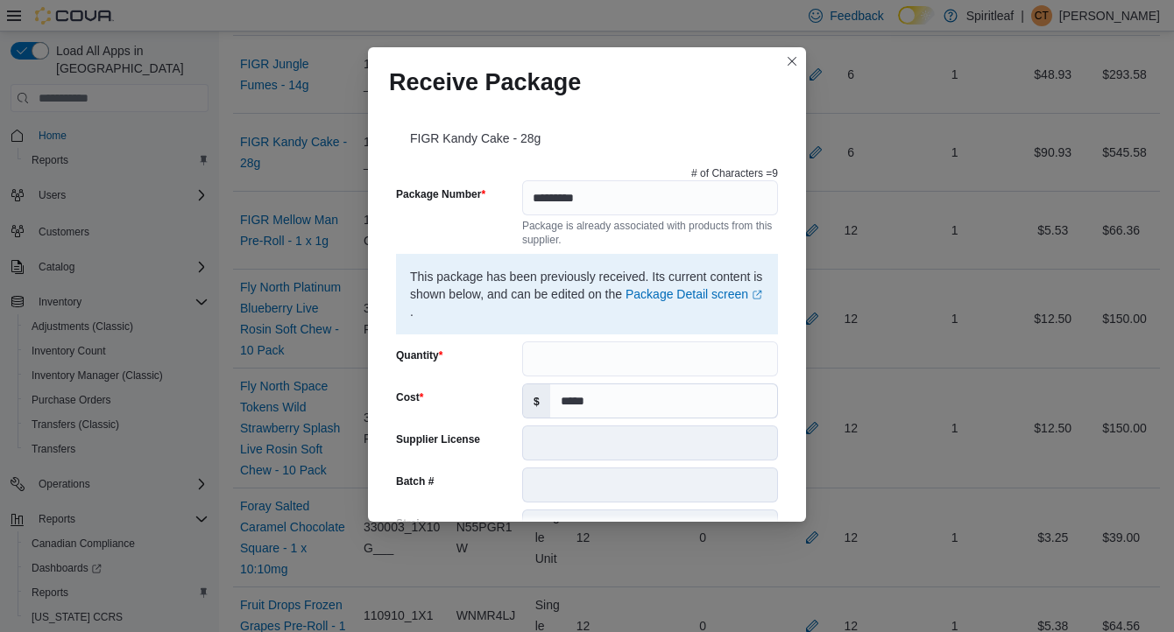
scroll to position [673, 0]
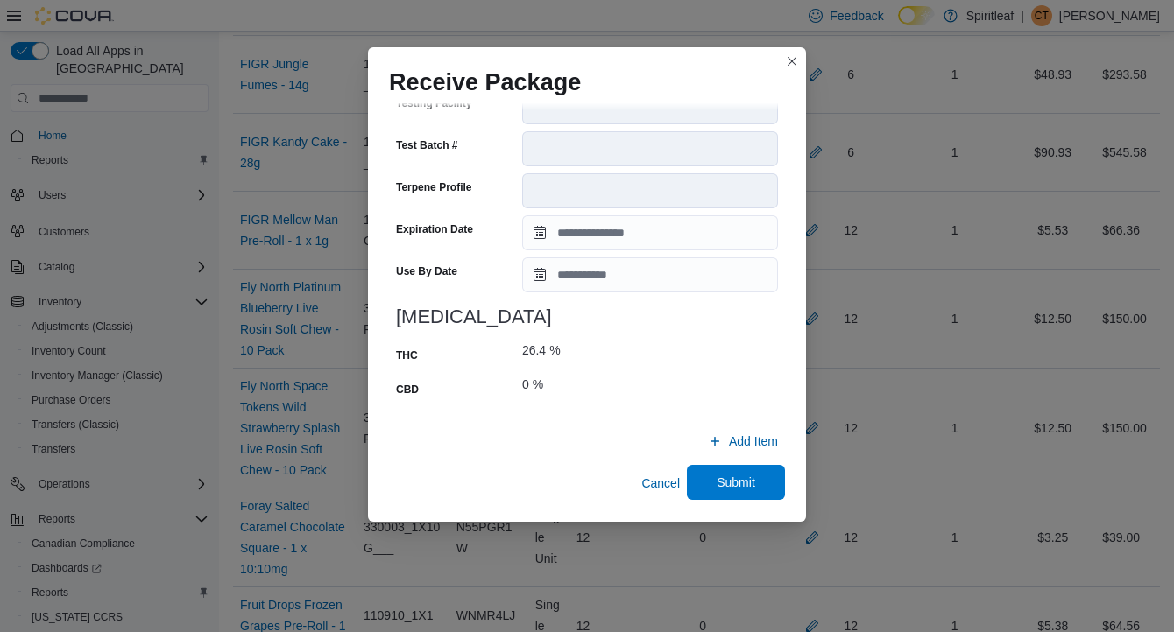
click at [737, 491] on span "Submit" at bounding box center [735, 482] width 77 height 35
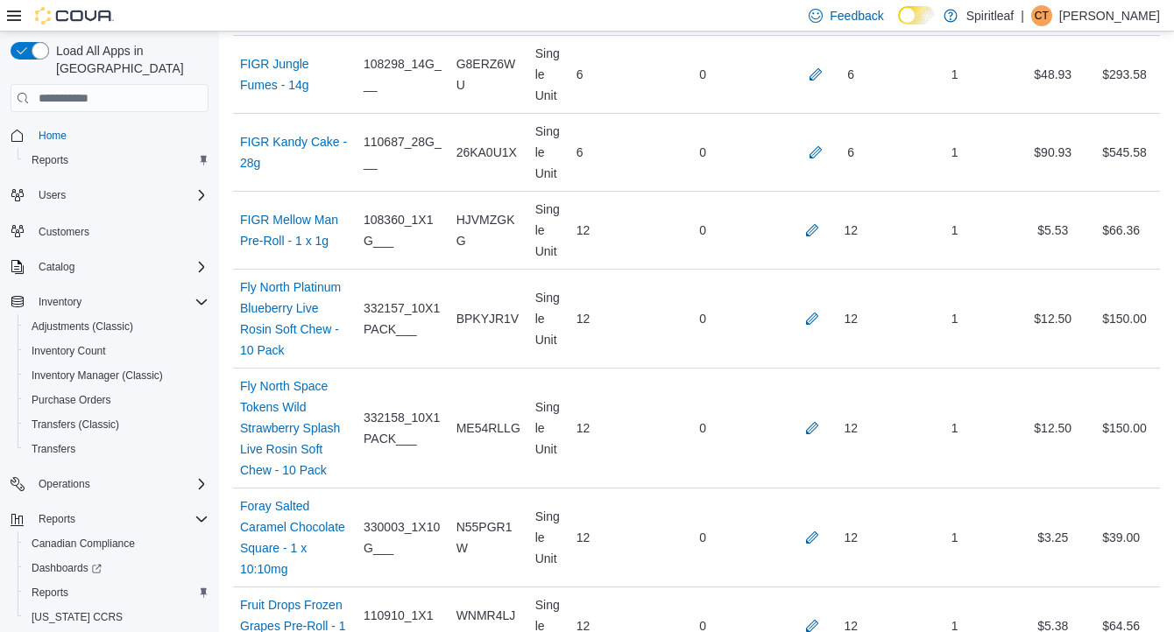
scroll to position [9736, 0]
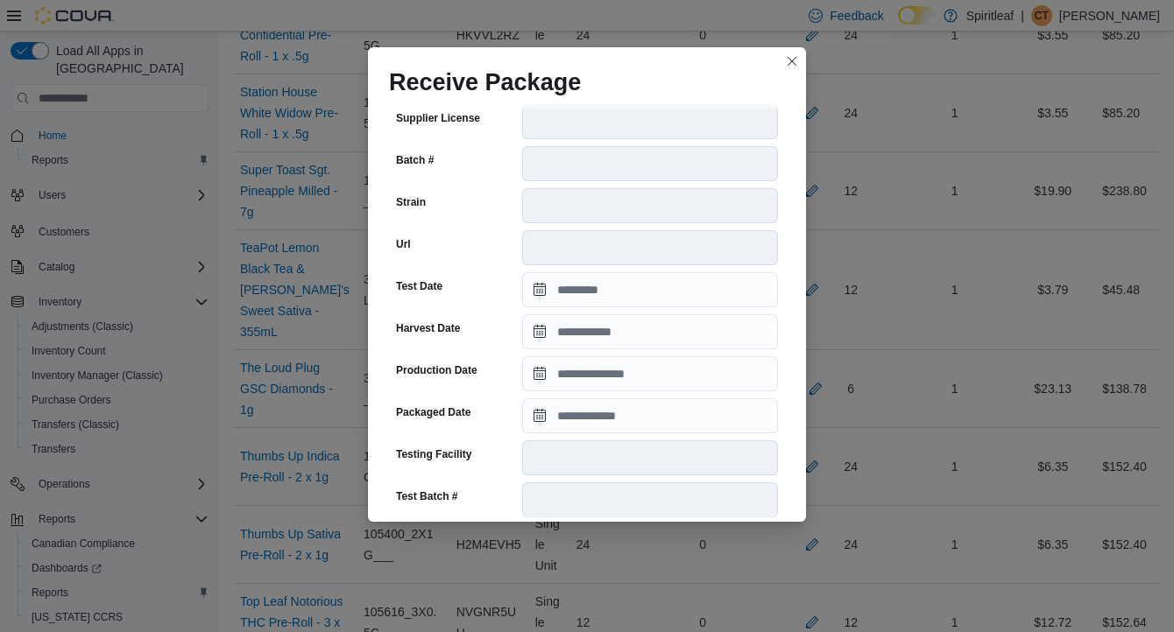
scroll to position [639, 0]
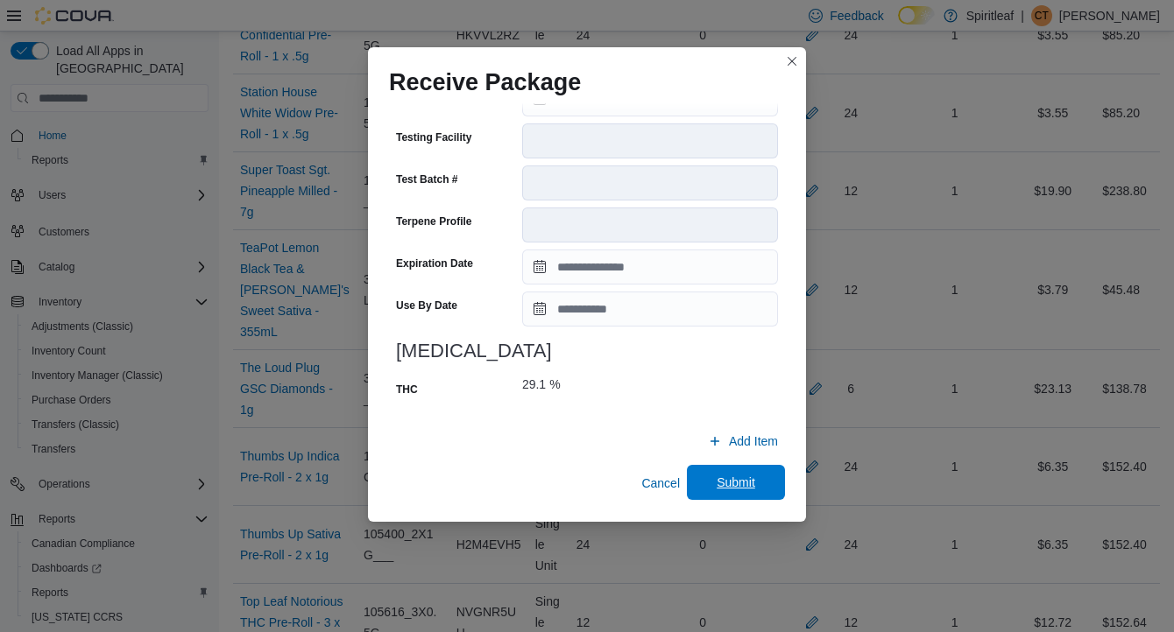
click at [723, 480] on span "Submit" at bounding box center [736, 483] width 39 height 18
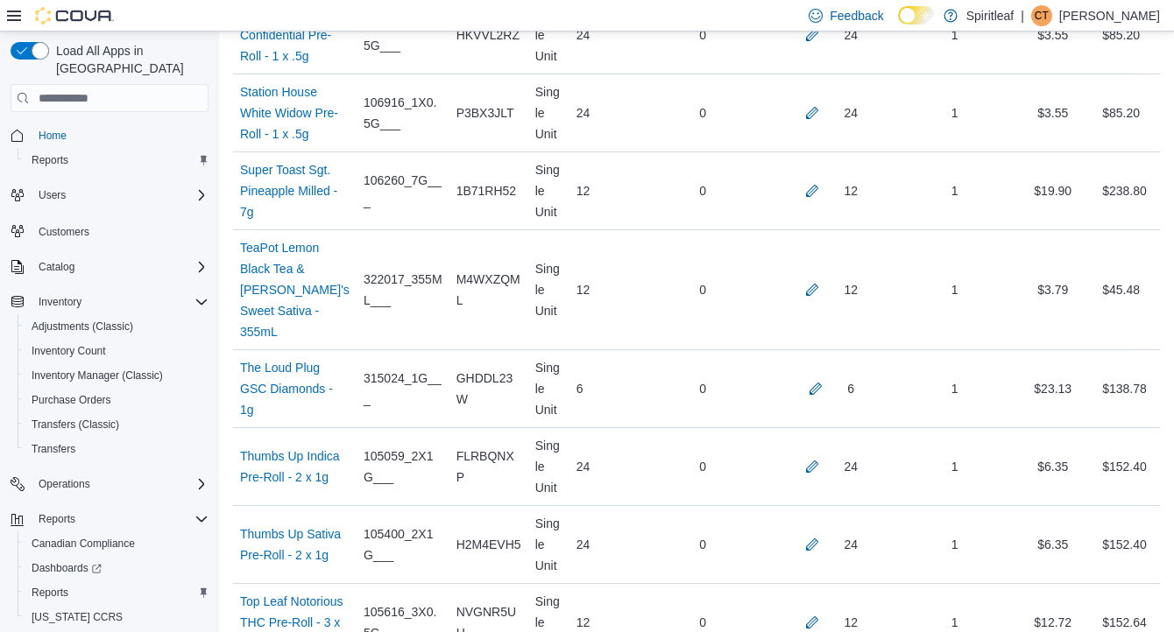
scroll to position [5831, 0]
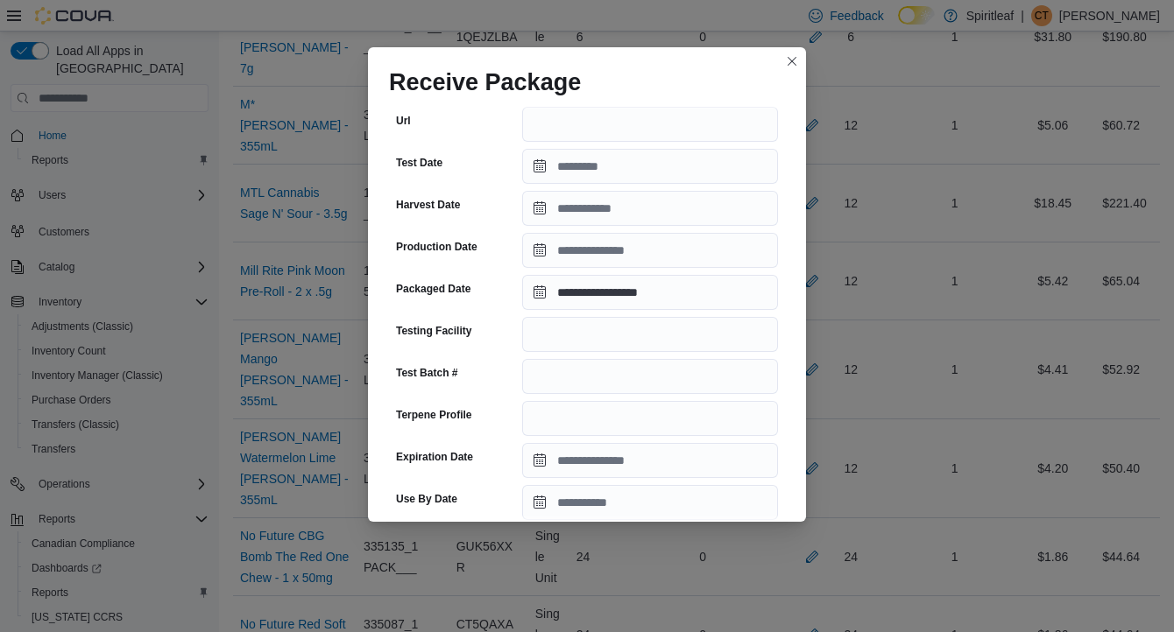
scroll to position [618, 0]
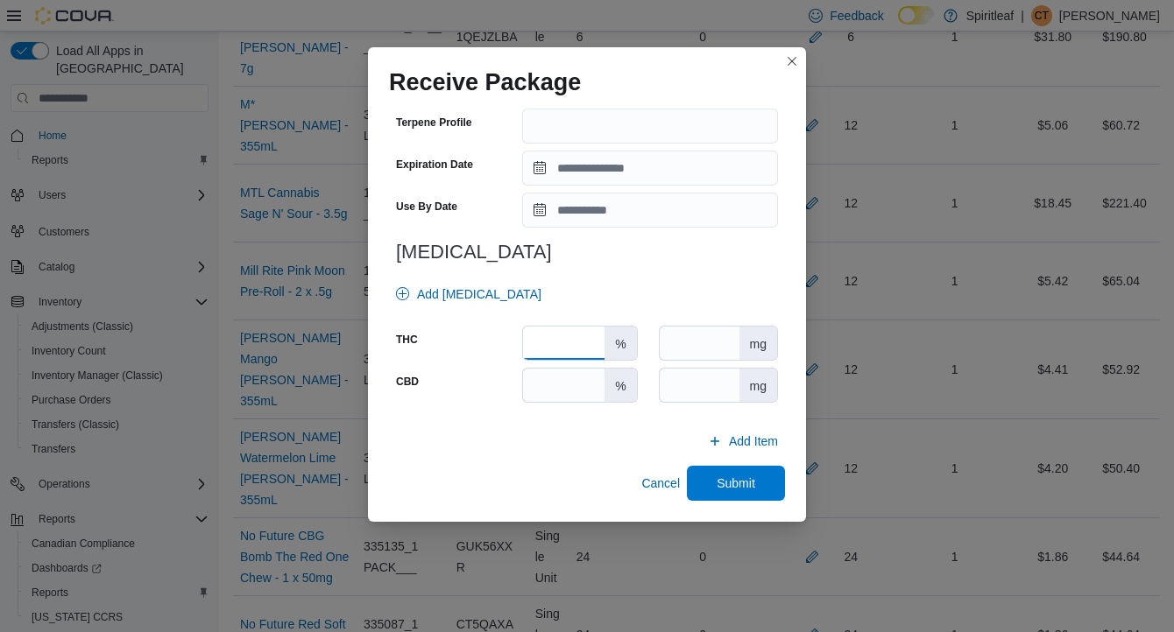
click at [551, 348] on input "number" at bounding box center [563, 343] width 81 height 33
type input "****"
click at [772, 482] on span "Submit" at bounding box center [735, 482] width 77 height 35
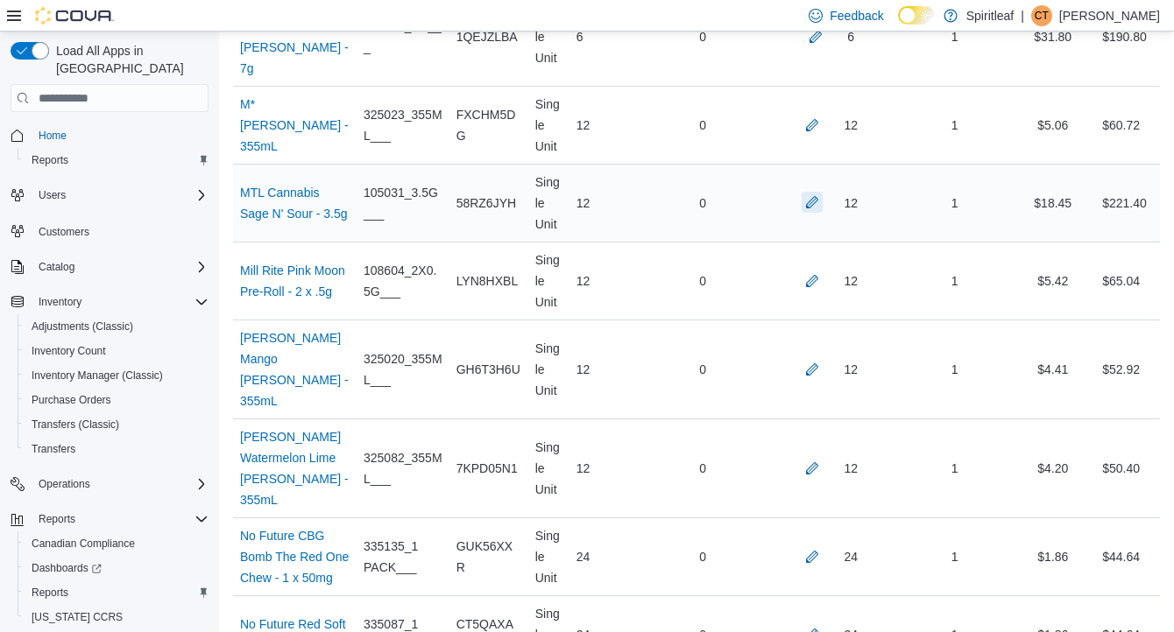
click at [808, 213] on button "button" at bounding box center [812, 202] width 21 height 21
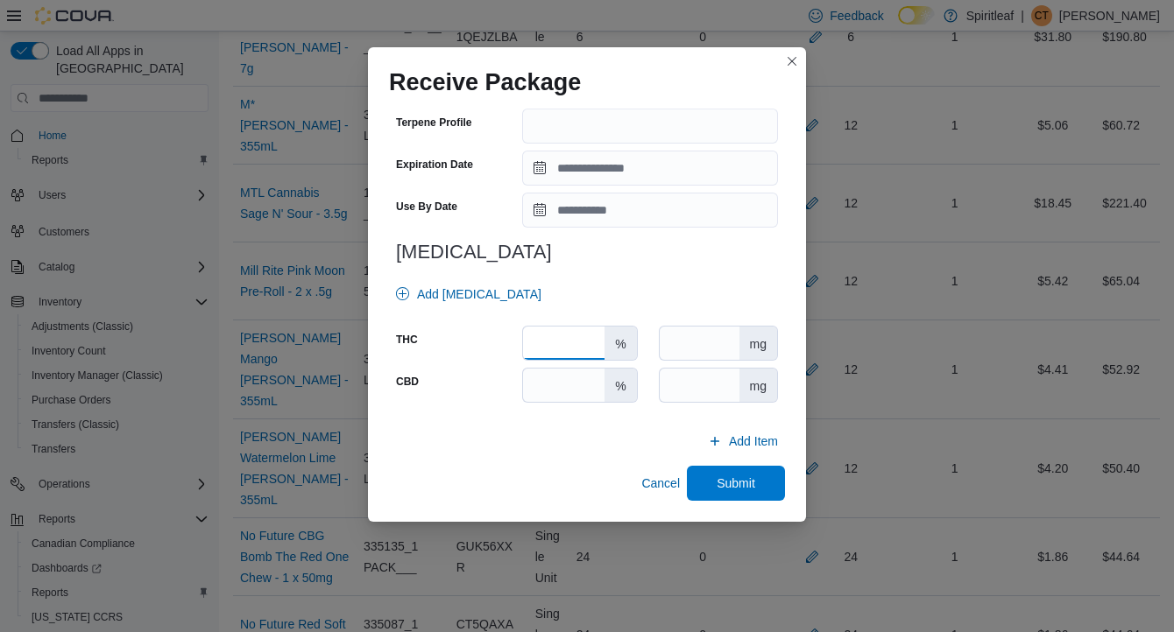
click at [552, 346] on input "number" at bounding box center [563, 343] width 81 height 33
type input "**"
click at [732, 477] on span "Submit" at bounding box center [736, 483] width 39 height 18
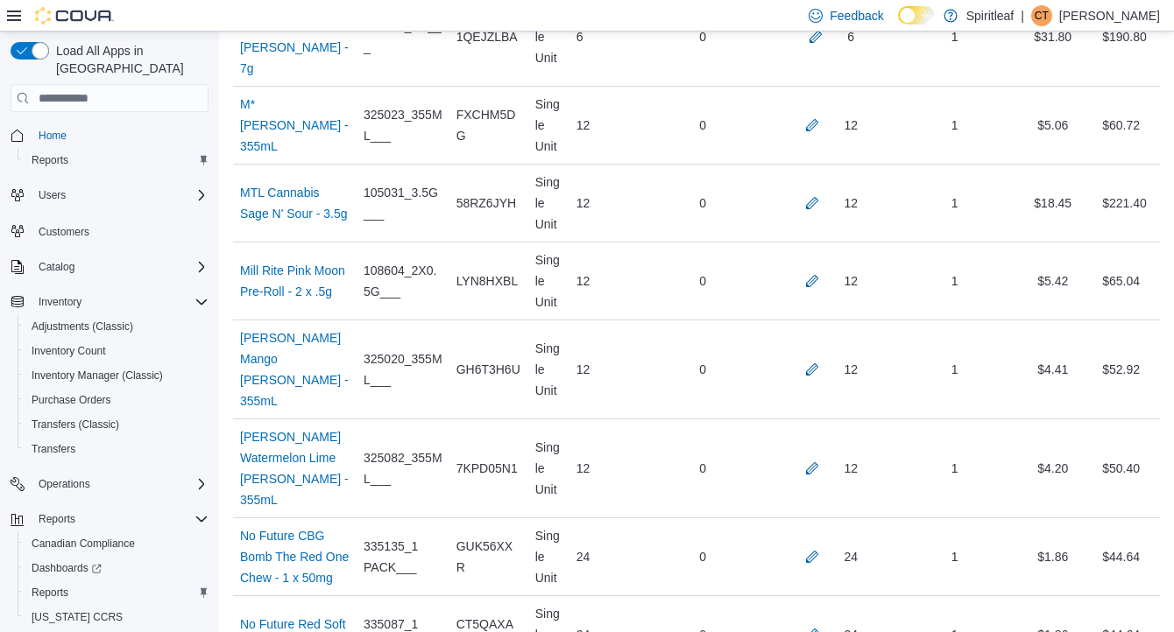
scroll to position [10824, 0]
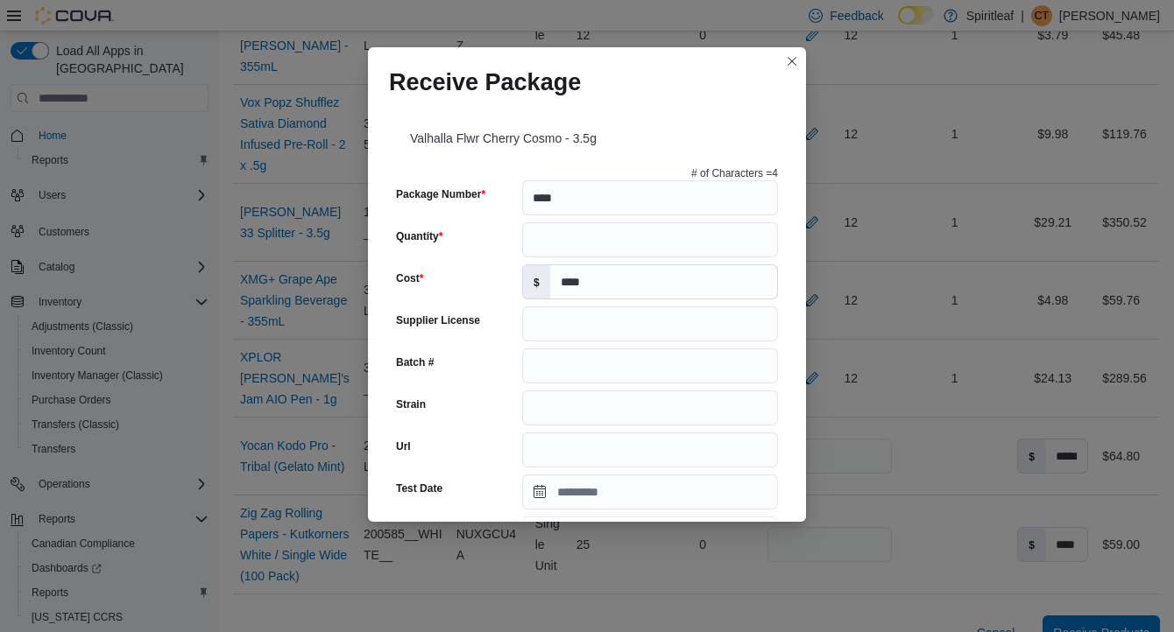
scroll to position [618, 0]
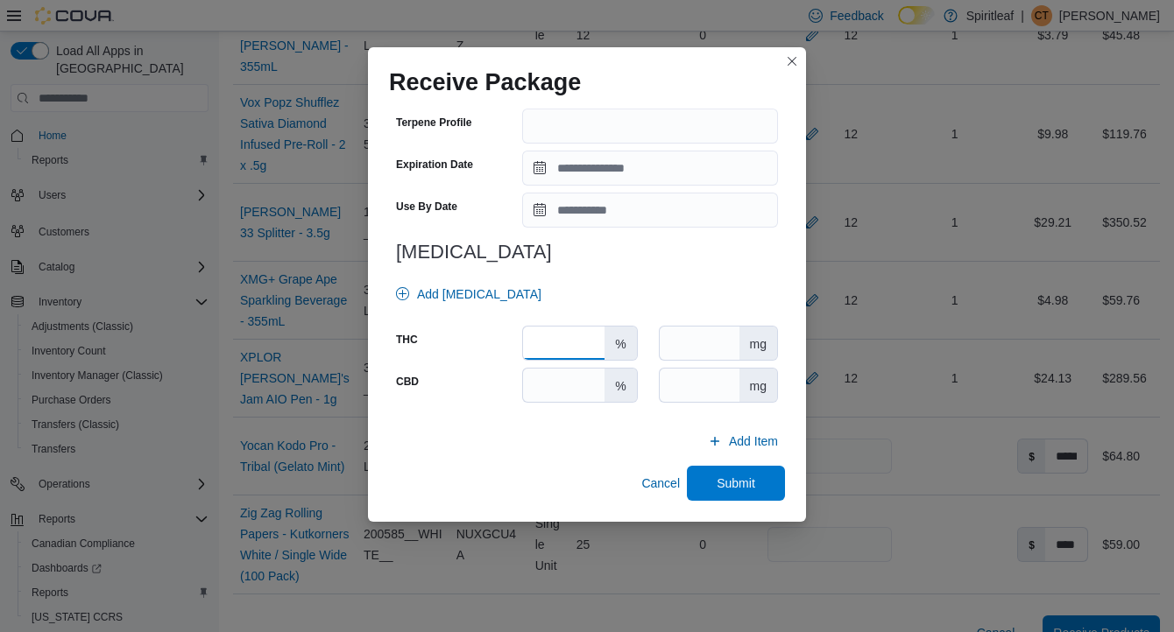
click at [583, 344] on input "number" at bounding box center [563, 343] width 81 height 33
type input "**"
click at [737, 485] on span "Submit" at bounding box center [736, 483] width 39 height 18
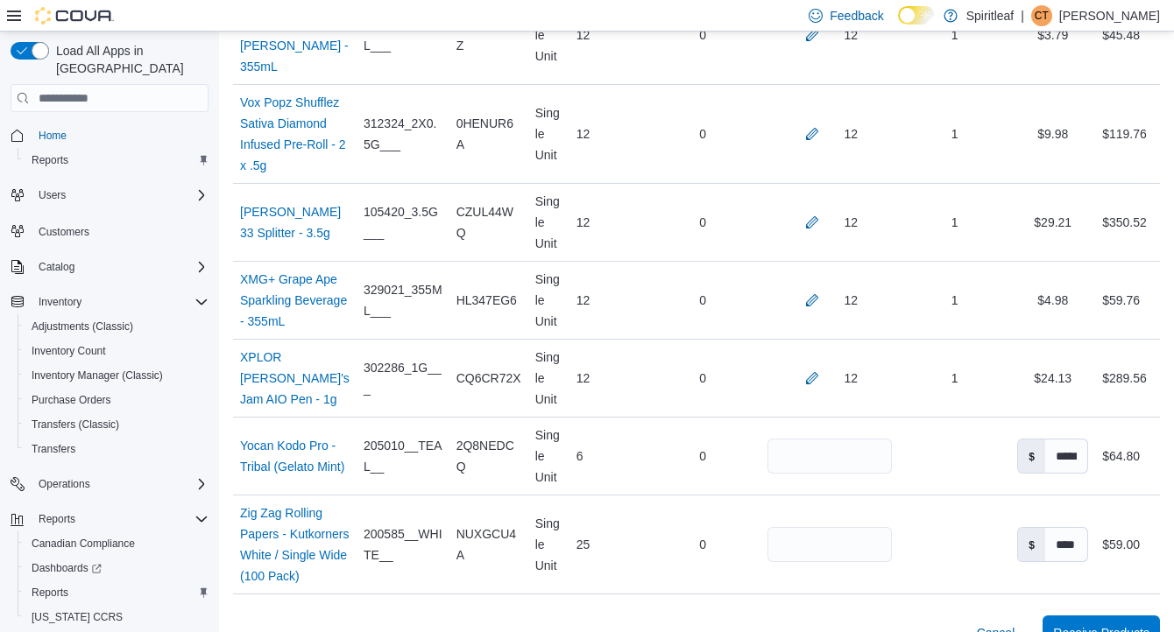
scroll to position [5920, 0]
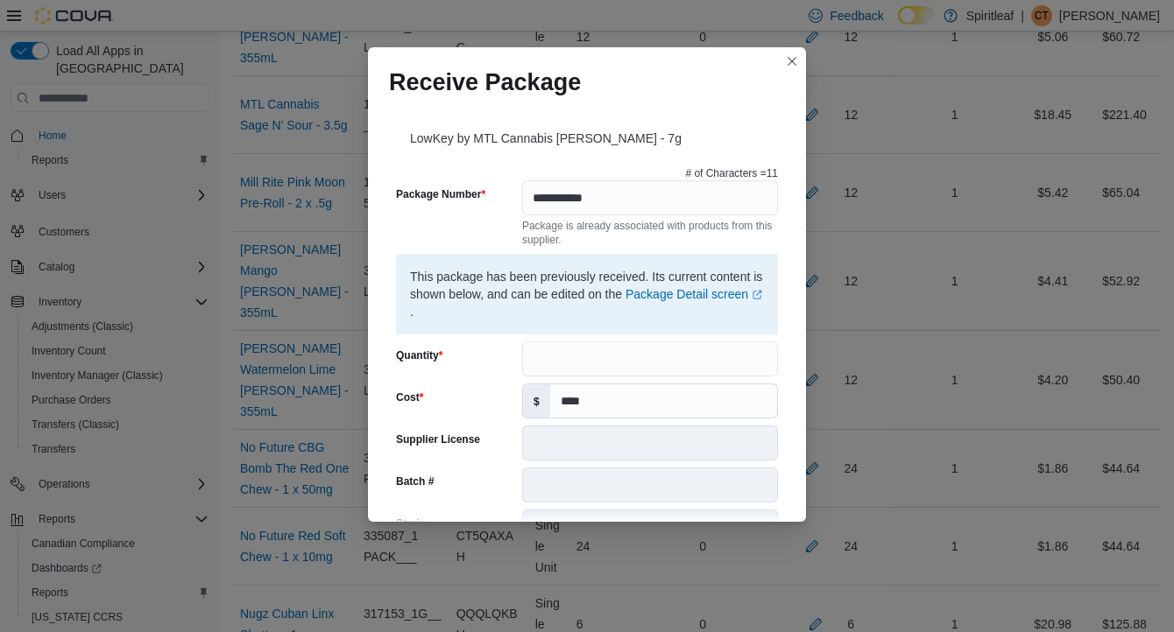
scroll to position [673, 0]
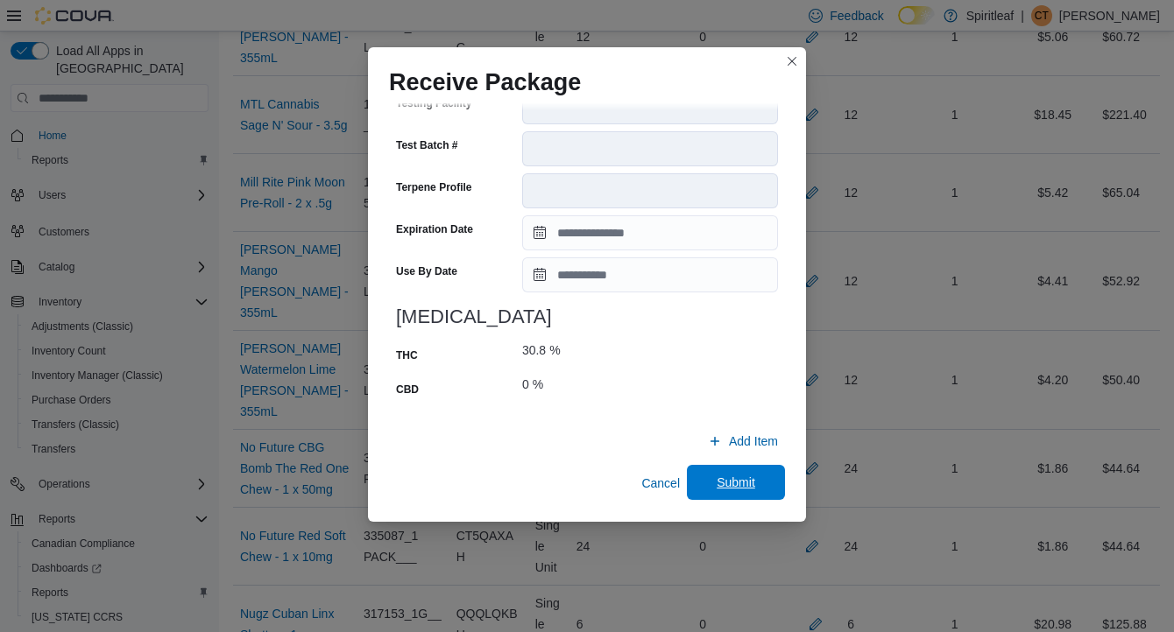
click at [743, 477] on span "Submit" at bounding box center [736, 483] width 39 height 18
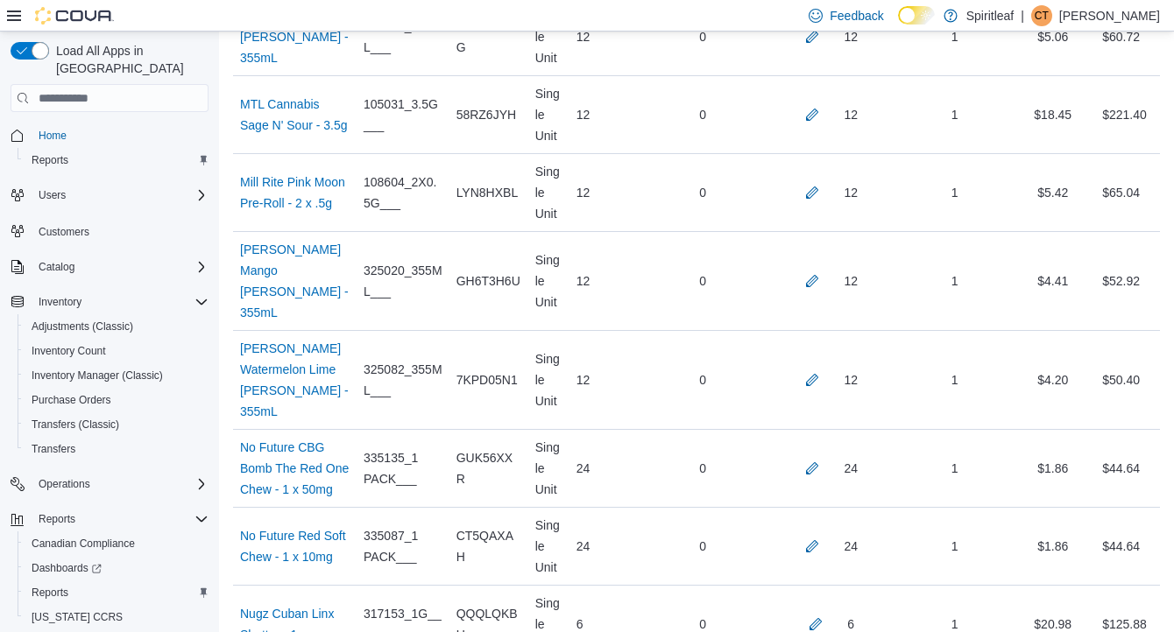
scroll to position [1238, 0]
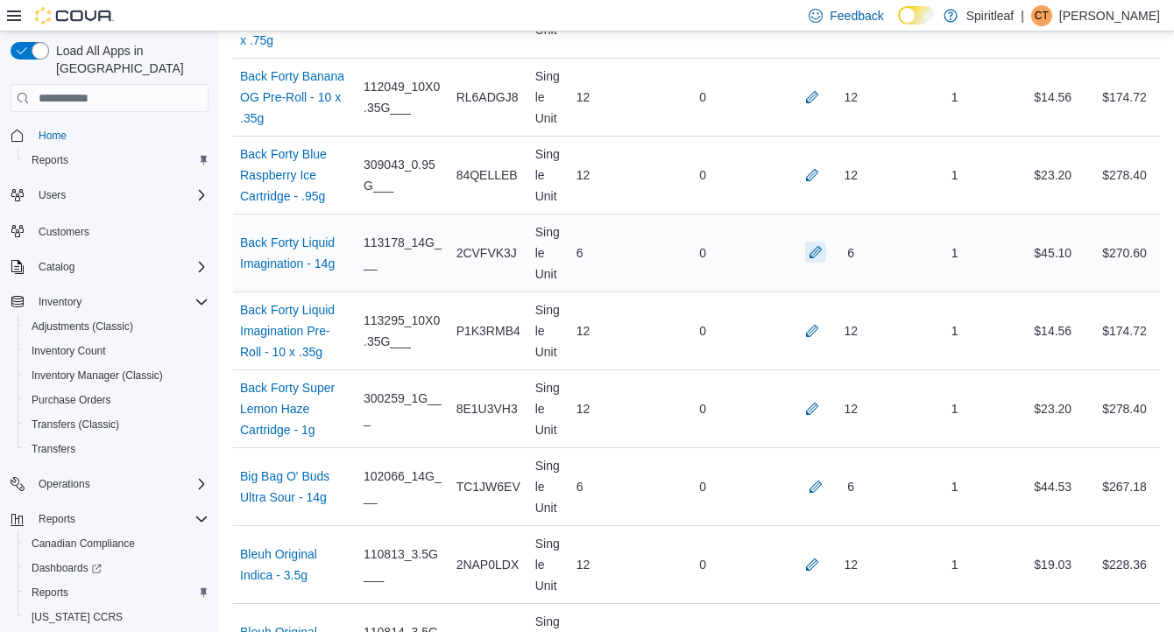
click at [807, 263] on button "button" at bounding box center [815, 252] width 21 height 21
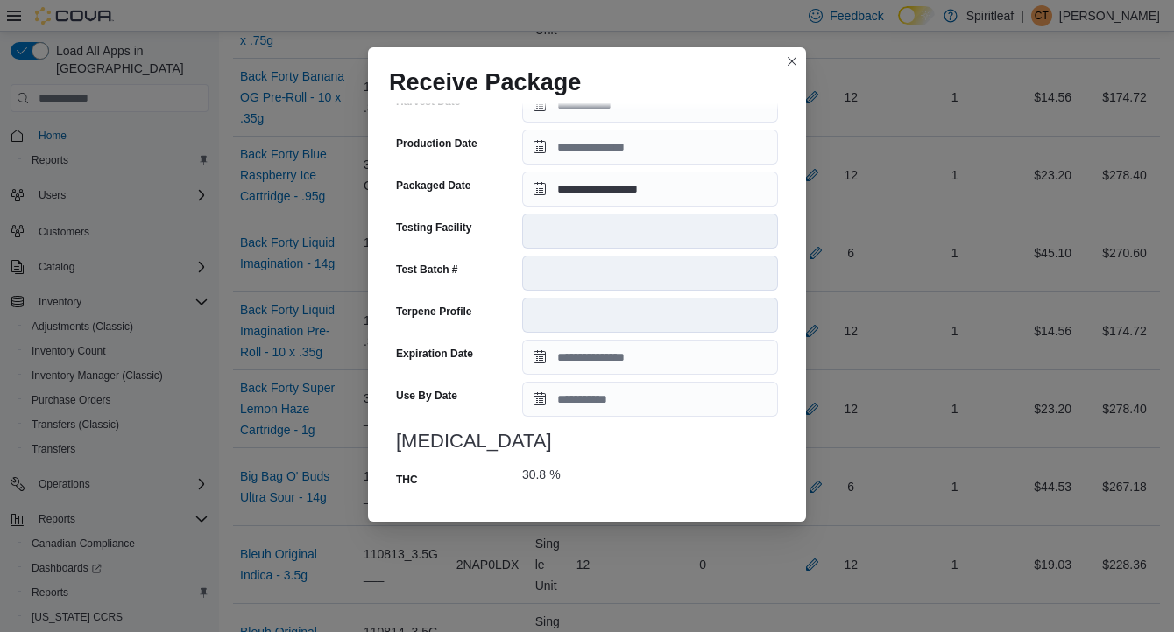
scroll to position [639, 0]
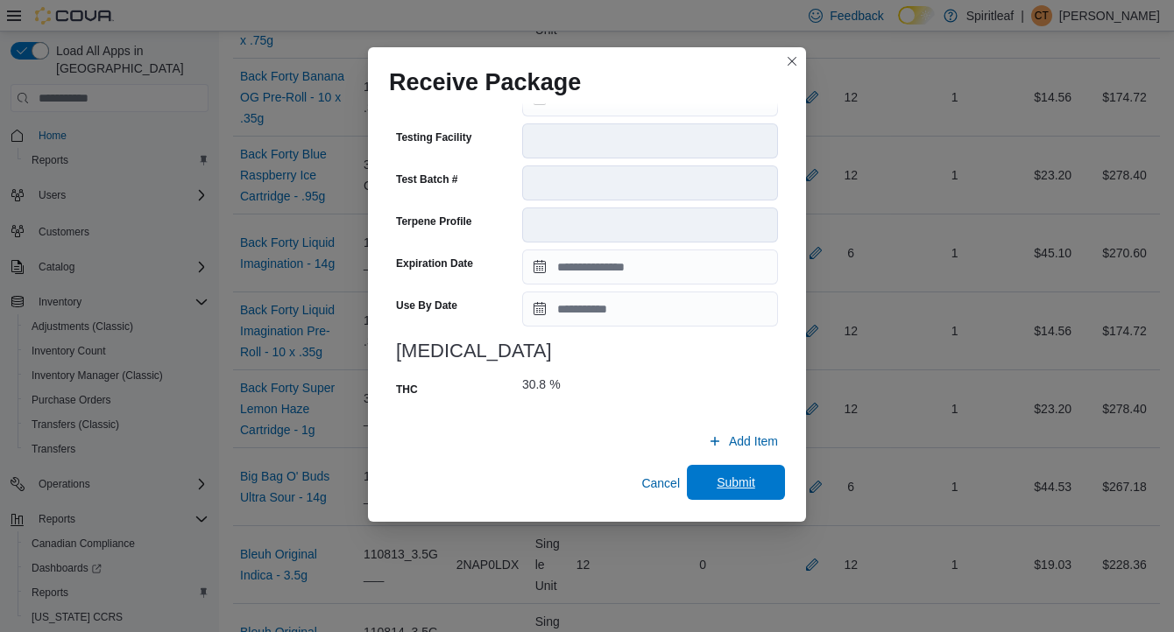
click at [717, 481] on span "Submit" at bounding box center [736, 483] width 39 height 18
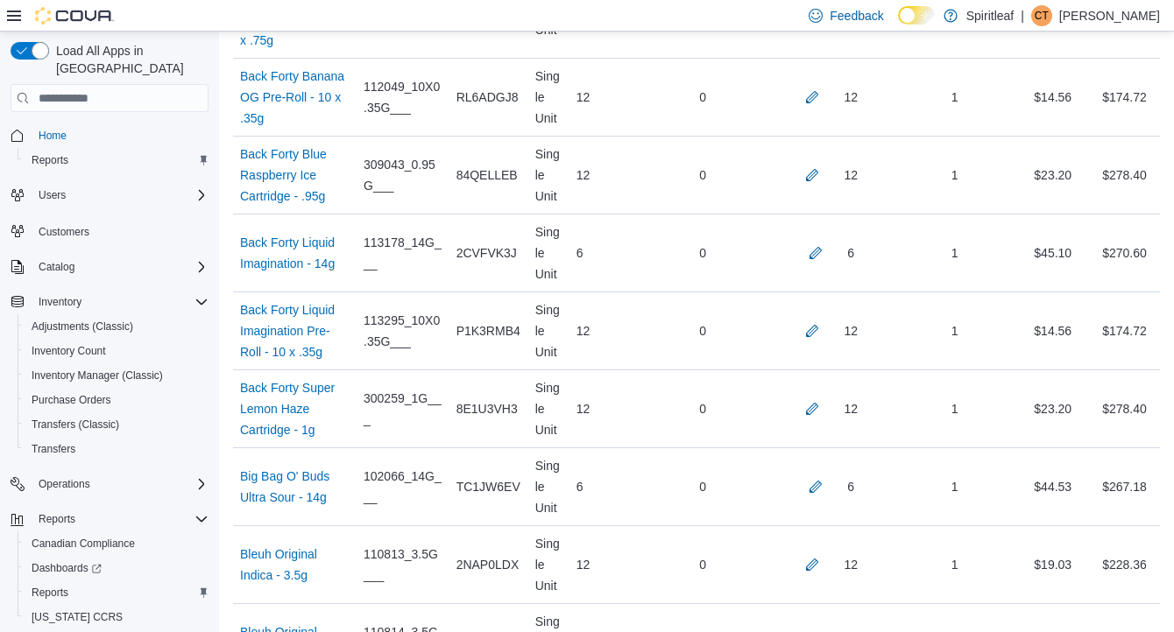
scroll to position [5665, 0]
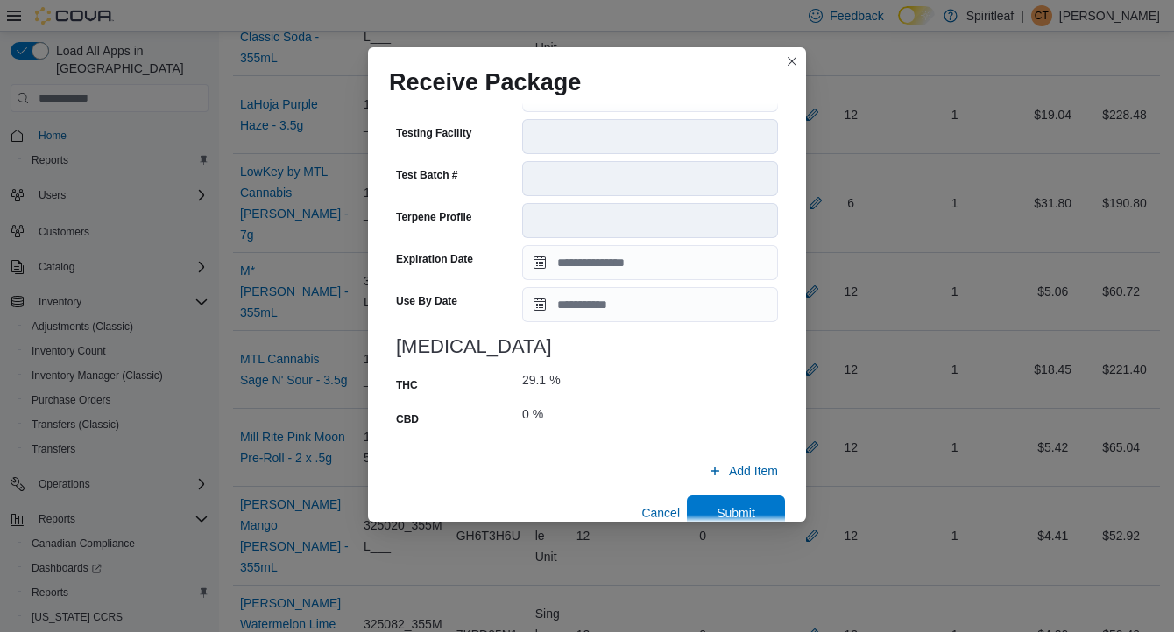
scroll to position [673, 0]
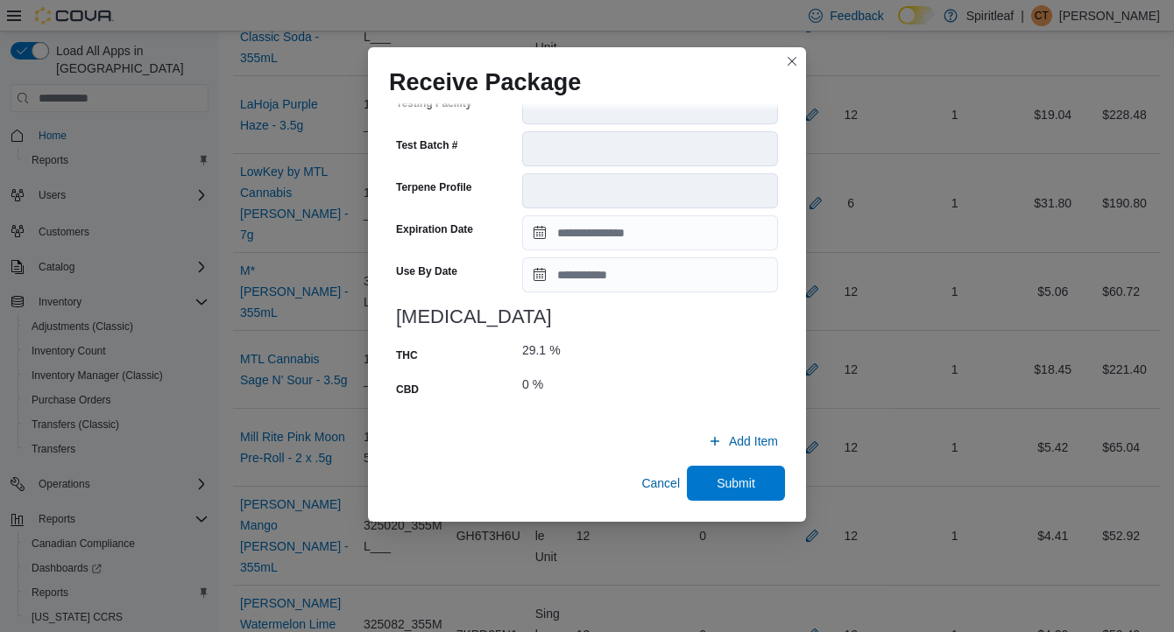
drag, startPoint x: 776, startPoint y: 534, endPoint x: 776, endPoint y: 525, distance: 9.6
click at [776, 533] on div "**********" at bounding box center [587, 316] width 1174 height 632
click at [753, 485] on span "Submit" at bounding box center [736, 483] width 39 height 18
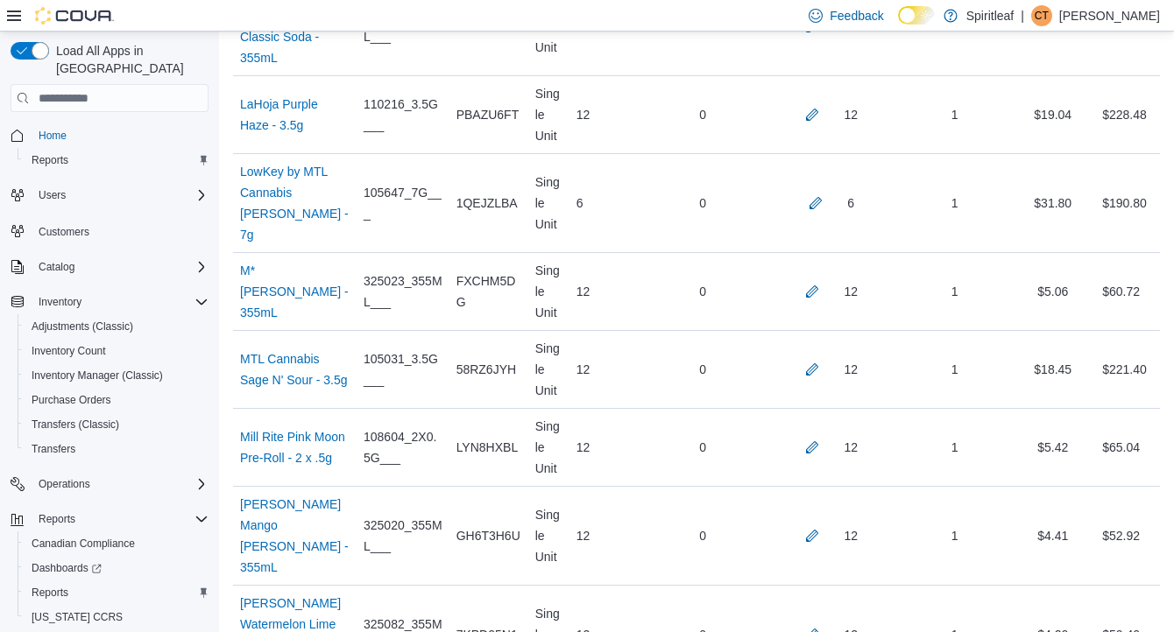
scroll to position [1769, 0]
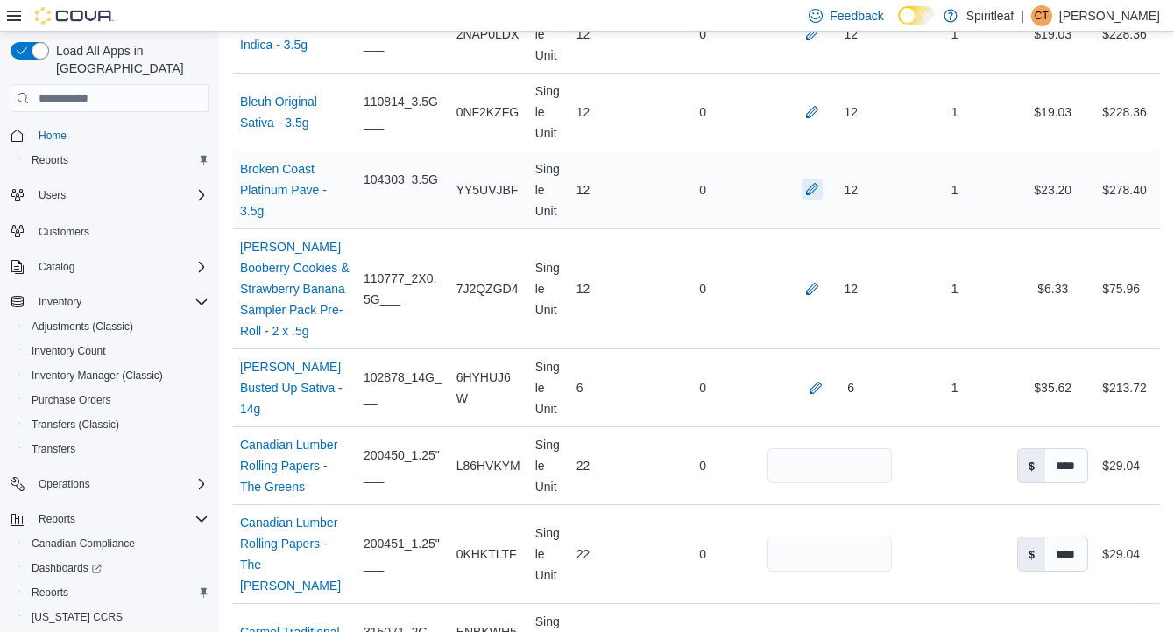
click at [809, 200] on button "button" at bounding box center [812, 189] width 21 height 21
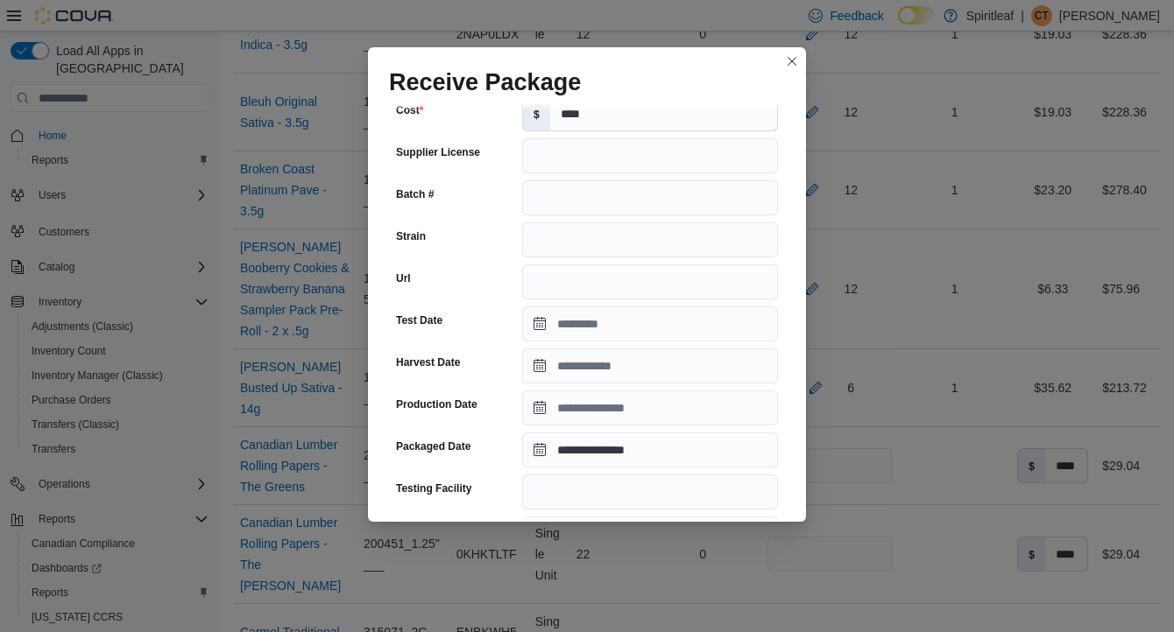
scroll to position [618, 0]
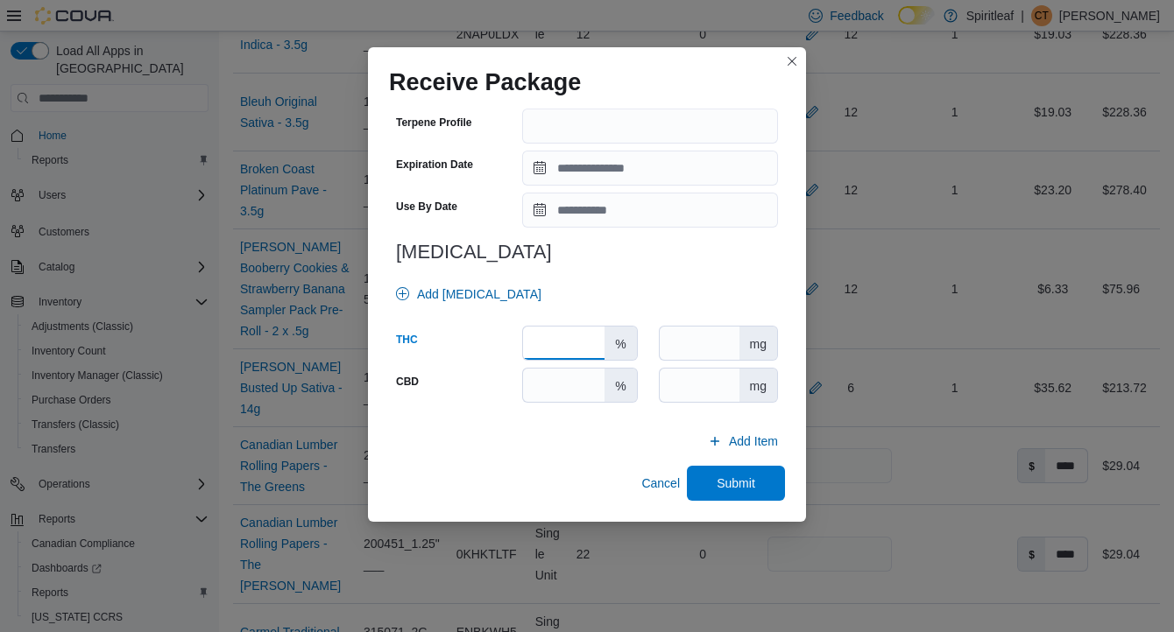
click at [553, 345] on input "number" at bounding box center [563, 343] width 81 height 33
type input "****"
click at [730, 477] on span "Submit" at bounding box center [736, 483] width 39 height 18
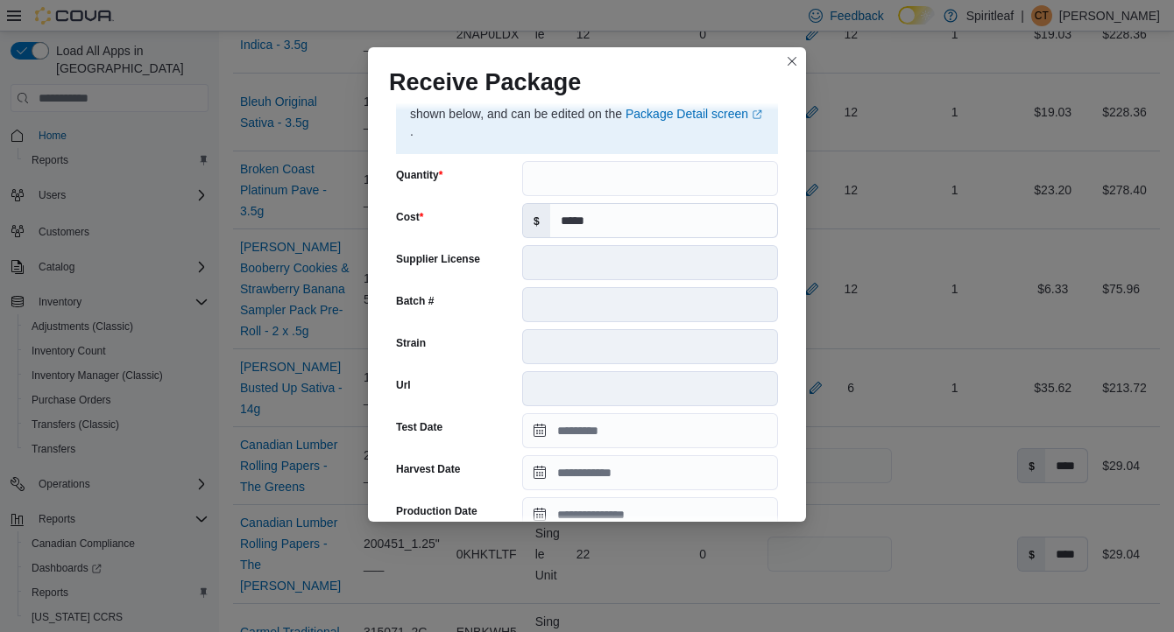
scroll to position [639, 0]
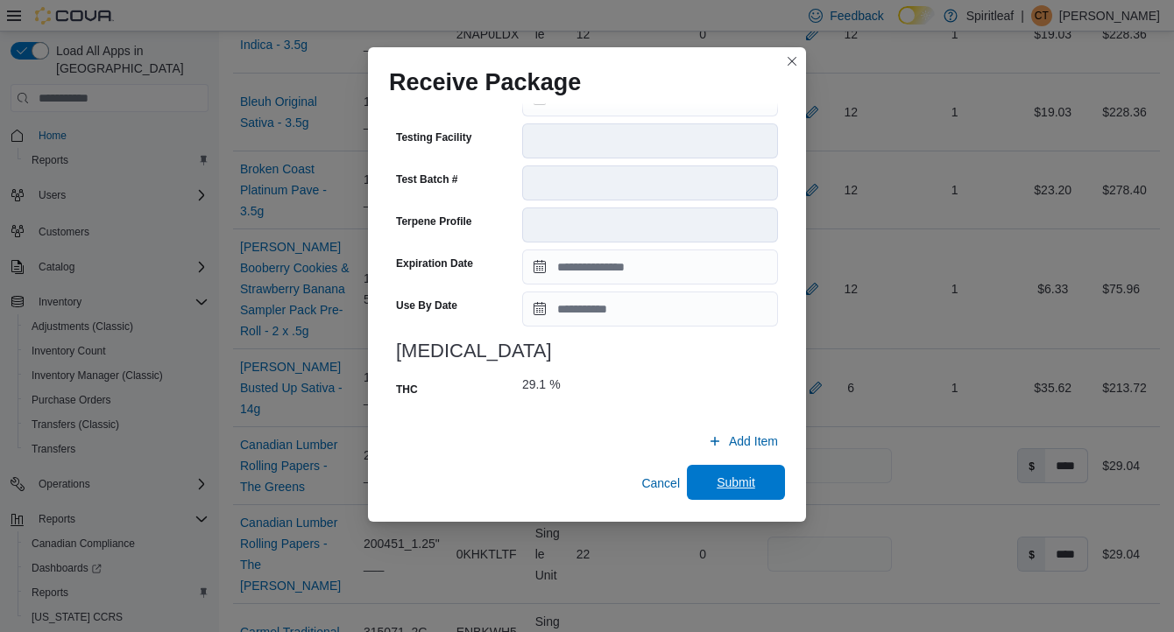
click at [743, 473] on span "Submit" at bounding box center [735, 482] width 77 height 35
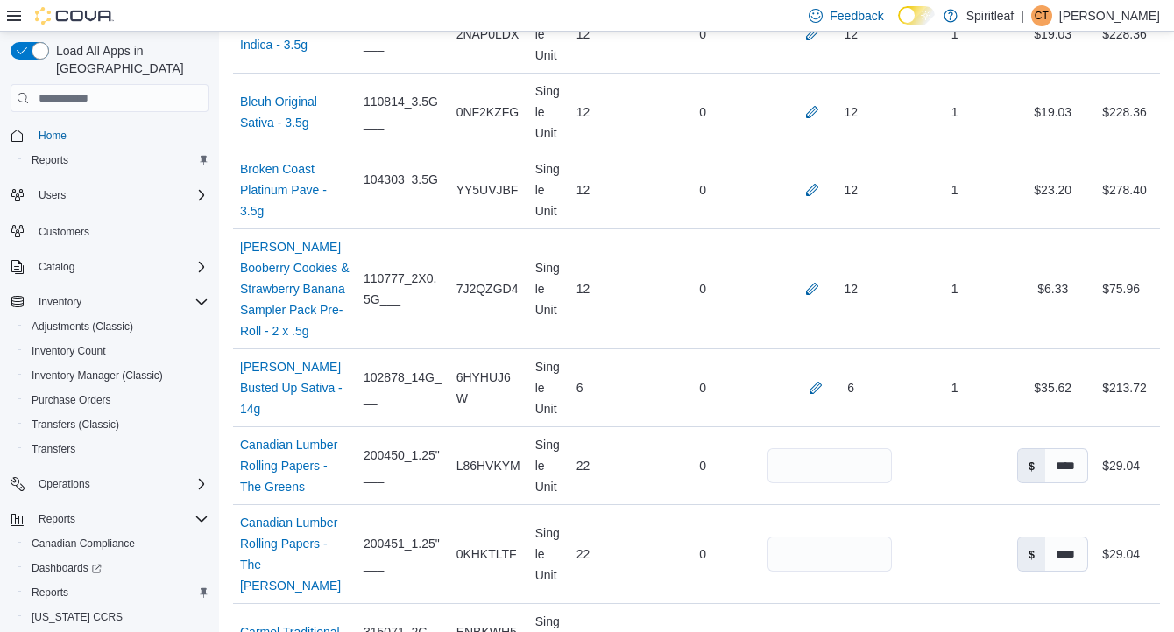
scroll to position [2341, 0]
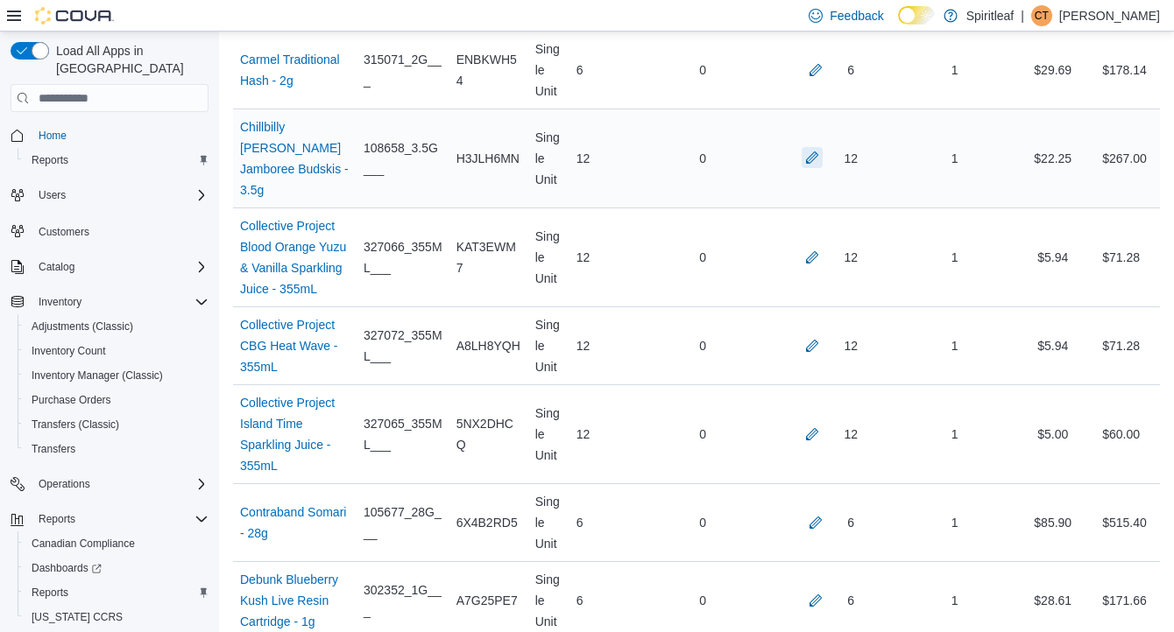
click at [806, 168] on button "button" at bounding box center [812, 157] width 21 height 21
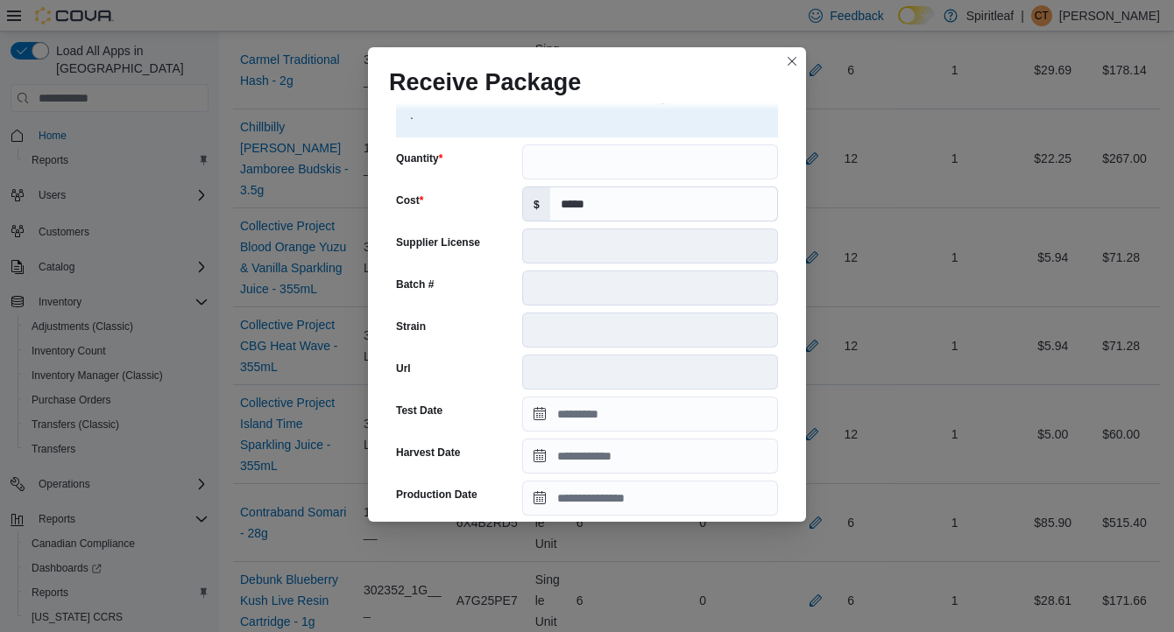
scroll to position [639, 0]
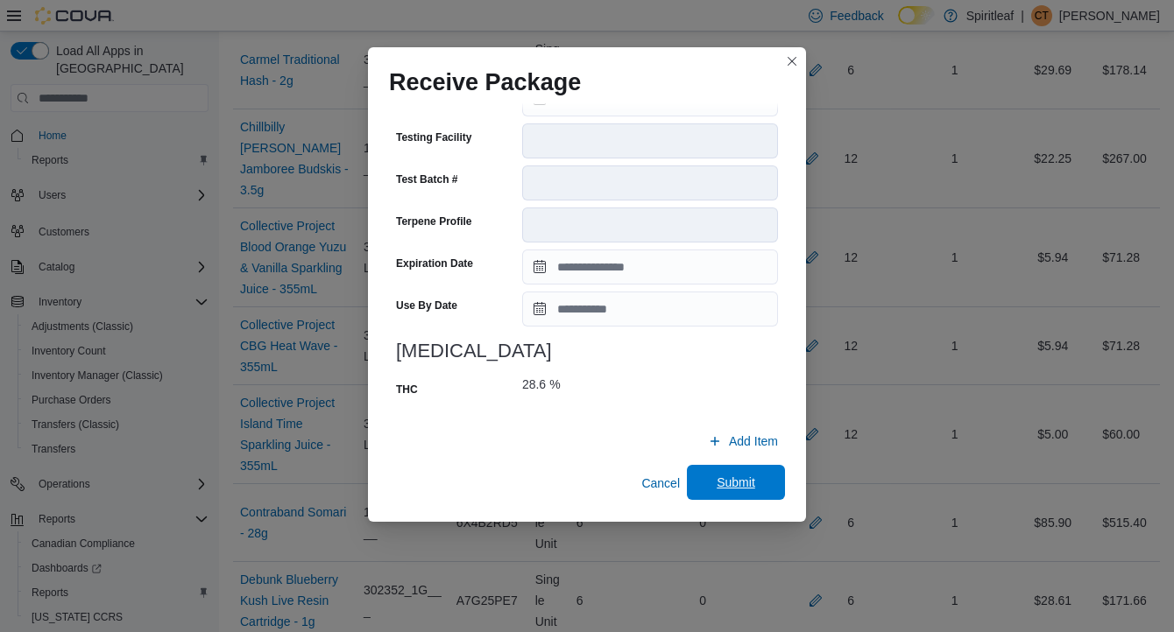
click at [745, 482] on span "Submit" at bounding box center [736, 483] width 39 height 18
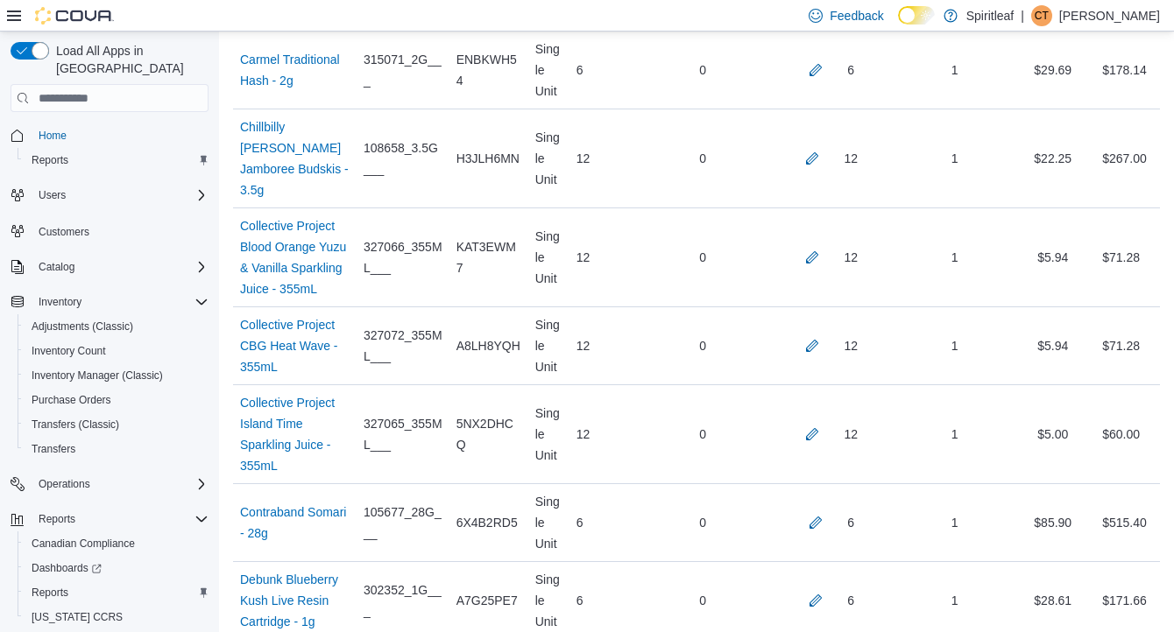
scroll to position [1602, 0]
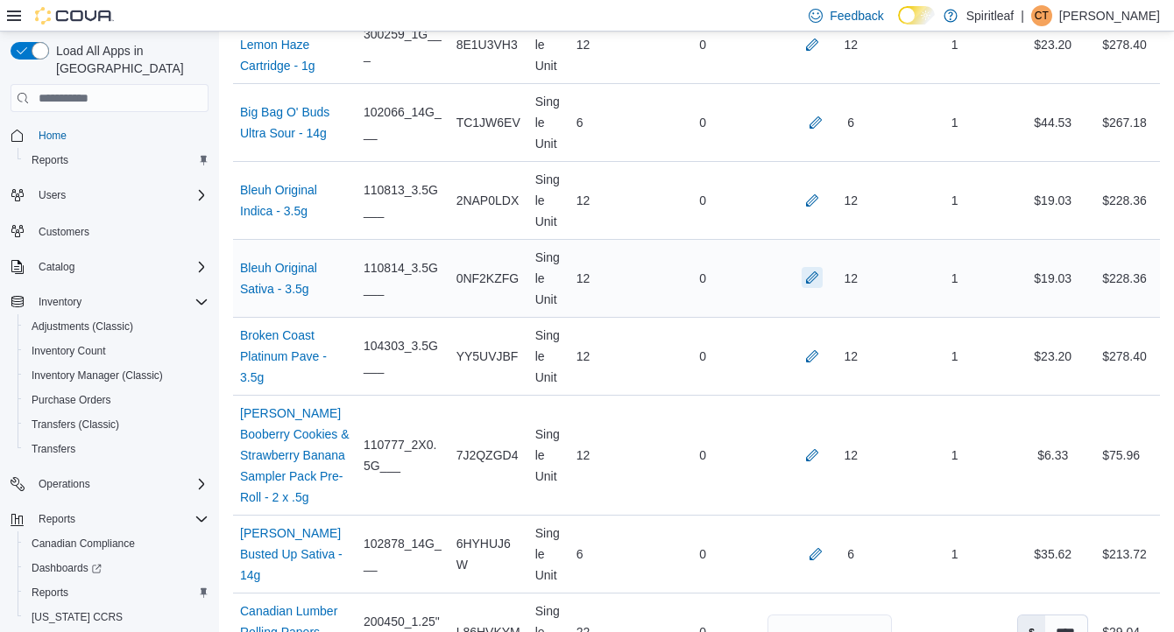
click at [809, 288] on button "button" at bounding box center [812, 277] width 21 height 21
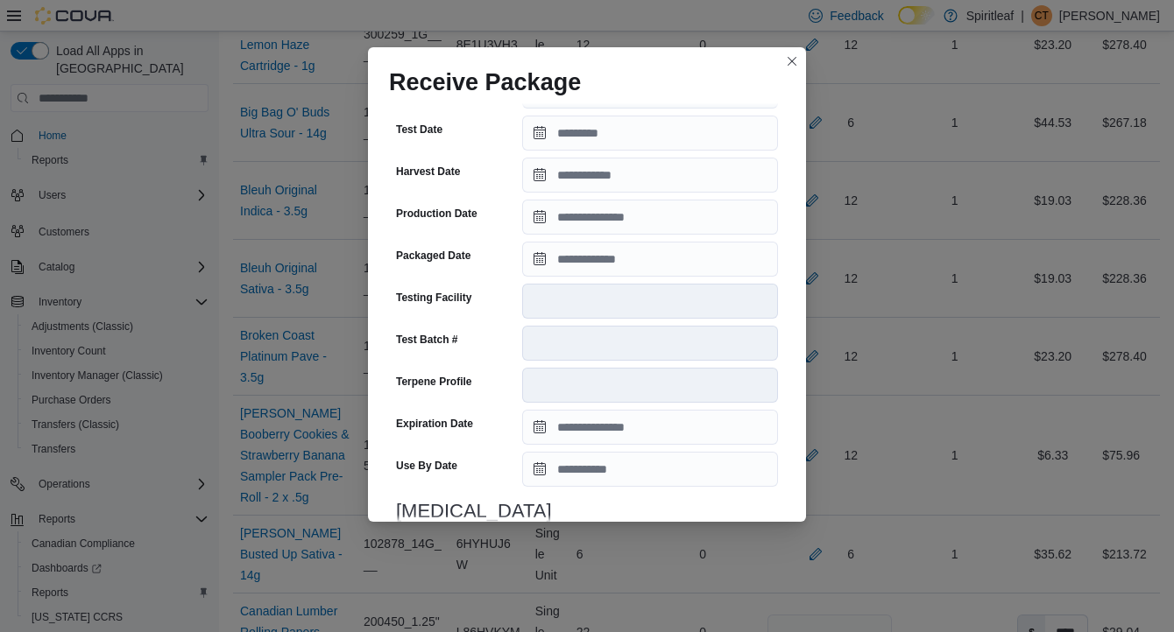
scroll to position [604, 0]
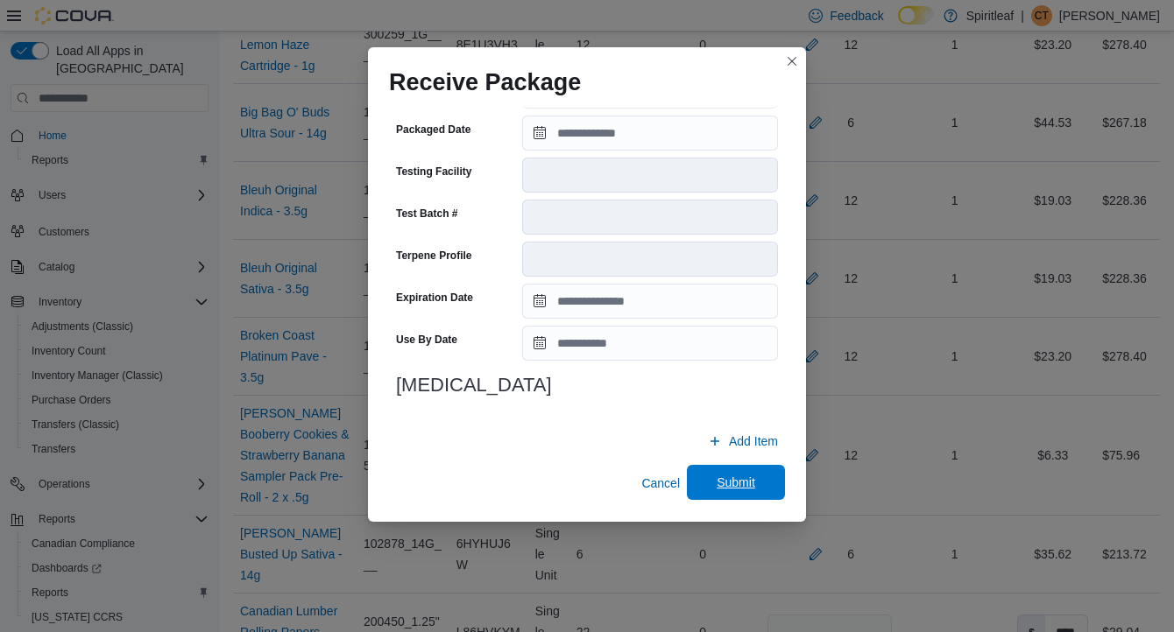
click at [744, 492] on span "Submit" at bounding box center [735, 482] width 77 height 35
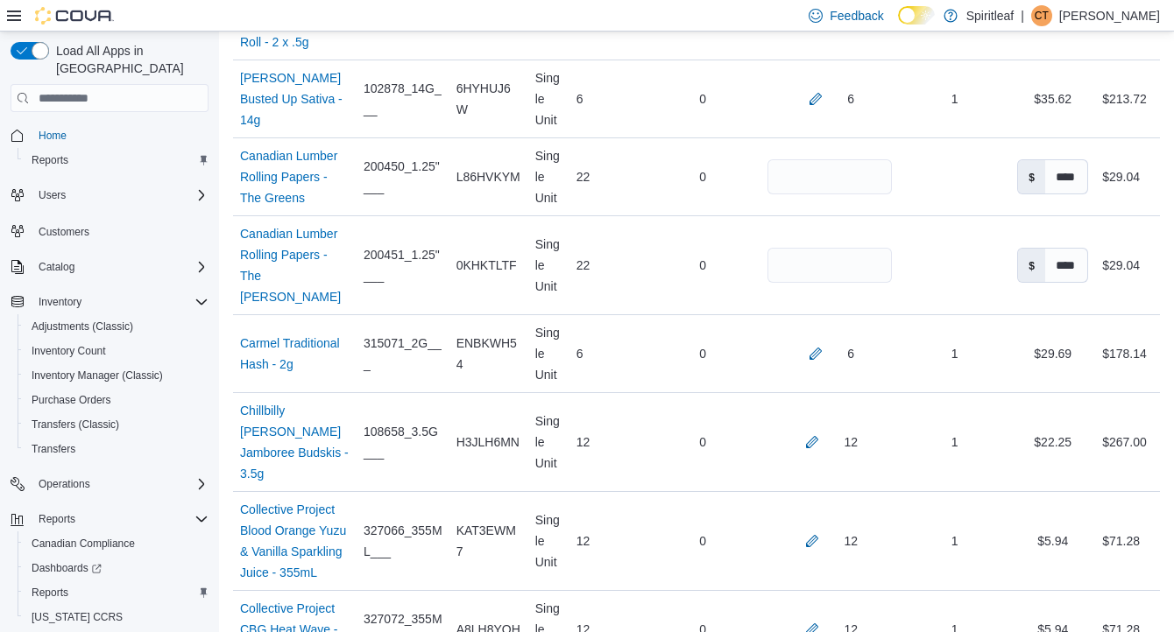
scroll to position [2063, 0]
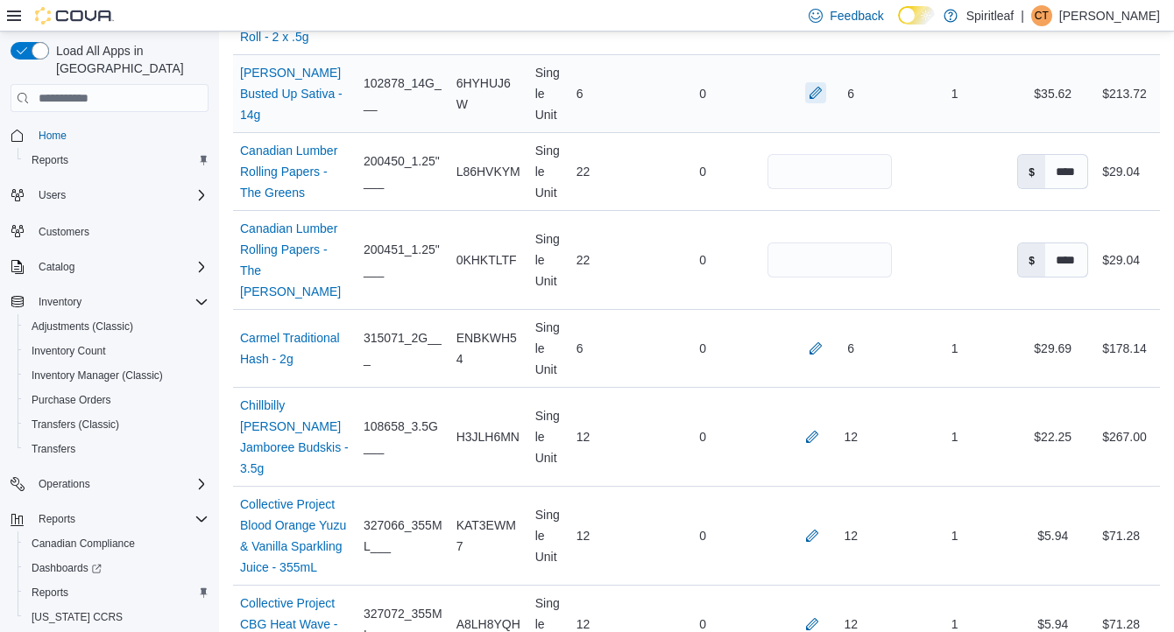
click at [806, 103] on button "button" at bounding box center [815, 92] width 21 height 21
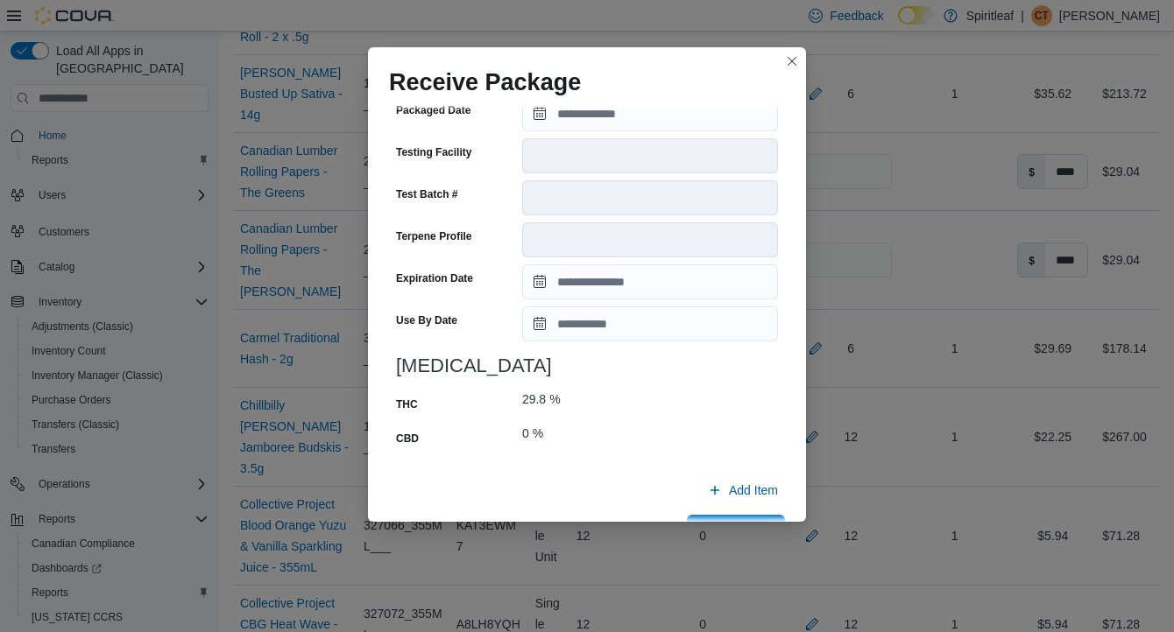
scroll to position [673, 0]
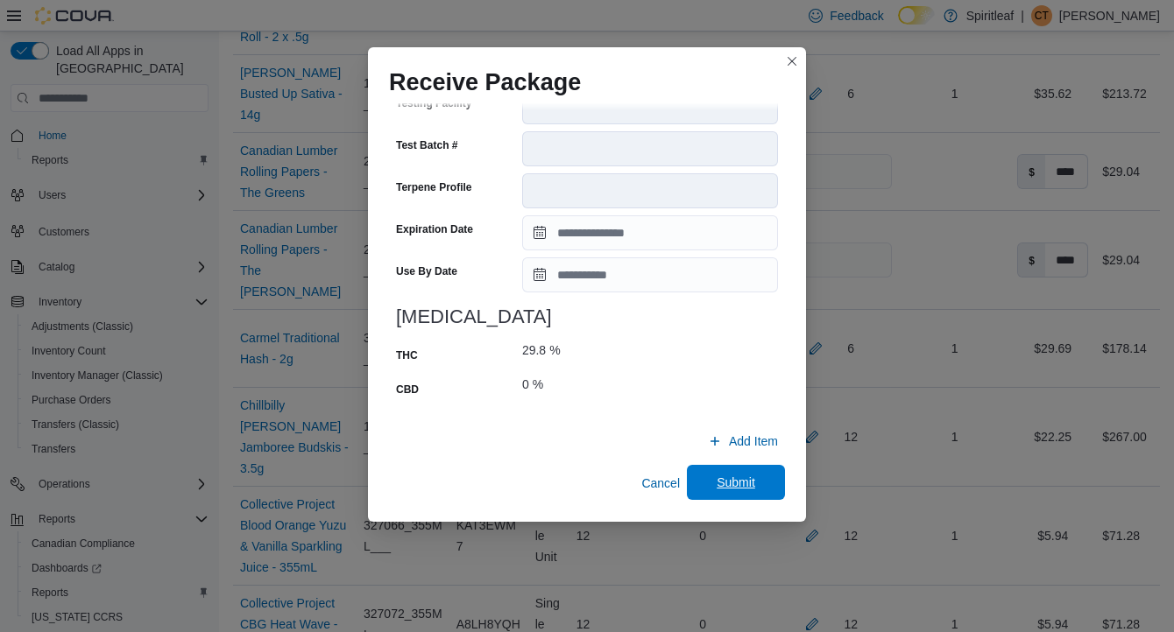
click at [739, 479] on span "Submit" at bounding box center [736, 483] width 39 height 18
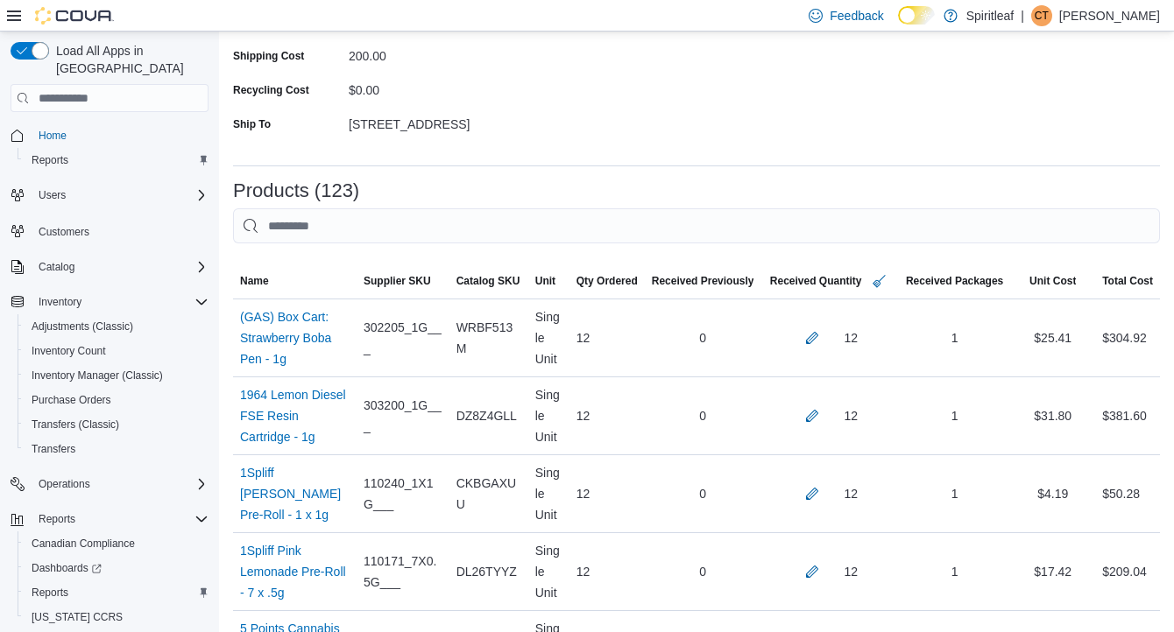
scroll to position [2748, 0]
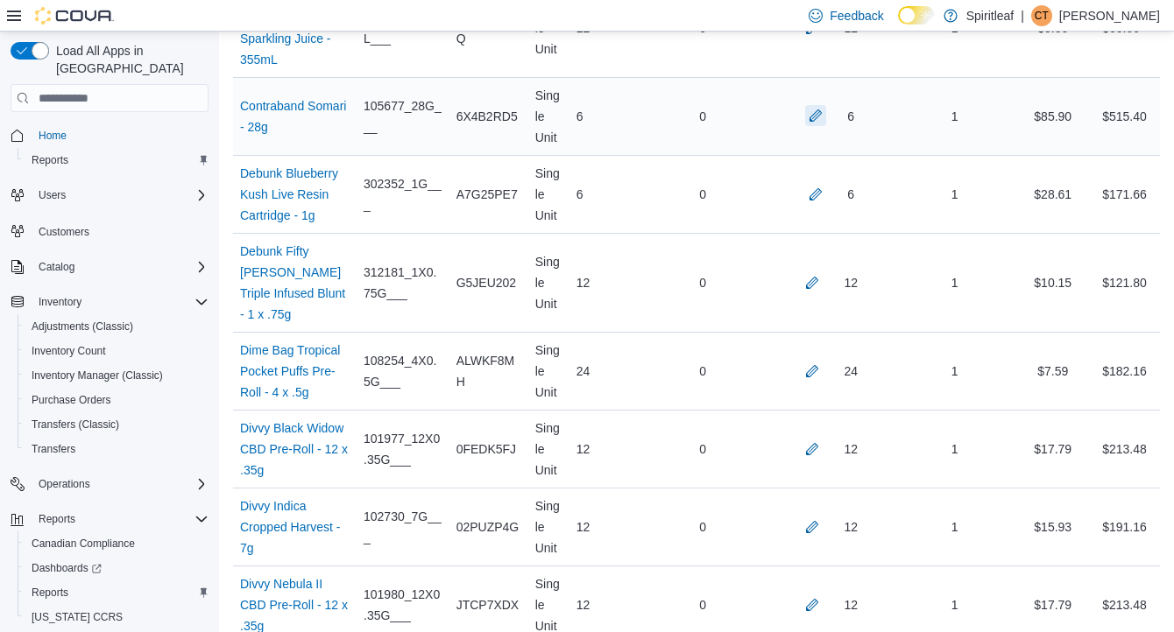
click at [810, 126] on button "button" at bounding box center [815, 115] width 21 height 21
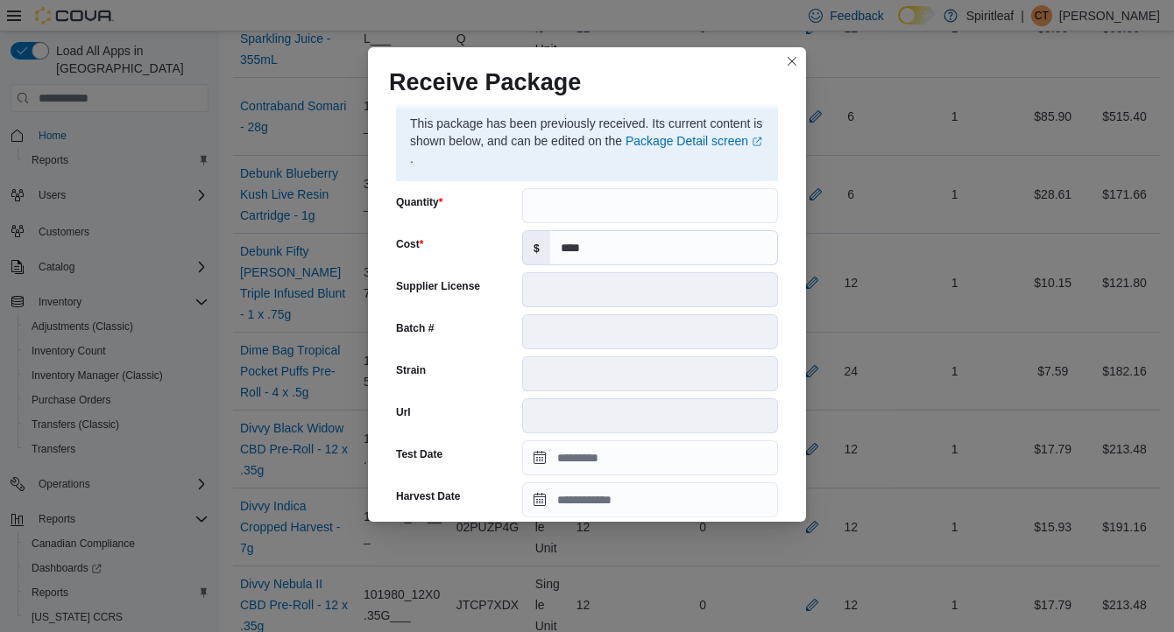
scroll to position [673, 0]
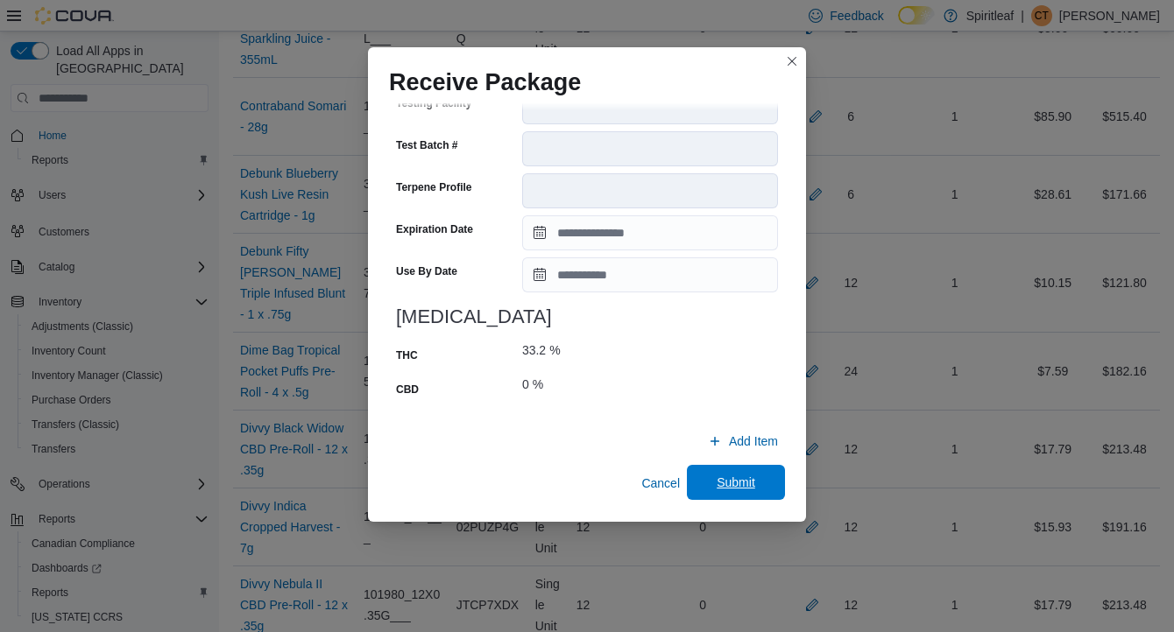
click at [717, 480] on span "Submit" at bounding box center [736, 483] width 39 height 18
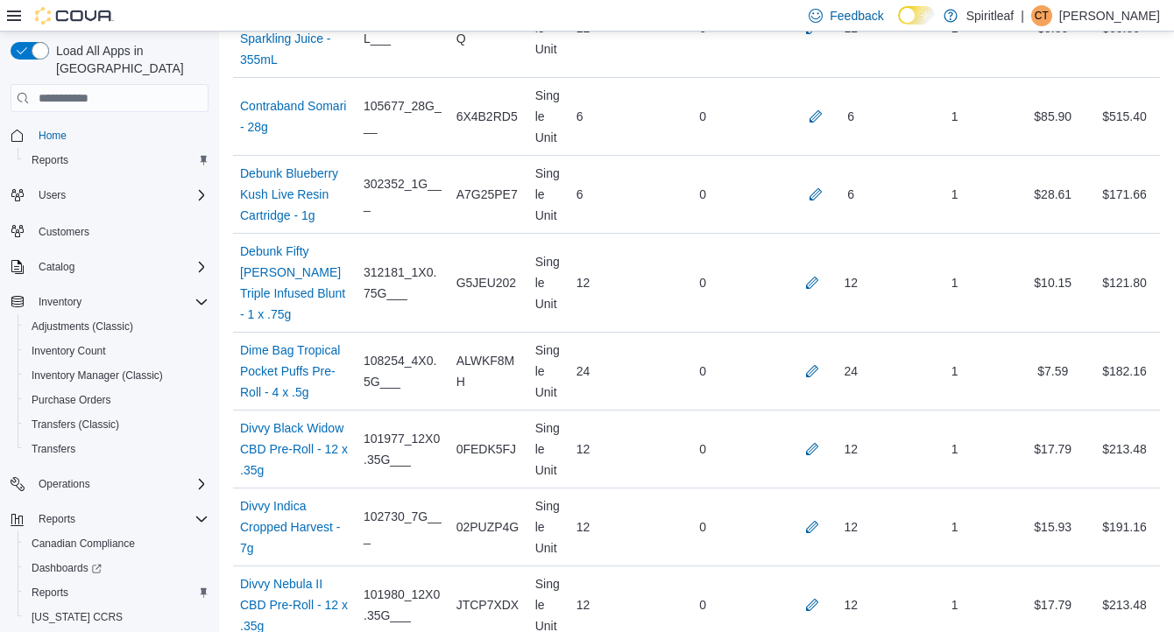
scroll to position [1602, 0]
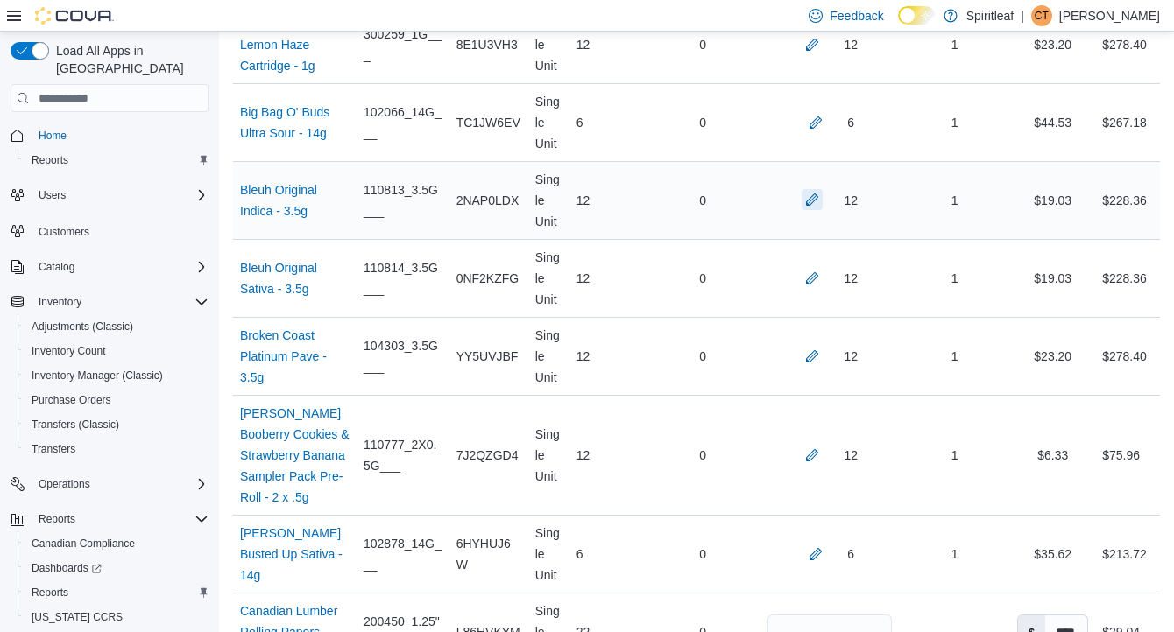
click at [809, 210] on button "button" at bounding box center [812, 199] width 21 height 21
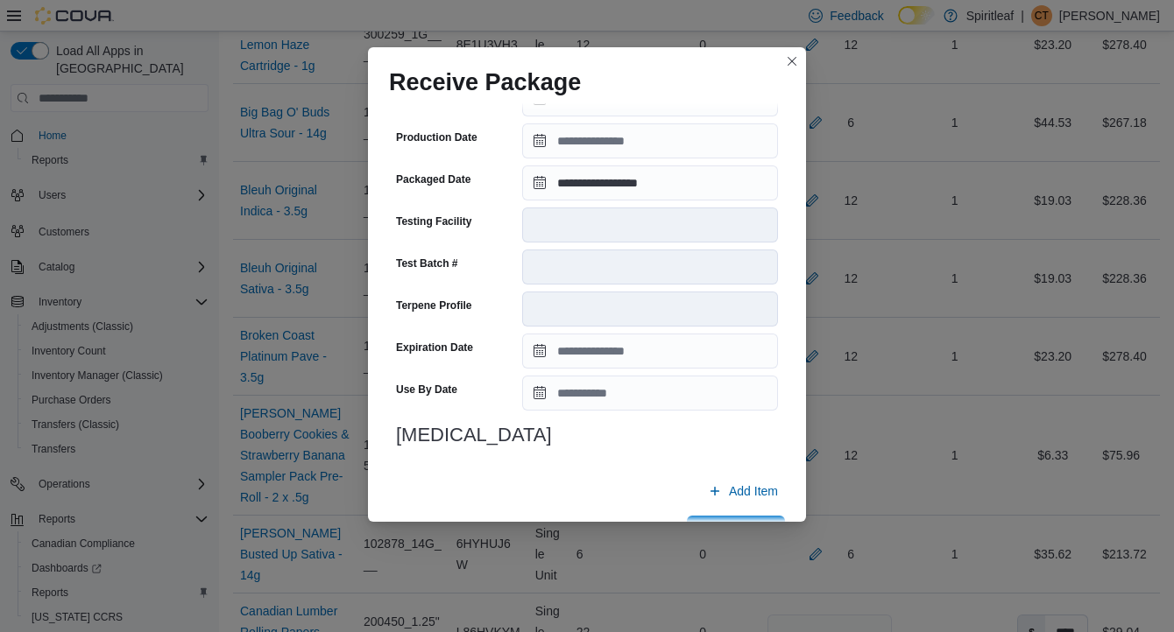
scroll to position [604, 0]
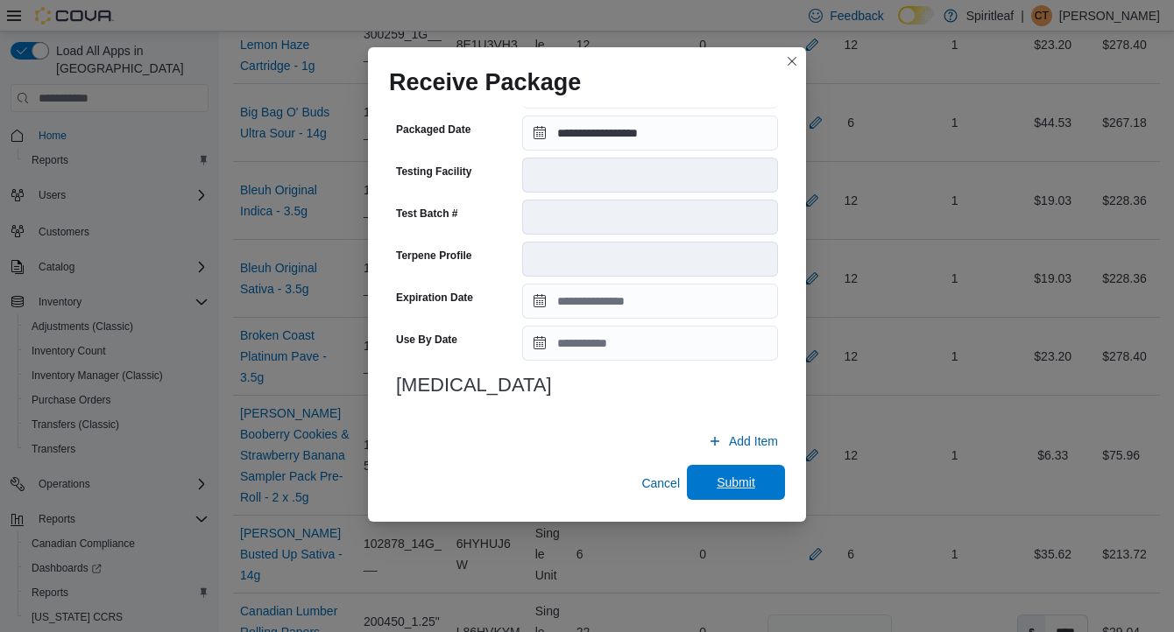
click at [739, 483] on span "Submit" at bounding box center [736, 483] width 39 height 18
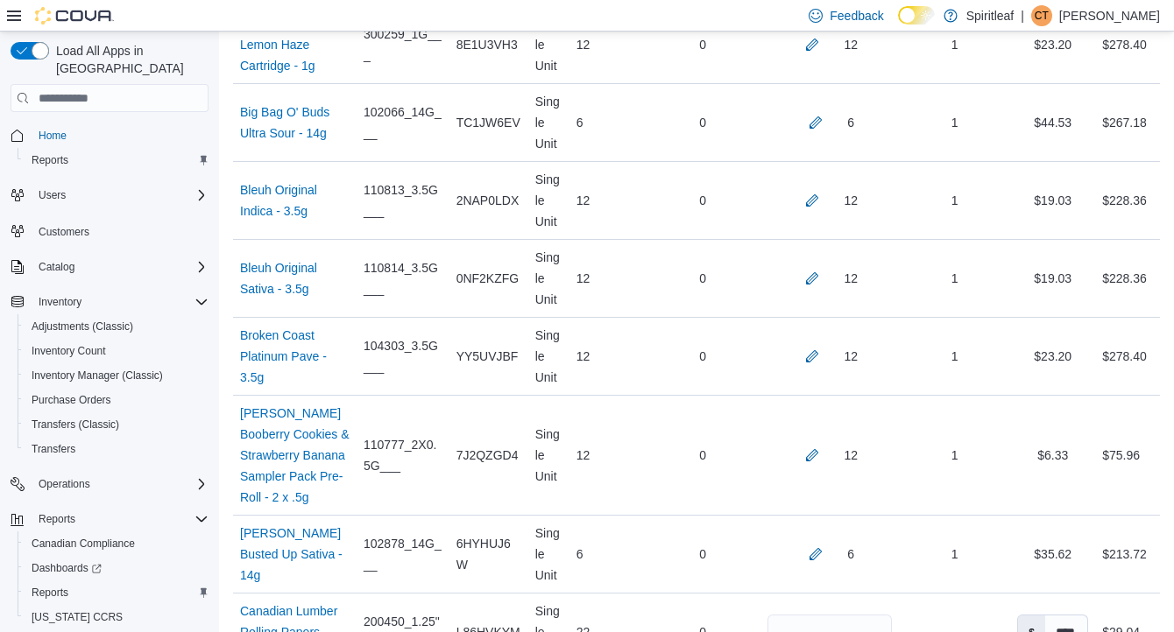
scroll to position [8298, 0]
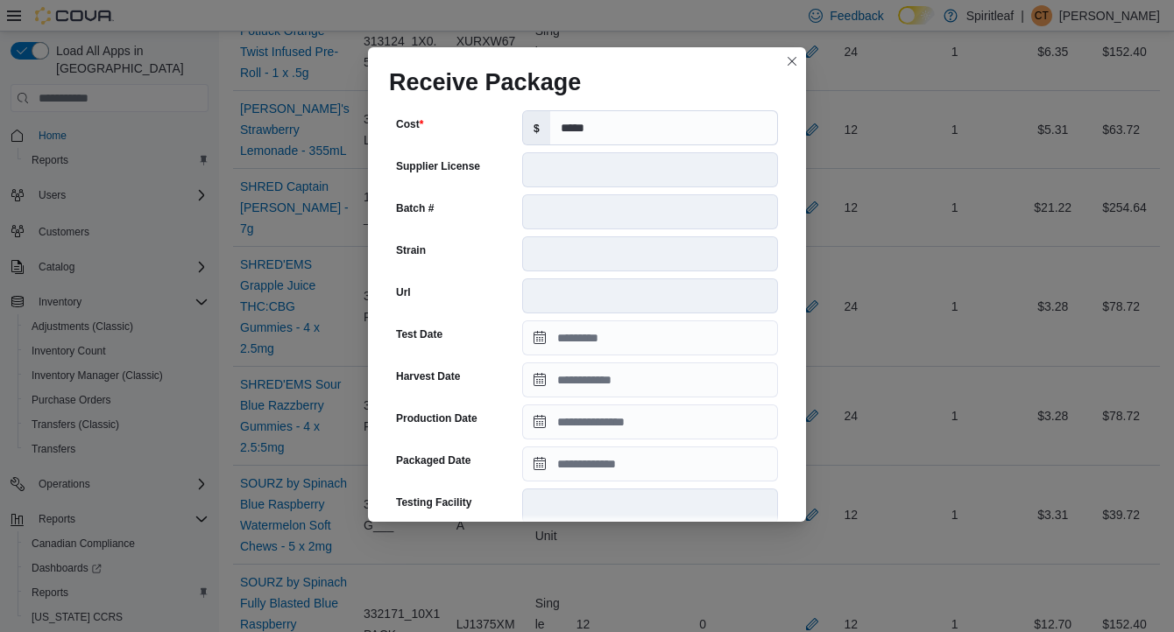
scroll to position [639, 0]
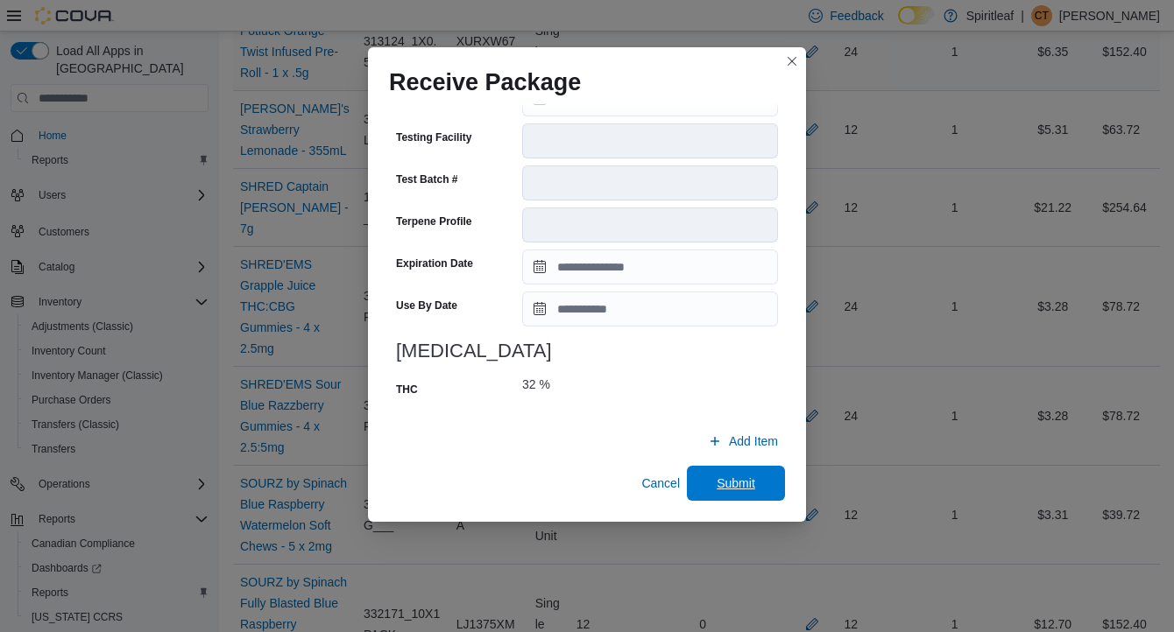
click at [752, 484] on span "Submit" at bounding box center [736, 484] width 39 height 18
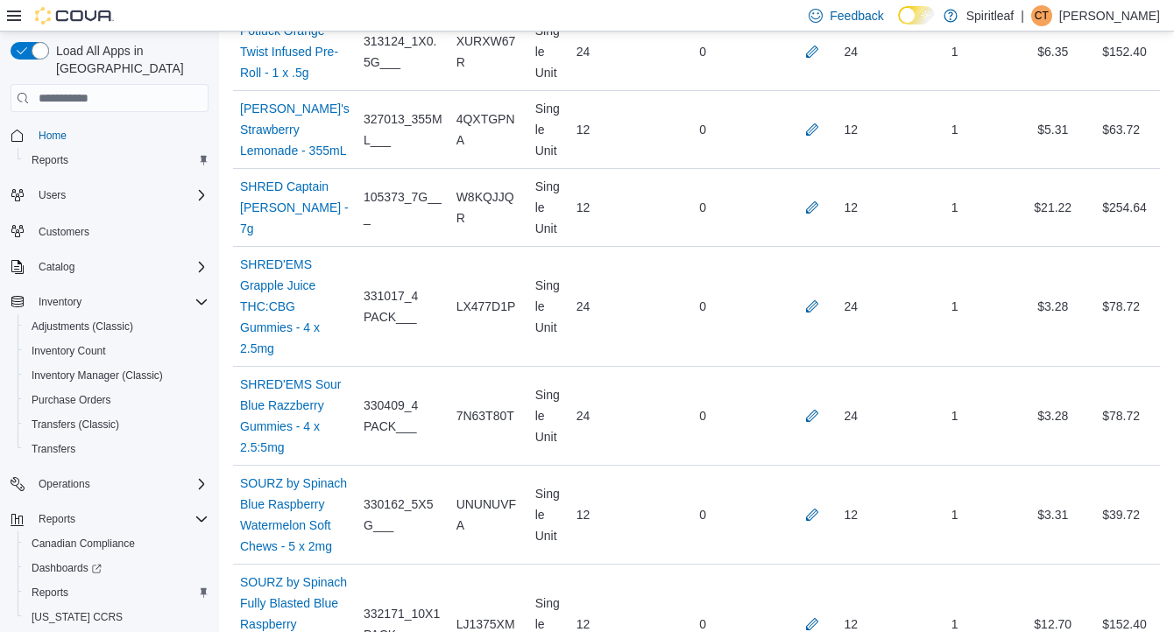
scroll to position [3112, 0]
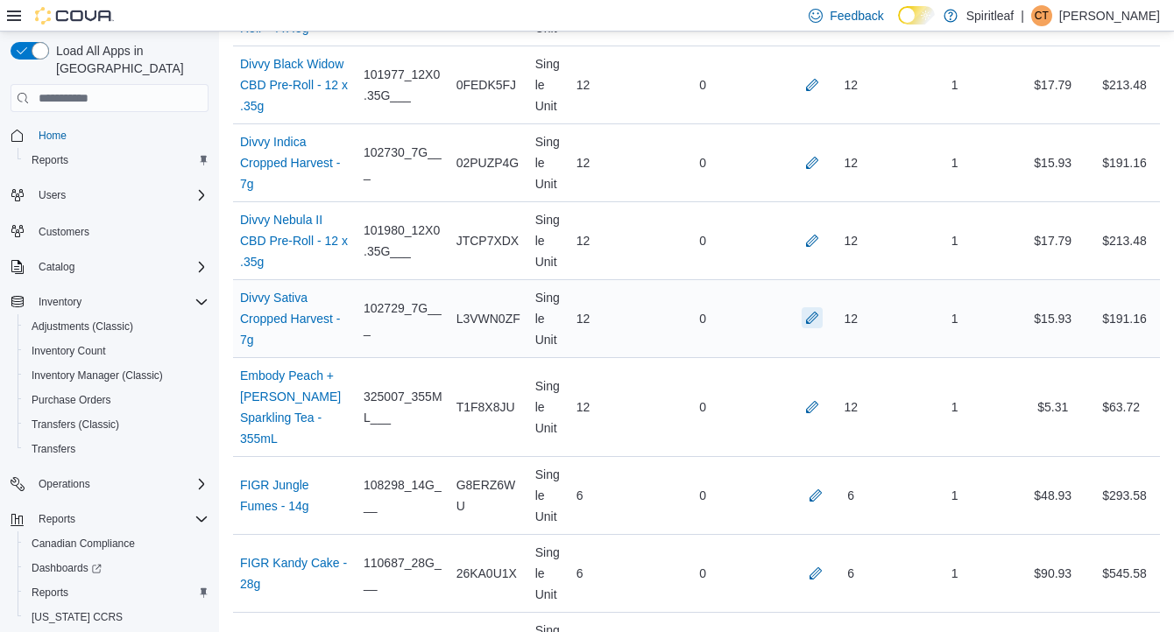
click at [808, 328] on button "button" at bounding box center [812, 317] width 21 height 21
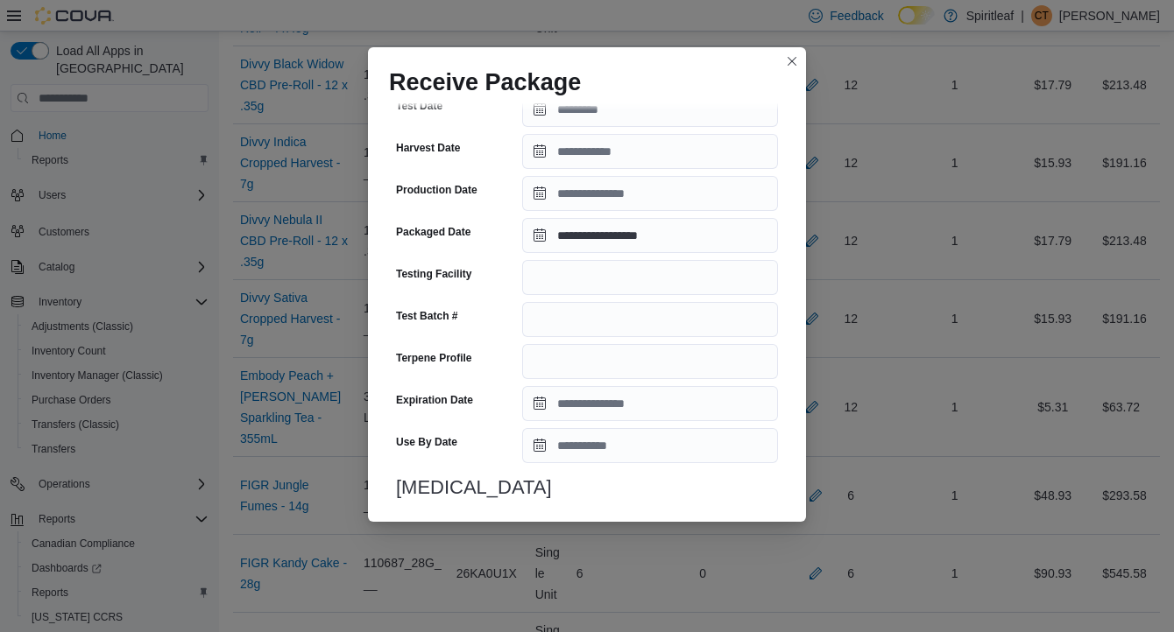
scroll to position [618, 0]
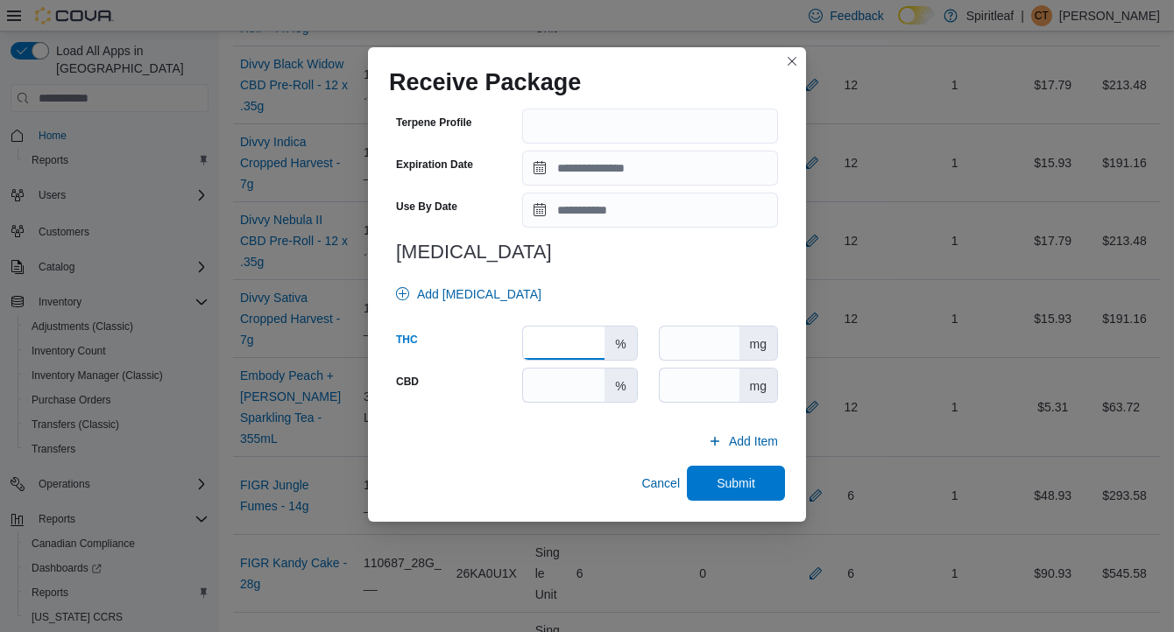
click at [558, 345] on input "number" at bounding box center [563, 343] width 81 height 33
type input "****"
click at [717, 482] on span "Submit" at bounding box center [736, 483] width 39 height 18
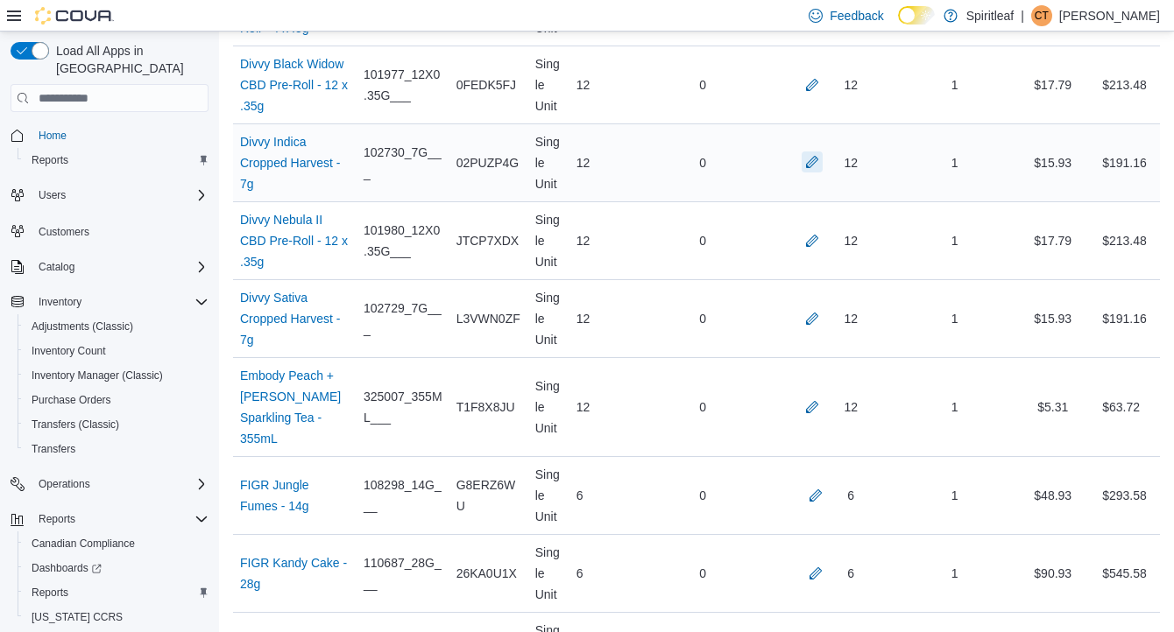
click at [808, 173] on button "button" at bounding box center [812, 162] width 21 height 21
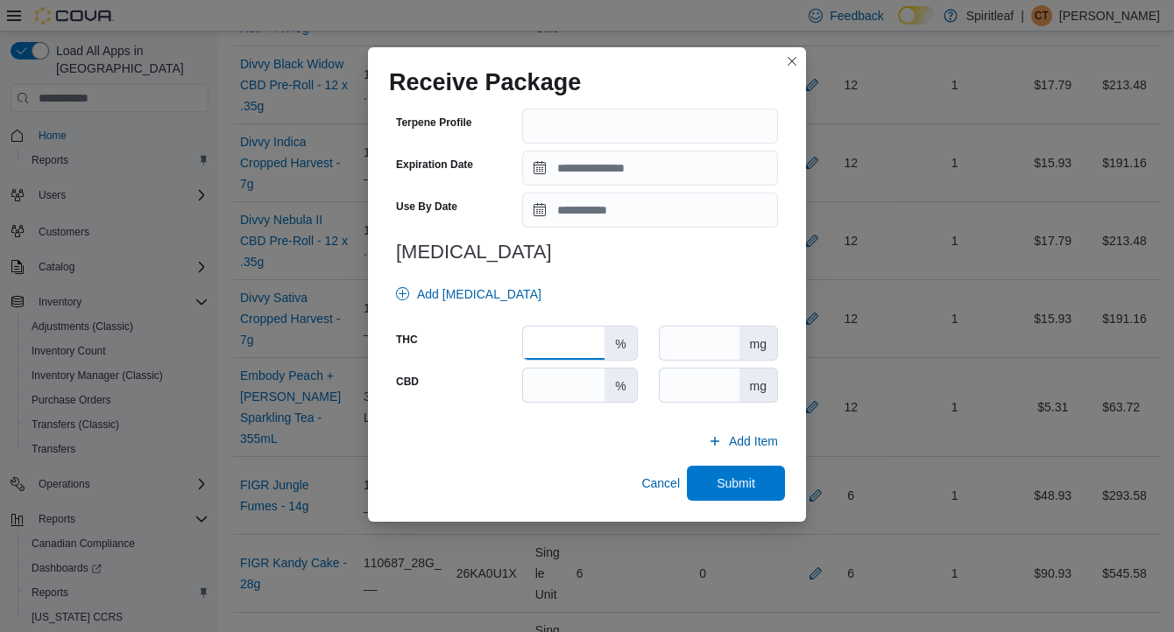
click at [561, 344] on input "number" at bounding box center [563, 343] width 81 height 33
type input "**"
click at [738, 481] on span "Submit" at bounding box center [736, 483] width 39 height 18
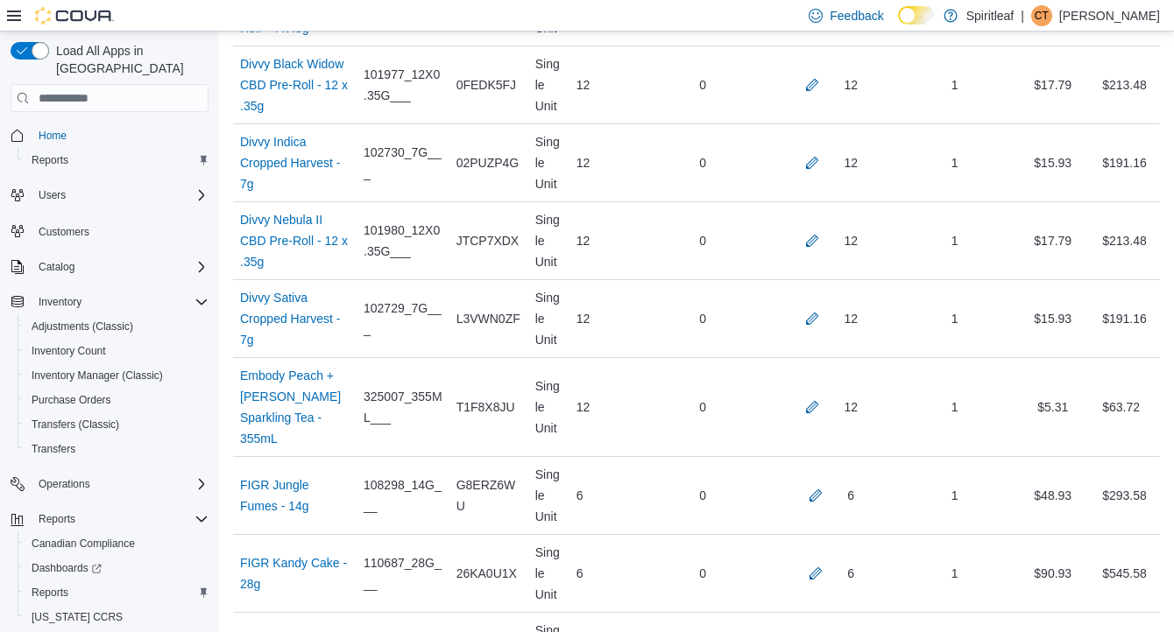
scroll to position [9351, 0]
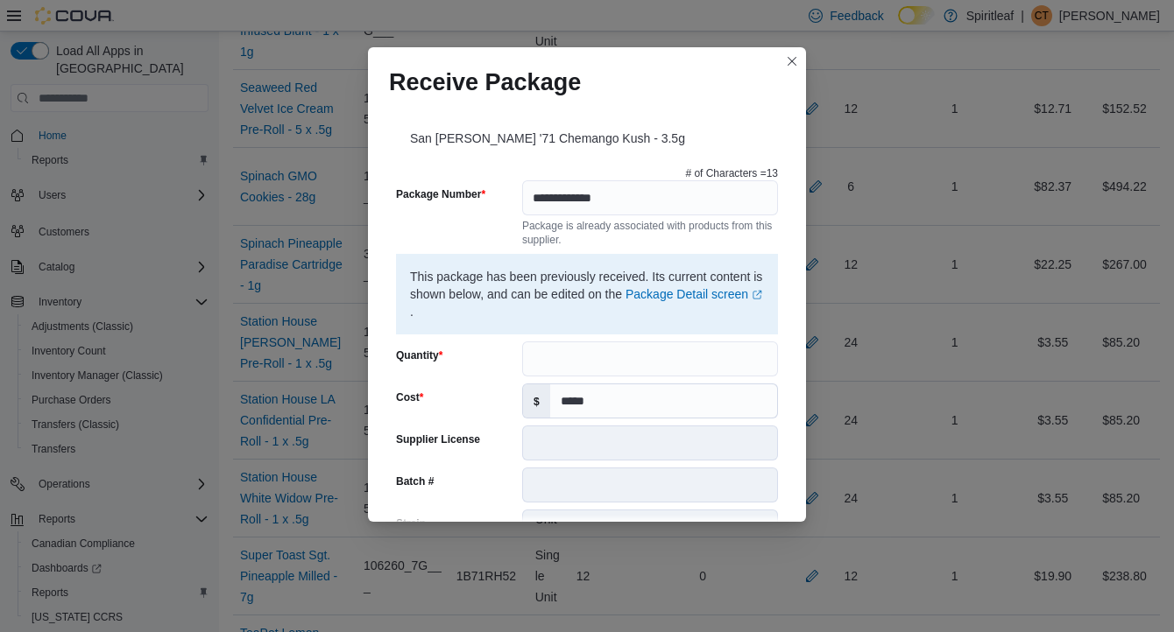
scroll to position [604, 0]
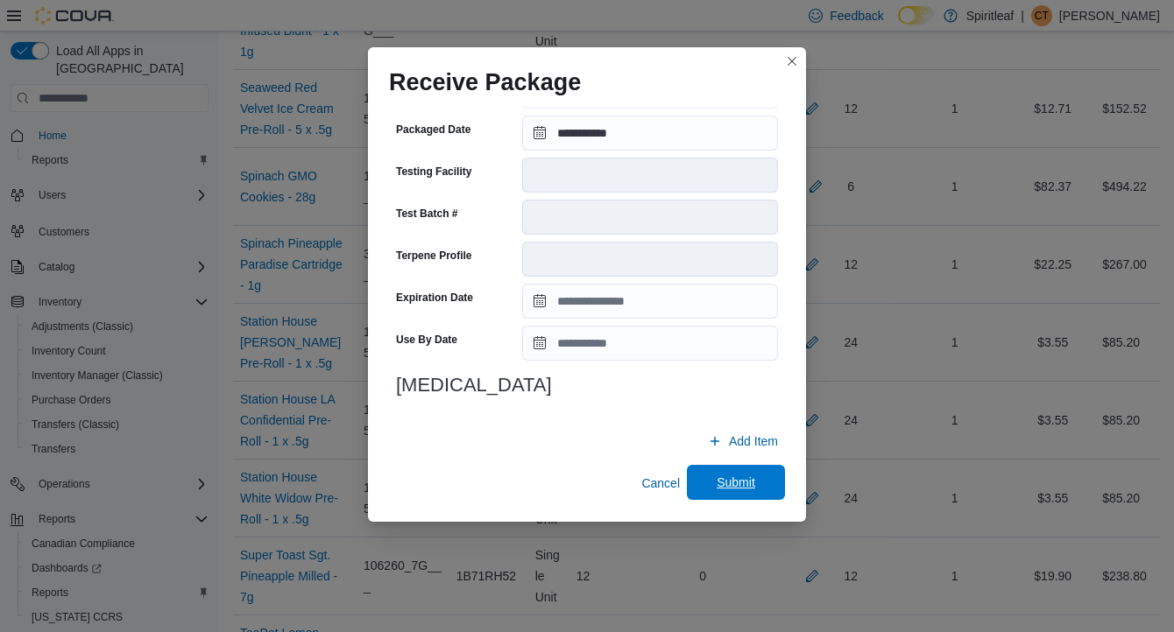
click at [710, 479] on span "Submit" at bounding box center [735, 482] width 77 height 35
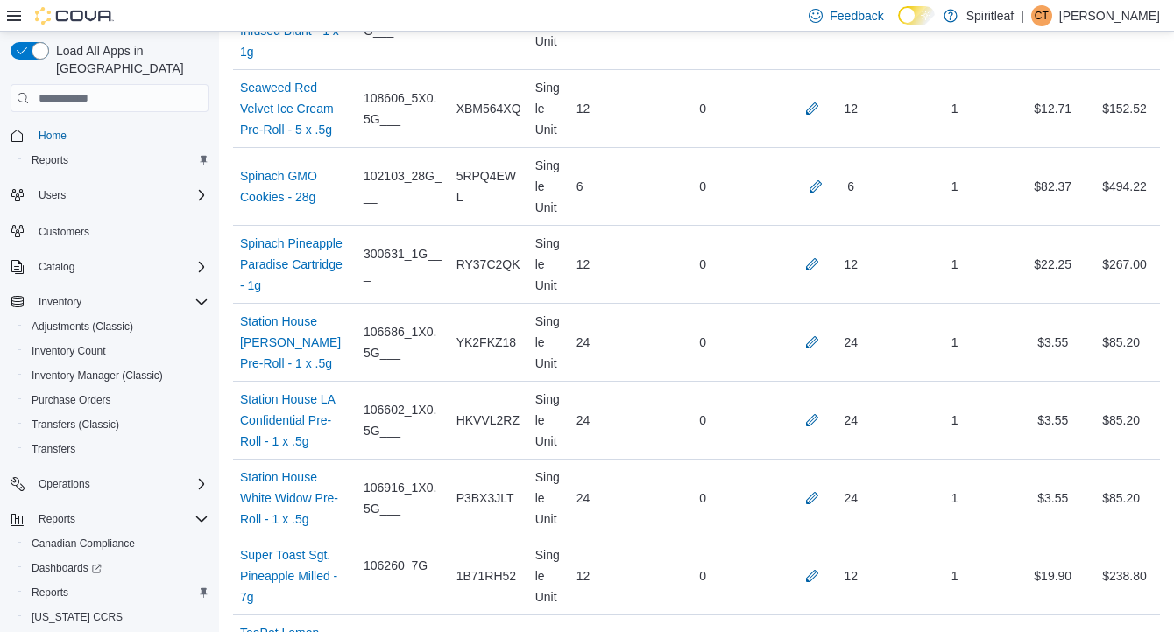
scroll to position [8642, 0]
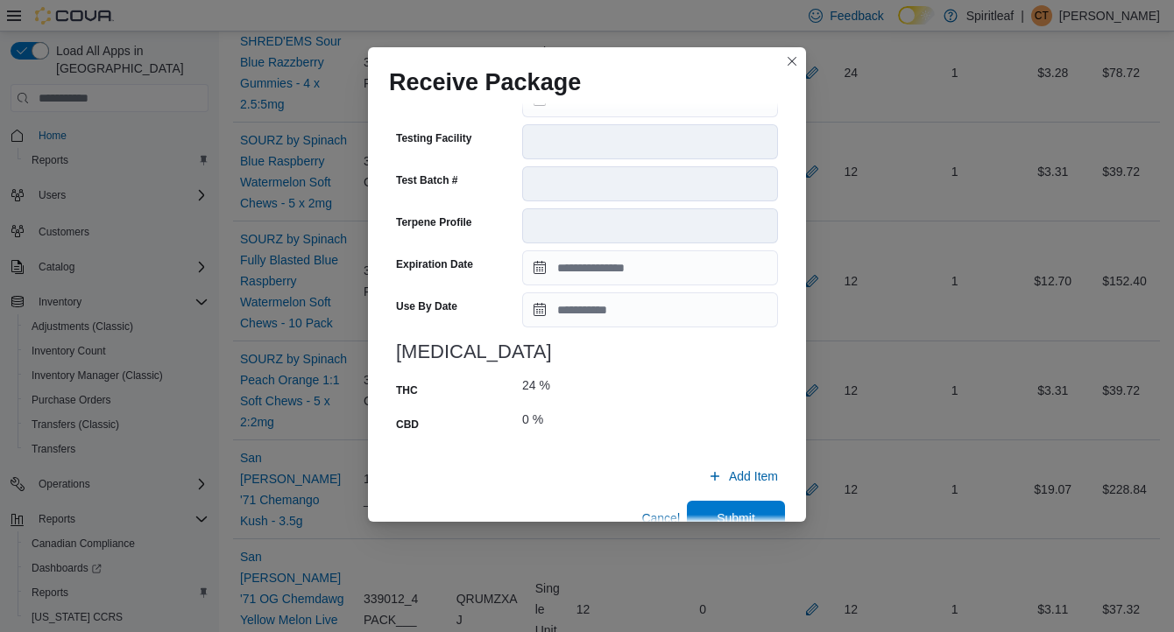
scroll to position [673, 0]
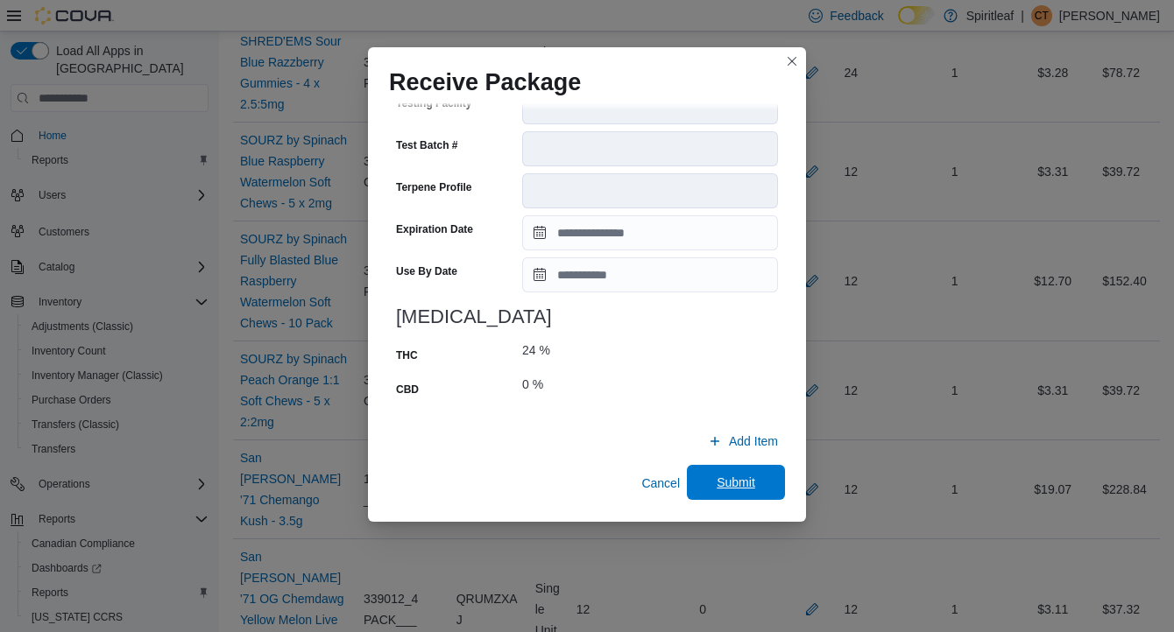
click at [735, 476] on span "Submit" at bounding box center [736, 483] width 39 height 18
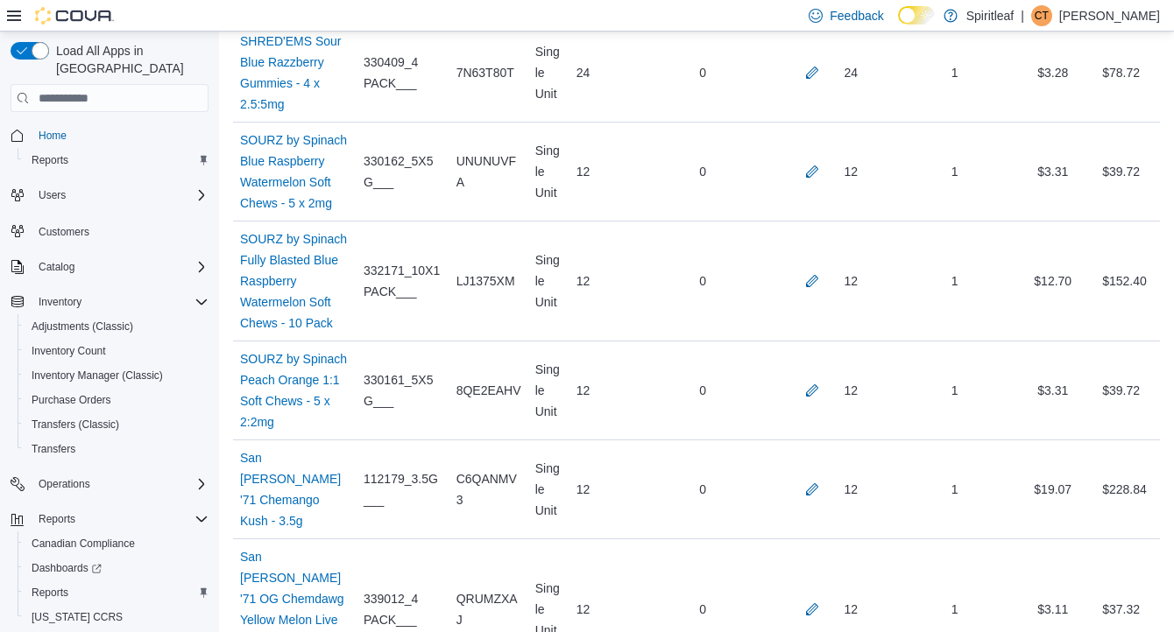
scroll to position [7898, 0]
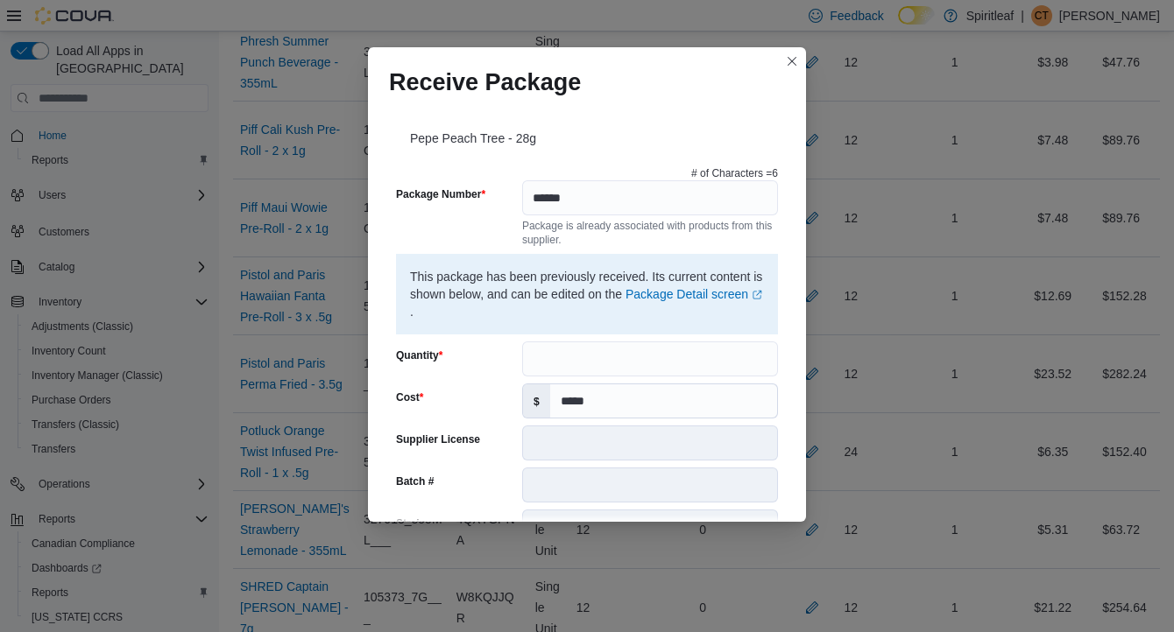
scroll to position [639, 0]
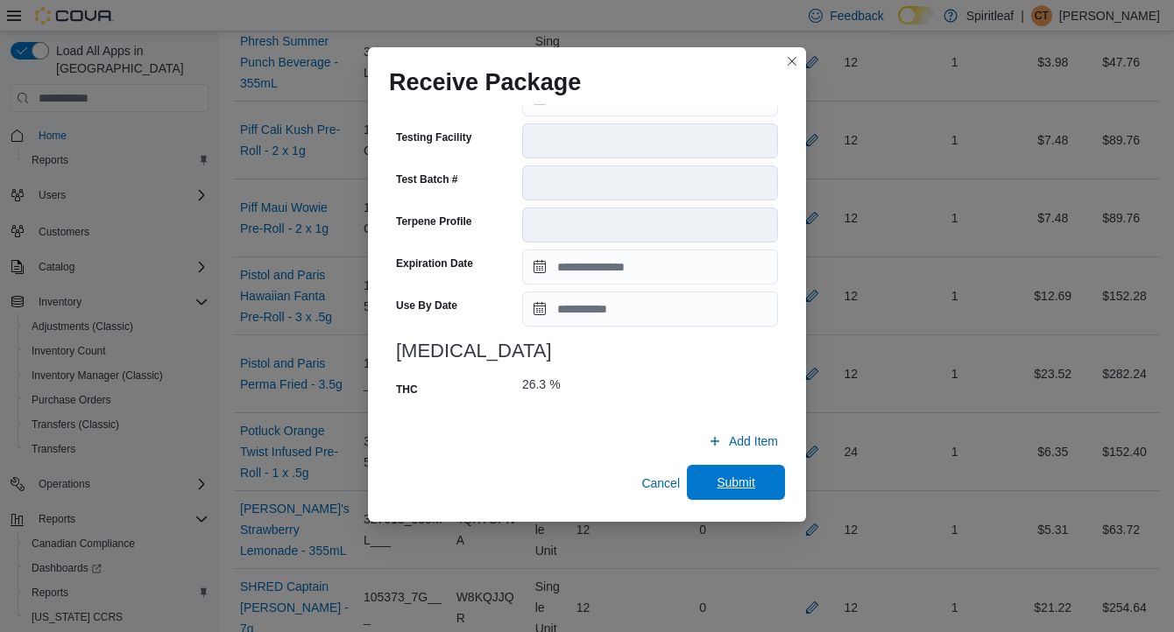
click at [757, 489] on span "Submit" at bounding box center [735, 482] width 77 height 35
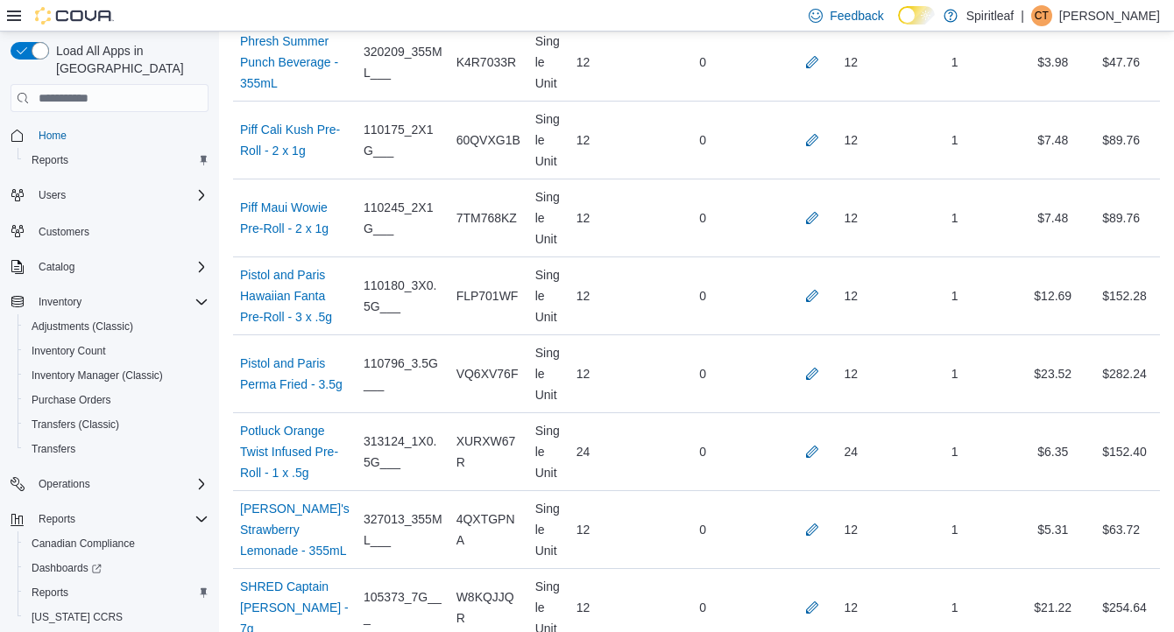
scroll to position [3534, 0]
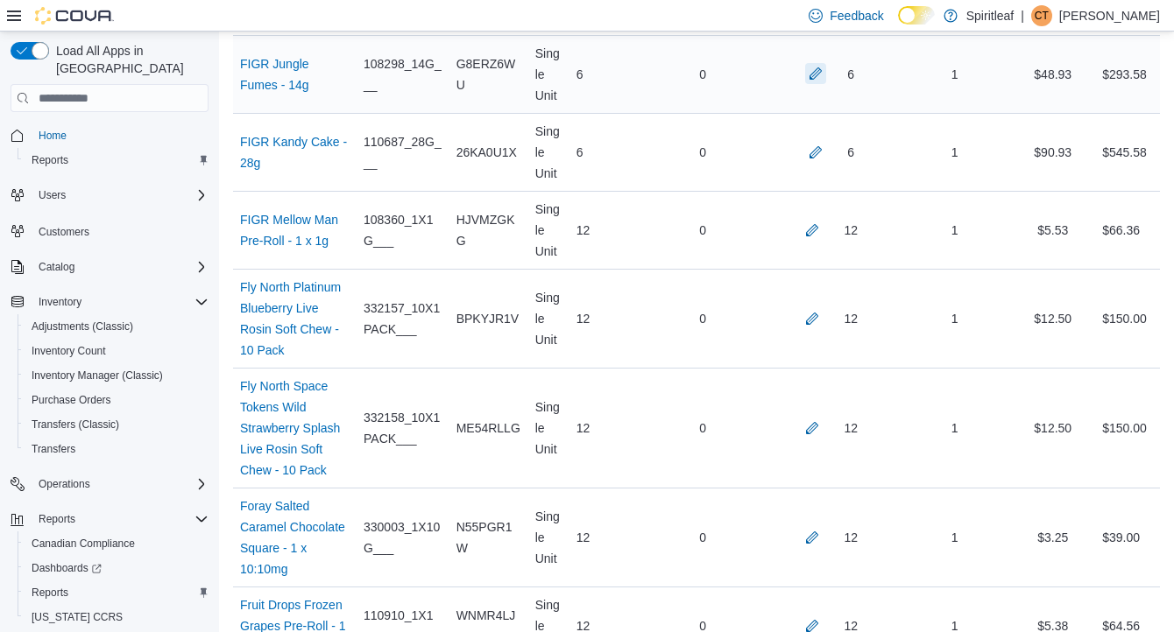
click at [814, 84] on button "button" at bounding box center [815, 73] width 21 height 21
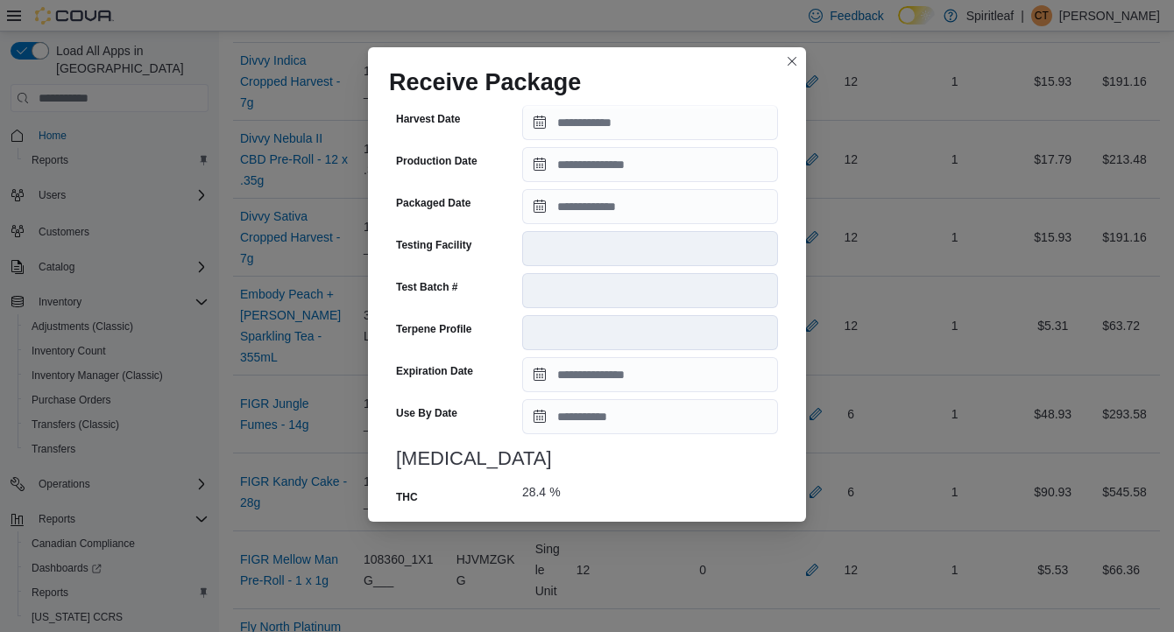
scroll to position [639, 0]
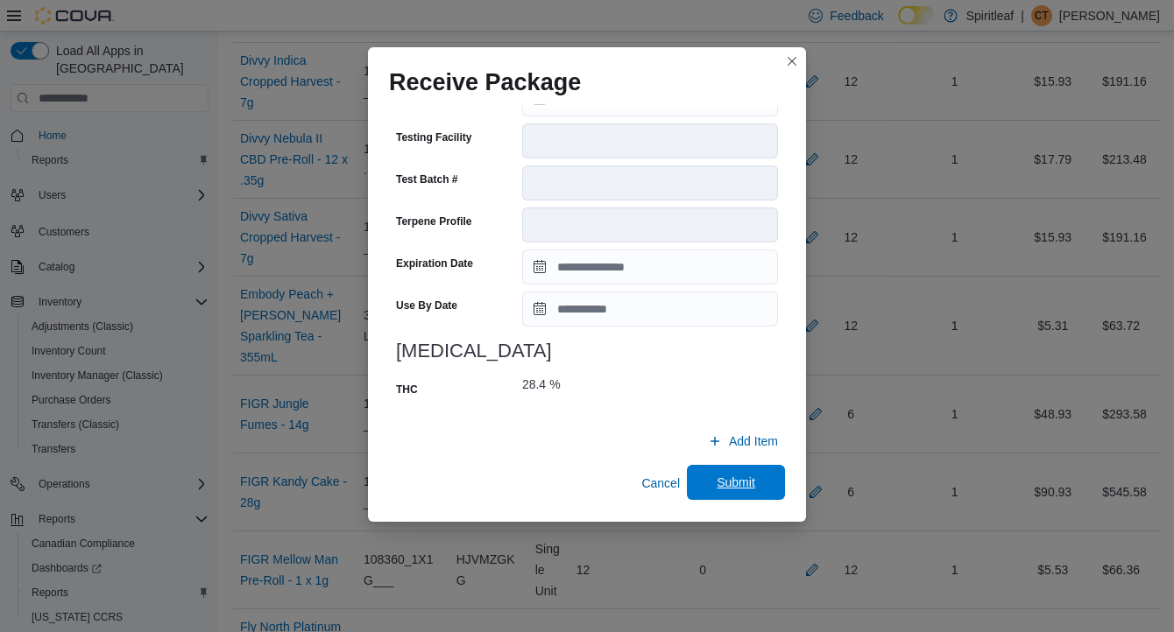
click at [731, 488] on span "Submit" at bounding box center [736, 483] width 39 height 18
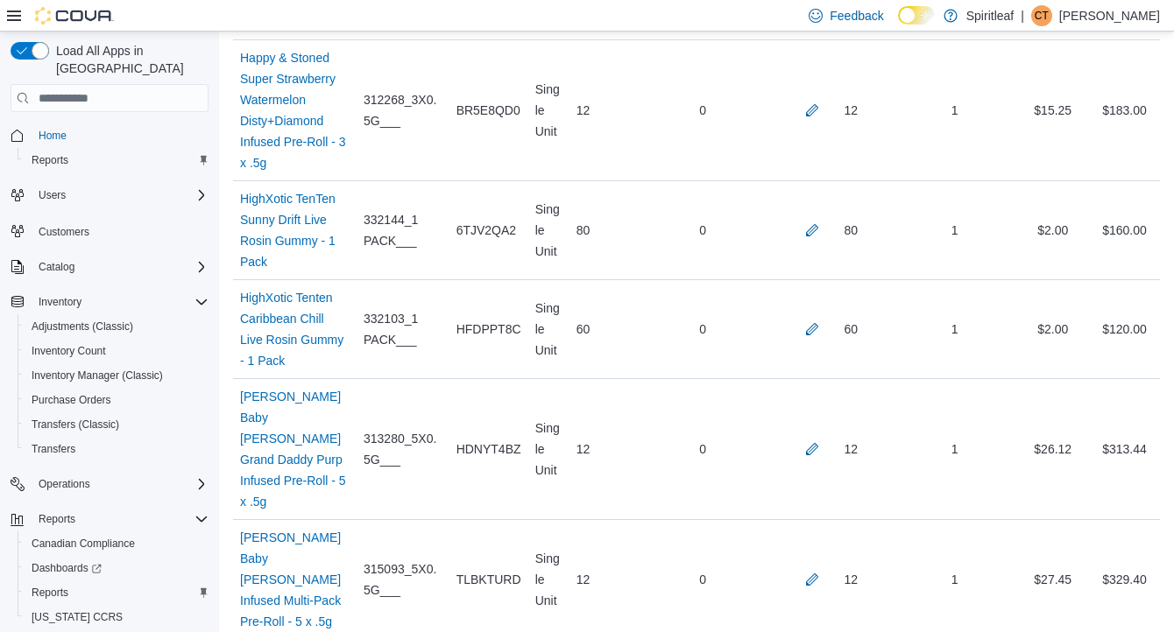
scroll to position [10137, 0]
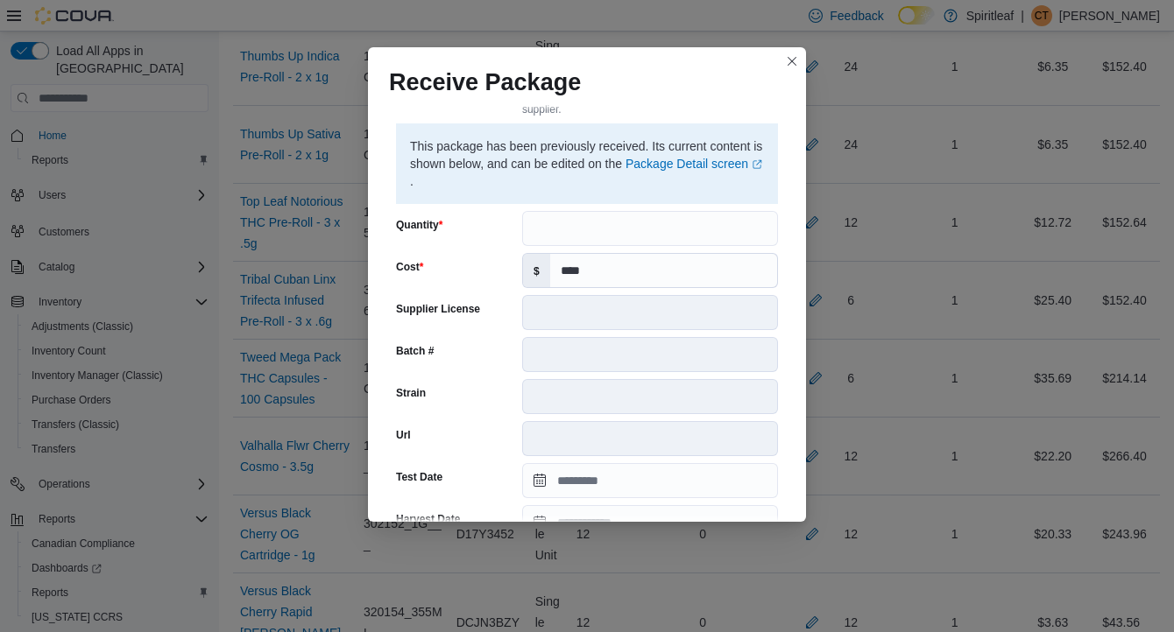
scroll to position [639, 0]
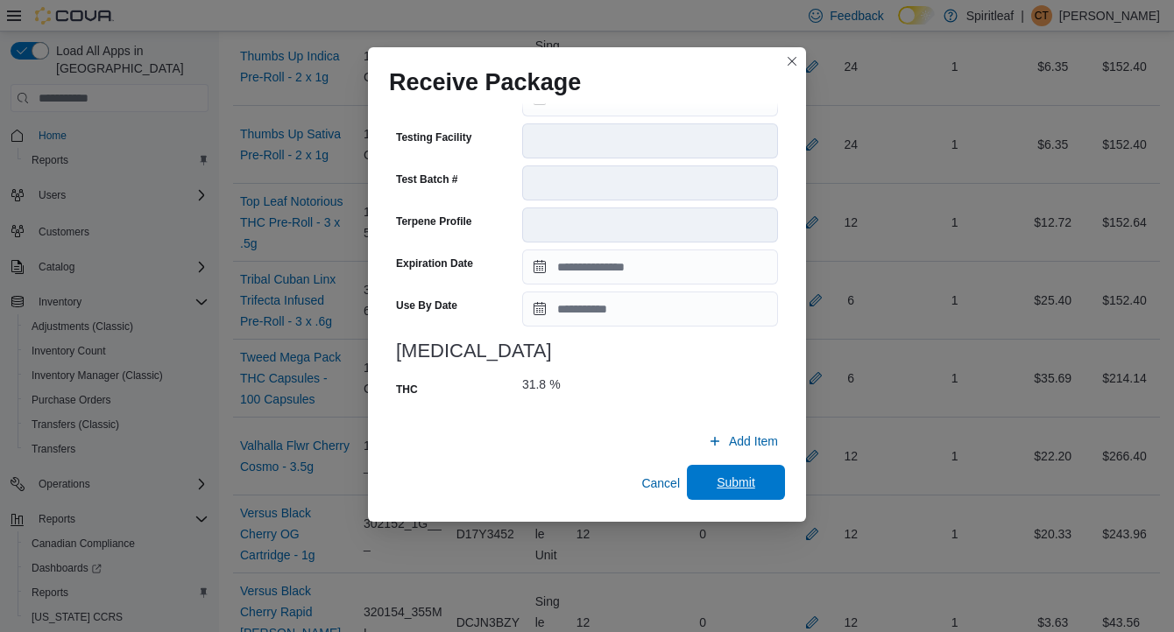
click at [742, 475] on span "Submit" at bounding box center [735, 482] width 77 height 35
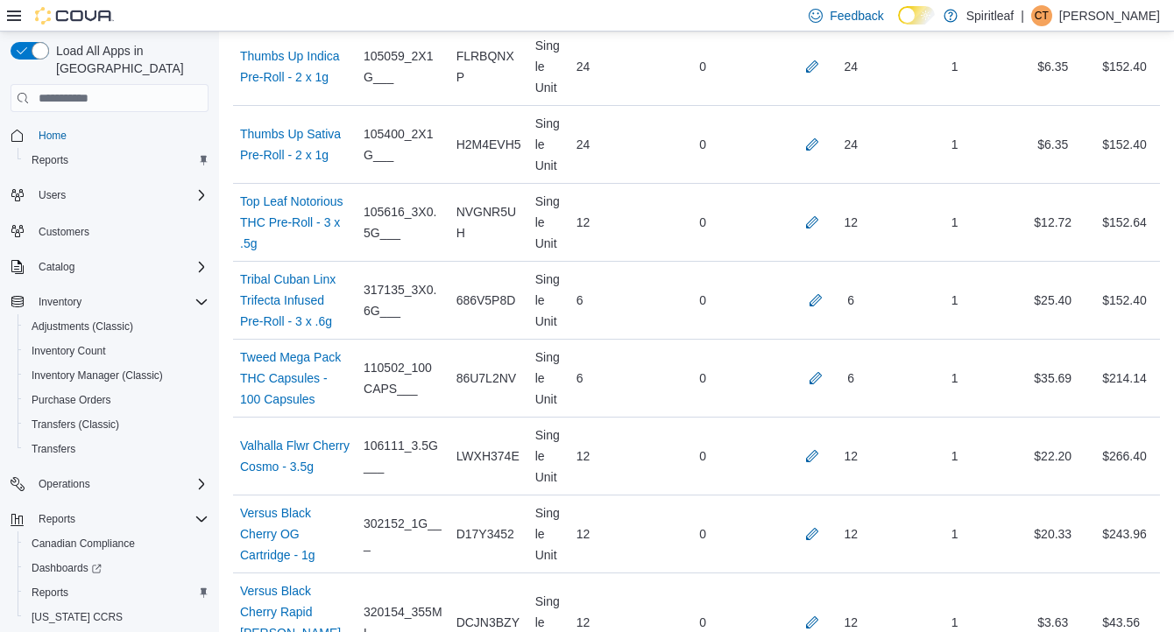
scroll to position [11255, 0]
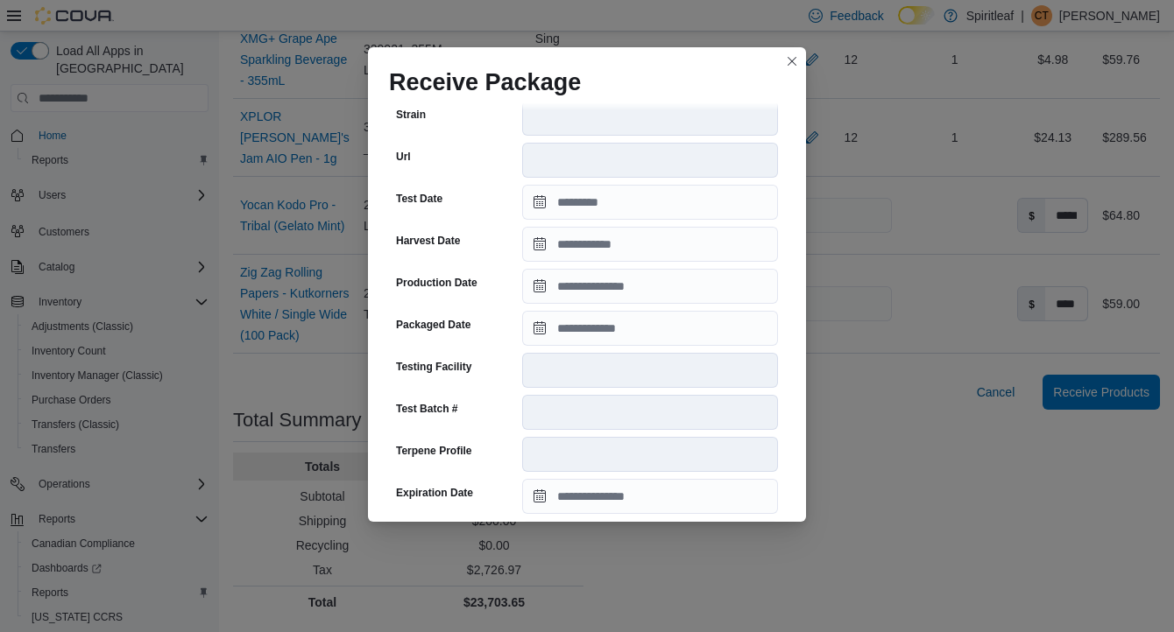
scroll to position [673, 0]
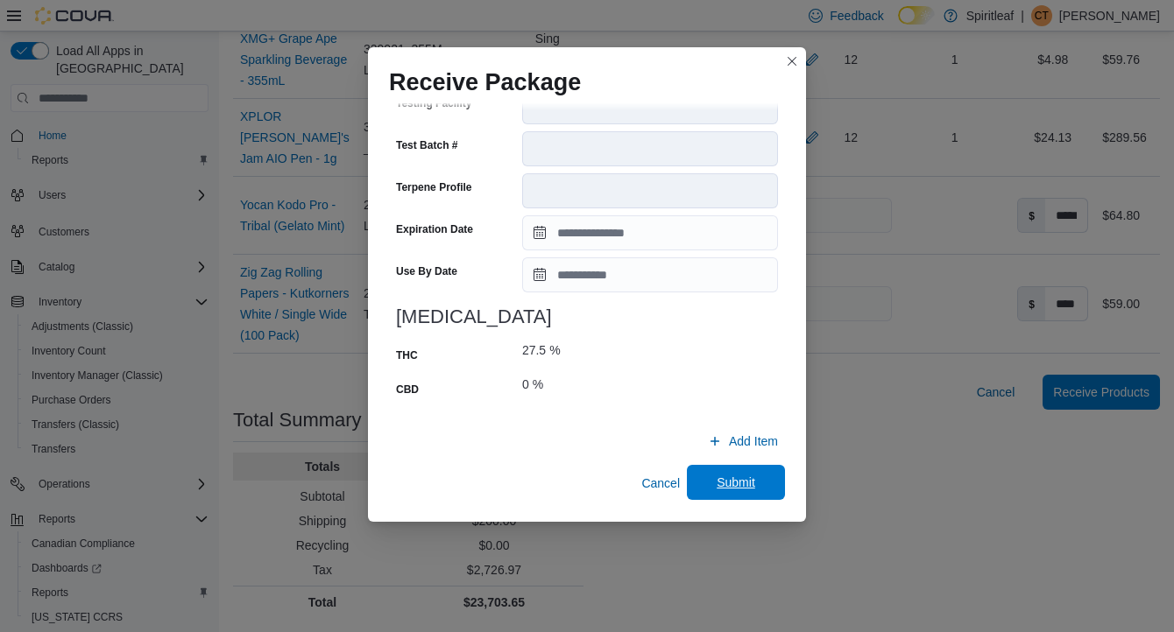
click at [743, 481] on span "Submit" at bounding box center [736, 483] width 39 height 18
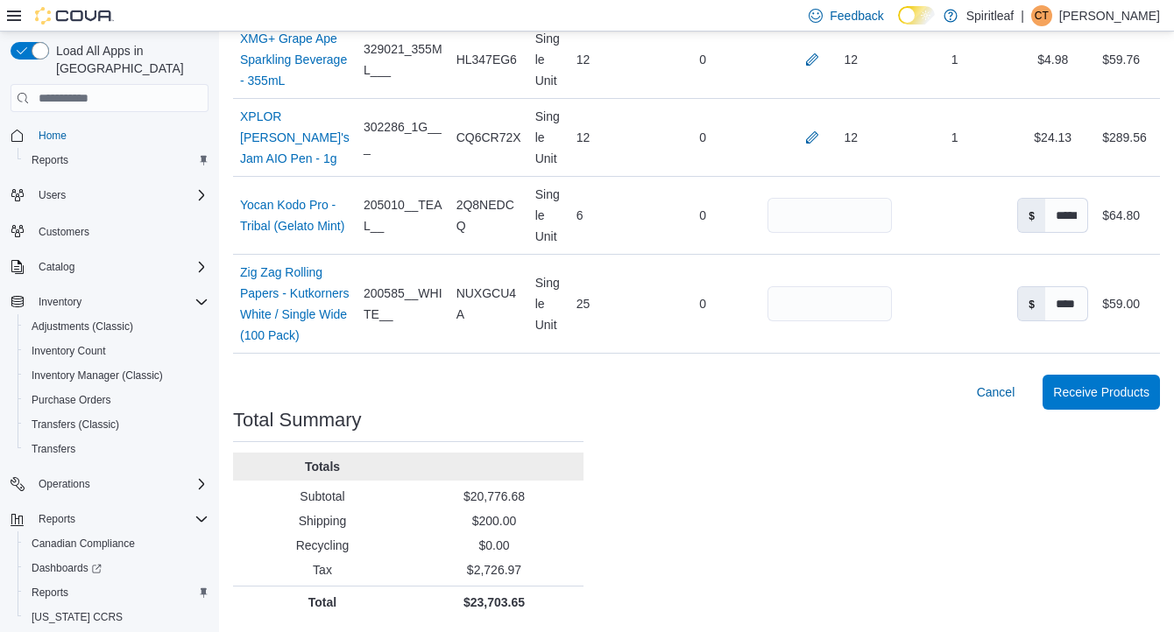
scroll to position [2264, 0]
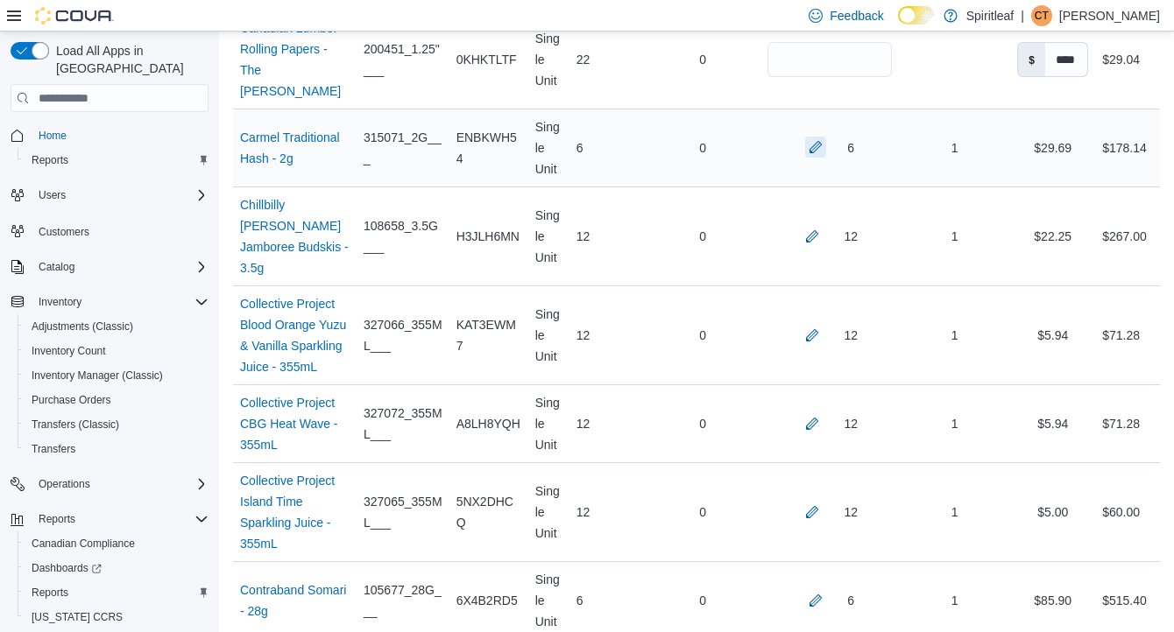
click at [812, 158] on button "button" at bounding box center [815, 147] width 21 height 21
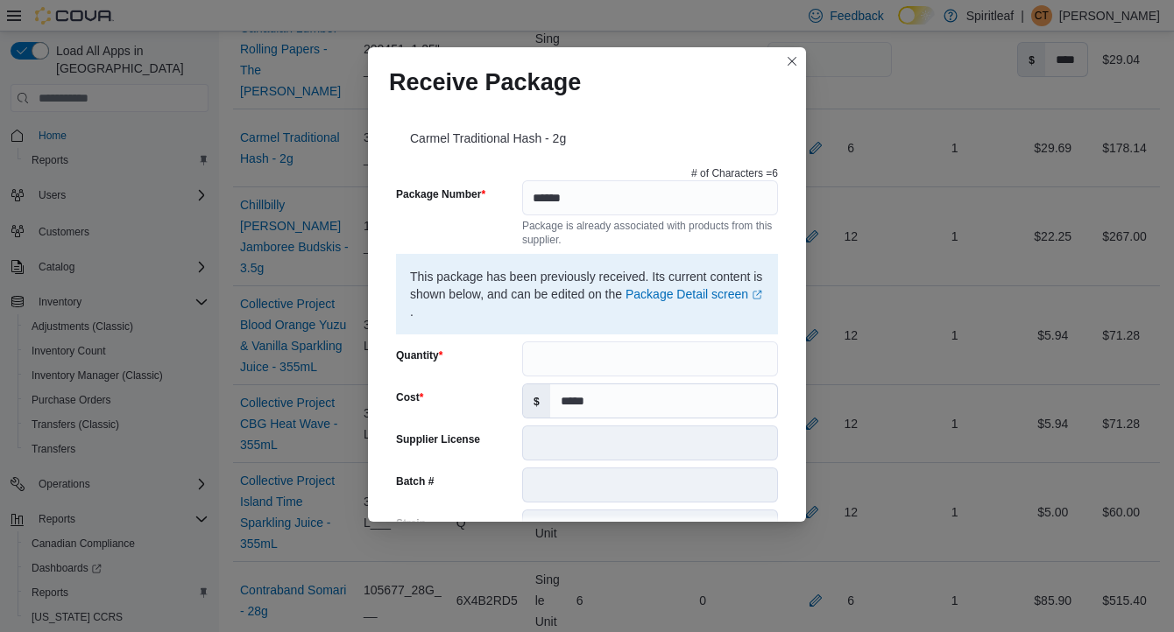
scroll to position [673, 0]
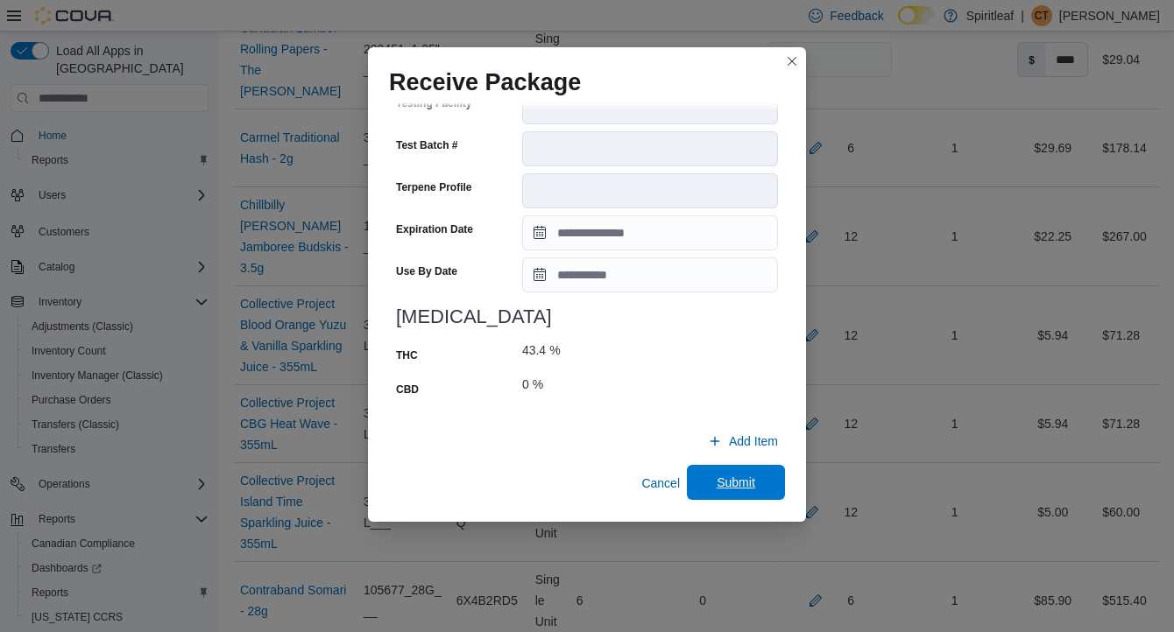
click at [717, 486] on span "Submit" at bounding box center [736, 483] width 39 height 18
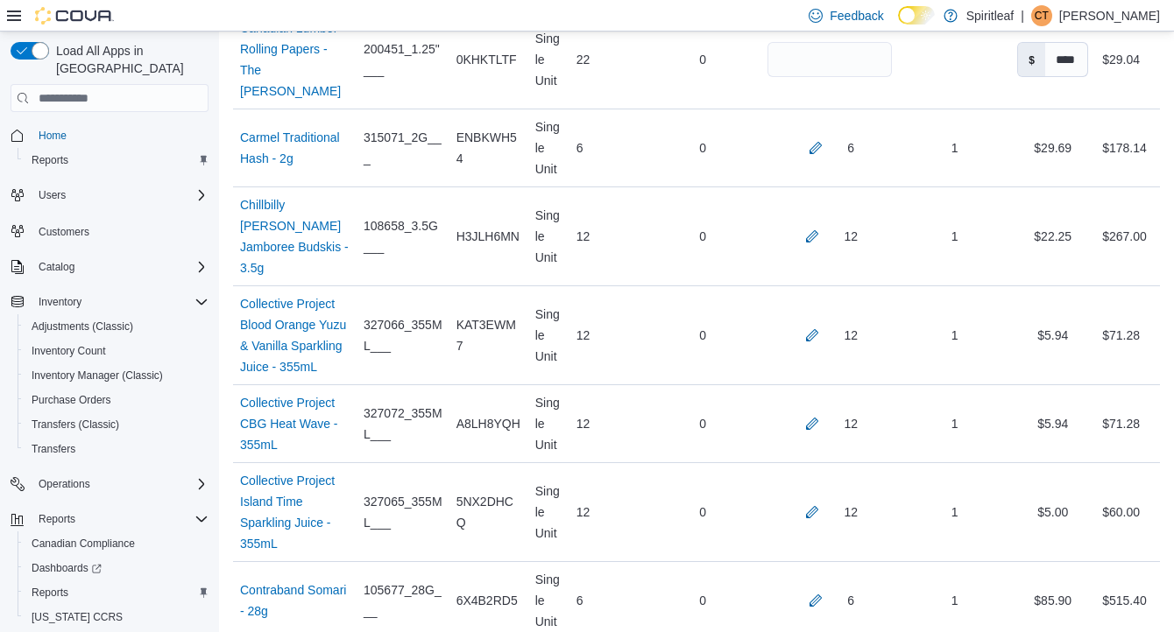
scroll to position [4747, 0]
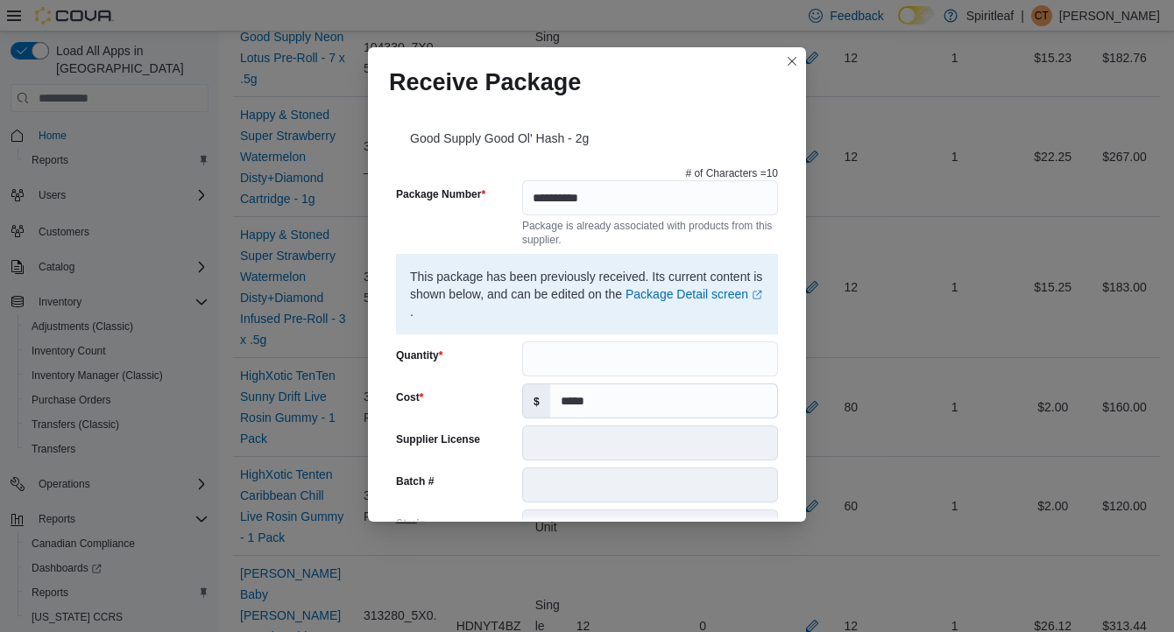
scroll to position [639, 0]
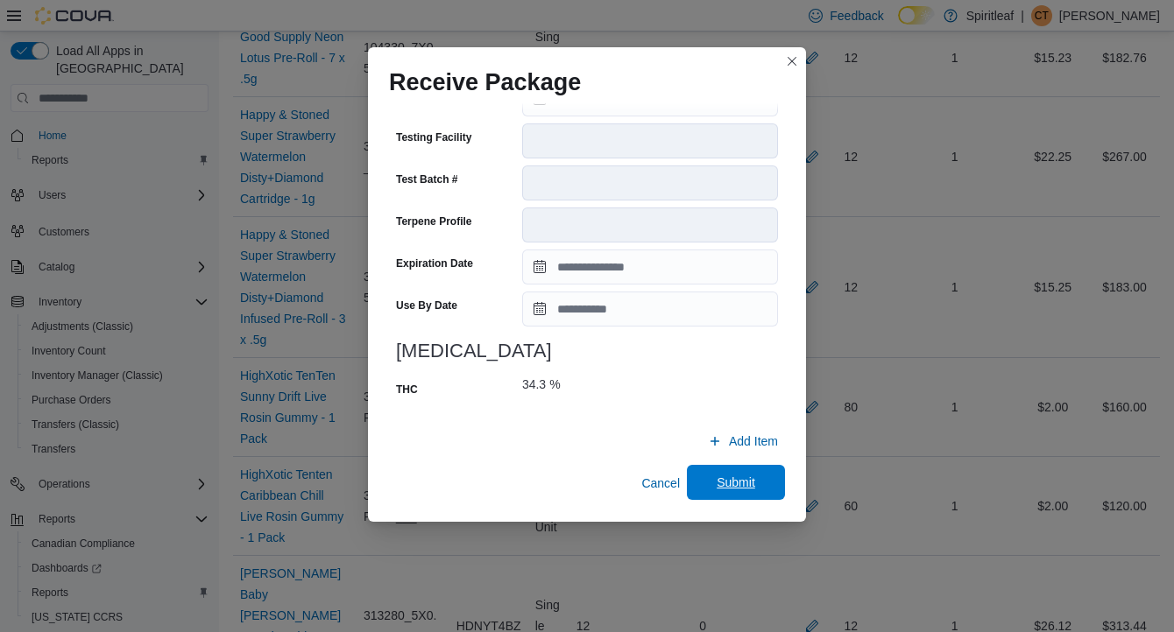
click at [737, 481] on span "Submit" at bounding box center [736, 483] width 39 height 18
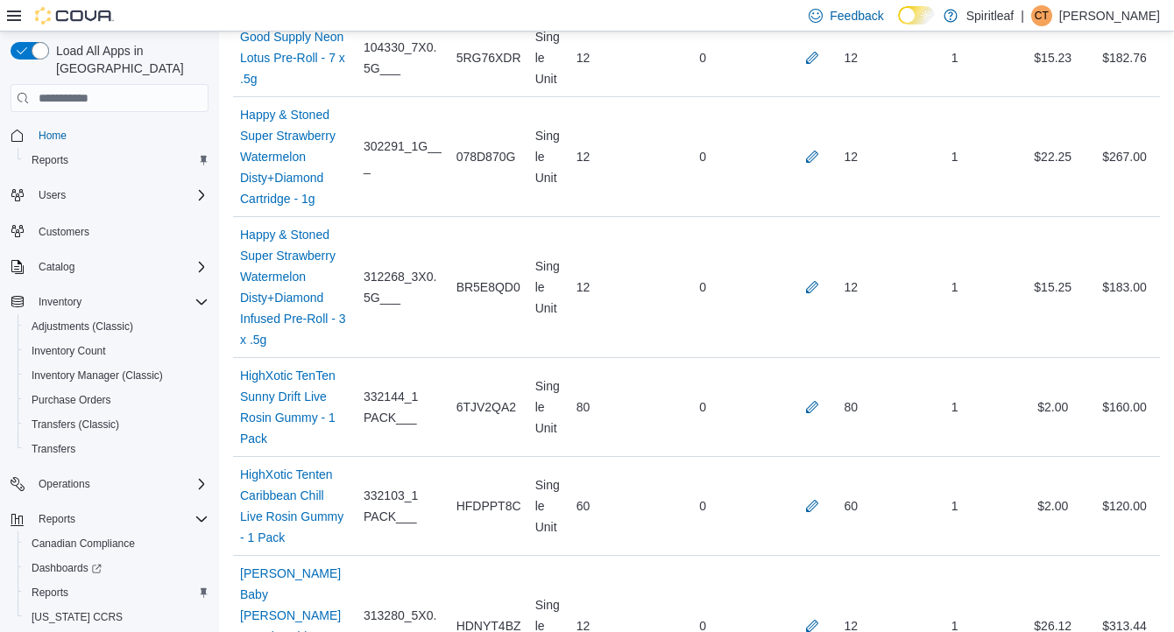
scroll to position [6575, 0]
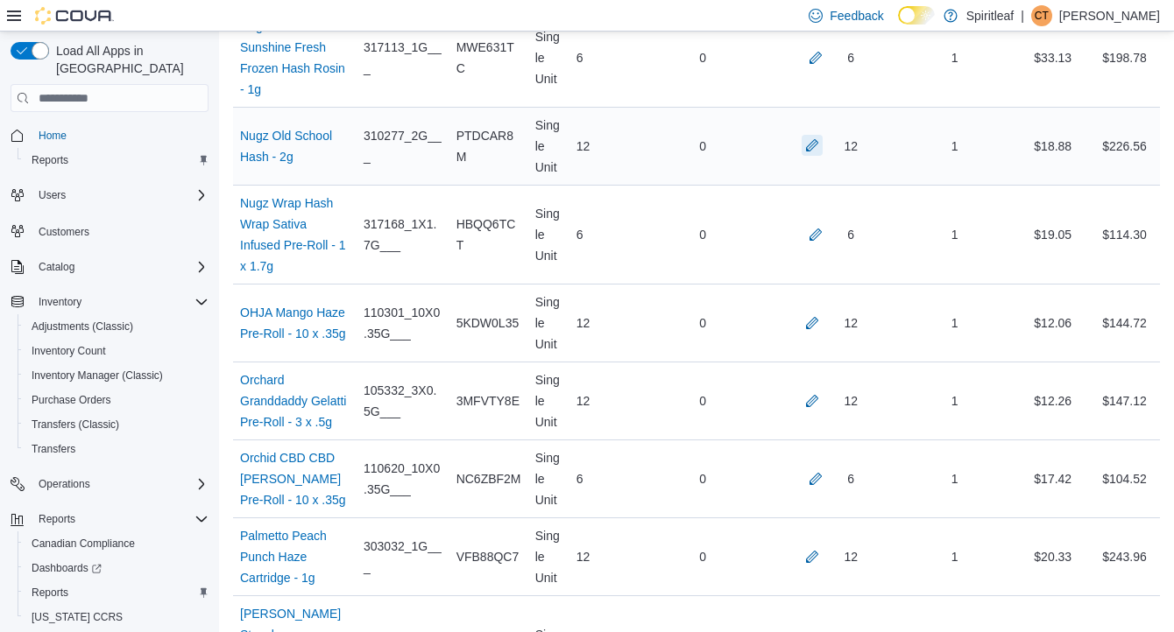
click at [807, 156] on button "button" at bounding box center [812, 145] width 21 height 21
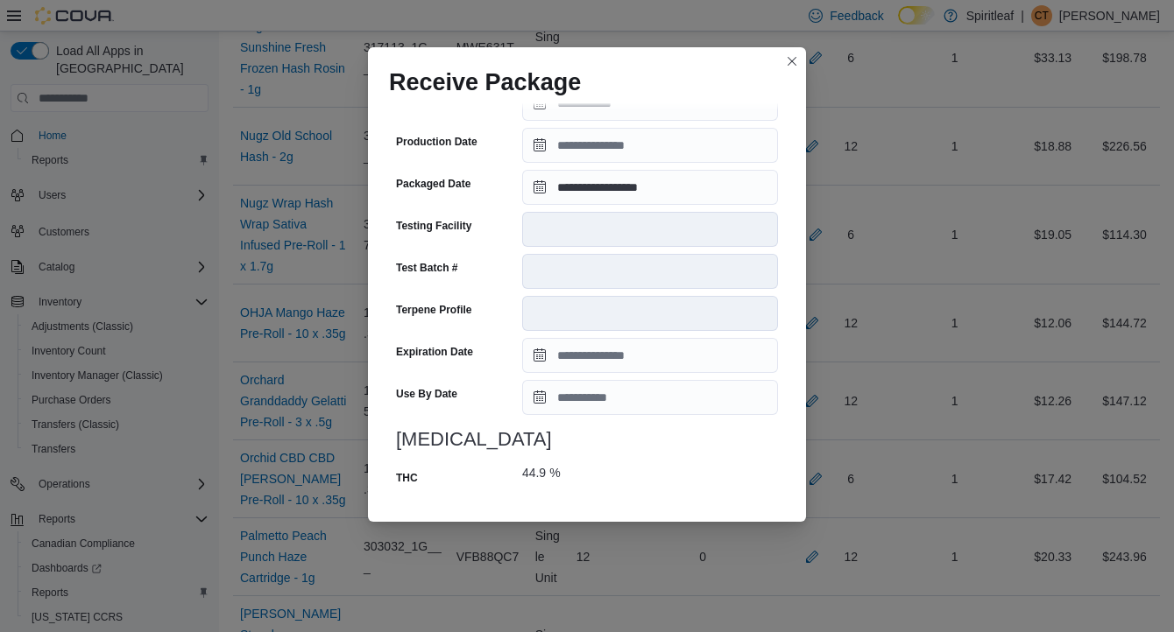
scroll to position [639, 0]
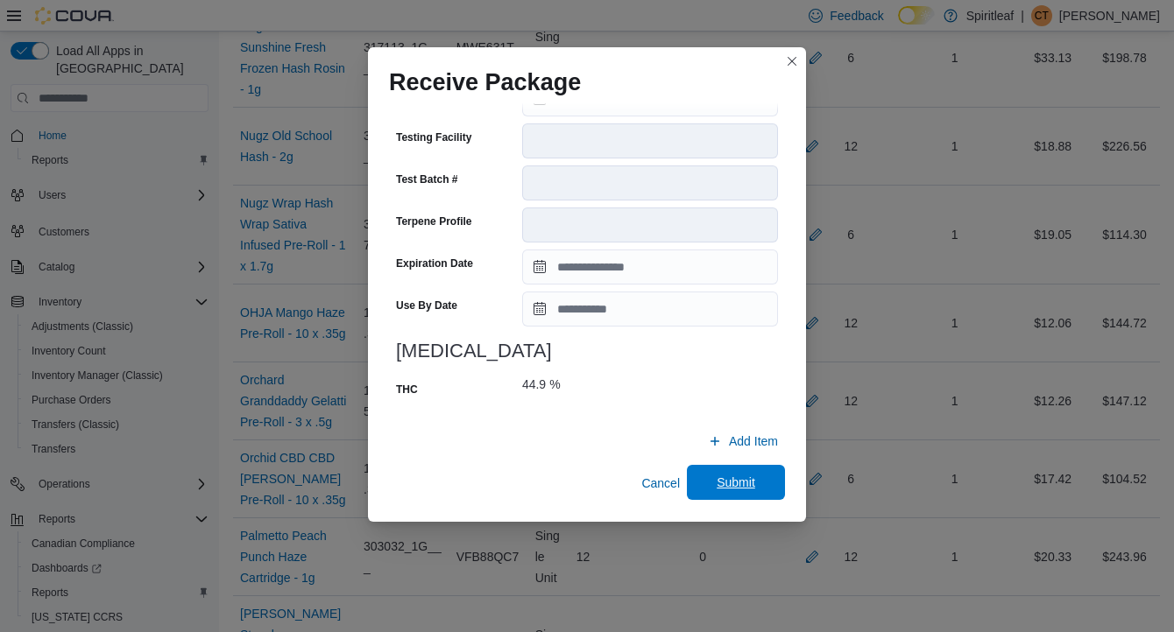
click at [736, 477] on span "Submit" at bounding box center [736, 483] width 39 height 18
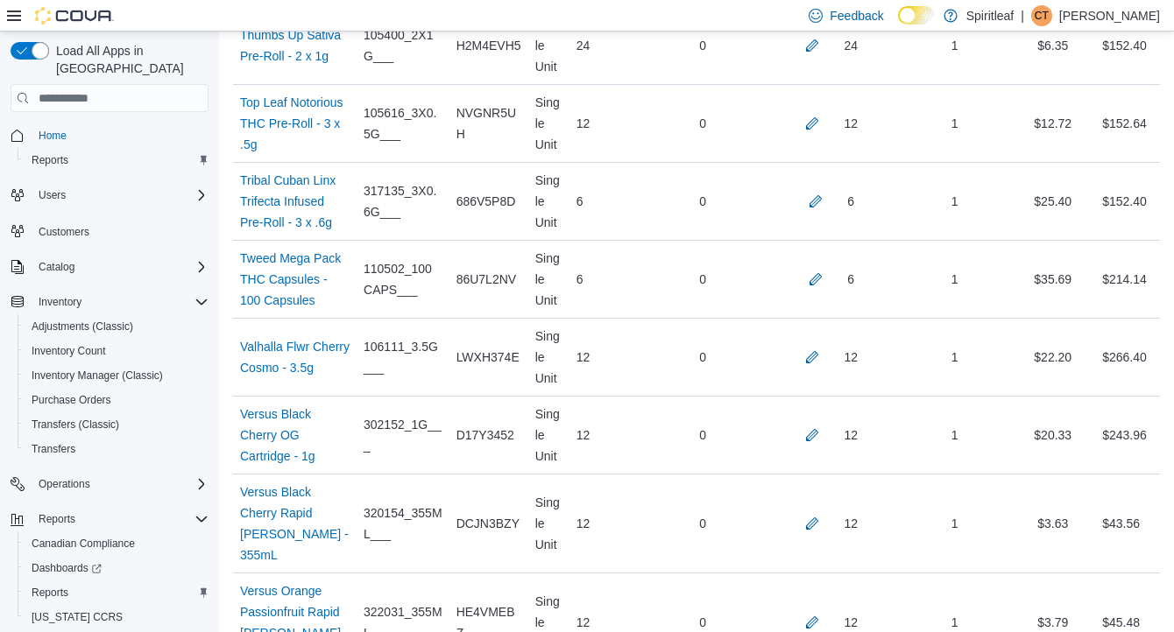
scroll to position [3123, 0]
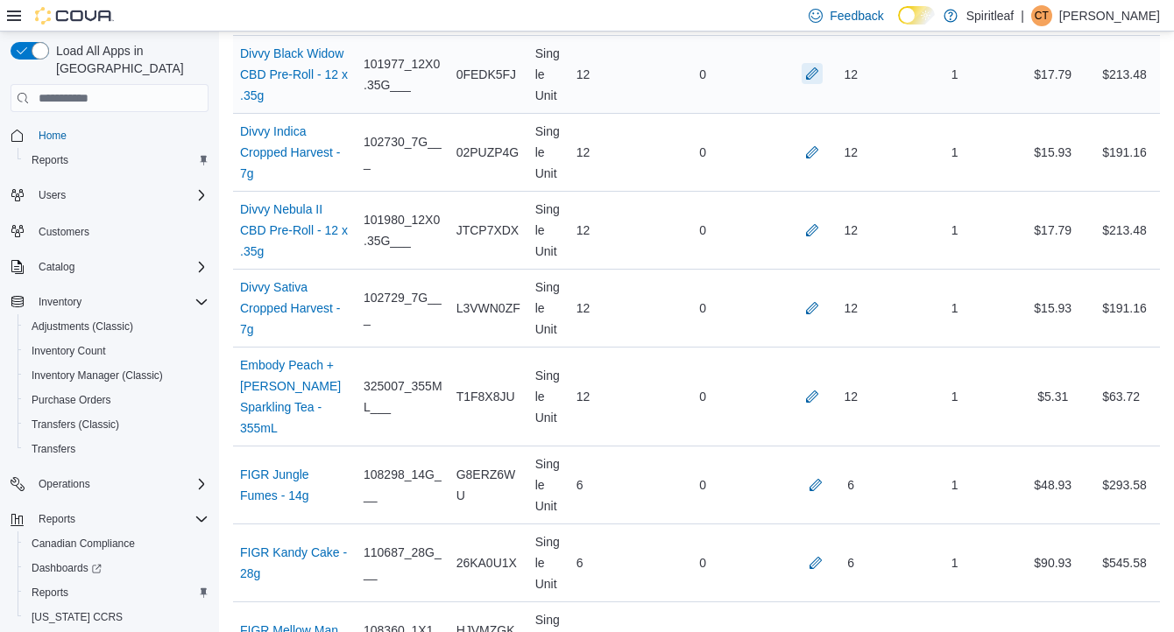
click at [808, 84] on button "button" at bounding box center [812, 73] width 21 height 21
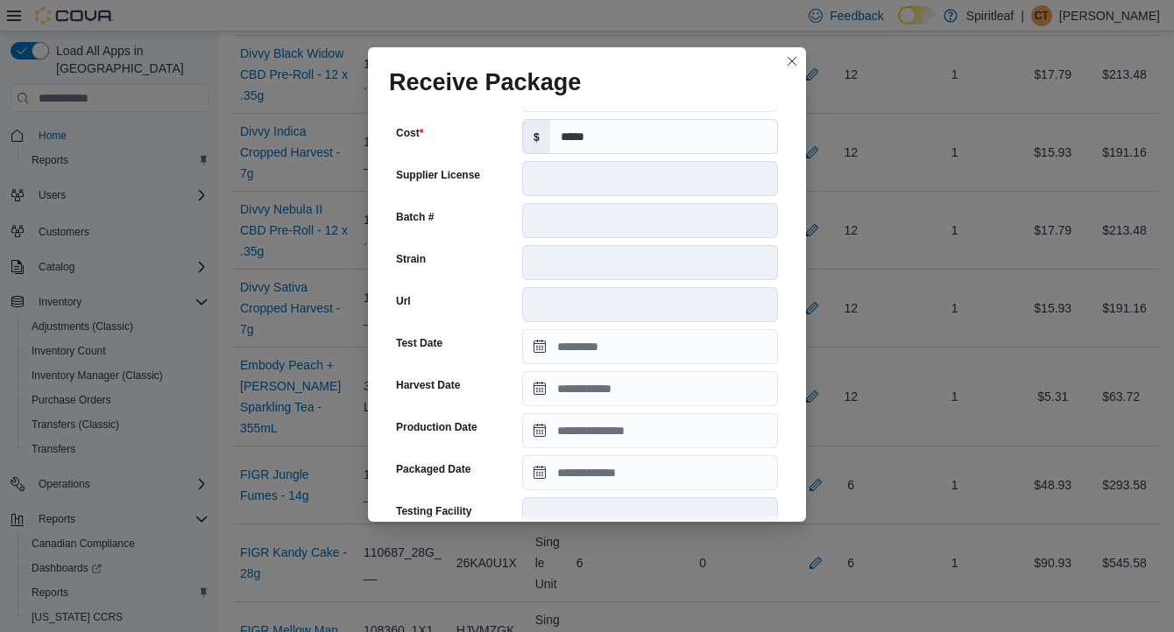
scroll to position [673, 0]
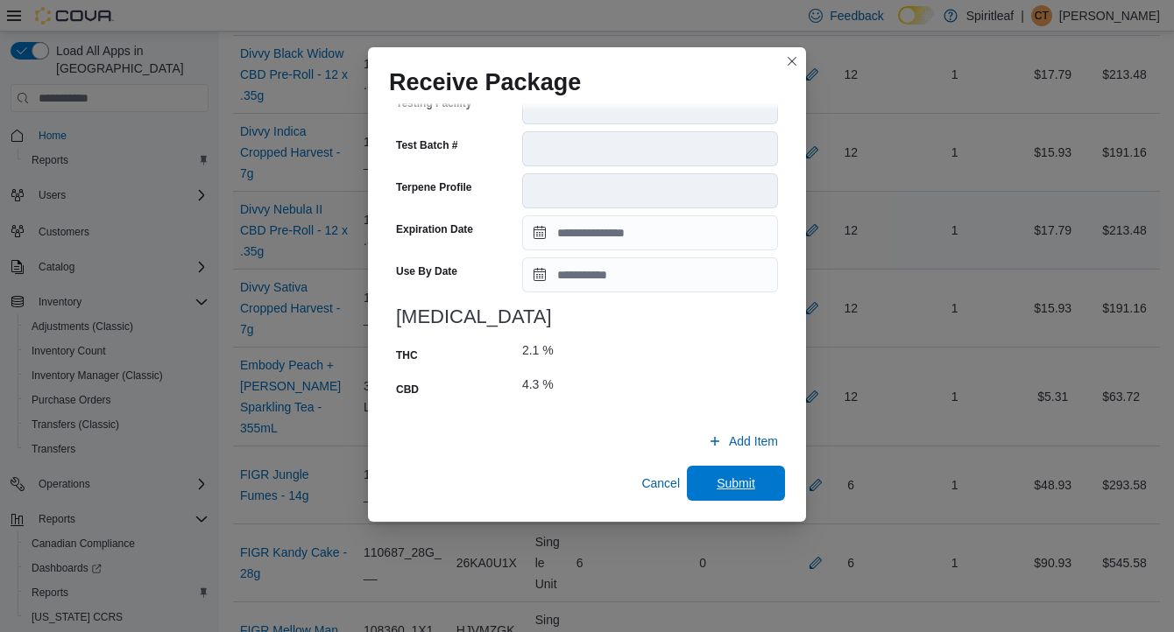
click at [729, 477] on span "Submit" at bounding box center [736, 484] width 39 height 18
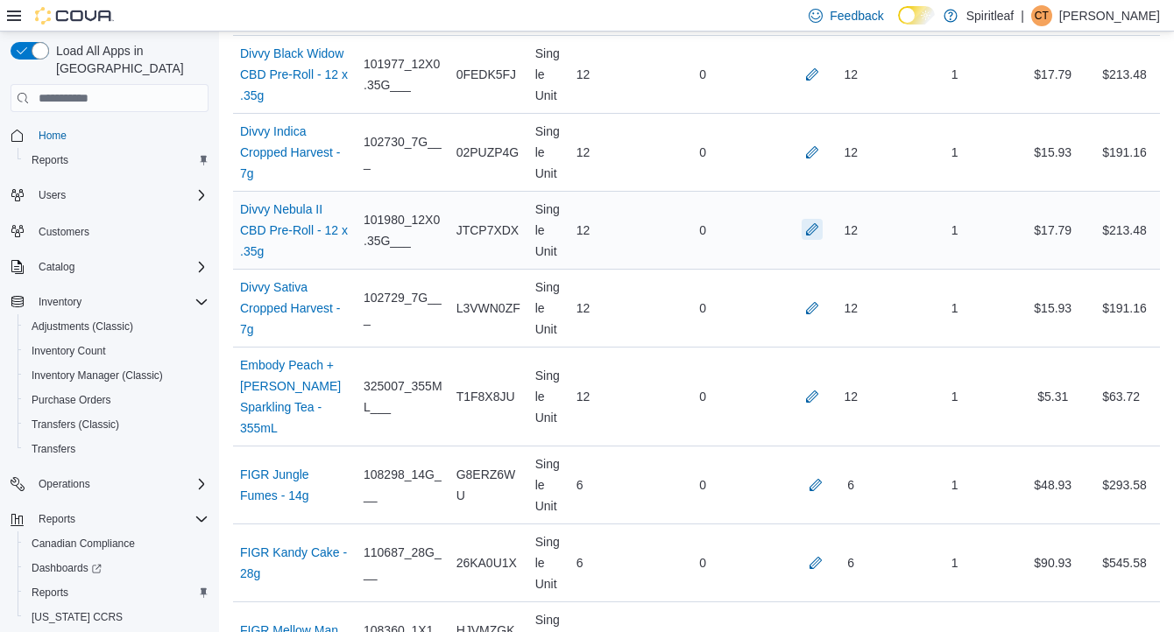
click at [810, 240] on button "button" at bounding box center [812, 229] width 21 height 21
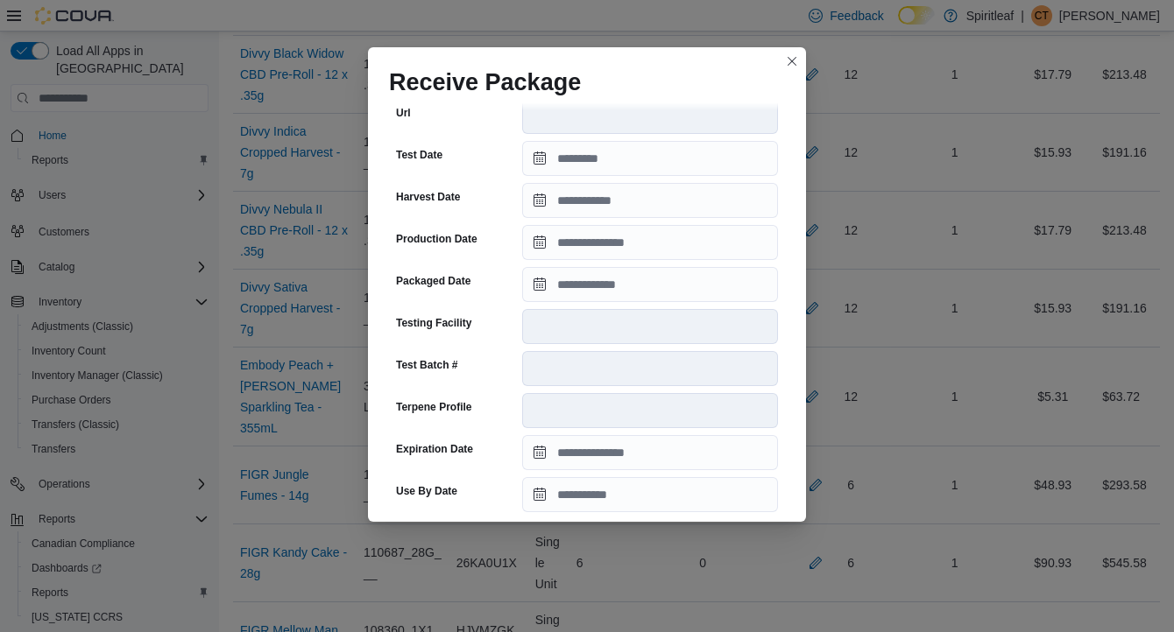
scroll to position [646, 0]
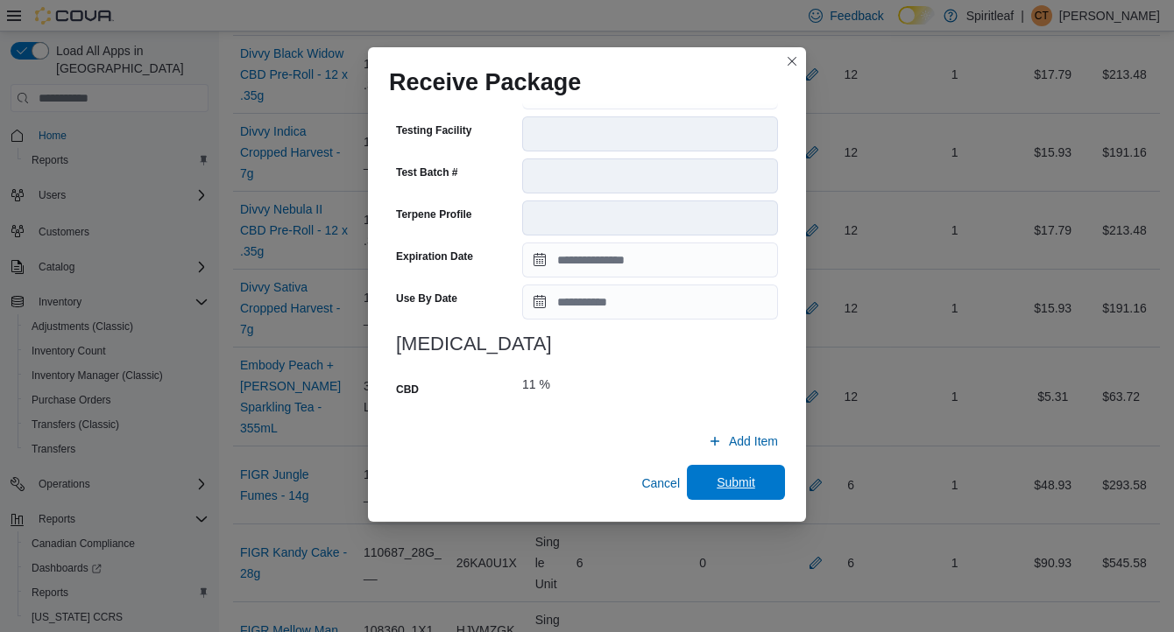
click at [751, 482] on span "Submit" at bounding box center [736, 483] width 39 height 18
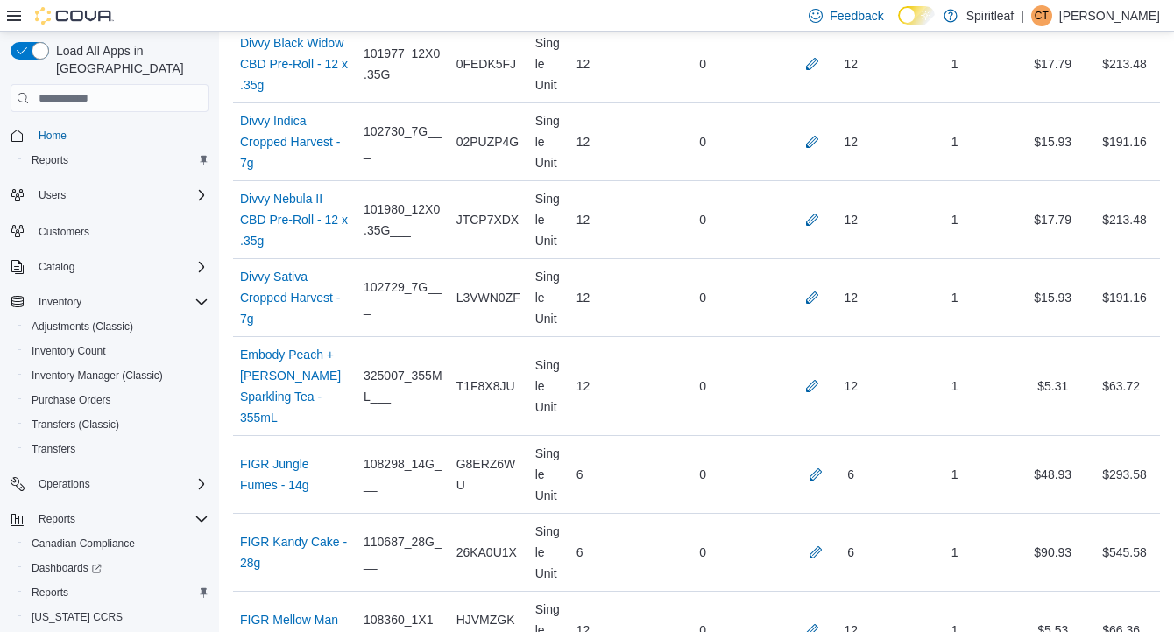
scroll to position [4216, 0]
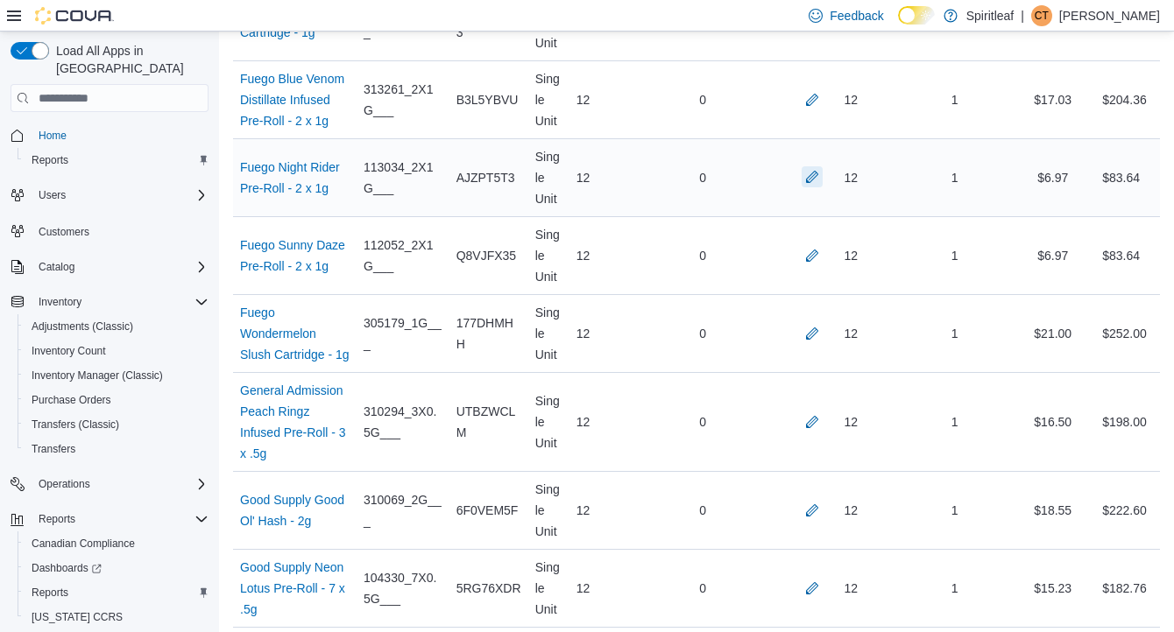
click at [808, 187] on button "button" at bounding box center [812, 176] width 21 height 21
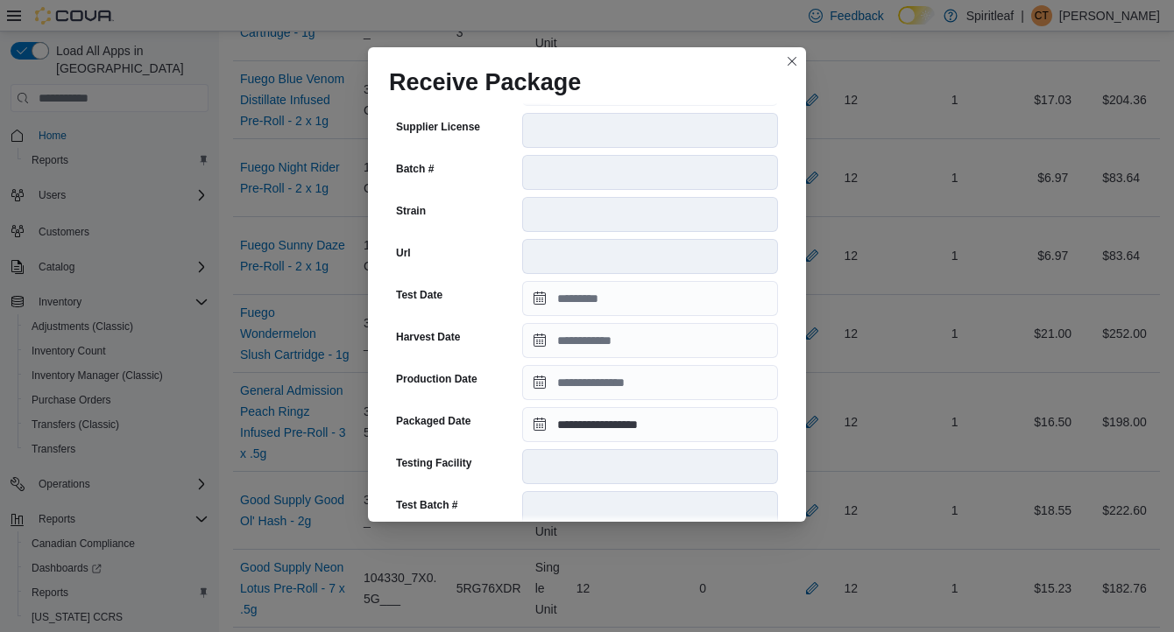
scroll to position [604, 0]
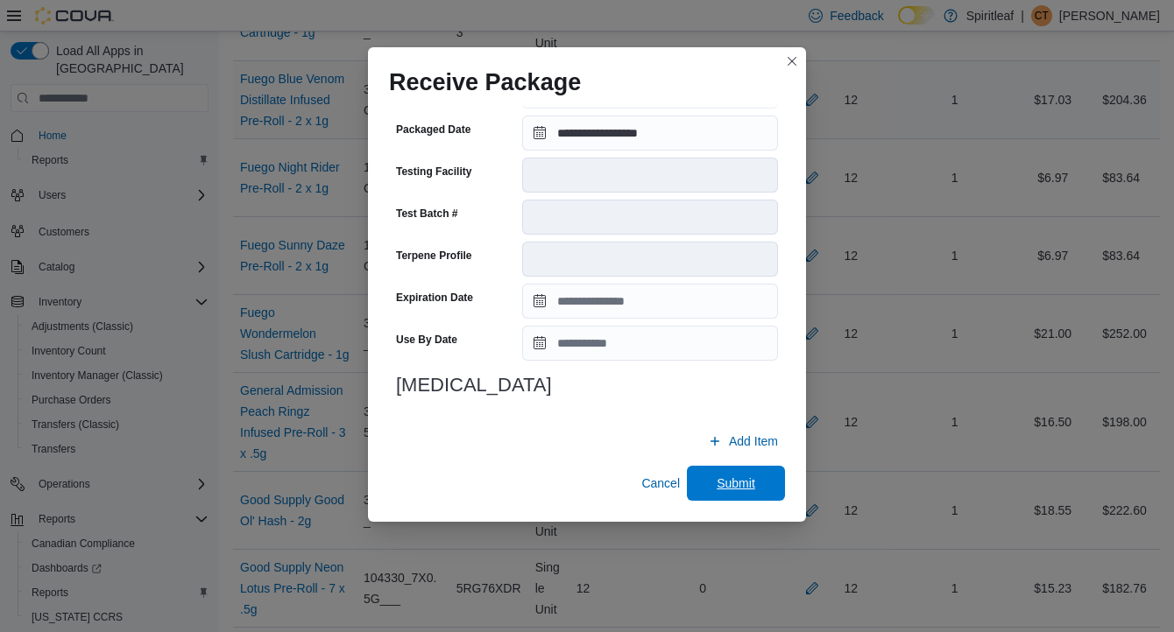
drag, startPoint x: 745, startPoint y: 483, endPoint x: 786, endPoint y: 465, distance: 44.7
click at [745, 483] on span "Submit" at bounding box center [736, 484] width 39 height 18
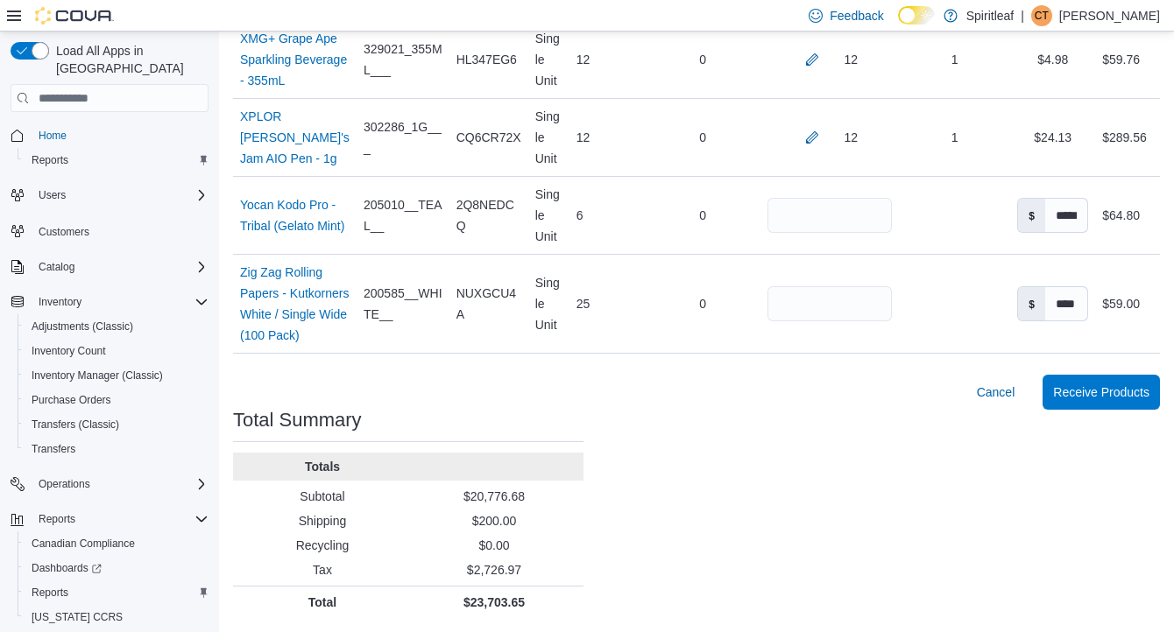
scroll to position [11653, 0]
click at [1098, 390] on span "Receive Products" at bounding box center [1101, 392] width 96 height 18
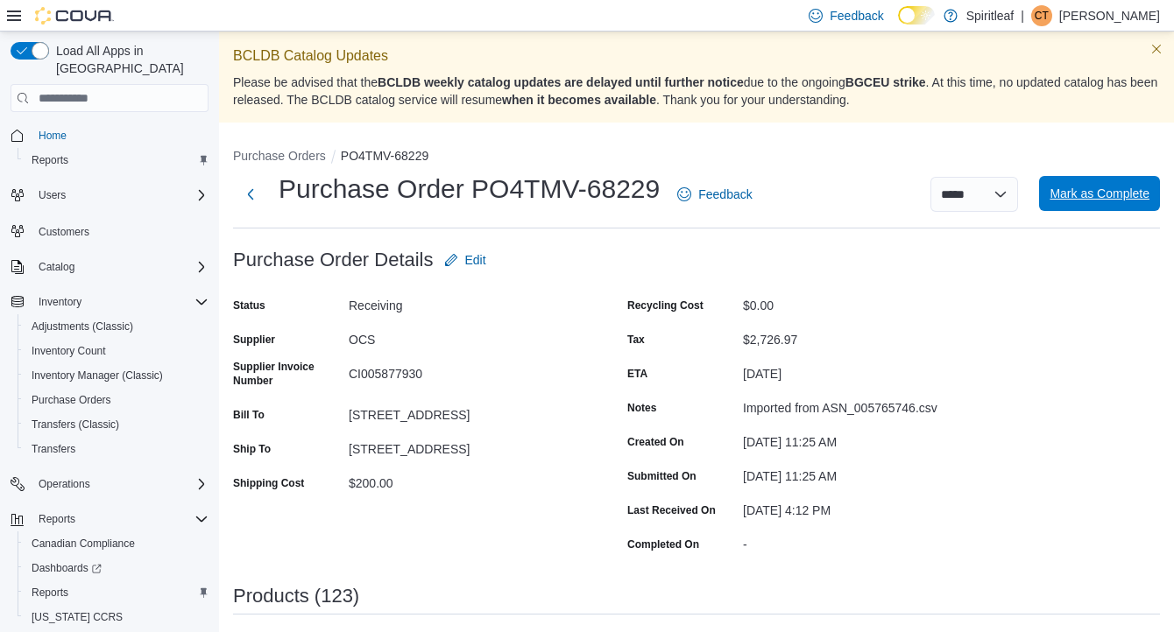
click at [1093, 188] on span "Mark as Complete" at bounding box center [1099, 194] width 100 height 18
